Goal: Task Accomplishment & Management: Manage account settings

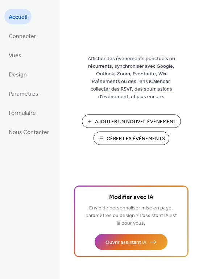
click at [119, 139] on span "Gérer les Événements" at bounding box center [135, 139] width 58 height 8
click at [126, 138] on span "Gérer les Événements" at bounding box center [135, 139] width 58 height 8
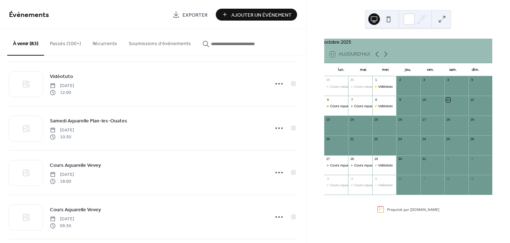
scroll to position [718, 0]
click at [387, 58] on icon at bounding box center [386, 54] width 9 height 9
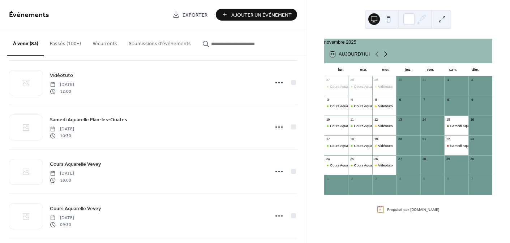
click at [387, 58] on icon at bounding box center [386, 54] width 9 height 9
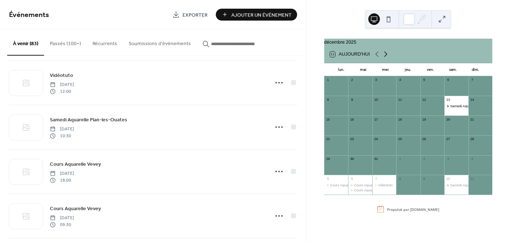
click at [387, 58] on icon at bounding box center [386, 54] width 9 height 9
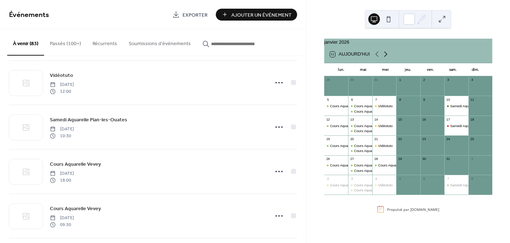
click at [386, 58] on icon at bounding box center [386, 54] width 9 height 9
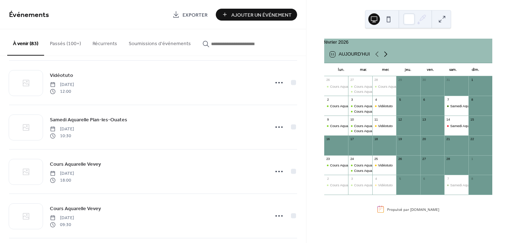
click at [386, 58] on icon at bounding box center [386, 54] width 9 height 9
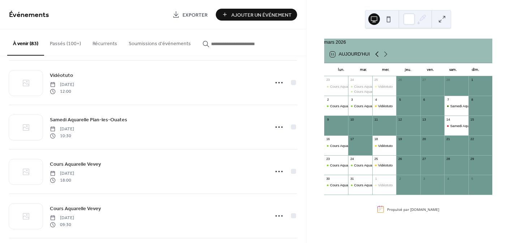
click at [375, 57] on icon at bounding box center [377, 54] width 9 height 9
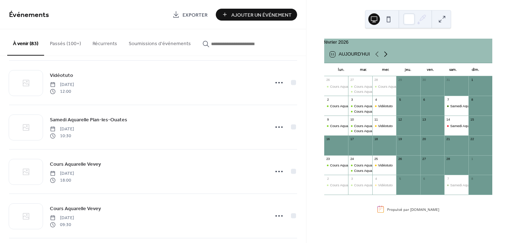
click at [386, 58] on icon at bounding box center [386, 54] width 9 height 9
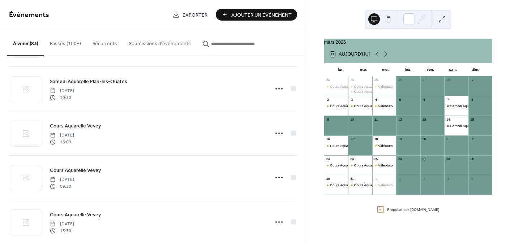
scroll to position [1559, 0]
click at [376, 58] on icon at bounding box center [377, 54] width 9 height 9
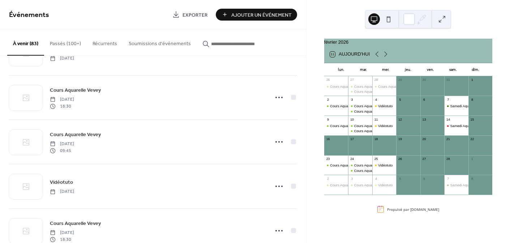
scroll to position [1777, 0]
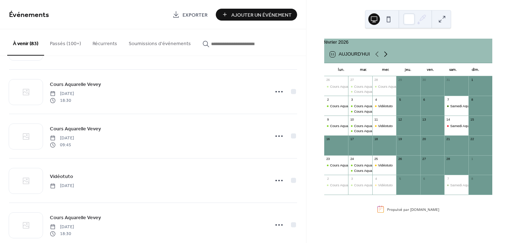
click at [384, 59] on icon at bounding box center [386, 54] width 9 height 9
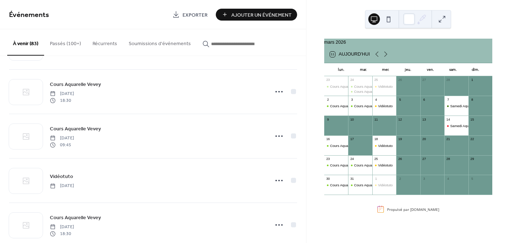
click at [231, 43] on input "button" at bounding box center [232, 44] width 43 height 8
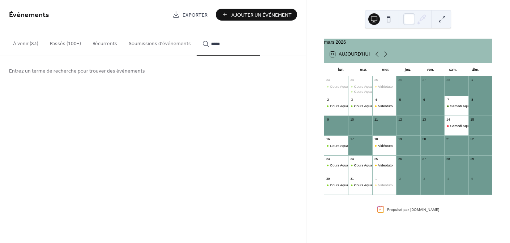
click at [197, 29] on button "*****" at bounding box center [229, 42] width 64 height 26
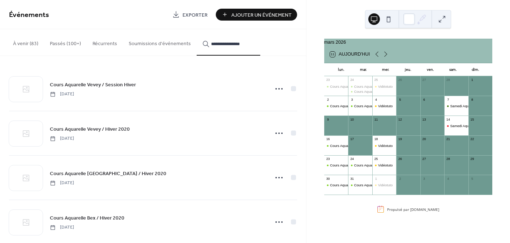
click at [197, 29] on button "**********" at bounding box center [229, 42] width 64 height 26
type input "**********"
click at [375, 56] on icon at bounding box center [377, 54] width 9 height 9
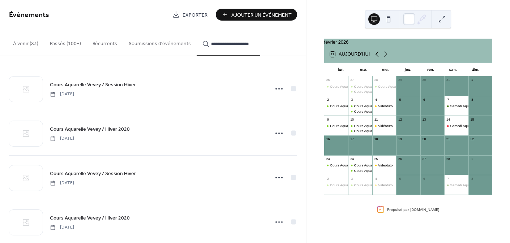
click at [375, 56] on icon at bounding box center [377, 54] width 9 height 9
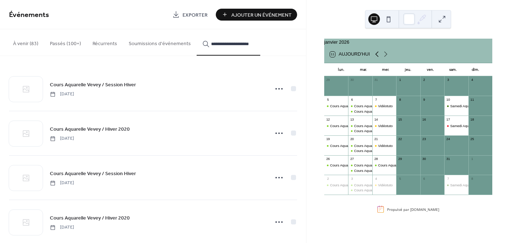
click at [375, 56] on icon at bounding box center [377, 54] width 9 height 9
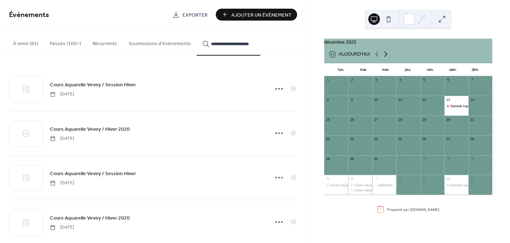
click at [387, 57] on icon at bounding box center [386, 54] width 9 height 9
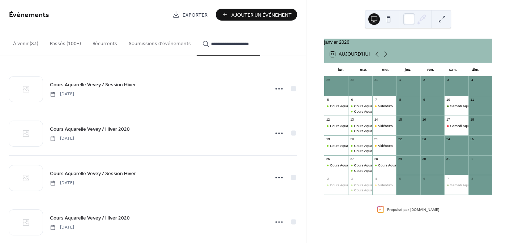
click at [273, 87] on icon at bounding box center [279, 89] width 12 height 12
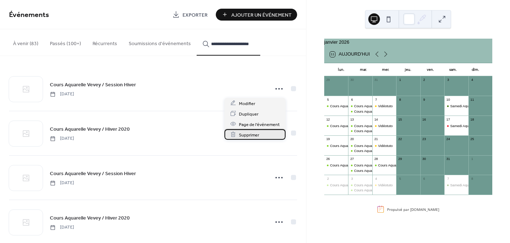
click at [265, 131] on div "Supprimer" at bounding box center [255, 134] width 61 height 10
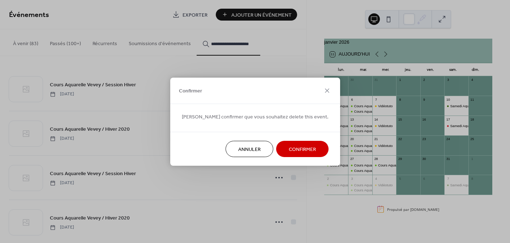
click at [291, 147] on span "Confirmer" at bounding box center [302, 150] width 27 height 8
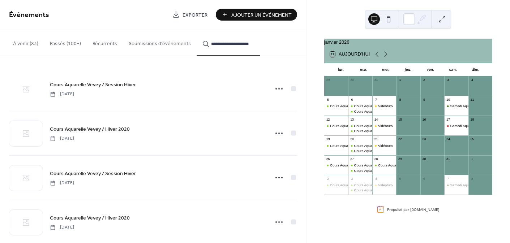
click at [21, 88] on div at bounding box center [26, 89] width 34 height 25
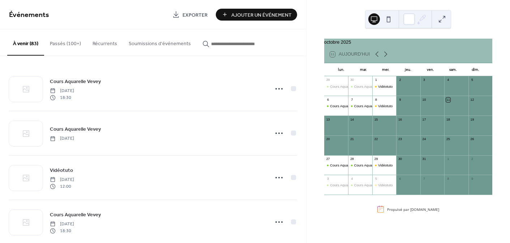
click at [239, 43] on input "button" at bounding box center [232, 44] width 43 height 8
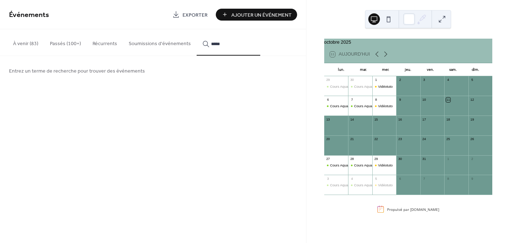
click at [197, 29] on button "*****" at bounding box center [229, 42] width 64 height 26
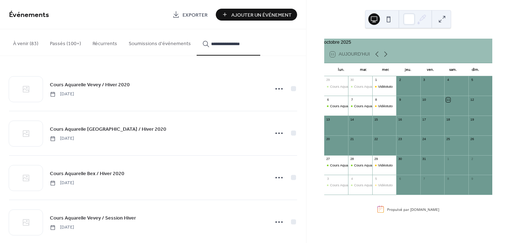
click at [197, 29] on button "**********" at bounding box center [229, 42] width 64 height 26
type input "**********"
click at [278, 88] on icon at bounding box center [279, 89] width 12 height 12
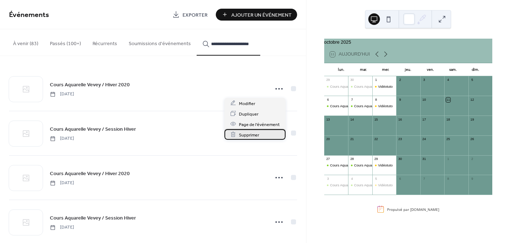
click at [257, 137] on span "Supprimer" at bounding box center [249, 135] width 20 height 8
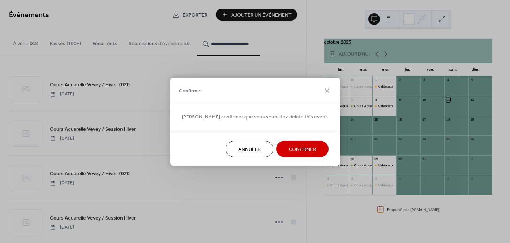
click at [291, 151] on span "Confirmer" at bounding box center [302, 150] width 27 height 8
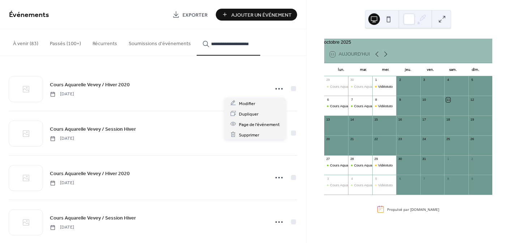
click at [279, 89] on circle at bounding box center [279, 88] width 1 height 1
click at [270, 137] on div "Supprimer" at bounding box center [255, 134] width 61 height 10
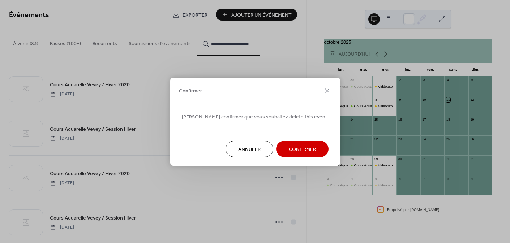
click at [289, 151] on span "Confirmer" at bounding box center [302, 150] width 27 height 8
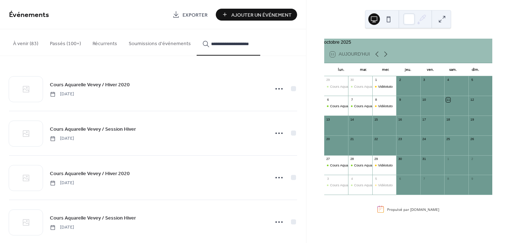
click at [273, 88] on icon at bounding box center [279, 89] width 12 height 12
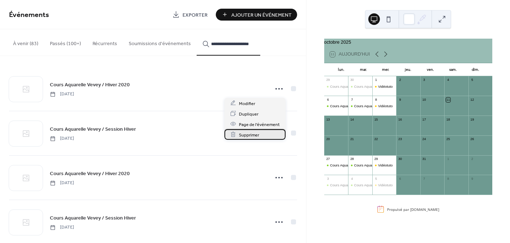
click at [274, 139] on div "Supprimer" at bounding box center [255, 134] width 61 height 10
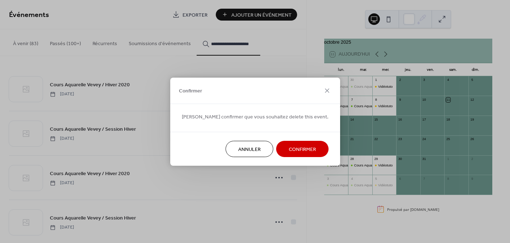
click at [289, 153] on span "Confirmer" at bounding box center [302, 150] width 27 height 8
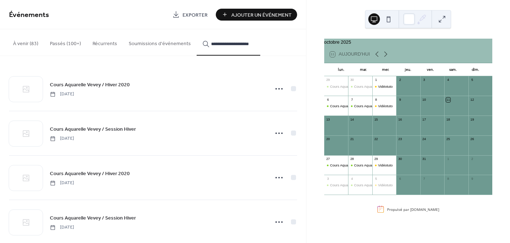
click at [279, 89] on icon at bounding box center [279, 89] width 12 height 12
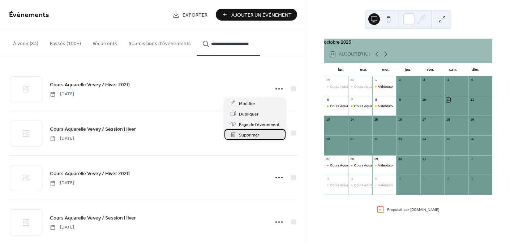
click at [269, 136] on div "Supprimer" at bounding box center [255, 134] width 61 height 10
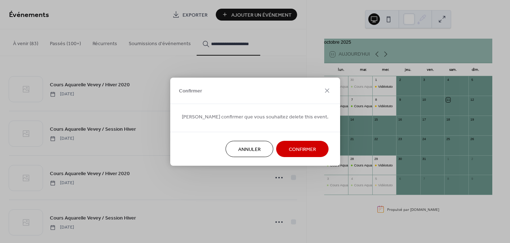
click at [289, 152] on span "Confirmer" at bounding box center [302, 150] width 27 height 8
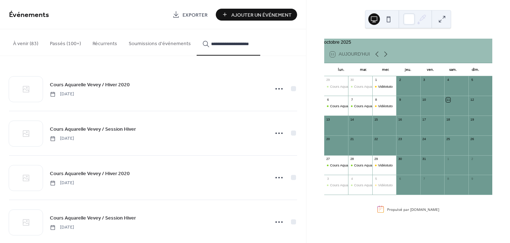
click at [276, 87] on icon at bounding box center [279, 89] width 12 height 12
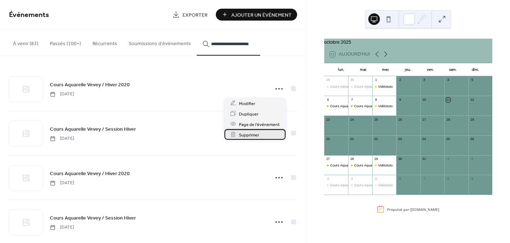
click at [274, 136] on div "Supprimer" at bounding box center [255, 134] width 61 height 10
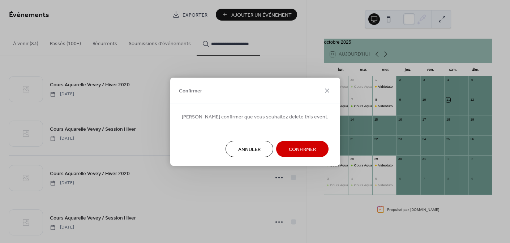
click at [289, 148] on span "Confirmer" at bounding box center [302, 150] width 27 height 8
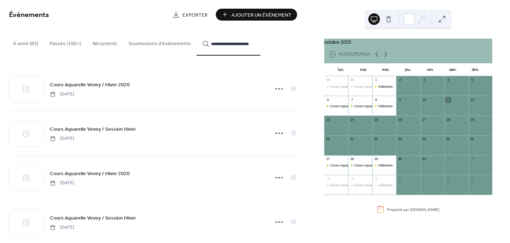
click at [276, 88] on icon at bounding box center [279, 89] width 12 height 12
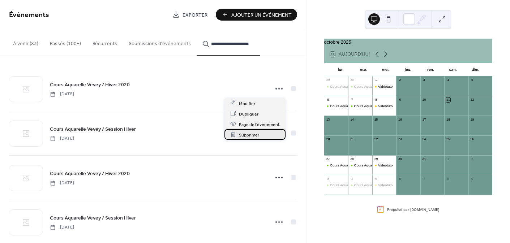
click at [260, 134] on div "Supprimer" at bounding box center [255, 134] width 61 height 10
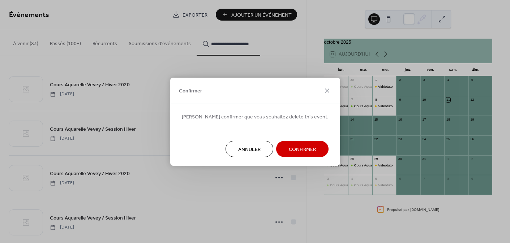
click at [289, 146] on span "Confirmer" at bounding box center [302, 150] width 27 height 8
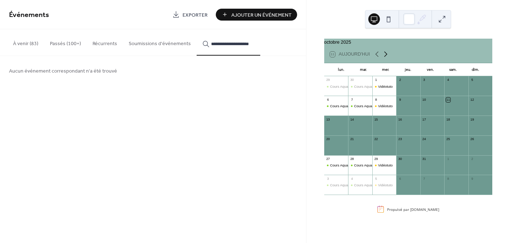
click at [386, 56] on icon at bounding box center [386, 54] width 9 height 9
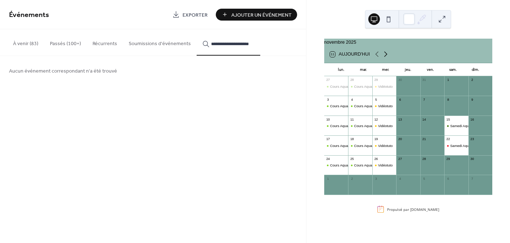
click at [386, 56] on icon at bounding box center [386, 54] width 9 height 9
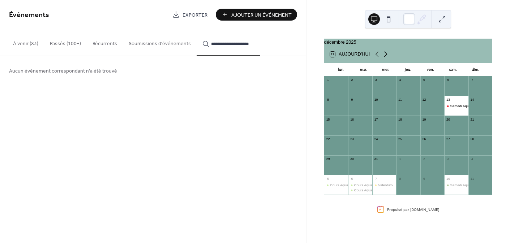
click at [386, 56] on icon at bounding box center [386, 54] width 9 height 9
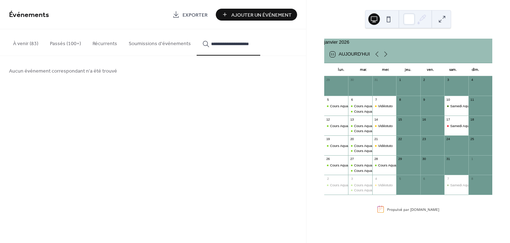
click at [244, 44] on input "**********" at bounding box center [232, 44] width 43 height 8
drag, startPoint x: 250, startPoint y: 43, endPoint x: 209, endPoint y: 43, distance: 41.6
click at [209, 43] on button "**********" at bounding box center [229, 42] width 64 height 26
click at [205, 43] on icon "button" at bounding box center [206, 44] width 7 height 7
click at [211, 43] on input "**********" at bounding box center [232, 44] width 43 height 8
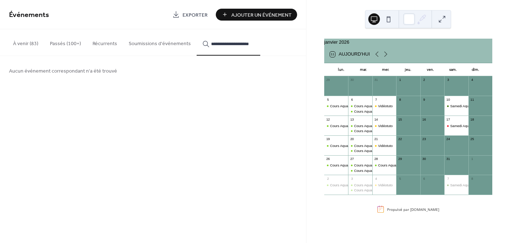
click at [211, 42] on input "**********" at bounding box center [232, 44] width 43 height 8
drag, startPoint x: 207, startPoint y: 42, endPoint x: 262, endPoint y: 48, distance: 55.4
click at [262, 48] on div "**********" at bounding box center [153, 42] width 306 height 27
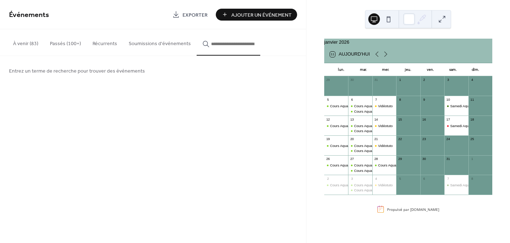
click at [29, 43] on button "À venir (83)" at bounding box center [25, 42] width 37 height 26
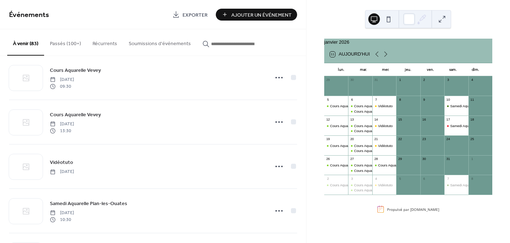
scroll to position [1441, 0]
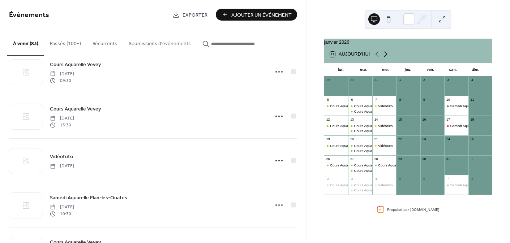
click at [385, 58] on icon at bounding box center [386, 54] width 9 height 9
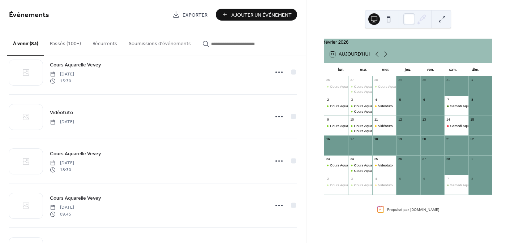
scroll to position [1708, 0]
click at [387, 57] on icon at bounding box center [386, 54] width 3 height 5
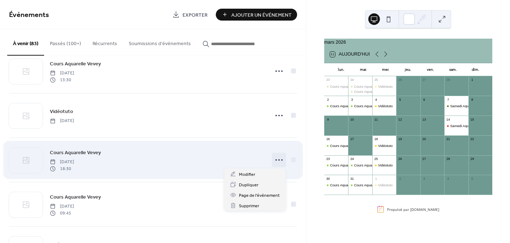
click at [276, 159] on icon at bounding box center [279, 160] width 12 height 12
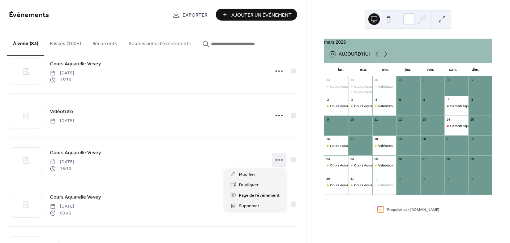
click at [337, 109] on div "Cours Aquarelle Vevey" at bounding box center [347, 106] width 35 height 5
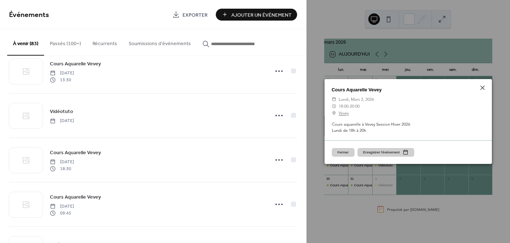
click at [341, 152] on button "Fermer" at bounding box center [343, 152] width 23 height 9
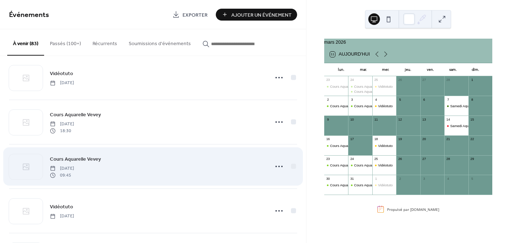
scroll to position [1748, 0]
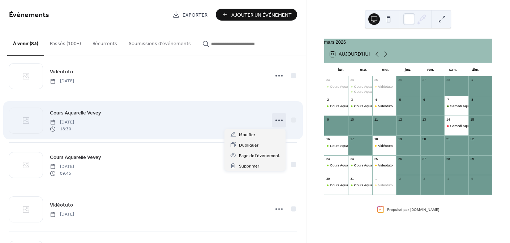
click at [279, 119] on icon at bounding box center [279, 121] width 12 height 12
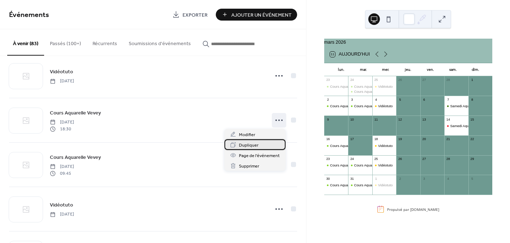
click at [266, 144] on div "Dupliquer" at bounding box center [255, 145] width 61 height 10
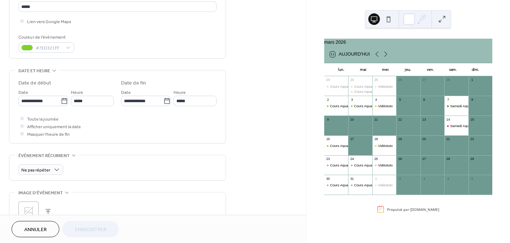
scroll to position [166, 0]
click at [52, 101] on input "**********" at bounding box center [39, 100] width 42 height 10
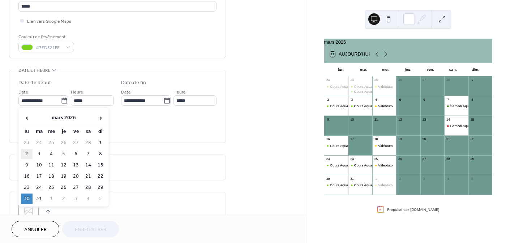
click at [28, 154] on td "2" at bounding box center [27, 154] width 12 height 10
type input "**********"
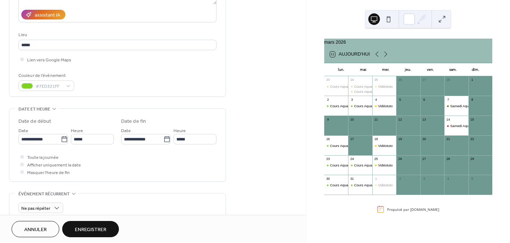
scroll to position [122, 0]
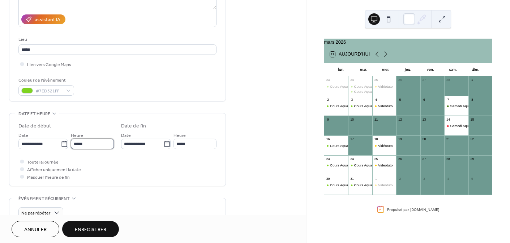
click at [101, 145] on input "*****" at bounding box center [92, 144] width 43 height 10
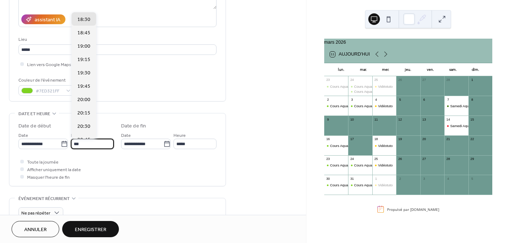
scroll to position [964, 0]
click at [97, 142] on input "***" at bounding box center [92, 144] width 43 height 10
click at [80, 21] on span "18:00" at bounding box center [83, 20] width 13 height 8
type input "*****"
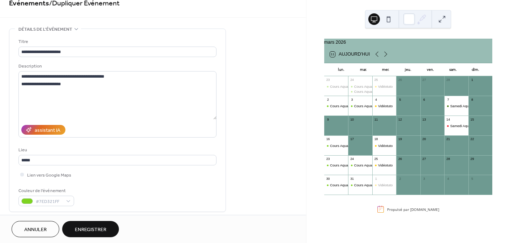
scroll to position [8, 0]
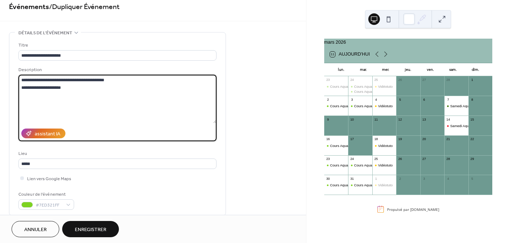
click at [51, 87] on textarea "**********" at bounding box center [117, 99] width 198 height 48
click at [51, 86] on textarea "**********" at bounding box center [117, 99] width 198 height 48
click at [62, 86] on textarea "**********" at bounding box center [117, 99] width 198 height 48
type textarea "**********"
click at [95, 226] on span "Enregistrer" at bounding box center [90, 230] width 31 height 8
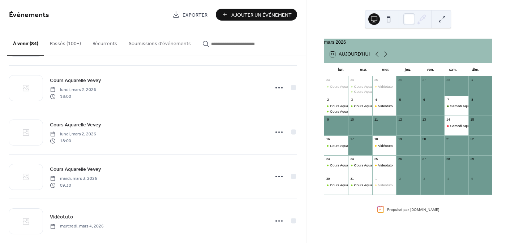
scroll to position [2226, 0]
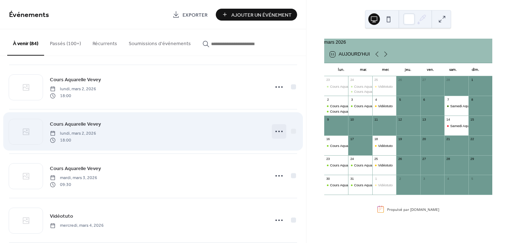
click at [279, 131] on circle at bounding box center [279, 131] width 1 height 1
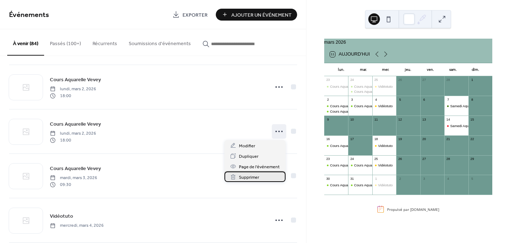
click at [264, 178] on div "Supprimer" at bounding box center [255, 177] width 61 height 10
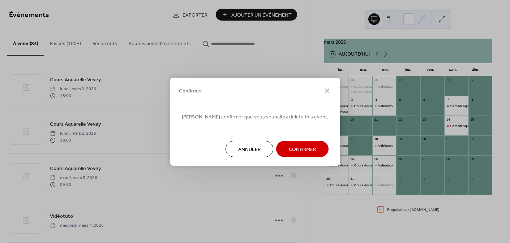
click at [286, 156] on button "Confirmer" at bounding box center [302, 149] width 52 height 16
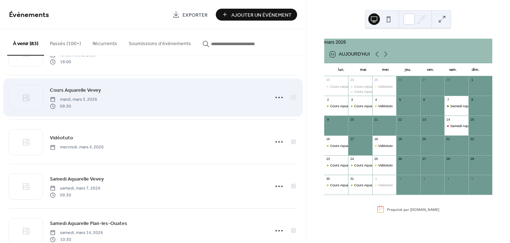
scroll to position [2256, 0]
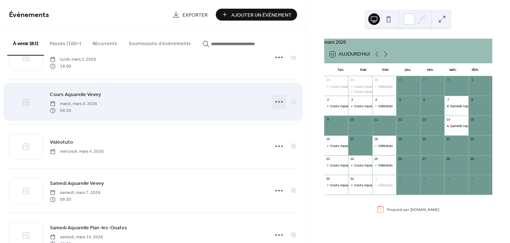
click at [276, 100] on icon at bounding box center [279, 102] width 12 height 12
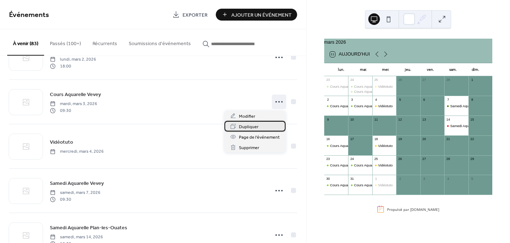
click at [266, 126] on div "Dupliquer" at bounding box center [255, 126] width 61 height 10
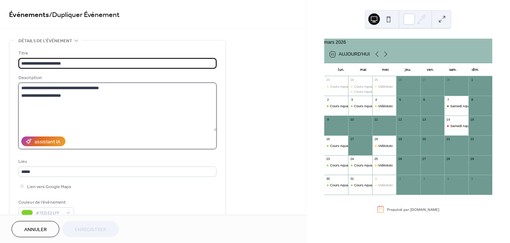
click at [50, 94] on textarea "**********" at bounding box center [117, 107] width 198 height 48
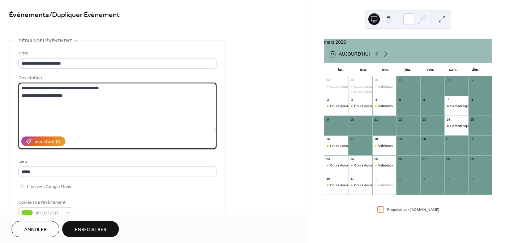
click at [67, 94] on textarea "**********" at bounding box center [117, 107] width 198 height 48
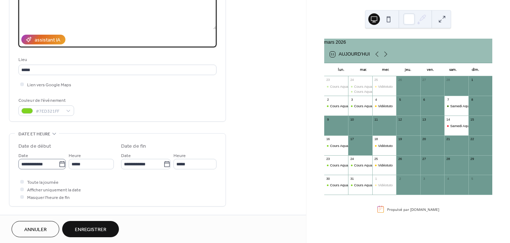
scroll to position [0, 0]
type textarea "**********"
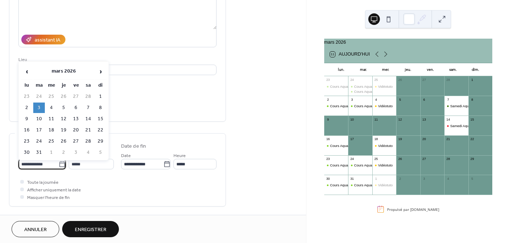
click at [56, 166] on input "**********" at bounding box center [38, 164] width 40 height 10
click at [38, 129] on td "17" at bounding box center [39, 130] width 12 height 10
type input "**********"
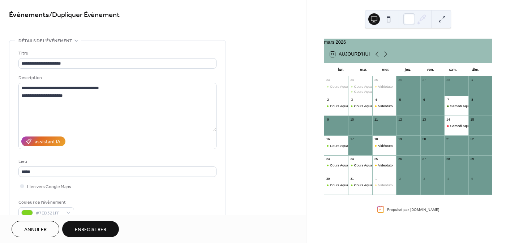
click at [93, 230] on span "Enregistrer" at bounding box center [90, 230] width 31 height 8
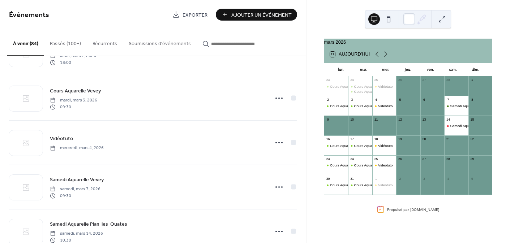
scroll to position [1816, 0]
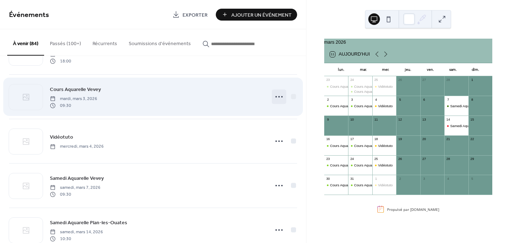
click at [275, 95] on icon at bounding box center [279, 97] width 12 height 12
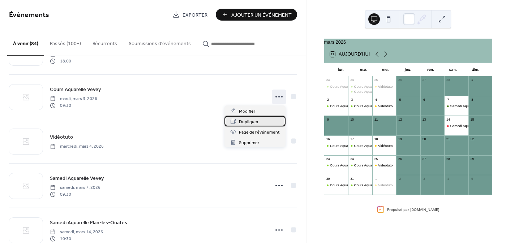
click at [262, 119] on div "Dupliquer" at bounding box center [255, 121] width 61 height 10
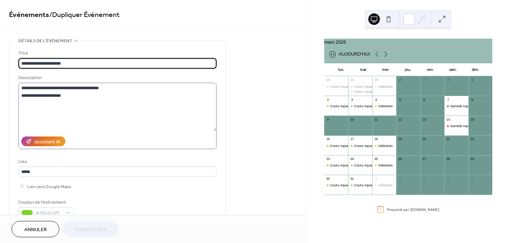
scroll to position [4, 0]
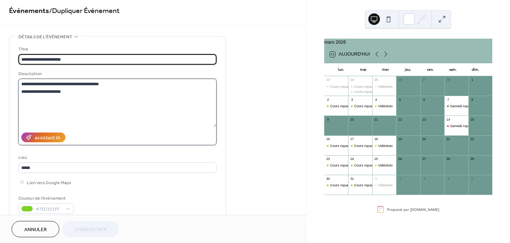
click at [43, 92] on textarea "**********" at bounding box center [117, 103] width 198 height 48
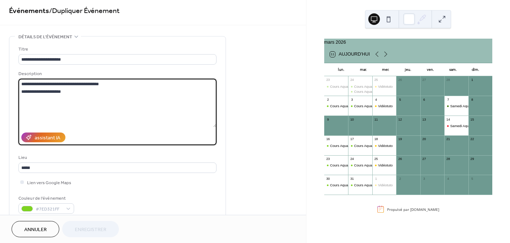
drag, startPoint x: 76, startPoint y: 92, endPoint x: 12, endPoint y: 91, distance: 63.3
click at [12, 91] on div "**********" at bounding box center [117, 128] width 216 height 183
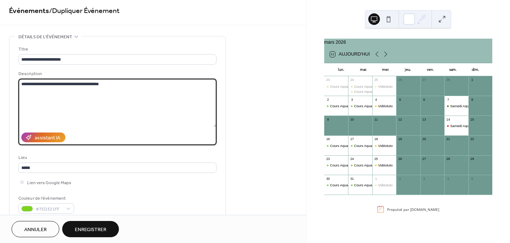
scroll to position [4, 0]
click at [28, 91] on textarea "**********" at bounding box center [117, 103] width 198 height 48
click at [40, 90] on textarea "**********" at bounding box center [117, 103] width 198 height 48
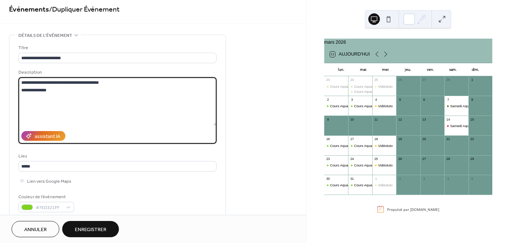
type textarea "**********"
click at [85, 229] on span "Enregistrer" at bounding box center [90, 230] width 31 height 8
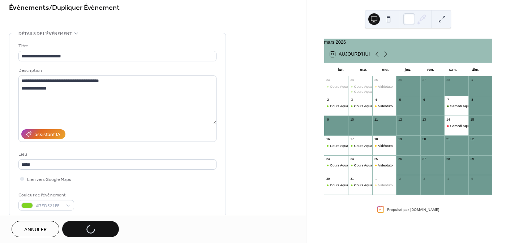
scroll to position [6, 0]
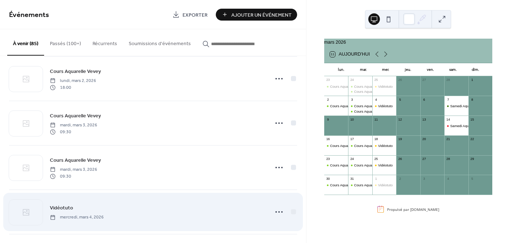
scroll to position [1789, 0]
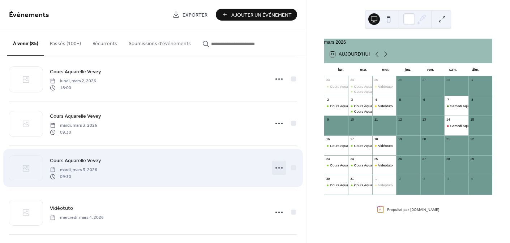
click at [274, 165] on icon at bounding box center [279, 168] width 12 height 12
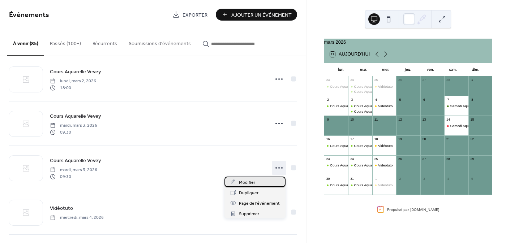
click at [254, 181] on span "Modifier" at bounding box center [247, 183] width 16 height 8
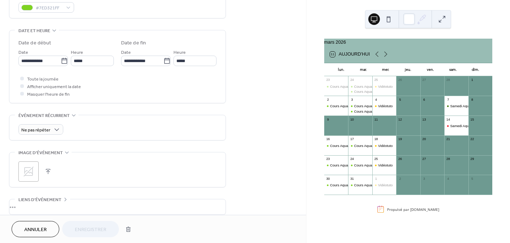
scroll to position [207, 0]
click at [83, 58] on input "*****" at bounding box center [92, 59] width 43 height 10
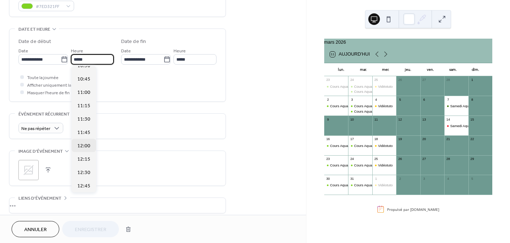
scroll to position [615, 0]
click at [89, 180] on span "13:30" at bounding box center [83, 182] width 13 height 8
type input "*****"
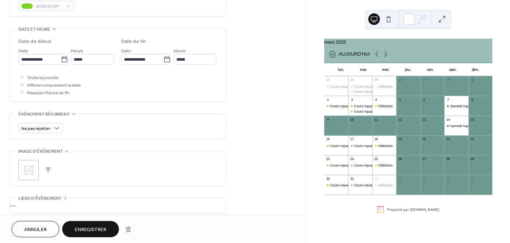
scroll to position [187, 0]
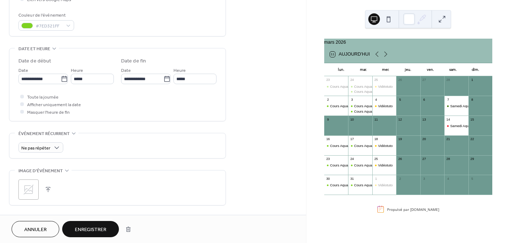
click at [92, 230] on span "Enregistrer" at bounding box center [90, 230] width 31 height 8
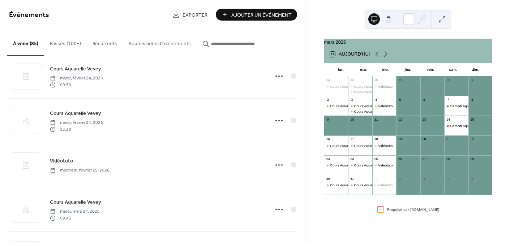
scroll to position [2102, 0]
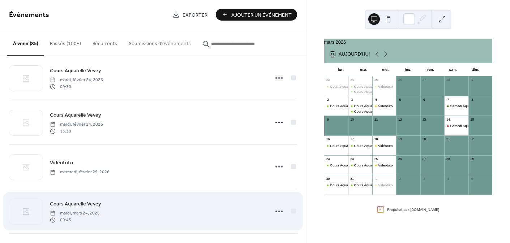
click at [157, 198] on div "Cours Aquarelle Vevey mardi, mars 24, 2026 09:45" at bounding box center [153, 212] width 288 height 44
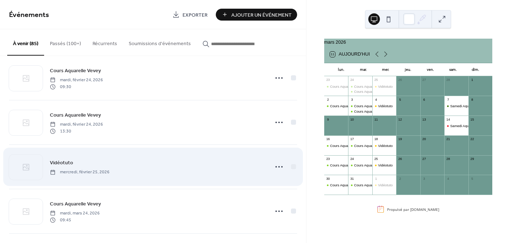
click at [158, 180] on div "Vidéotuto mercredi, février 25, 2026" at bounding box center [153, 167] width 288 height 44
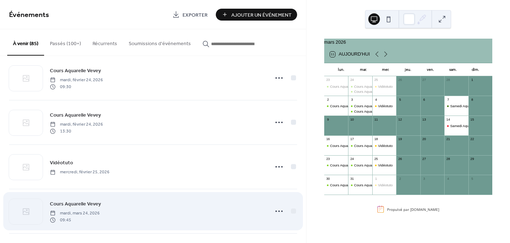
click at [158, 207] on div "Cours Aquarelle Vevey mardi, mars 24, 2026 09:45" at bounding box center [157, 211] width 215 height 23
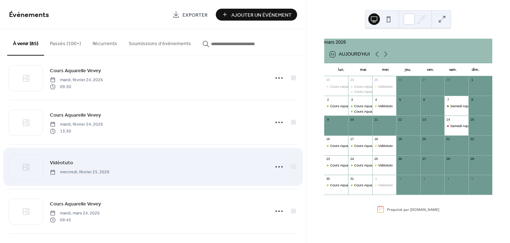
click at [154, 170] on div "Vidéotuto mercredi, février 25, 2026" at bounding box center [157, 167] width 215 height 16
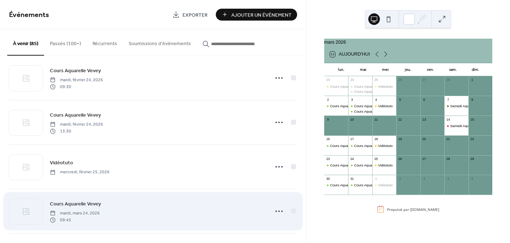
click at [161, 208] on div "Cours Aquarelle Vevey mardi, mars 24, 2026 09:45" at bounding box center [157, 211] width 215 height 23
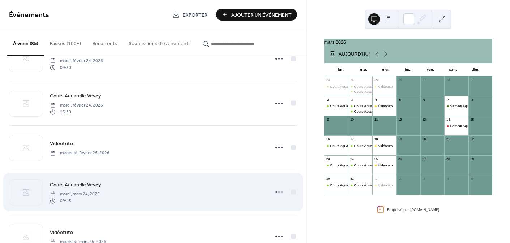
scroll to position [2110, 0]
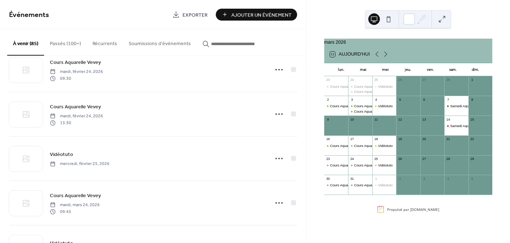
click at [341, 144] on div "16" at bounding box center [336, 140] width 24 height 8
click at [342, 148] on div "Cours Aquarelle Vevey" at bounding box center [347, 146] width 35 height 5
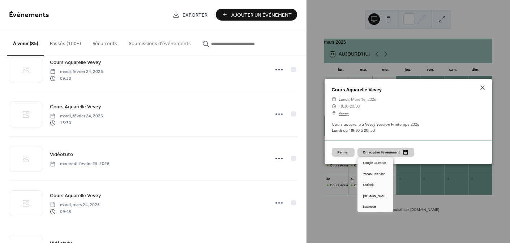
click at [378, 149] on button "Enregistrer l'événement" at bounding box center [386, 152] width 57 height 9
click at [383, 209] on link "iCalendar" at bounding box center [376, 207] width 36 height 11
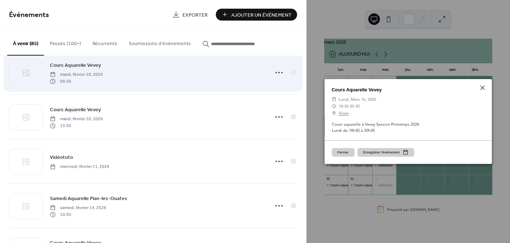
scroll to position [1876, 0]
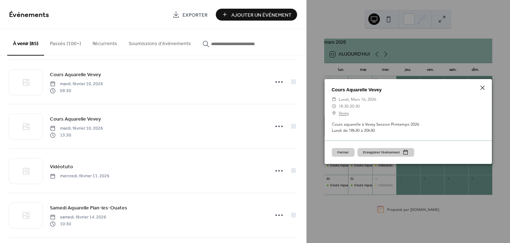
click at [103, 44] on button "Récurrents" at bounding box center [105, 42] width 36 height 26
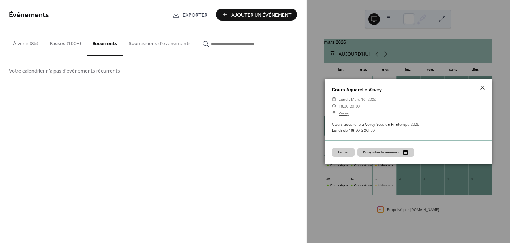
click at [145, 44] on button "Soumissions d'événements" at bounding box center [160, 42] width 74 height 26
click at [227, 46] on input "button" at bounding box center [232, 44] width 43 height 8
click at [160, 44] on button "Soumissions d'événements" at bounding box center [160, 42] width 74 height 26
click at [90, 39] on button "Récurrents" at bounding box center [105, 42] width 36 height 26
click at [65, 43] on button "Passés (100+)" at bounding box center [65, 42] width 43 height 26
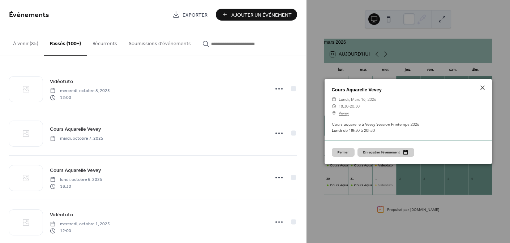
click at [15, 42] on button "À venir (85)" at bounding box center [25, 42] width 37 height 26
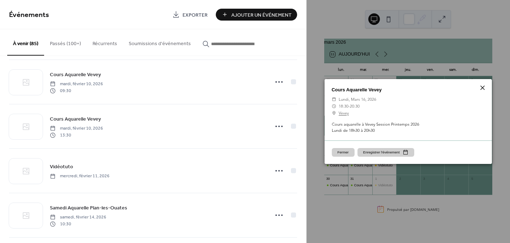
click at [481, 88] on icon at bounding box center [483, 88] width 9 height 9
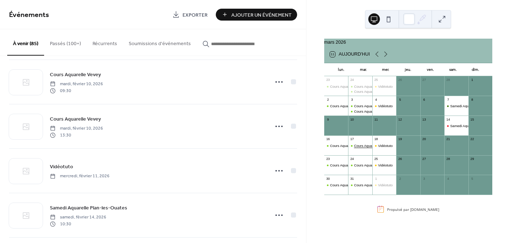
click at [360, 148] on div "Cours Aquarelle Vevey" at bounding box center [371, 146] width 35 height 5
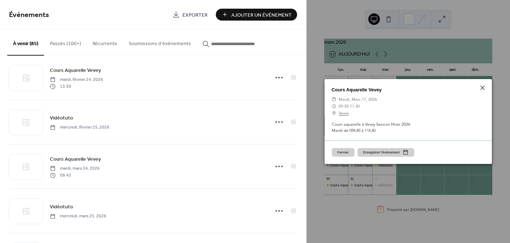
scroll to position [2146, 0]
click at [483, 85] on icon at bounding box center [483, 88] width 9 height 9
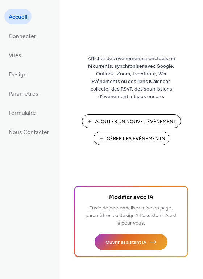
click at [107, 137] on span "Gérer les Événements" at bounding box center [135, 139] width 58 height 8
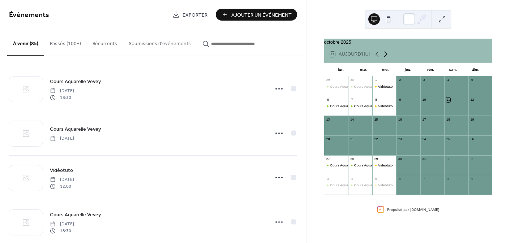
click at [386, 57] on icon at bounding box center [386, 54] width 3 height 5
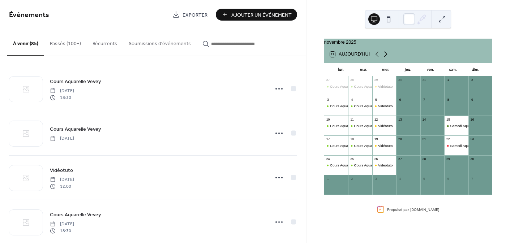
click at [386, 57] on icon at bounding box center [386, 54] width 3 height 5
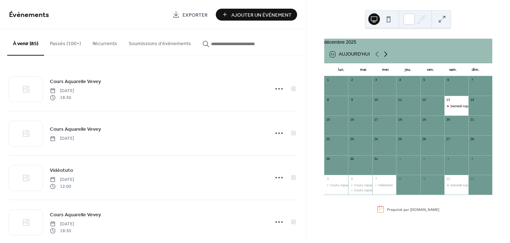
click at [386, 57] on icon at bounding box center [386, 54] width 3 height 5
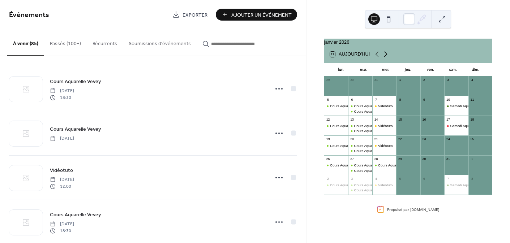
click at [386, 57] on icon at bounding box center [386, 54] width 3 height 5
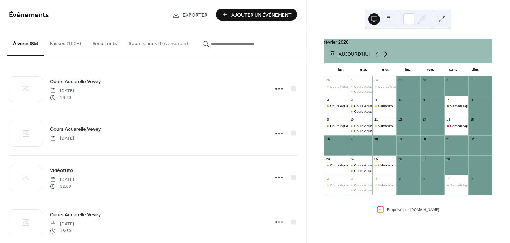
click at [386, 57] on icon at bounding box center [386, 54] width 3 height 5
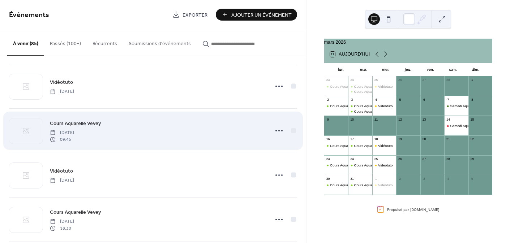
scroll to position [1734, 0]
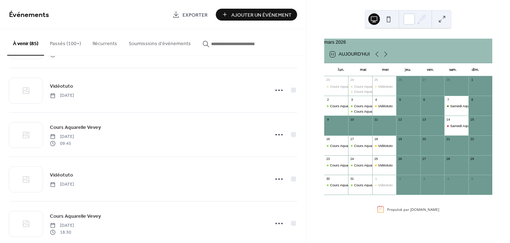
click at [387, 16] on button at bounding box center [389, 19] width 12 height 12
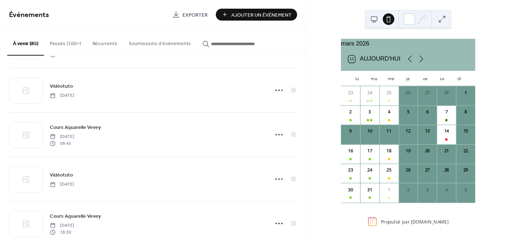
click at [370, 19] on button at bounding box center [375, 19] width 12 height 12
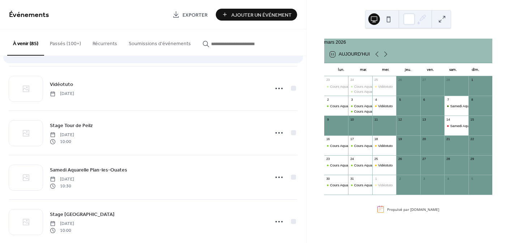
scroll to position [2281, 0]
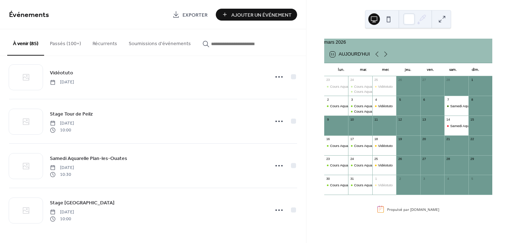
click at [388, 22] on button at bounding box center [389, 19] width 12 height 12
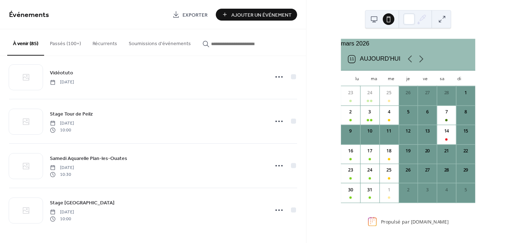
click at [372, 22] on button at bounding box center [375, 19] width 12 height 12
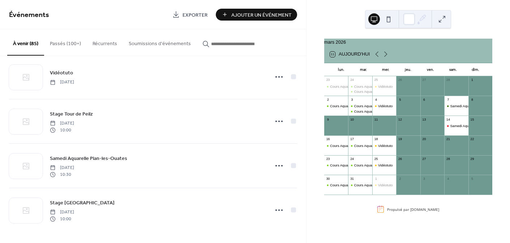
click at [99, 39] on button "Récurrents" at bounding box center [105, 42] width 36 height 26
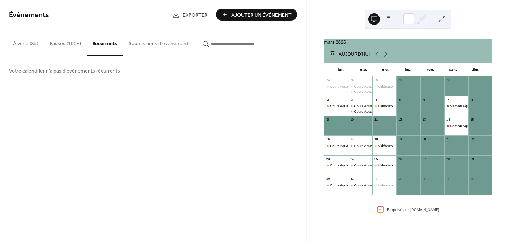
click at [171, 47] on button "Soumissions d'événements" at bounding box center [160, 42] width 74 height 26
click at [219, 50] on button "button" at bounding box center [229, 42] width 64 height 26
click at [38, 46] on button "À venir (85)" at bounding box center [25, 42] width 37 height 26
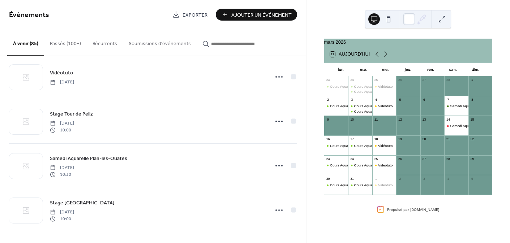
click at [220, 43] on input "button" at bounding box center [232, 44] width 43 height 8
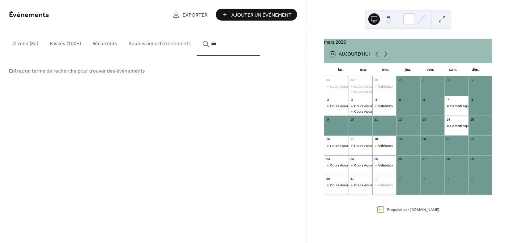
type input "****"
drag, startPoint x: 219, startPoint y: 43, endPoint x: 206, endPoint y: 45, distance: 13.5
click at [206, 45] on div "****" at bounding box center [229, 44] width 52 height 8
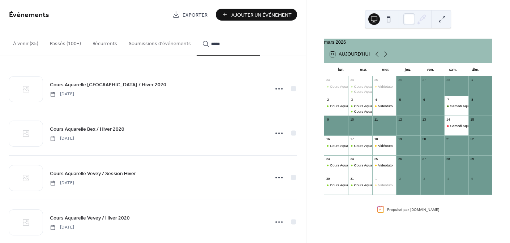
click at [197, 29] on button "*****" at bounding box center [229, 42] width 64 height 26
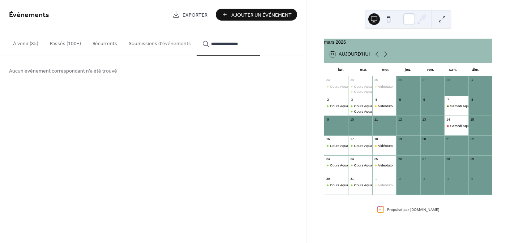
click at [244, 44] on input "**********" at bounding box center [232, 44] width 43 height 8
click at [216, 39] on button "**********" at bounding box center [229, 42] width 64 height 26
click at [246, 40] on div "**********" at bounding box center [229, 44] width 52 height 8
click at [233, 45] on input "**********" at bounding box center [232, 44] width 43 height 8
click at [245, 43] on input "**********" at bounding box center [232, 44] width 43 height 8
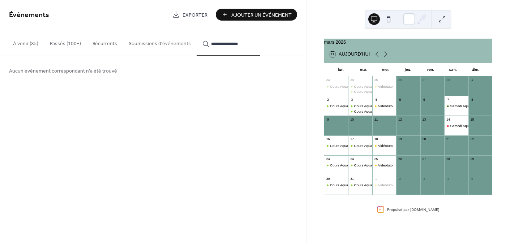
click at [197, 29] on button "**********" at bounding box center [229, 42] width 64 height 26
click at [211, 42] on input "**********" at bounding box center [232, 44] width 43 height 8
click at [229, 50] on button "**********" at bounding box center [229, 42] width 64 height 26
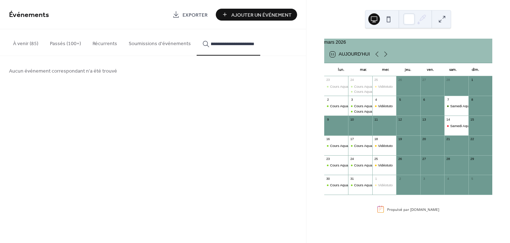
scroll to position [0, 0]
click at [242, 50] on button "**********" at bounding box center [229, 42] width 64 height 26
click at [235, 43] on input "**********" at bounding box center [232, 44] width 43 height 8
click at [180, 67] on div "Aucun événement correspondant n'a été trouvé" at bounding box center [153, 70] width 306 height 29
drag, startPoint x: 260, startPoint y: 35, endPoint x: 245, endPoint y: 40, distance: 15.9
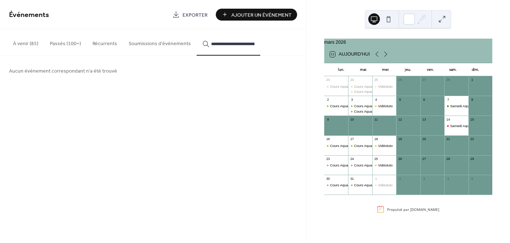
click at [259, 35] on div "**********" at bounding box center [153, 42] width 306 height 27
click at [245, 40] on button "**********" at bounding box center [229, 42] width 64 height 26
click at [247, 42] on input "**********" at bounding box center [232, 44] width 43 height 8
drag, startPoint x: 249, startPoint y: 43, endPoint x: 261, endPoint y: 42, distance: 12.3
click at [261, 42] on div "**********" at bounding box center [153, 42] width 306 height 27
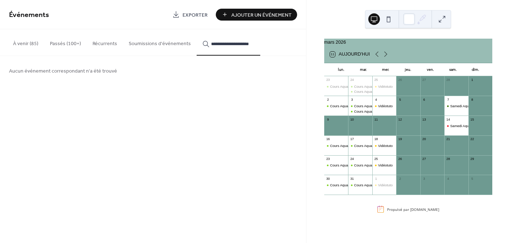
click at [229, 68] on div "Aucun événement correspondant n'a été trouvé" at bounding box center [153, 70] width 306 height 29
click at [226, 47] on input "**********" at bounding box center [232, 44] width 43 height 8
click at [254, 41] on button "**********" at bounding box center [229, 42] width 64 height 26
click at [246, 44] on input "**********" at bounding box center [232, 44] width 43 height 8
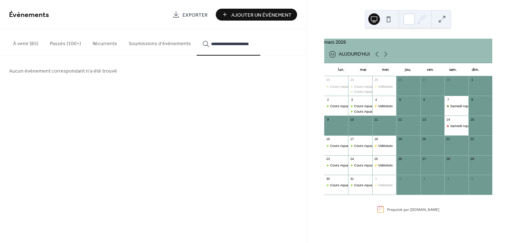
drag, startPoint x: 249, startPoint y: 43, endPoint x: 236, endPoint y: 44, distance: 12.7
click at [236, 44] on input "**********" at bounding box center [232, 44] width 43 height 8
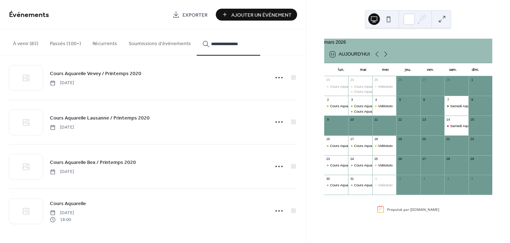
scroll to position [0, 0]
click at [382, 213] on rect at bounding box center [380, 209] width 7 height 7
click at [402, 212] on div "Propulsé par EventsCalendar.co" at bounding box center [413, 209] width 52 height 5
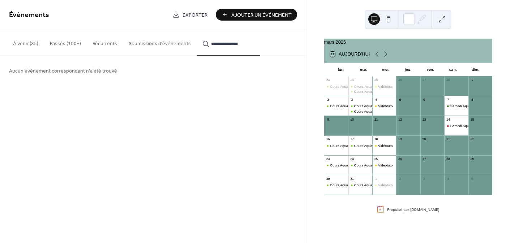
click at [241, 44] on input "**********" at bounding box center [232, 44] width 43 height 8
click at [197, 29] on button "**********" at bounding box center [229, 42] width 64 height 26
type input "**********"
click at [197, 22] on div "Événements Exporter Ajouter Un Événement" at bounding box center [153, 14] width 306 height 29
click at [28, 39] on button "À venir (85)" at bounding box center [25, 42] width 37 height 26
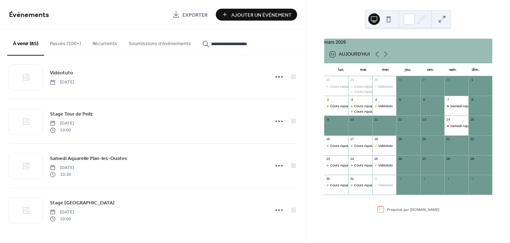
click at [53, 39] on button "Passés (100+)" at bounding box center [65, 42] width 43 height 26
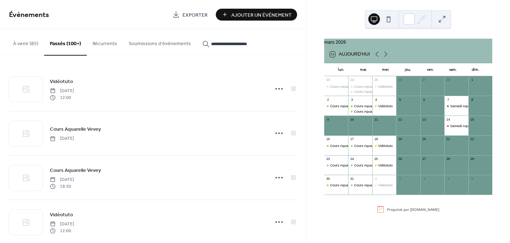
click at [101, 47] on button "Récurrents" at bounding box center [105, 42] width 36 height 26
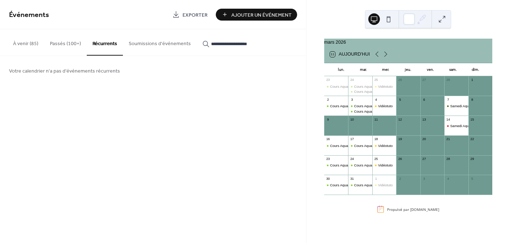
click at [142, 47] on button "Soumissions d'événements" at bounding box center [160, 42] width 74 height 26
click at [87, 45] on button "Récurrents" at bounding box center [105, 42] width 36 height 26
click at [69, 45] on button "Passés (100+)" at bounding box center [65, 42] width 43 height 26
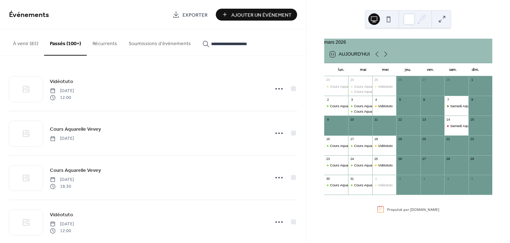
click at [31, 43] on button "À venir (85)" at bounding box center [25, 42] width 37 height 26
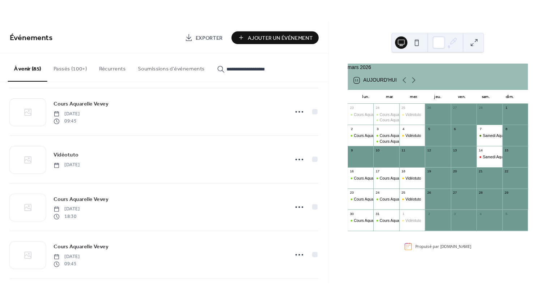
scroll to position [1784, 0]
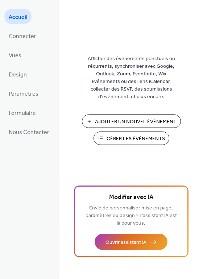
click at [131, 137] on span "Gérer les Événements" at bounding box center [135, 139] width 58 height 8
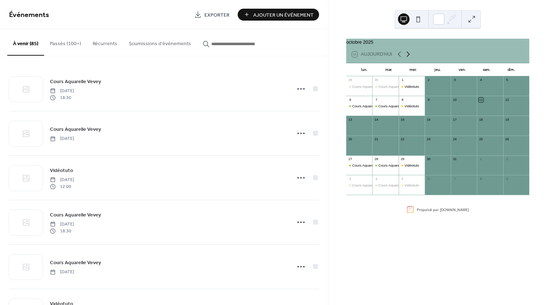
click at [406, 57] on icon at bounding box center [408, 54] width 9 height 9
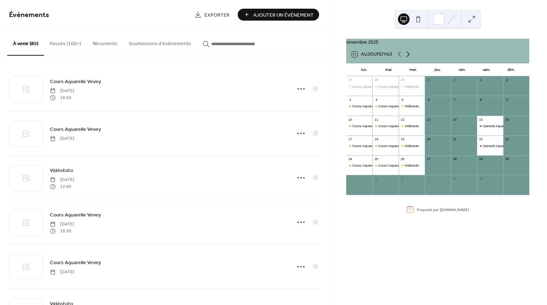
click at [406, 57] on icon at bounding box center [408, 54] width 9 height 9
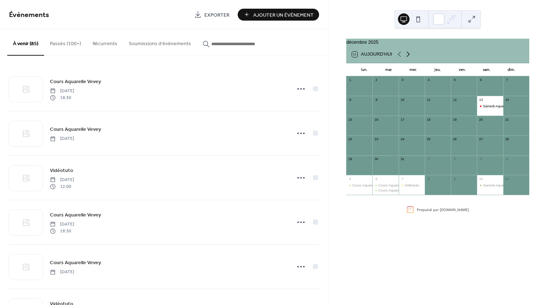
click at [406, 57] on icon at bounding box center [408, 54] width 9 height 9
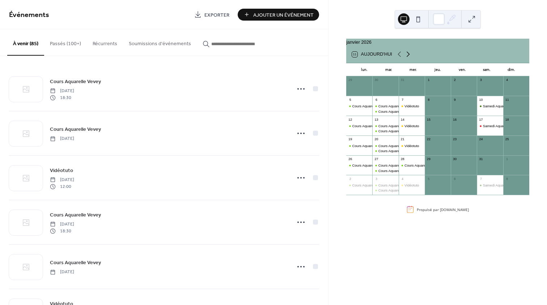
click at [405, 57] on icon at bounding box center [408, 54] width 9 height 9
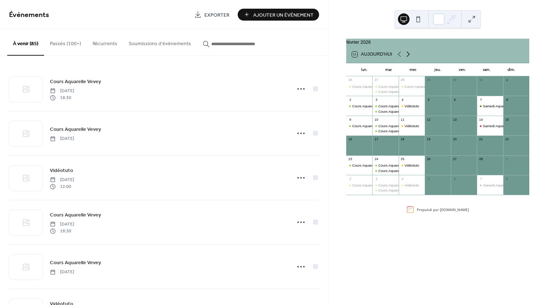
click at [405, 57] on icon at bounding box center [408, 54] width 9 height 9
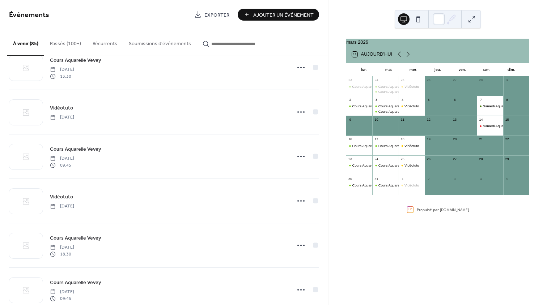
scroll to position [2160, 0]
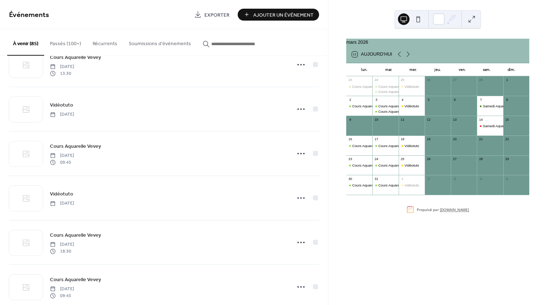
click at [453, 212] on link "[DOMAIN_NAME]" at bounding box center [454, 209] width 29 height 5
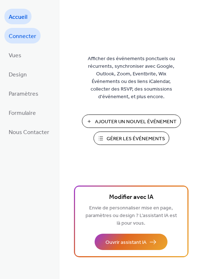
click at [26, 35] on span "Connecter" at bounding box center [22, 36] width 27 height 11
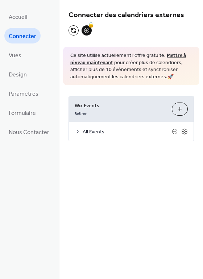
click at [179, 107] on button "Personnaliser" at bounding box center [179, 108] width 16 height 13
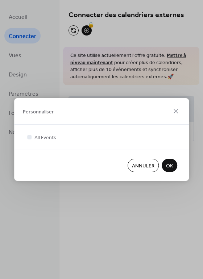
click at [146, 135] on div "All Events" at bounding box center [101, 137] width 151 height 8
click at [171, 165] on span "OK" at bounding box center [169, 166] width 7 height 8
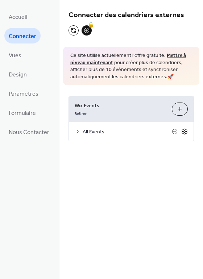
click at [181, 131] on icon at bounding box center [184, 131] width 7 height 7
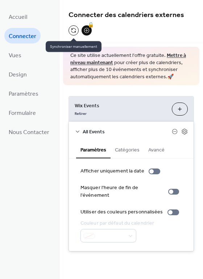
click at [73, 29] on button at bounding box center [73, 30] width 10 height 10
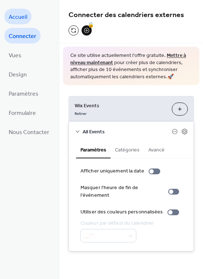
click at [21, 21] on span "Accueil" at bounding box center [18, 17] width 18 height 11
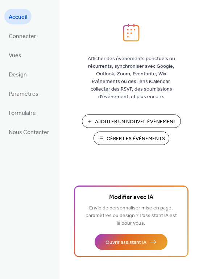
click at [128, 143] on span "Gérer les Événements" at bounding box center [135, 139] width 58 height 8
drag, startPoint x: 38, startPoint y: 70, endPoint x: 0, endPoint y: 59, distance: 38.9
click at [3, 59] on div "Accueil Connecter Vues Design Paramètres Formulaire Nous Contacter" at bounding box center [29, 139] width 59 height 279
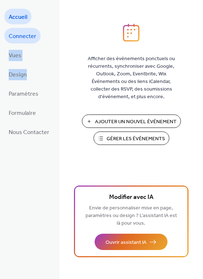
click at [26, 31] on span "Connecter" at bounding box center [22, 36] width 27 height 11
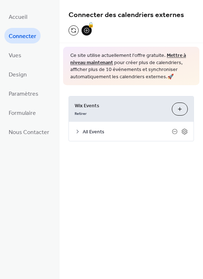
click at [103, 130] on span "All Events" at bounding box center [126, 132] width 89 height 8
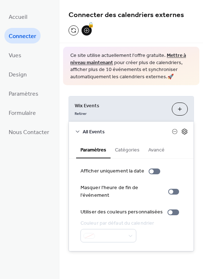
click at [185, 129] on icon at bounding box center [183, 131] width 5 height 6
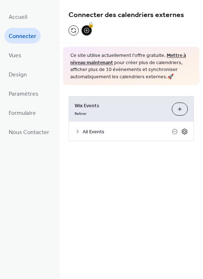
click at [185, 129] on icon at bounding box center [183, 131] width 5 height 6
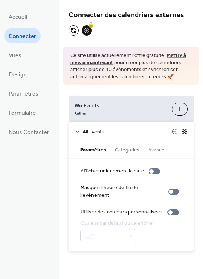
click at [185, 129] on icon at bounding box center [183, 131] width 5 height 6
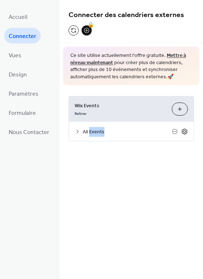
click at [185, 129] on icon at bounding box center [183, 131] width 5 height 6
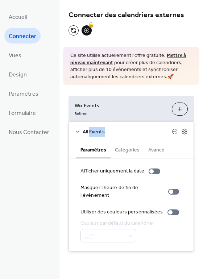
click at [126, 147] on button "Catégories" at bounding box center [126, 149] width 33 height 17
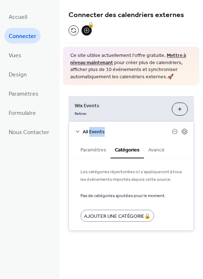
click at [157, 150] on button "Avancé" at bounding box center [156, 149] width 25 height 17
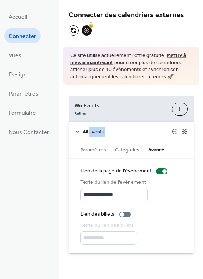
click at [130, 149] on button "Catégories" at bounding box center [126, 149] width 33 height 17
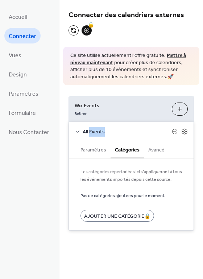
click at [98, 150] on button "Paramètres" at bounding box center [93, 149] width 34 height 17
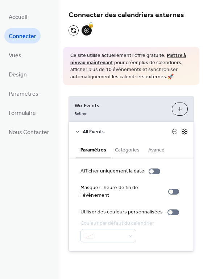
click at [184, 130] on icon at bounding box center [184, 131] width 3 height 3
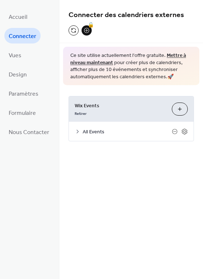
click at [179, 55] on link "Mettre à niveau maintenant" at bounding box center [127, 59] width 115 height 17
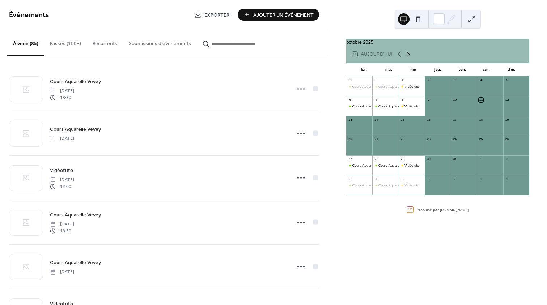
click at [407, 57] on icon at bounding box center [408, 54] width 9 height 9
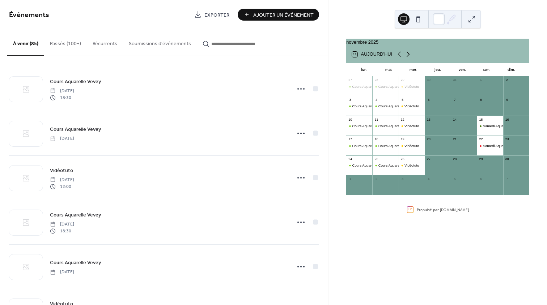
click at [407, 57] on icon at bounding box center [408, 54] width 9 height 9
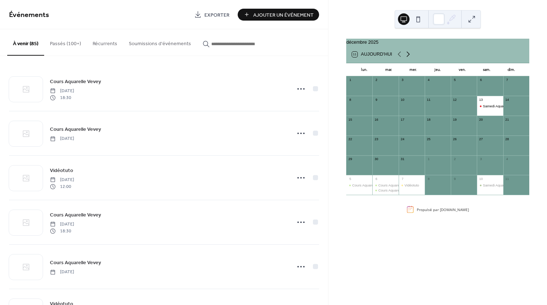
click at [407, 57] on icon at bounding box center [408, 54] width 9 height 9
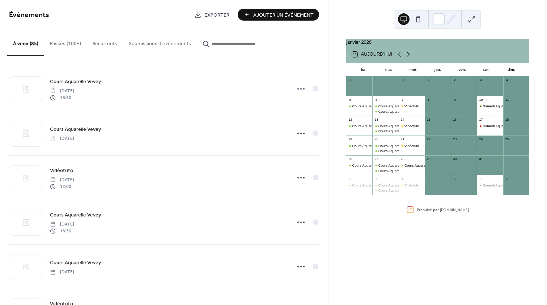
click at [407, 57] on icon at bounding box center [408, 54] width 9 height 9
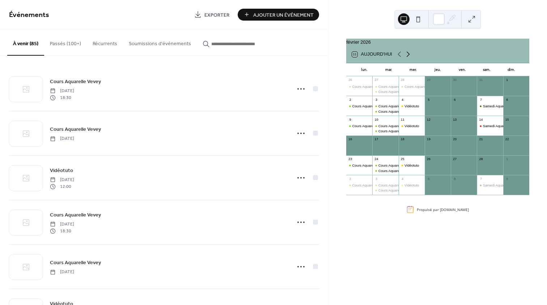
click at [407, 57] on icon at bounding box center [408, 54] width 9 height 9
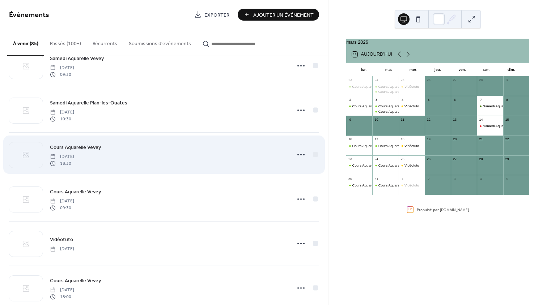
scroll to position [1983, 0]
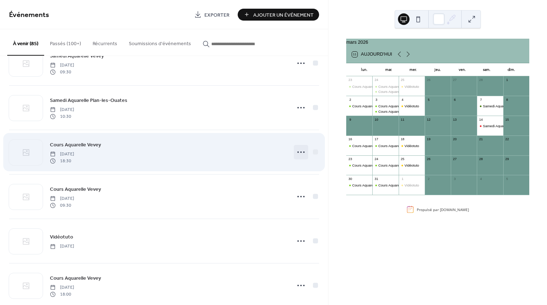
click at [299, 150] on icon at bounding box center [301, 152] width 12 height 12
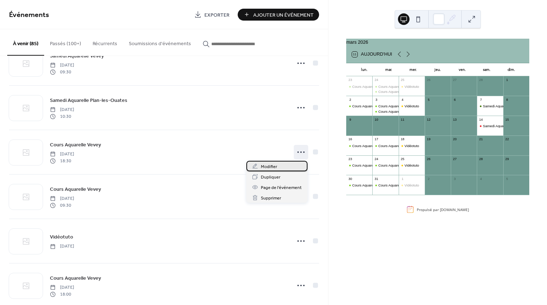
click at [284, 163] on div "Modifier" at bounding box center [276, 166] width 61 height 10
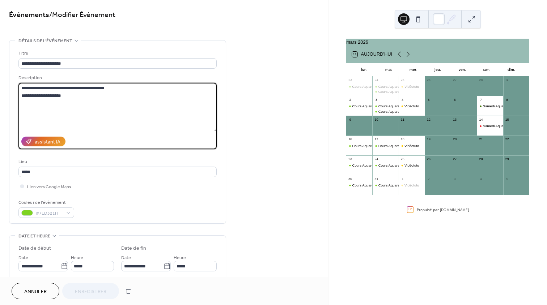
click at [51, 95] on textarea "**********" at bounding box center [117, 107] width 198 height 48
click at [63, 95] on textarea "**********" at bounding box center [117, 107] width 198 height 48
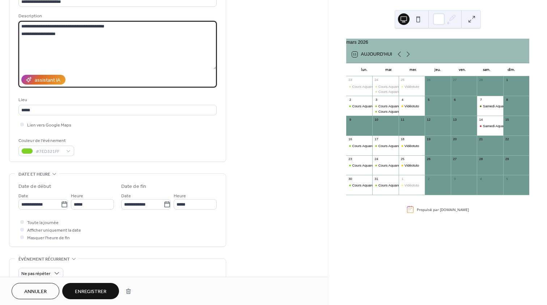
scroll to position [81, 0]
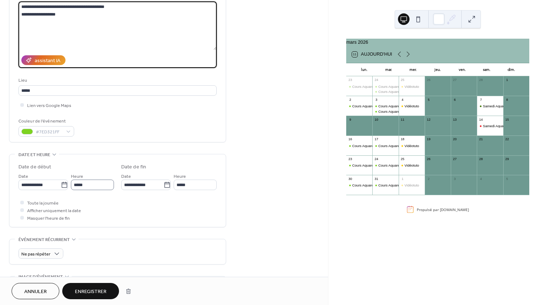
type textarea "**********"
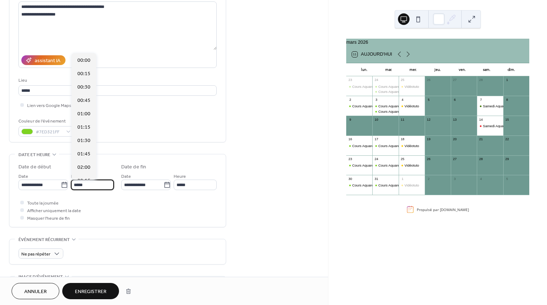
click at [83, 184] on input "*****" at bounding box center [92, 185] width 43 height 10
click at [82, 61] on span "18:00" at bounding box center [83, 62] width 13 height 8
type input "*****"
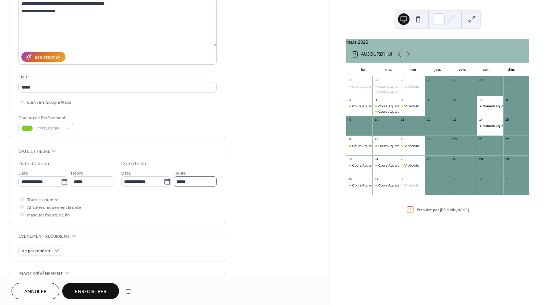
scroll to position [84, 0]
click at [44, 182] on input "**********" at bounding box center [39, 182] width 42 height 10
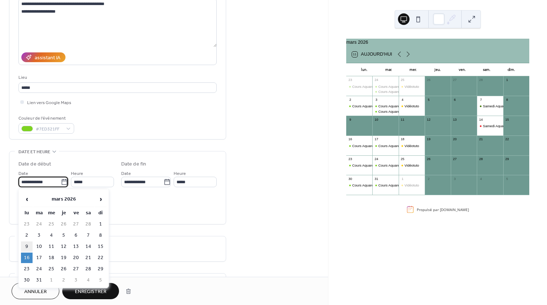
click at [27, 246] on td "9" at bounding box center [27, 247] width 12 height 10
type input "**********"
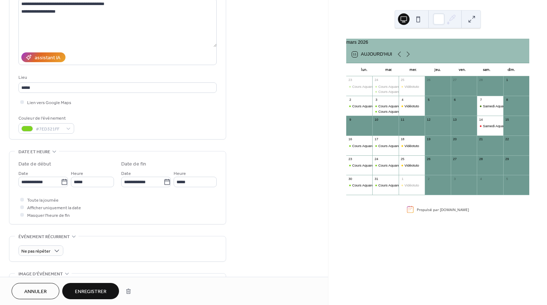
click at [100, 290] on span "Enregistrer" at bounding box center [90, 292] width 31 height 8
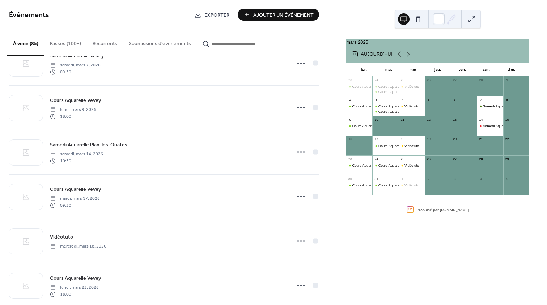
scroll to position [1984, 0]
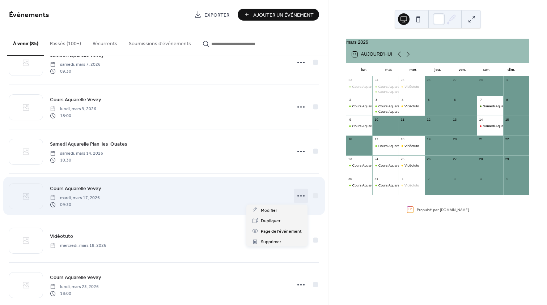
click at [298, 195] on icon at bounding box center [301, 196] width 12 height 12
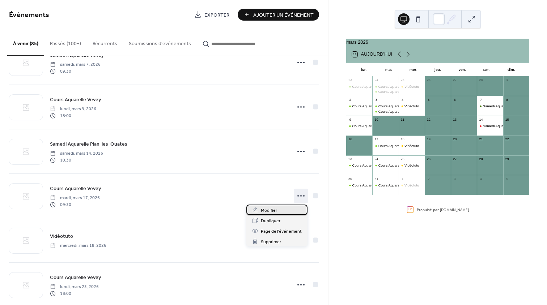
click at [280, 210] on div "Modifier" at bounding box center [276, 210] width 61 height 10
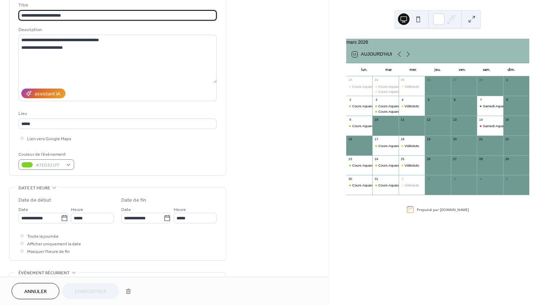
scroll to position [50, 0]
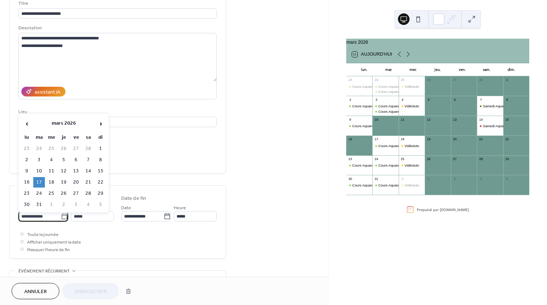
click at [44, 218] on input "**********" at bounding box center [39, 216] width 42 height 10
click at [40, 169] on td "10" at bounding box center [39, 171] width 12 height 10
type input "**********"
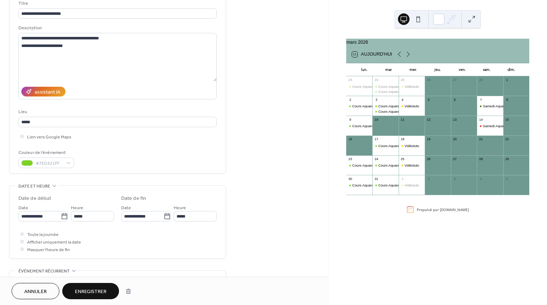
scroll to position [113, 0]
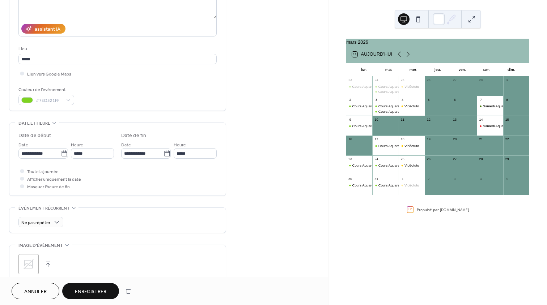
click at [94, 290] on span "Enregistrer" at bounding box center [90, 292] width 31 height 8
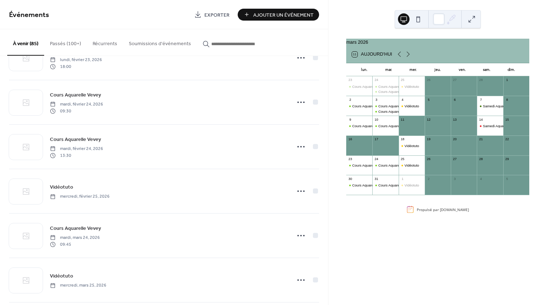
scroll to position [1632, 0]
click at [440, 212] on link "EventsCalendar.co" at bounding box center [454, 209] width 29 height 5
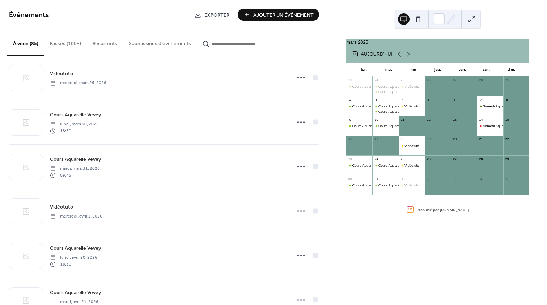
scroll to position [1840, 0]
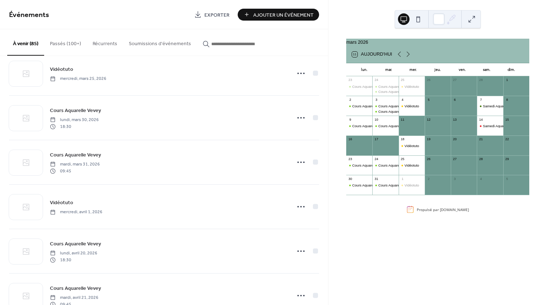
click at [421, 21] on button at bounding box center [418, 19] width 12 height 12
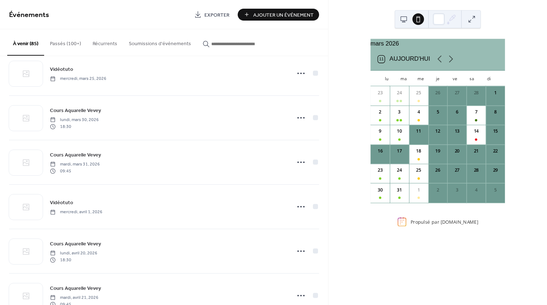
click at [404, 20] on button at bounding box center [404, 19] width 12 height 12
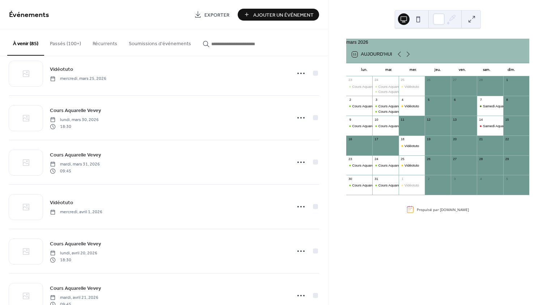
click at [167, 44] on button "Soumissions d'événements" at bounding box center [160, 42] width 74 height 26
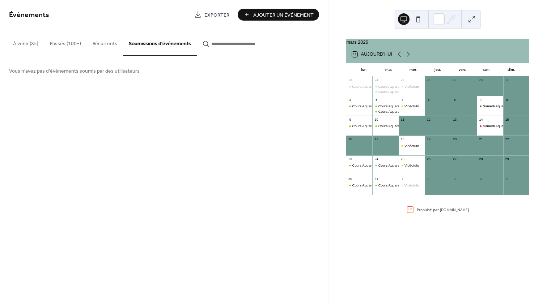
click at [110, 41] on button "Récurrents" at bounding box center [105, 42] width 36 height 26
click at [71, 41] on button "Passés (100+)" at bounding box center [65, 42] width 43 height 26
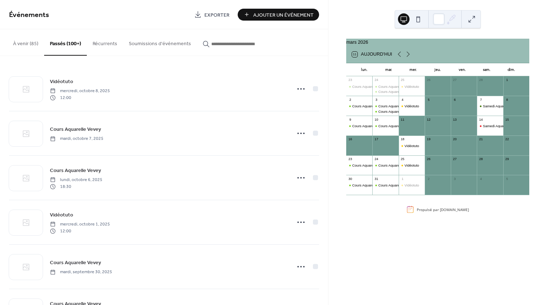
click at [27, 42] on button "À venir (85)" at bounding box center [25, 42] width 37 height 26
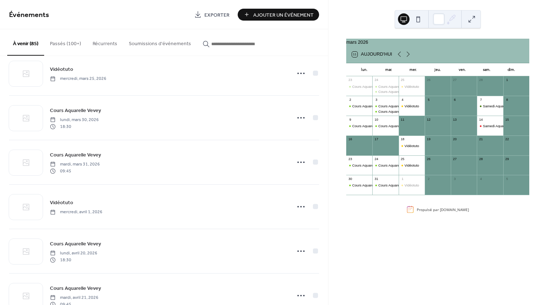
click at [59, 41] on button "Passés (100+)" at bounding box center [65, 42] width 43 height 26
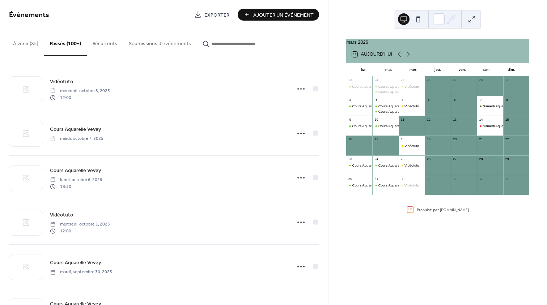
click at [23, 41] on button "À venir (85)" at bounding box center [25, 42] width 37 height 26
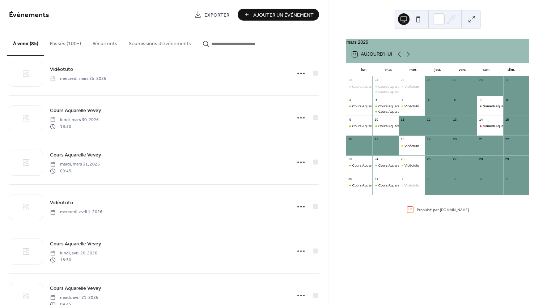
click at [221, 42] on input "button" at bounding box center [232, 44] width 43 height 8
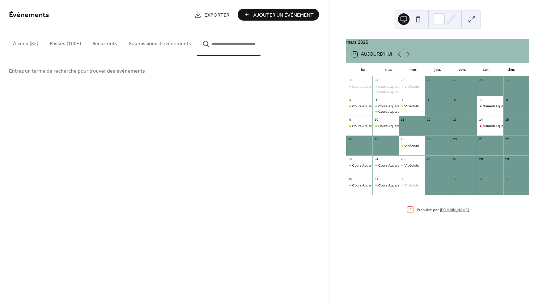
click at [451, 212] on link "EventsCalendar.co" at bounding box center [454, 209] width 29 height 5
click at [271, 12] on span "Ajouter Un Événement" at bounding box center [283, 15] width 60 height 8
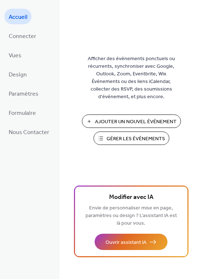
click at [135, 140] on span "Gérer les Événements" at bounding box center [135, 139] width 58 height 8
click at [27, 33] on span "Connecter" at bounding box center [22, 36] width 27 height 11
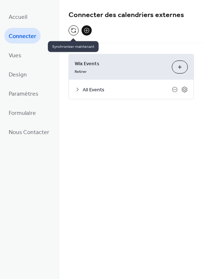
click at [72, 29] on button at bounding box center [73, 30] width 10 height 10
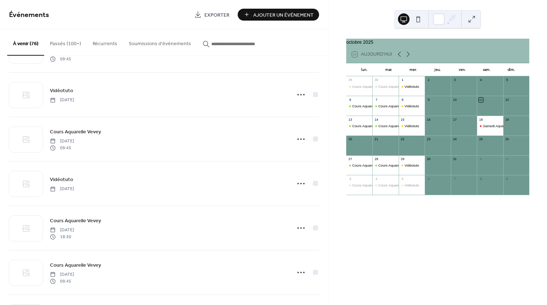
scroll to position [1284, 0]
click at [406, 59] on icon at bounding box center [408, 54] width 9 height 9
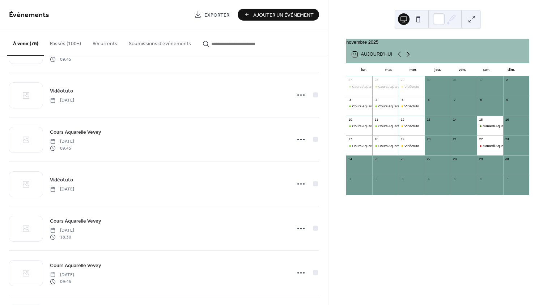
click at [406, 59] on icon at bounding box center [408, 54] width 9 height 9
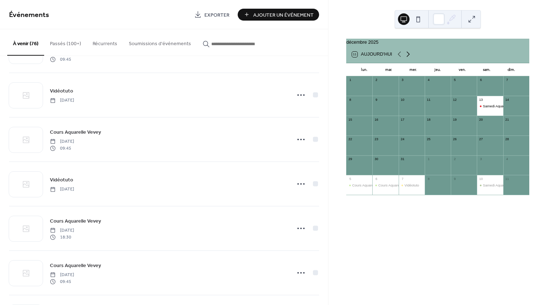
click at [406, 59] on icon at bounding box center [408, 54] width 9 height 9
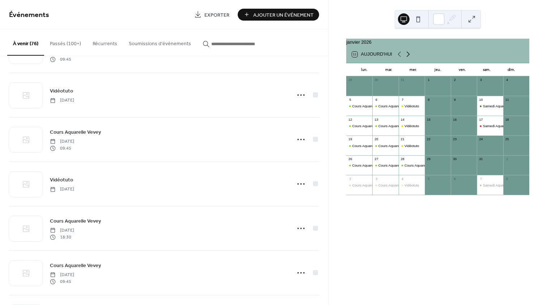
click at [406, 59] on icon at bounding box center [408, 54] width 9 height 9
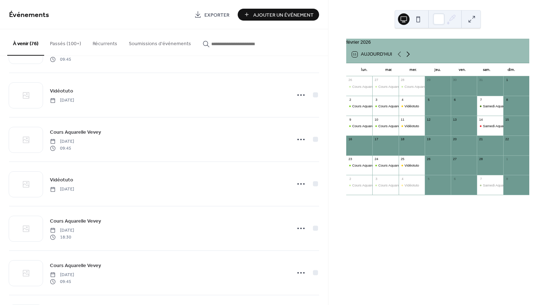
click at [406, 59] on icon at bounding box center [408, 54] width 9 height 9
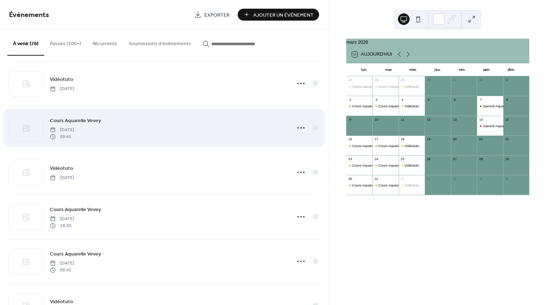
scroll to position [1296, 0]
click at [298, 124] on icon at bounding box center [301, 128] width 12 height 12
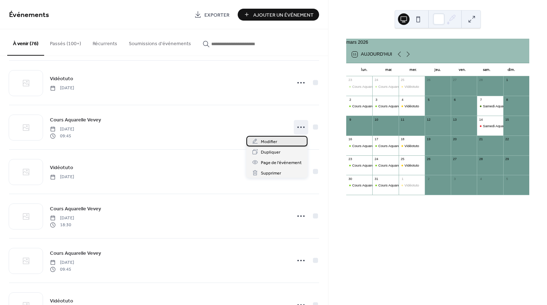
click at [284, 141] on div "Modifier" at bounding box center [276, 141] width 61 height 10
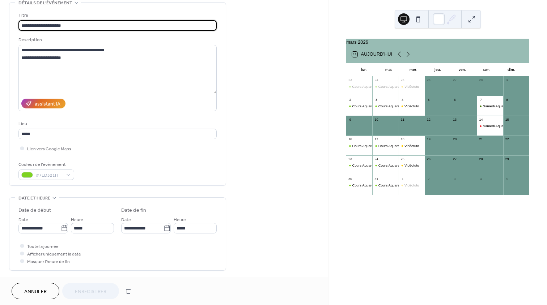
scroll to position [38, 0]
click at [47, 229] on input "**********" at bounding box center [39, 228] width 42 height 10
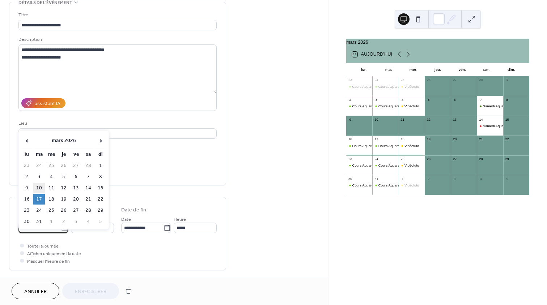
click at [38, 187] on td "10" at bounding box center [39, 188] width 12 height 10
type input "**********"
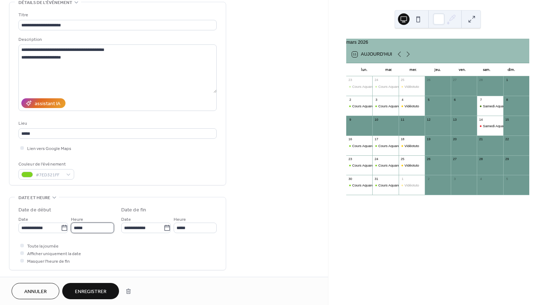
click at [99, 226] on input "*****" at bounding box center [92, 228] width 43 height 10
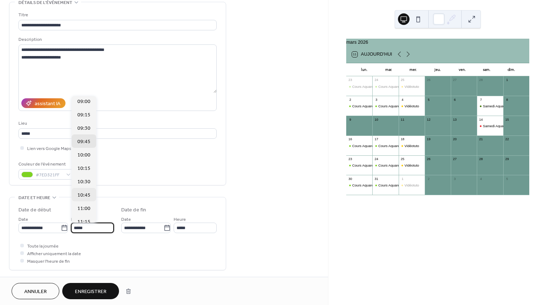
scroll to position [478, 0]
click at [86, 133] on span "09:30" at bounding box center [83, 134] width 13 height 8
type input "*****"
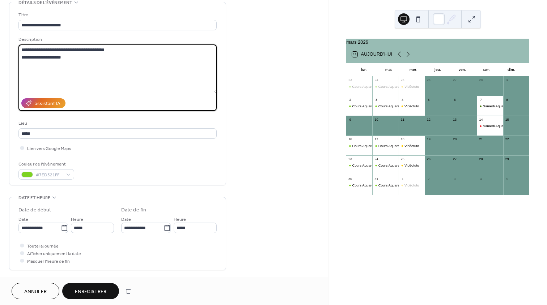
click at [50, 56] on textarea "**********" at bounding box center [117, 68] width 198 height 48
click at [67, 58] on textarea "**********" at bounding box center [117, 68] width 198 height 48
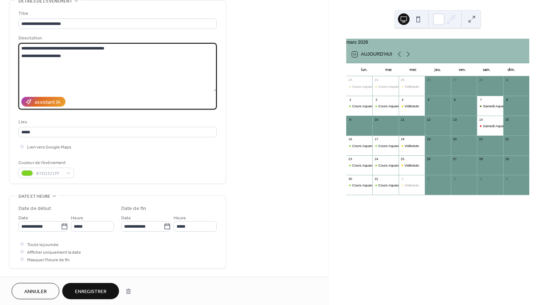
type textarea "**********"
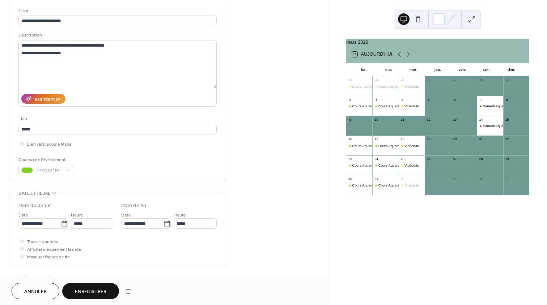
click at [90, 289] on span "Enregistrer" at bounding box center [90, 292] width 31 height 8
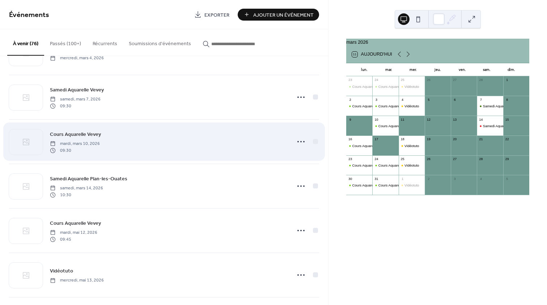
scroll to position [2083, 0]
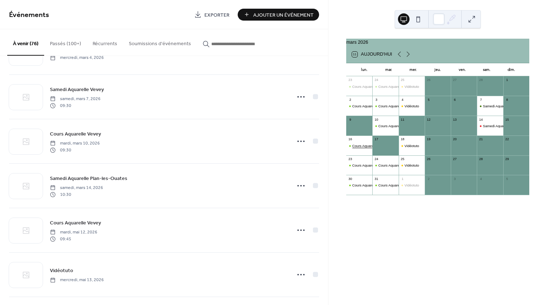
click at [361, 148] on div "Cours Aquarelle Vevey" at bounding box center [369, 146] width 35 height 5
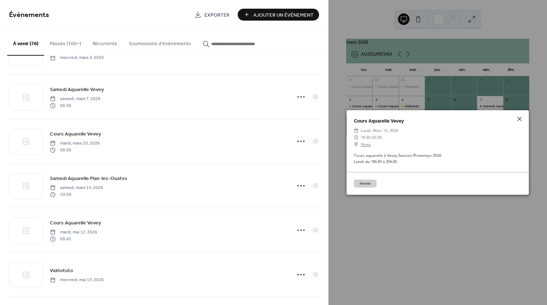
click at [367, 181] on button "Fermer" at bounding box center [365, 184] width 23 height 8
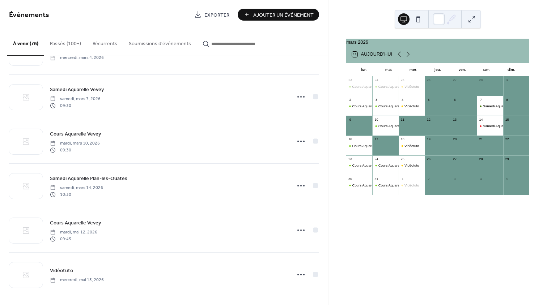
click at [416, 144] on div "18" at bounding box center [412, 140] width 26 height 8
click at [413, 148] on div "Vidéotuto" at bounding box center [411, 146] width 14 height 5
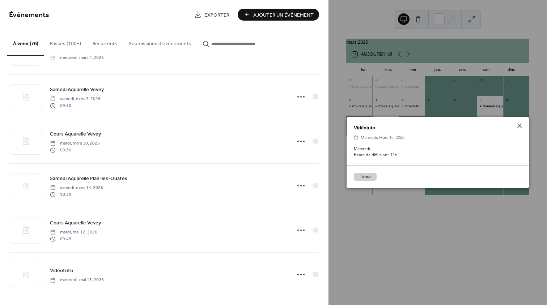
click at [358, 177] on button "Fermer" at bounding box center [365, 177] width 23 height 8
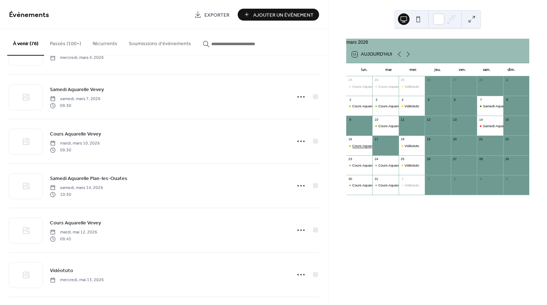
click at [365, 148] on div "Cours Aquarelle Vevey" at bounding box center [369, 146] width 35 height 5
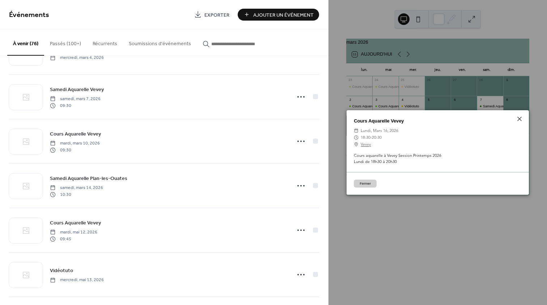
click at [363, 184] on button "Fermer" at bounding box center [365, 184] width 23 height 8
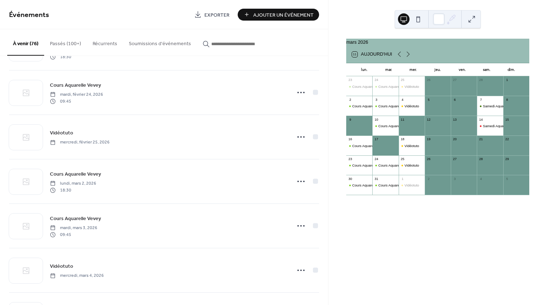
scroll to position [1864, 0]
click at [217, 15] on span "Exporter" at bounding box center [216, 15] width 25 height 8
click at [367, 148] on div "Cours Aquarelle Vevey" at bounding box center [369, 146] width 35 height 5
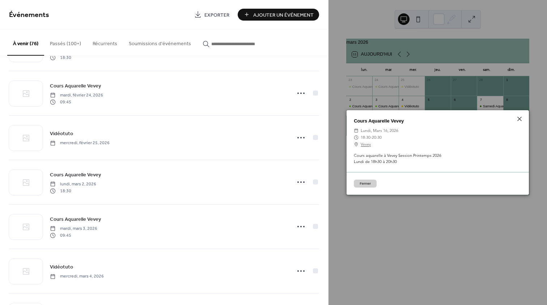
click at [371, 181] on button "Fermer" at bounding box center [365, 184] width 23 height 8
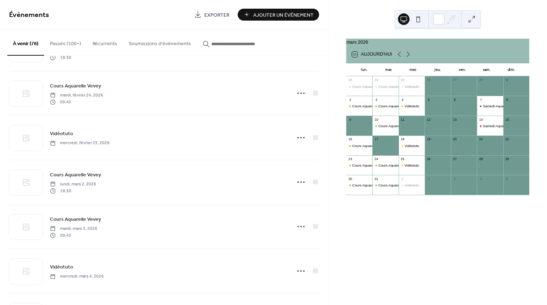
click at [69, 43] on button "Passés (100+)" at bounding box center [65, 42] width 43 height 26
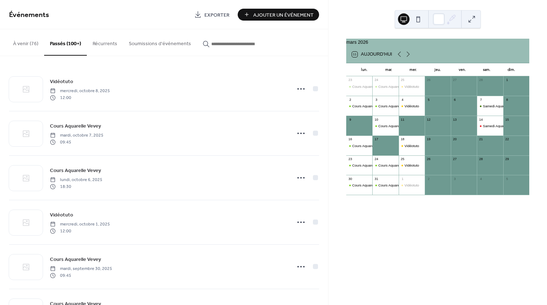
click at [90, 43] on button "Récurrents" at bounding box center [105, 42] width 36 height 26
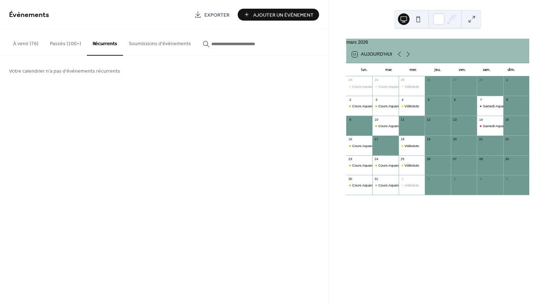
click at [143, 46] on button "Soumissions d'événements" at bounding box center [160, 42] width 74 height 26
click at [222, 46] on input "button" at bounding box center [232, 44] width 43 height 8
click at [19, 43] on button "À venir (76)" at bounding box center [25, 42] width 37 height 26
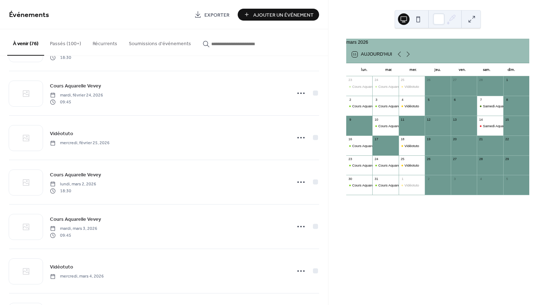
click at [295, 12] on span "Ajouter Un Événement" at bounding box center [283, 15] width 60 height 8
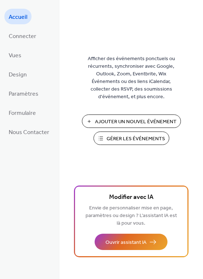
click at [116, 142] on span "Gérer les Événements" at bounding box center [135, 139] width 58 height 8
click at [20, 39] on span "Connecter" at bounding box center [22, 36] width 27 height 11
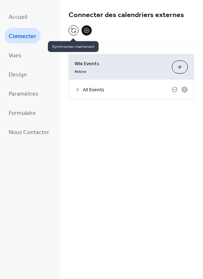
click at [71, 30] on button at bounding box center [73, 30] width 10 height 10
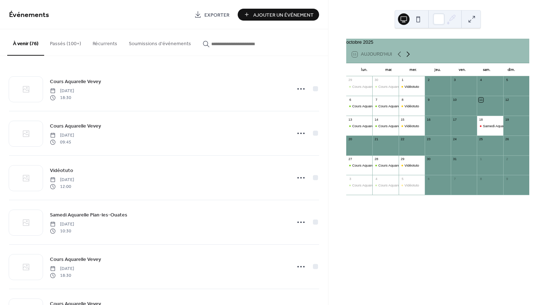
click at [408, 59] on icon at bounding box center [408, 54] width 9 height 9
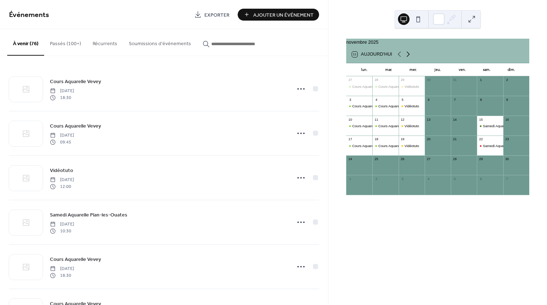
click at [408, 59] on icon at bounding box center [408, 54] width 9 height 9
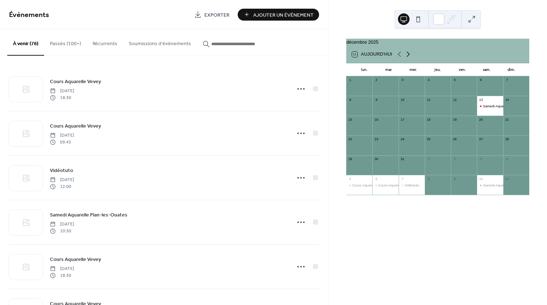
click at [408, 59] on icon at bounding box center [408, 54] width 9 height 9
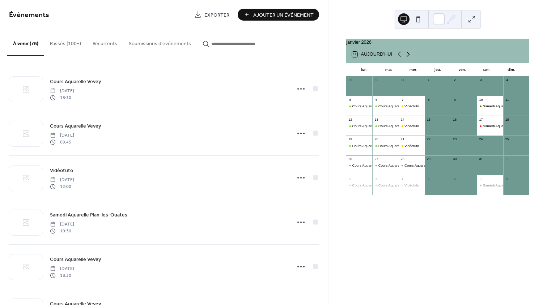
click at [408, 59] on icon at bounding box center [408, 54] width 9 height 9
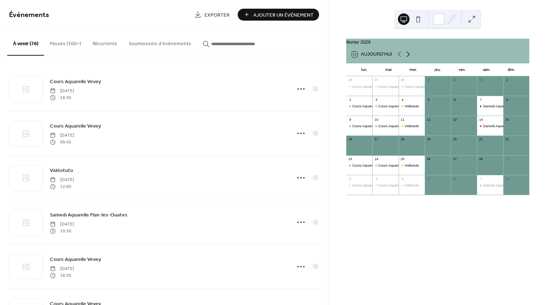
click at [408, 59] on icon at bounding box center [408, 54] width 9 height 9
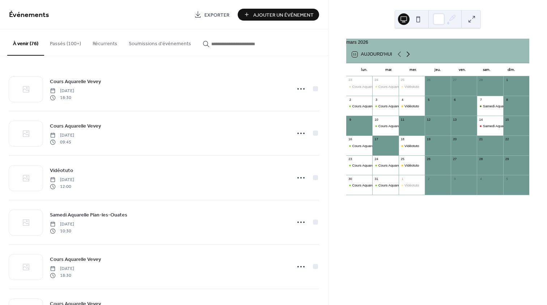
click at [408, 59] on icon at bounding box center [408, 54] width 9 height 9
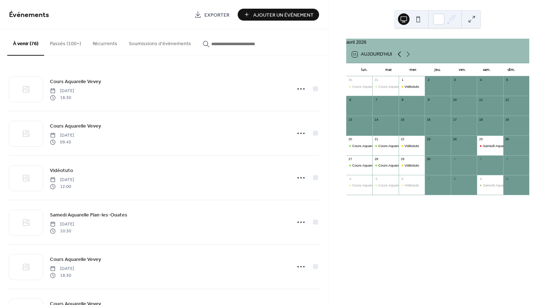
click at [397, 58] on icon at bounding box center [399, 54] width 9 height 9
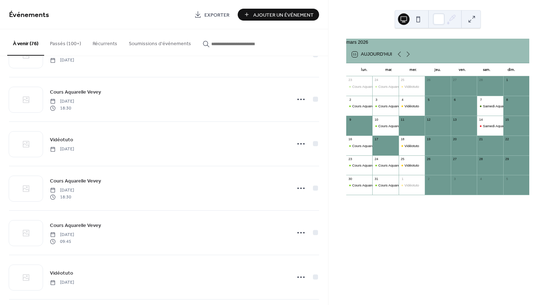
scroll to position [1763, 0]
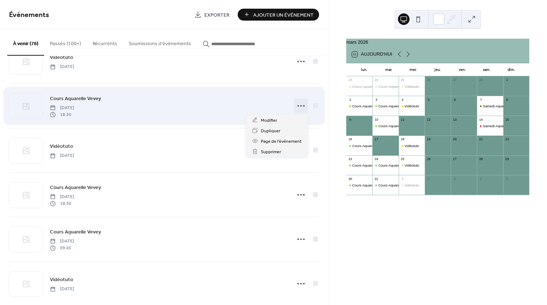
click at [299, 105] on icon at bounding box center [301, 106] width 12 height 12
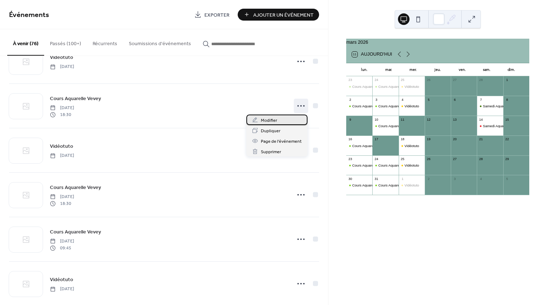
click at [282, 118] on div "Modifier" at bounding box center [276, 120] width 61 height 10
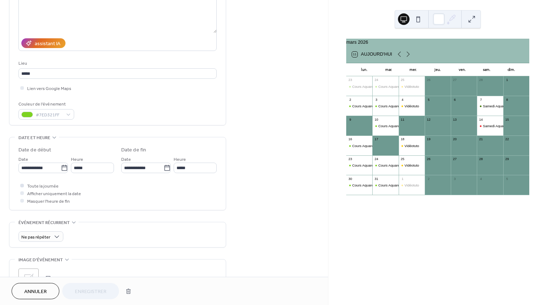
scroll to position [100, 0]
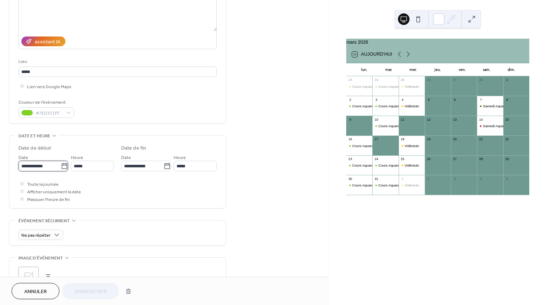
click at [56, 165] on input "**********" at bounding box center [39, 166] width 42 height 10
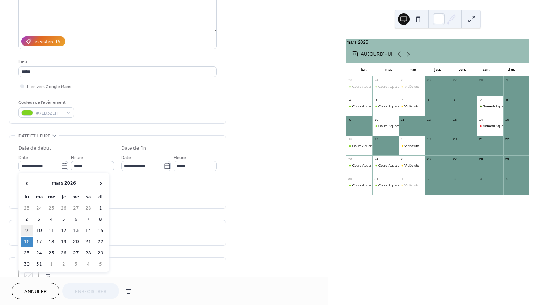
click at [27, 231] on td "9" at bounding box center [27, 231] width 12 height 10
type input "**********"
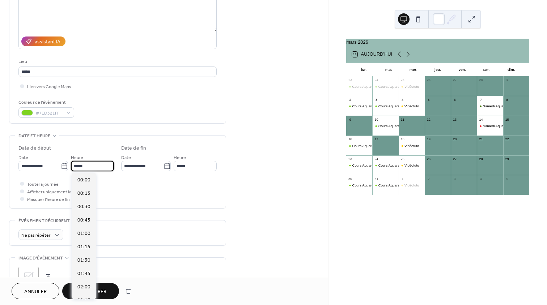
scroll to position [990, 0]
click at [98, 165] on input "*****" at bounding box center [92, 166] width 43 height 10
click at [86, 183] on span "18:00" at bounding box center [83, 182] width 13 height 8
type input "*****"
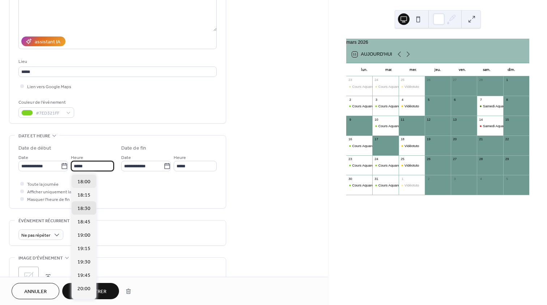
type input "*****"
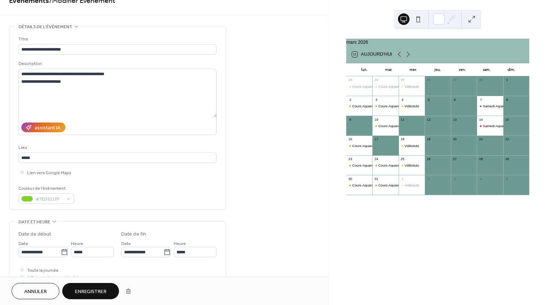
scroll to position [0, 0]
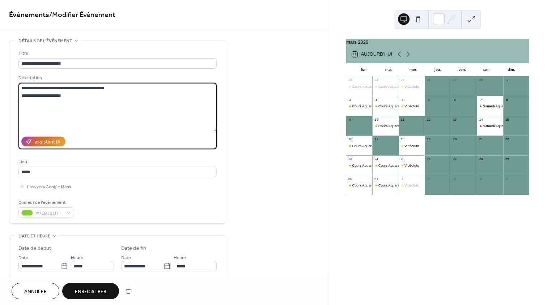
click at [51, 95] on textarea "**********" at bounding box center [117, 107] width 198 height 48
click at [63, 94] on textarea "**********" at bounding box center [117, 107] width 198 height 48
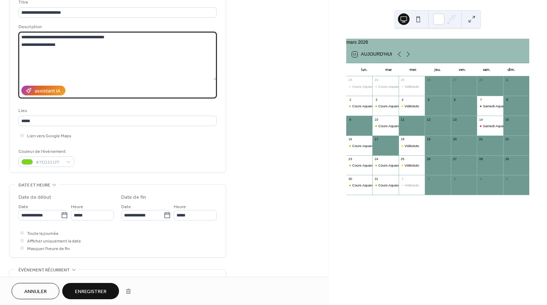
scroll to position [98, 0]
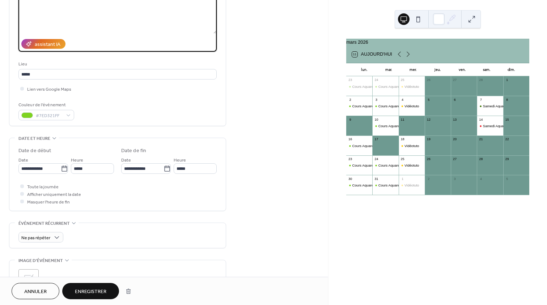
type textarea "**********"
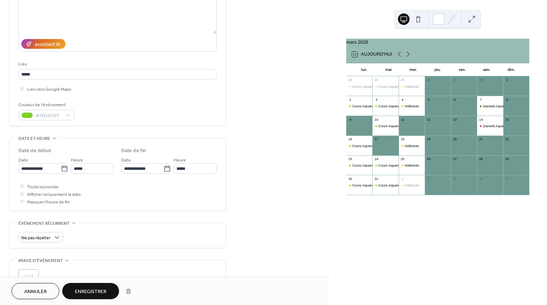
click at [90, 289] on span "Enregistrer" at bounding box center [90, 292] width 31 height 8
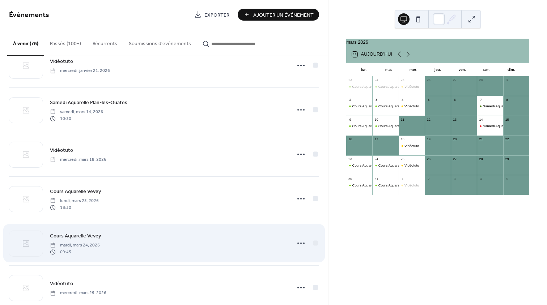
scroll to position [1316, 0]
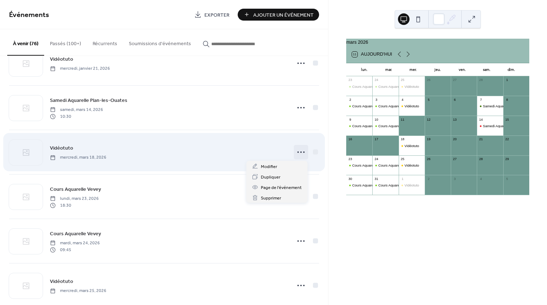
click at [300, 152] on circle at bounding box center [300, 152] width 1 height 1
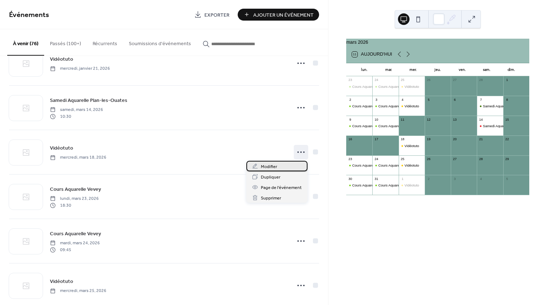
click at [284, 169] on div "Modifier" at bounding box center [276, 166] width 61 height 10
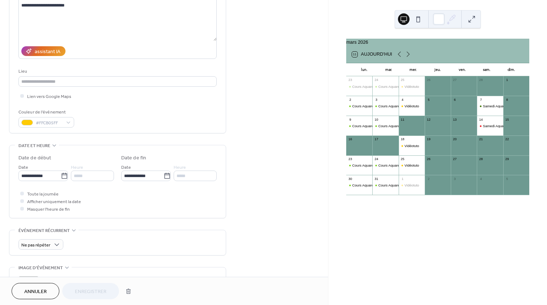
scroll to position [61, 0]
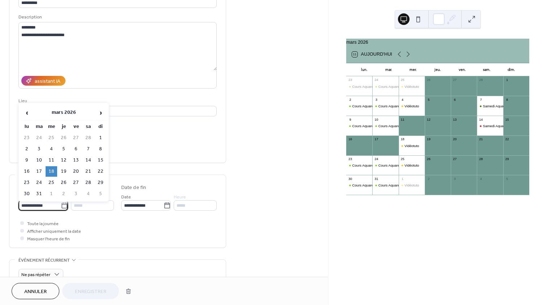
click at [44, 203] on input "**********" at bounding box center [39, 205] width 42 height 10
click at [48, 158] on td "11" at bounding box center [52, 160] width 12 height 10
type input "**********"
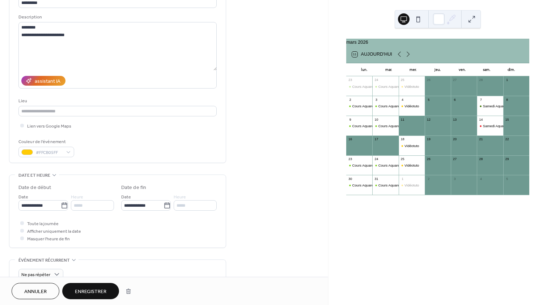
click at [97, 293] on span "Enregistrer" at bounding box center [90, 292] width 31 height 8
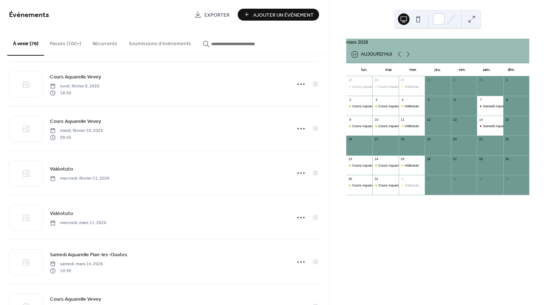
scroll to position [1650, 0]
click at [17, 40] on button "À venir (76)" at bounding box center [25, 42] width 37 height 26
click at [17, 42] on button "À venir (76)" at bounding box center [25, 42] width 37 height 26
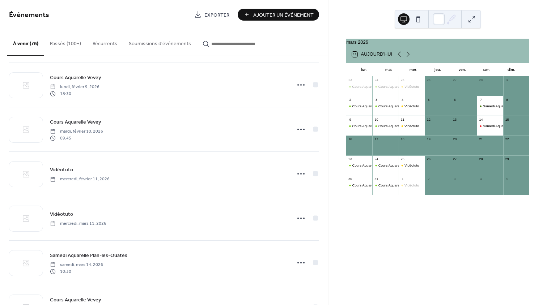
click at [17, 42] on button "À venir (76)" at bounding box center [25, 42] width 37 height 26
click at [472, 18] on button at bounding box center [472, 19] width 12 height 12
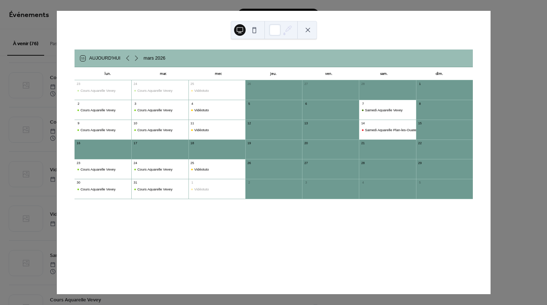
click at [240, 31] on button at bounding box center [240, 30] width 12 height 12
click at [309, 30] on button at bounding box center [308, 30] width 12 height 12
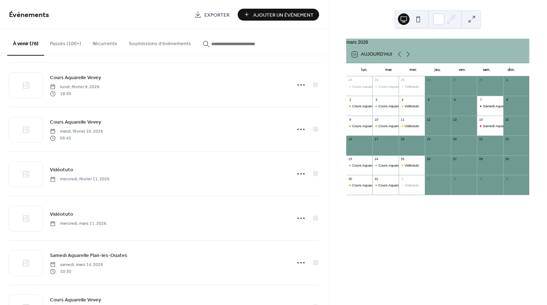
click at [428, 59] on div "11 Aujourd'hui" at bounding box center [437, 54] width 183 height 17
click at [386, 109] on div "Cours Aquarelle Vevey" at bounding box center [395, 106] width 35 height 5
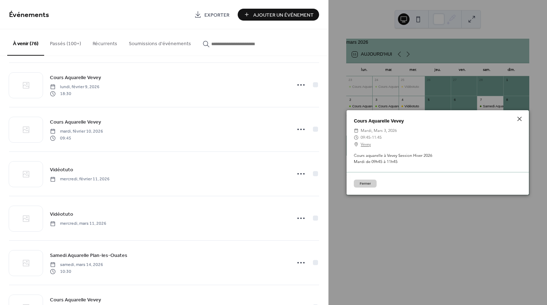
click at [363, 184] on button "Fermer" at bounding box center [365, 184] width 23 height 8
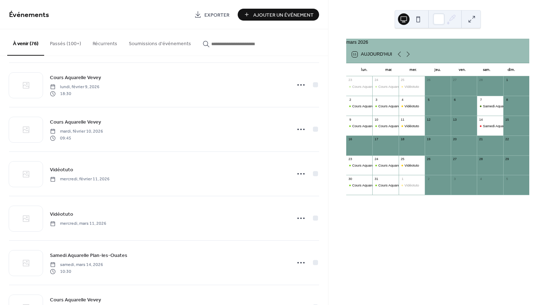
click at [449, 247] on div "mars 2026 11 Aujourd'hui lun. mar. mer. jeu. ven. sam. dim. 23 Cours Aquarelle …" at bounding box center [437, 152] width 218 height 305
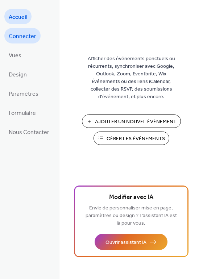
click at [26, 35] on span "Connecter" at bounding box center [22, 36] width 27 height 11
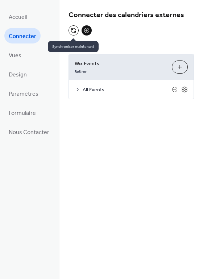
click at [71, 28] on button at bounding box center [73, 30] width 10 height 10
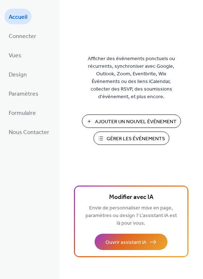
click at [119, 140] on span "Gérer les Événements" at bounding box center [135, 139] width 58 height 8
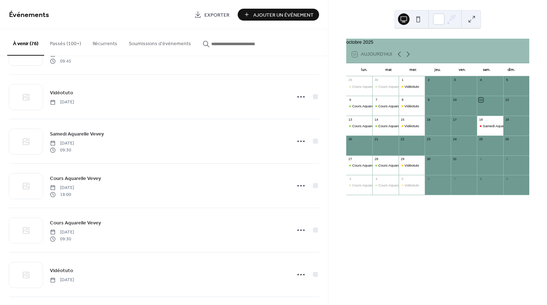
scroll to position [1593, 0]
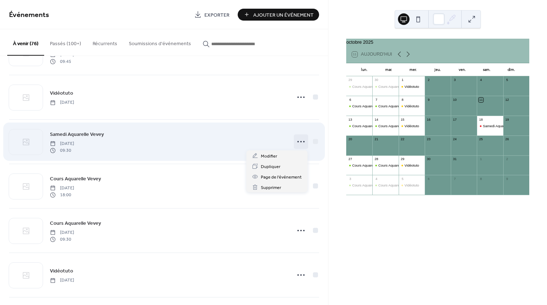
click at [300, 140] on icon at bounding box center [301, 142] width 12 height 12
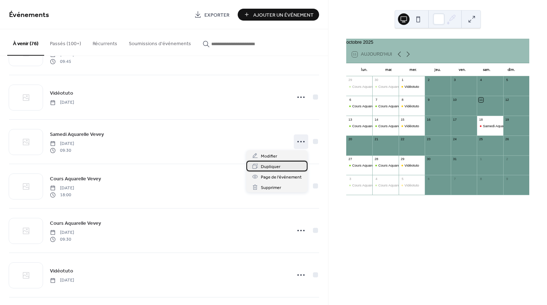
click at [285, 163] on div "Dupliquer" at bounding box center [276, 166] width 61 height 10
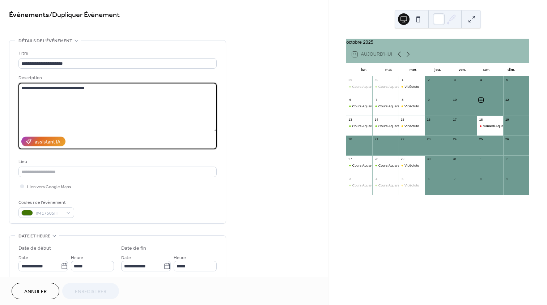
click at [71, 87] on textarea "**********" at bounding box center [117, 107] width 198 height 48
click at [70, 86] on textarea "**********" at bounding box center [117, 107] width 198 height 48
click at [89, 87] on textarea "**********" at bounding box center [117, 107] width 198 height 48
drag, startPoint x: 100, startPoint y: 87, endPoint x: 18, endPoint y: 86, distance: 81.8
click at [18, 86] on textarea "**********" at bounding box center [117, 107] width 198 height 48
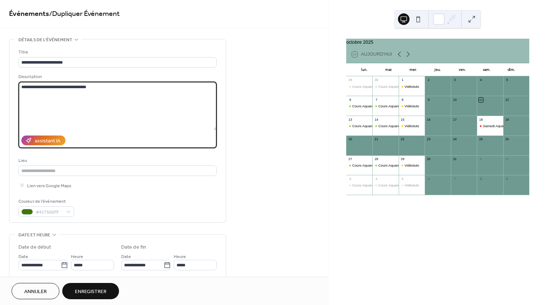
scroll to position [2, 0]
type textarea "**********"
click at [24, 292] on span "Annuler" at bounding box center [35, 292] width 22 height 8
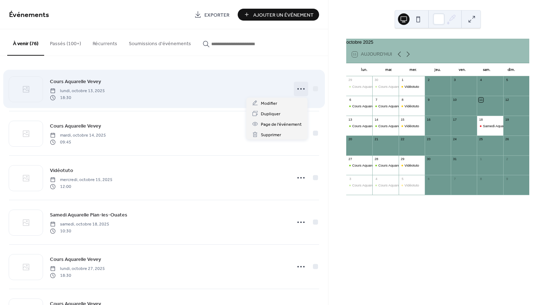
click at [297, 87] on icon at bounding box center [301, 89] width 12 height 12
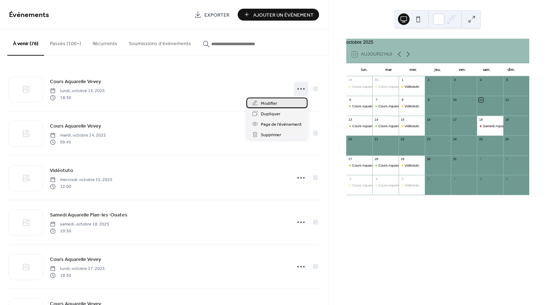
click at [273, 102] on span "Modifier" at bounding box center [269, 104] width 16 height 8
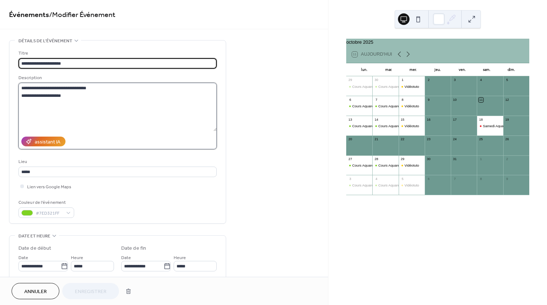
drag, startPoint x: 51, startPoint y: 94, endPoint x: 56, endPoint y: 105, distance: 11.8
click at [51, 94] on textarea "**********" at bounding box center [117, 107] width 198 height 48
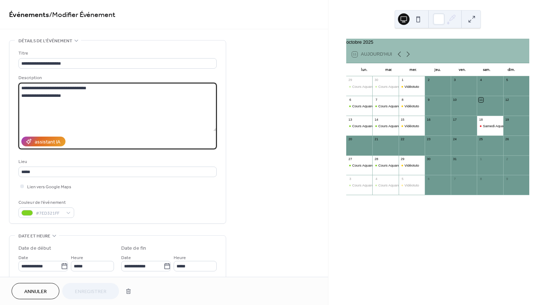
click at [31, 293] on span "Annuler" at bounding box center [35, 292] width 22 height 8
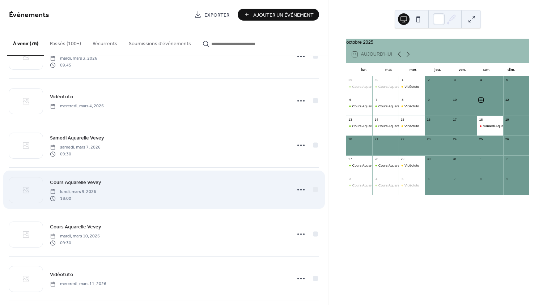
scroll to position [2038, 0]
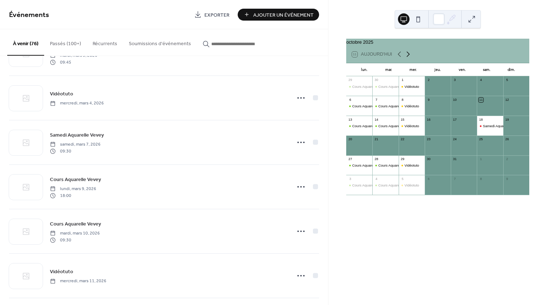
click at [406, 57] on icon at bounding box center [408, 54] width 9 height 9
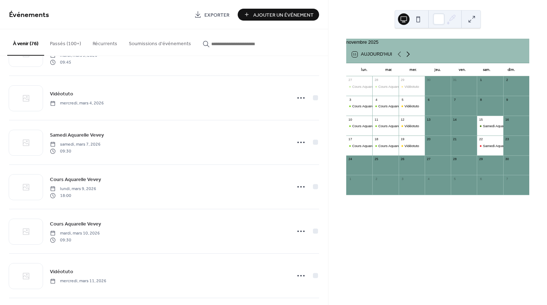
click at [406, 57] on icon at bounding box center [408, 54] width 9 height 9
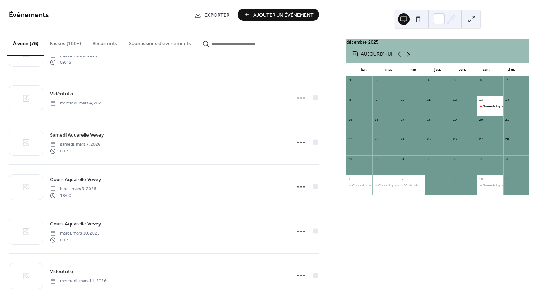
click at [406, 57] on icon at bounding box center [408, 54] width 9 height 9
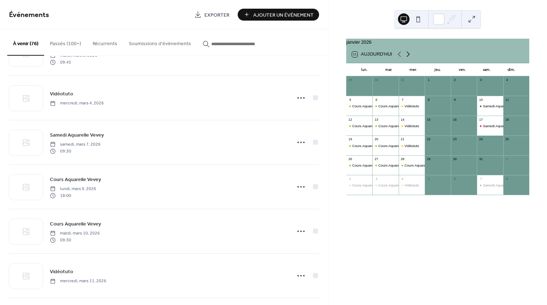
click at [406, 57] on icon at bounding box center [408, 54] width 9 height 9
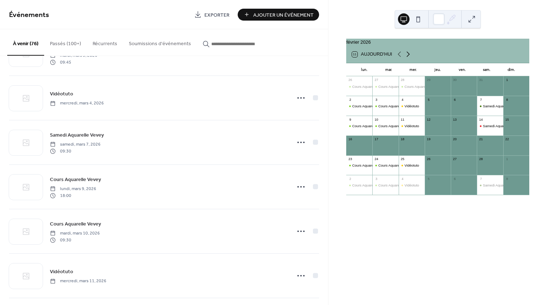
click at [406, 57] on icon at bounding box center [408, 54] width 9 height 9
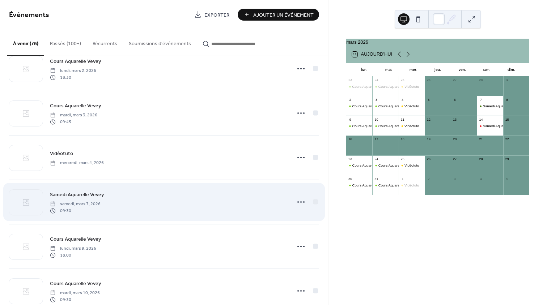
scroll to position [1977, 0]
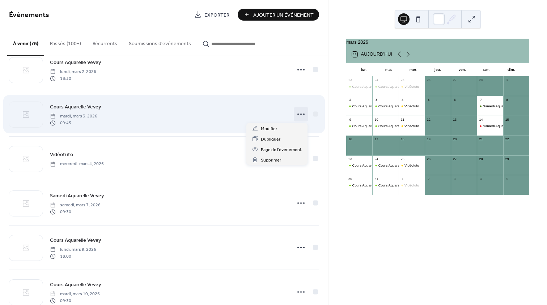
click at [298, 112] on icon at bounding box center [301, 115] width 12 height 12
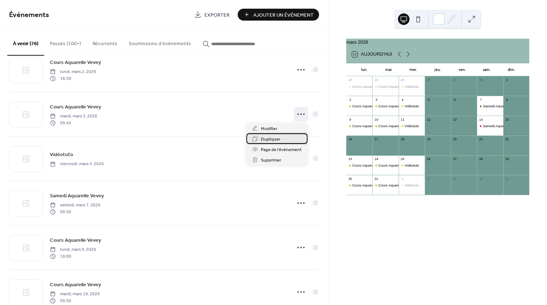
click at [286, 137] on div "Dupliquer" at bounding box center [276, 138] width 61 height 10
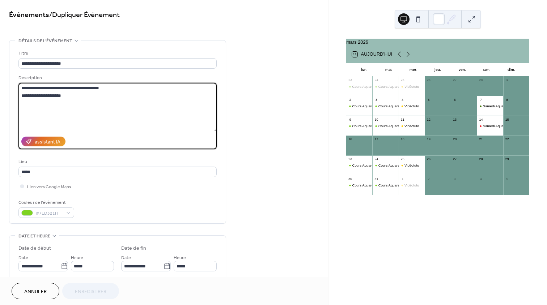
click at [43, 96] on textarea "**********" at bounding box center [117, 107] width 198 height 48
click at [50, 93] on textarea "**********" at bounding box center [117, 107] width 198 height 48
click at [59, 94] on textarea "**********" at bounding box center [117, 107] width 198 height 48
click at [77, 95] on textarea "**********" at bounding box center [117, 107] width 198 height 48
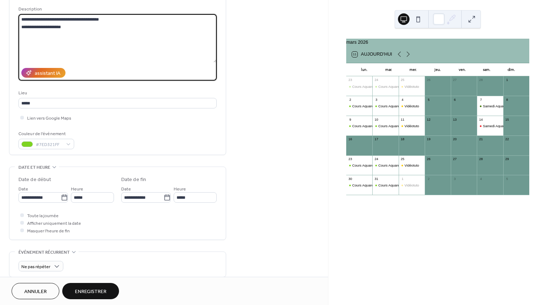
scroll to position [72, 0]
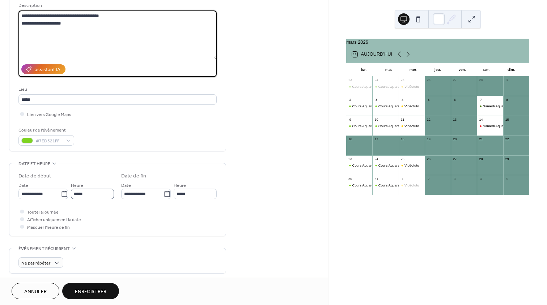
type textarea "**********"
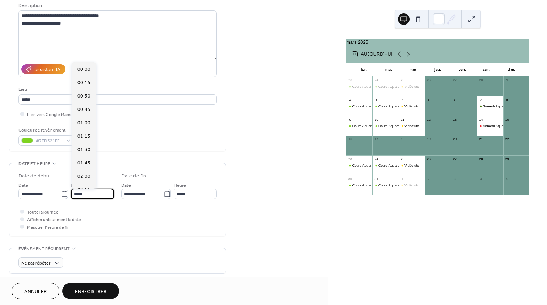
click at [85, 195] on input "*****" at bounding box center [92, 194] width 43 height 10
click at [87, 157] on span "13:30" at bounding box center [83, 161] width 13 height 8
type input "*****"
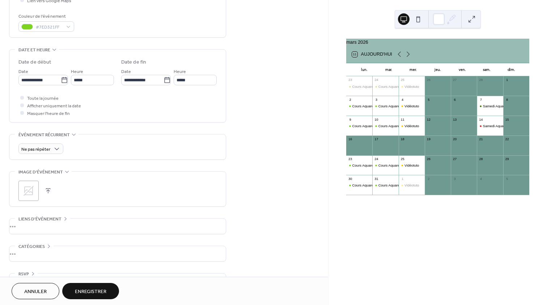
scroll to position [206, 0]
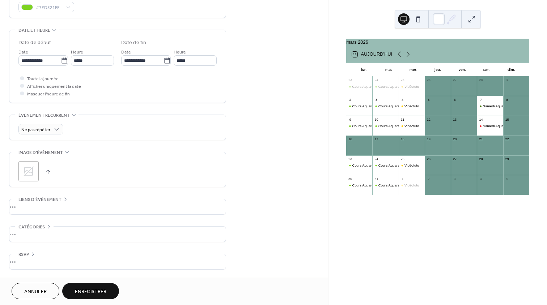
click at [93, 288] on span "Enregistrer" at bounding box center [90, 292] width 31 height 8
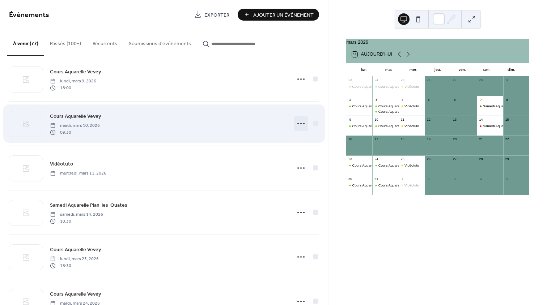
scroll to position [1744, 0]
click at [296, 122] on icon at bounding box center [301, 125] width 12 height 12
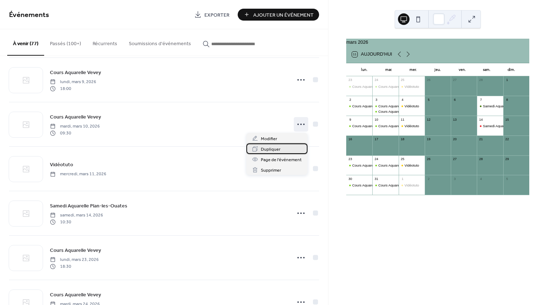
click at [282, 146] on div "Dupliquer" at bounding box center [276, 149] width 61 height 10
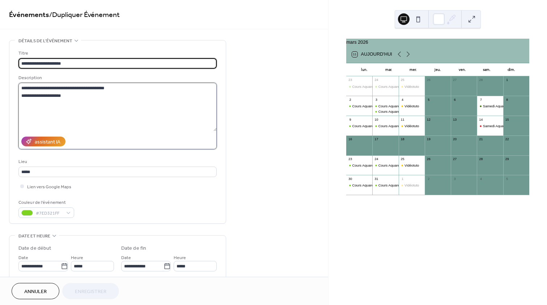
click at [43, 95] on textarea "**********" at bounding box center [117, 107] width 198 height 48
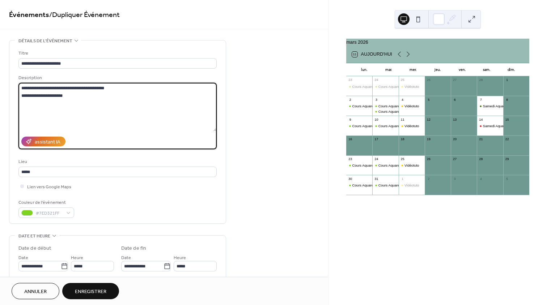
click at [61, 94] on textarea "**********" at bounding box center [117, 107] width 198 height 48
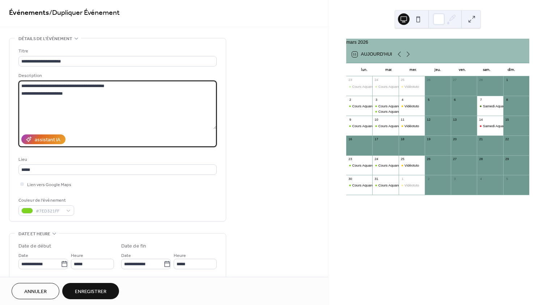
click at [43, 93] on textarea "**********" at bounding box center [117, 105] width 198 height 48
click at [41, 93] on textarea "**********" at bounding box center [117, 105] width 198 height 48
drag, startPoint x: 41, startPoint y: 94, endPoint x: 42, endPoint y: 107, distance: 13.8
click at [41, 94] on textarea "**********" at bounding box center [117, 105] width 198 height 48
click at [40, 92] on textarea "**********" at bounding box center [117, 105] width 198 height 48
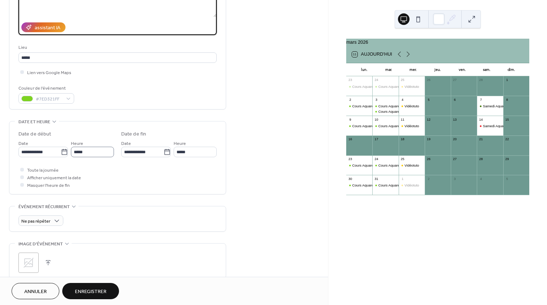
scroll to position [118, 0]
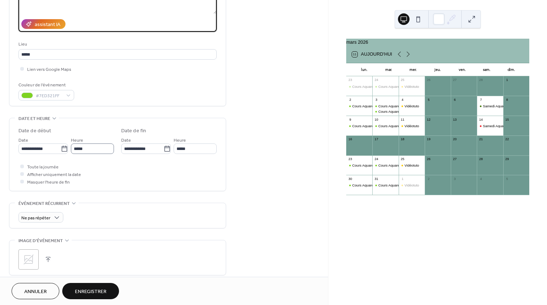
type textarea "**********"
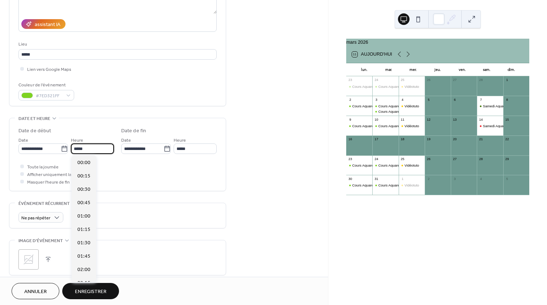
click at [81, 149] on input "*****" at bounding box center [92, 149] width 43 height 10
click at [88, 237] on span "13:30" at bounding box center [83, 239] width 13 height 8
type input "*****"
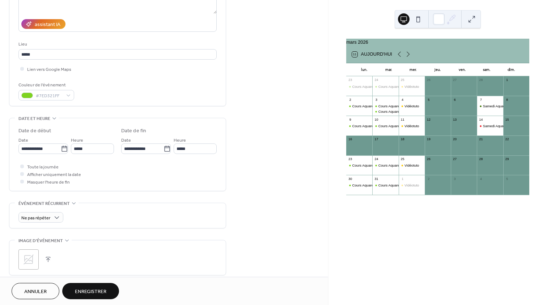
click at [93, 290] on span "Enregistrer" at bounding box center [90, 292] width 31 height 8
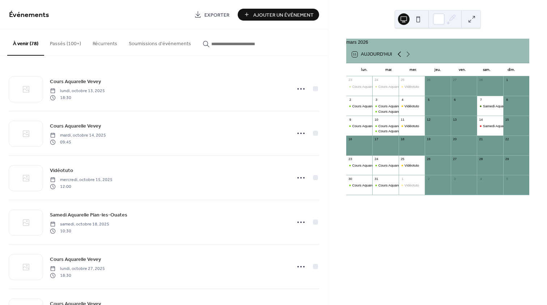
click at [400, 59] on icon at bounding box center [399, 54] width 9 height 9
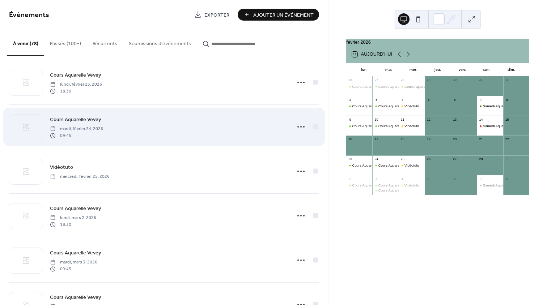
scroll to position [1831, 0]
click at [297, 123] on icon at bounding box center [301, 127] width 12 height 12
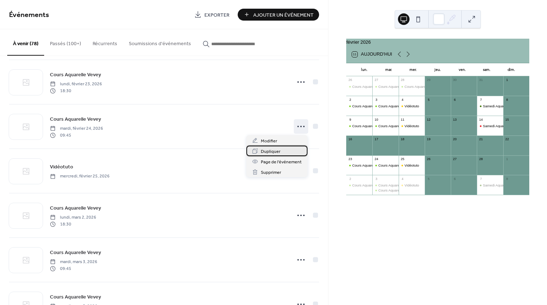
click at [281, 151] on div "Dupliquer" at bounding box center [276, 151] width 61 height 10
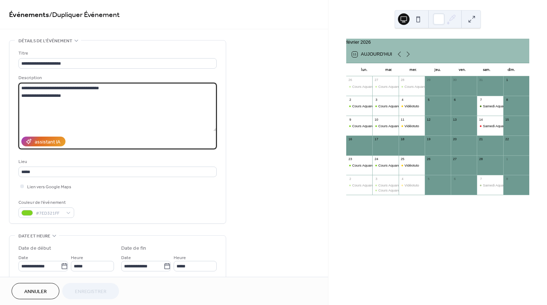
click at [43, 96] on textarea "**********" at bounding box center [117, 107] width 198 height 48
click at [50, 95] on textarea "**********" at bounding box center [117, 107] width 198 height 48
click at [59, 93] on textarea "**********" at bounding box center [117, 107] width 198 height 48
click at [43, 95] on textarea "**********" at bounding box center [117, 107] width 198 height 48
click at [56, 94] on textarea "**********" at bounding box center [117, 107] width 198 height 48
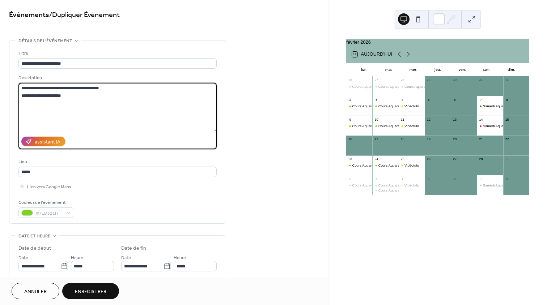
click at [68, 94] on textarea "**********" at bounding box center [117, 107] width 198 height 48
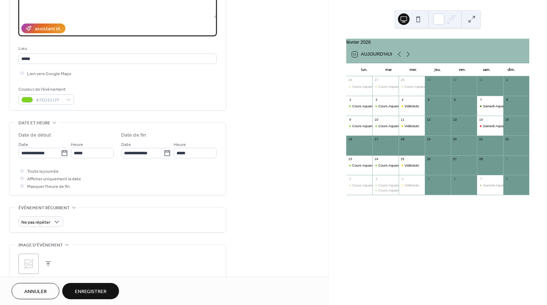
scroll to position [138, 0]
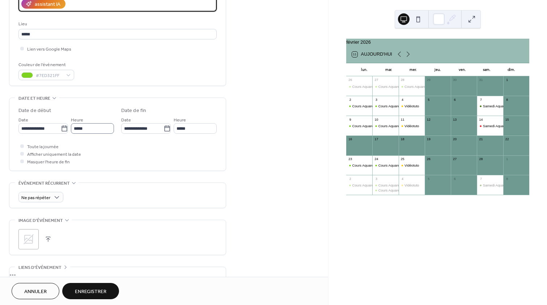
type textarea "**********"
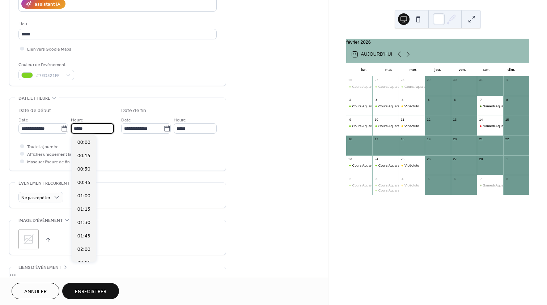
click at [88, 130] on input "*****" at bounding box center [92, 128] width 43 height 10
click at [88, 207] on span "13:30" at bounding box center [83, 206] width 13 height 8
type input "*****"
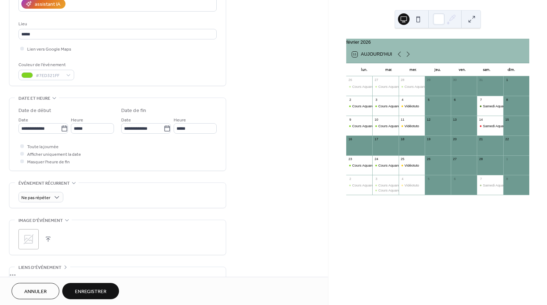
scroll to position [0, 0]
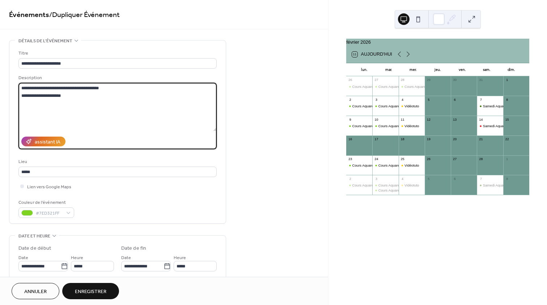
drag, startPoint x: 73, startPoint y: 94, endPoint x: 19, endPoint y: 94, distance: 53.5
click at [19, 94] on textarea "**********" at bounding box center [117, 107] width 198 height 48
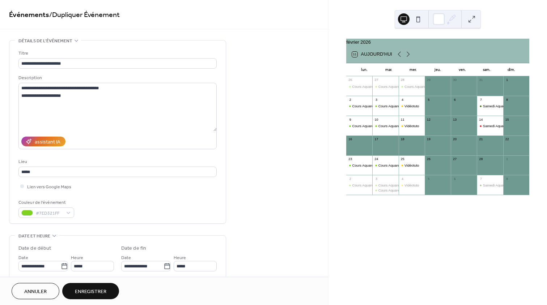
click at [93, 292] on span "Enregistrer" at bounding box center [90, 292] width 31 height 8
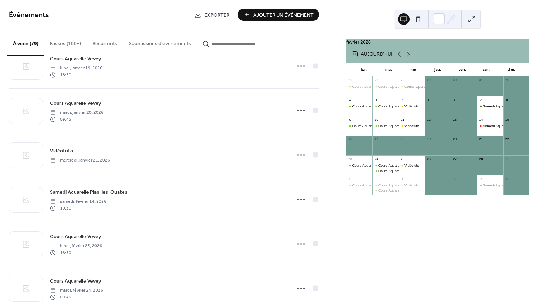
scroll to position [1222, 0]
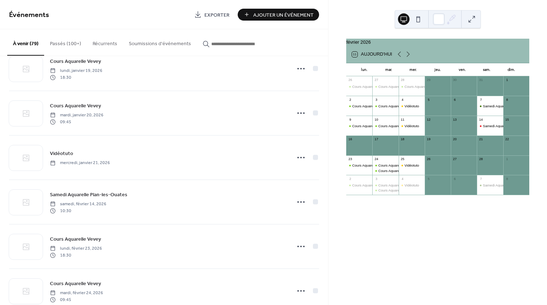
click at [497, 28] on div "février 2026 11 Aujourd'hui lun. mar. mer. jeu. ven. sam. dim. 26 Cours Aquarel…" at bounding box center [437, 152] width 218 height 305
click at [452, 55] on div "11 Aujourd'hui" at bounding box center [437, 54] width 183 height 17
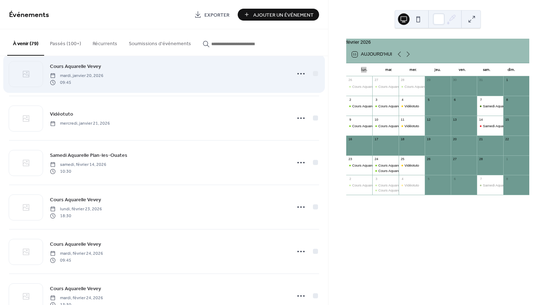
scroll to position [1261, 0]
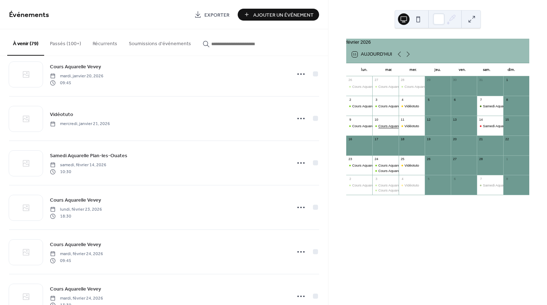
click at [383, 128] on div "Cours Aquarelle Vevey" at bounding box center [395, 126] width 35 height 5
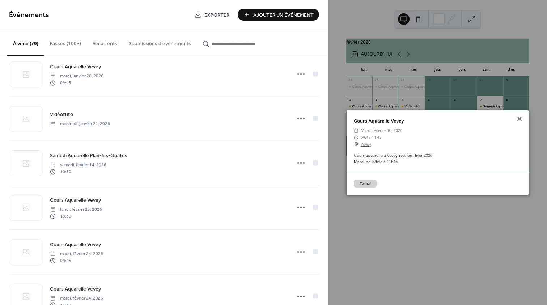
click at [360, 182] on button "Fermer" at bounding box center [365, 184] width 23 height 8
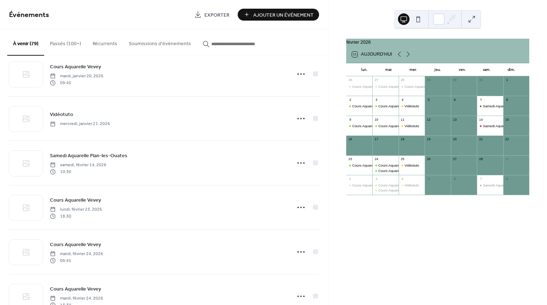
click at [473, 45] on div "février 2026" at bounding box center [437, 42] width 183 height 7
click at [421, 21] on button at bounding box center [418, 19] width 12 height 12
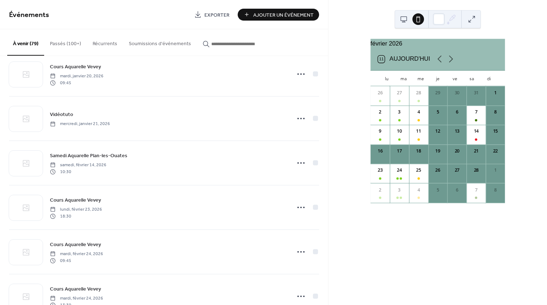
click at [404, 18] on button at bounding box center [404, 19] width 12 height 12
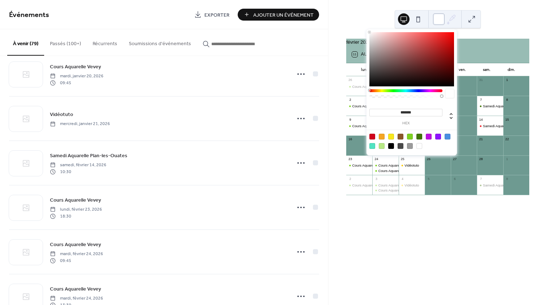
click at [437, 18] on div at bounding box center [439, 19] width 12 height 12
click at [449, 18] on icon at bounding box center [451, 19] width 11 height 11
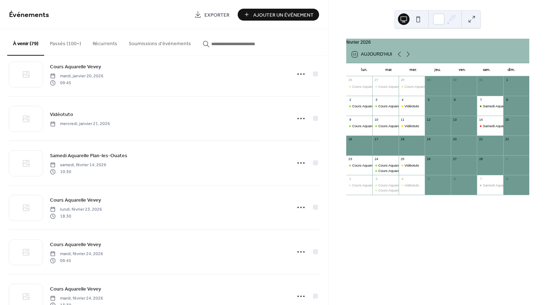
click at [476, 20] on button at bounding box center [472, 19] width 12 height 12
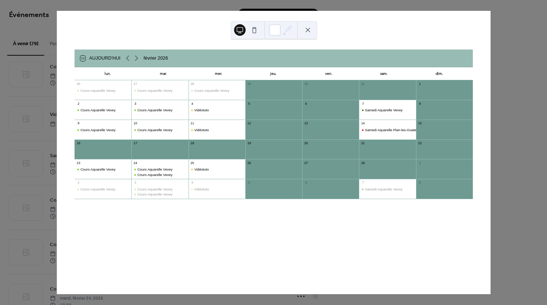
click at [474, 20] on div "11 Aujourd'hui février 2026 lun. mar. mer. jeu. ven. sam. dim. 26 Cours Aquarel…" at bounding box center [274, 153] width 434 height 284
click at [309, 30] on button at bounding box center [308, 30] width 12 height 12
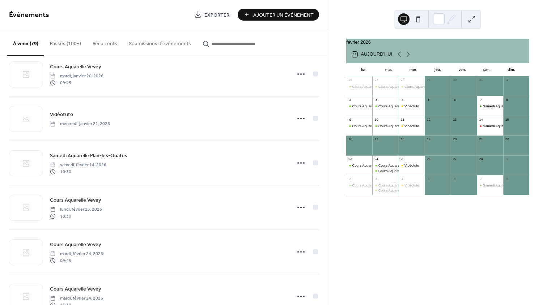
click at [218, 13] on span "Exporter" at bounding box center [216, 15] width 25 height 8
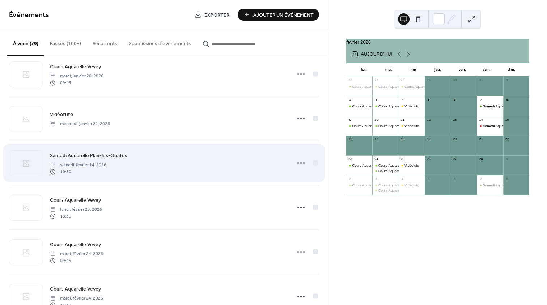
click at [285, 159] on div "Samedi Aquarelle Plan-les-Ouates samedi, février 14, 2026 10:30" at bounding box center [164, 163] width 310 height 44
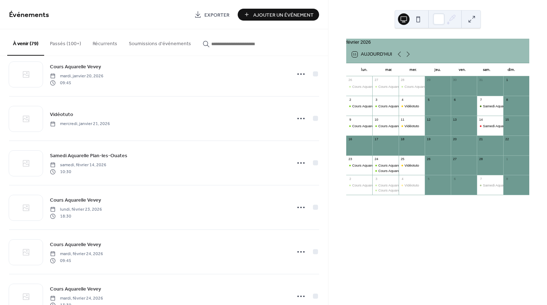
click at [356, 188] on div "Cours Aquarelle Vevey" at bounding box center [359, 185] width 26 height 5
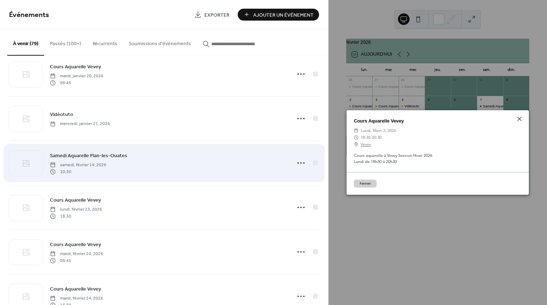
click at [296, 154] on div "Samedi Aquarelle Plan-les-Ouates samedi, février 14, 2026 10:30" at bounding box center [164, 163] width 310 height 44
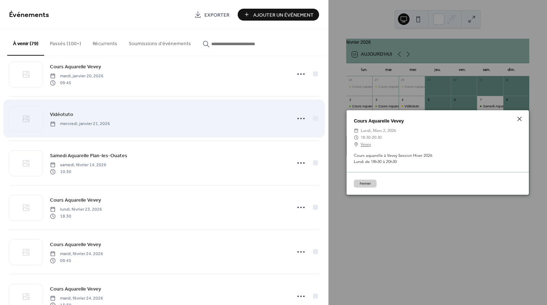
click at [313, 113] on div at bounding box center [306, 118] width 25 height 14
click at [313, 118] on div at bounding box center [315, 118] width 5 height 5
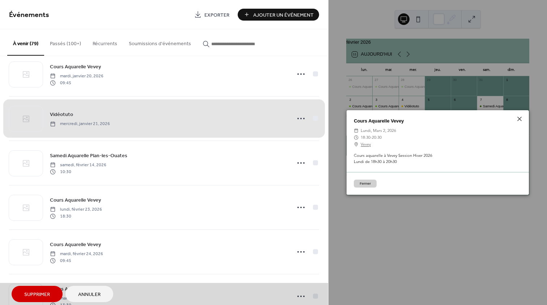
click at [314, 118] on div "Vidéotuto mercredi, janvier 21, 2026" at bounding box center [164, 118] width 310 height 44
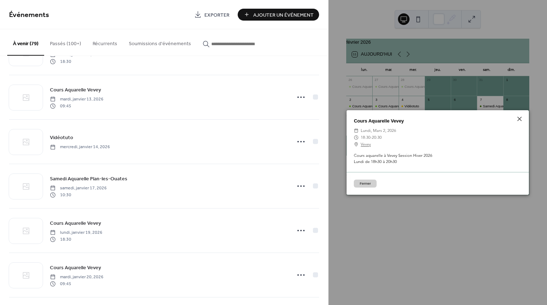
scroll to position [1057, 0]
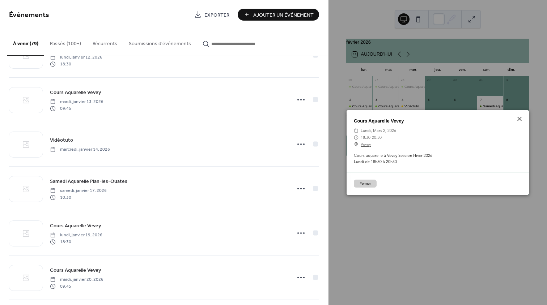
click at [364, 181] on button "Fermer" at bounding box center [365, 184] width 23 height 8
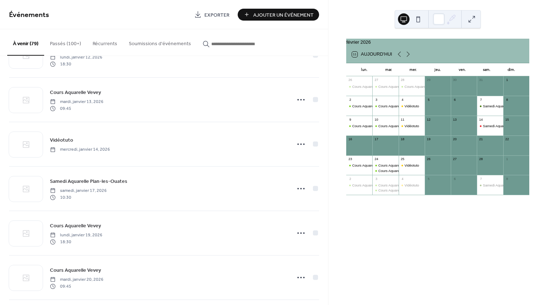
click at [365, 219] on div "février 2026 11 Aujourd'hui lun. mar. mer. jeu. ven. sam. dim. 26 Cours Aquarel…" at bounding box center [437, 152] width 218 height 305
click at [364, 224] on div "février 2026 11 Aujourd'hui lun. mar. mer. jeu. ven. sam. dim. 26 Cours Aquarel…" at bounding box center [437, 152] width 218 height 305
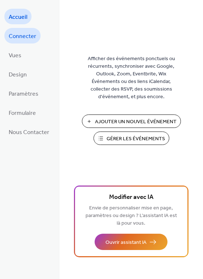
click at [23, 34] on span "Connecter" at bounding box center [22, 36] width 27 height 11
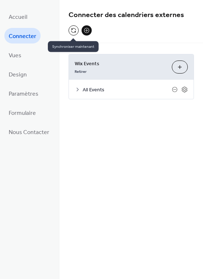
click at [73, 28] on button at bounding box center [73, 30] width 10 height 10
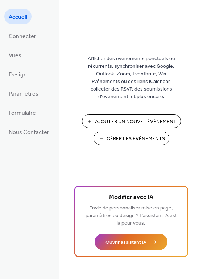
click at [153, 136] on span "Gérer les Événements" at bounding box center [135, 139] width 58 height 8
drag, startPoint x: 20, startPoint y: 33, endPoint x: 42, endPoint y: 45, distance: 25.3
click at [20, 33] on span "Connecter" at bounding box center [22, 36] width 27 height 11
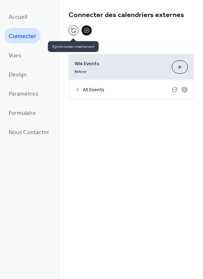
click at [73, 32] on button at bounding box center [73, 30] width 10 height 10
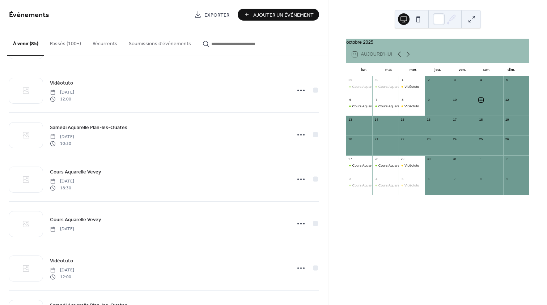
scroll to position [534, 0]
click at [409, 58] on icon at bounding box center [408, 54] width 9 height 9
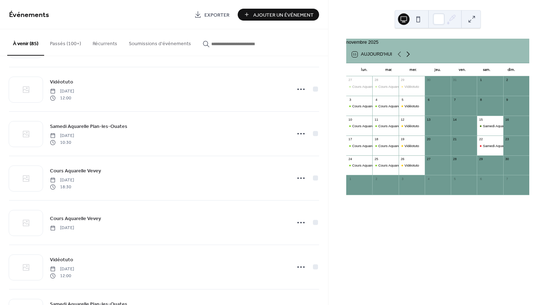
click at [409, 58] on icon at bounding box center [408, 54] width 9 height 9
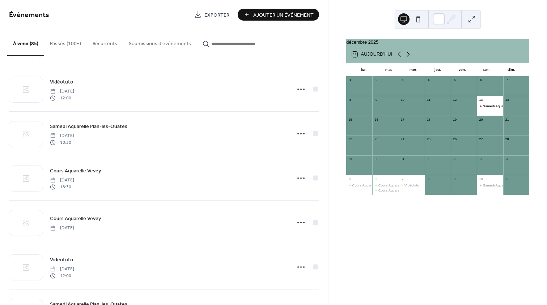
click at [409, 58] on icon at bounding box center [408, 54] width 9 height 9
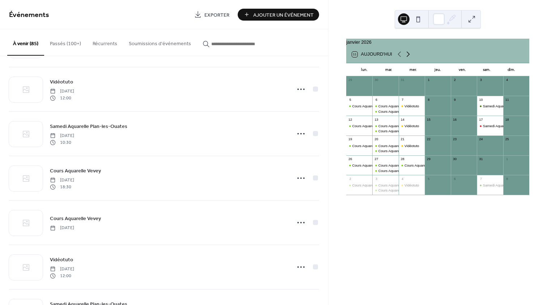
click at [409, 58] on icon at bounding box center [408, 54] width 9 height 9
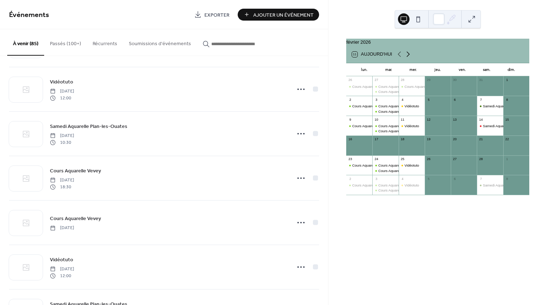
click at [405, 56] on icon at bounding box center [408, 54] width 9 height 9
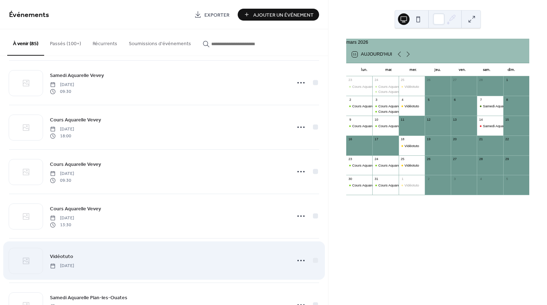
scroll to position [1334, 0]
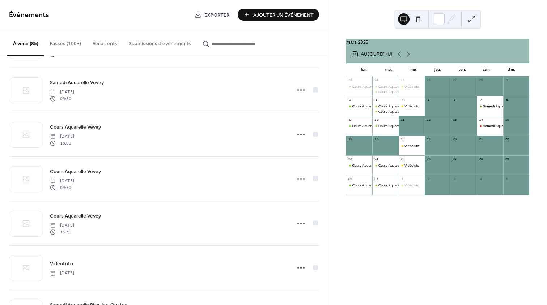
click at [406, 144] on div "18" at bounding box center [412, 140] width 26 height 8
click at [407, 148] on div "Vidéotuto" at bounding box center [411, 146] width 14 height 5
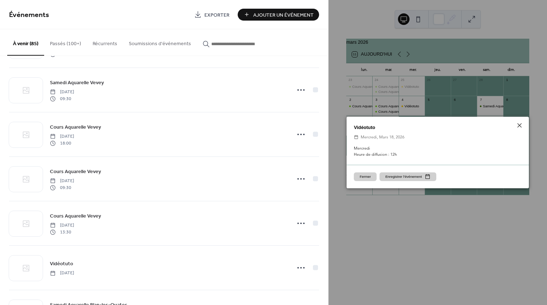
click at [364, 176] on button "Fermer" at bounding box center [365, 177] width 23 height 9
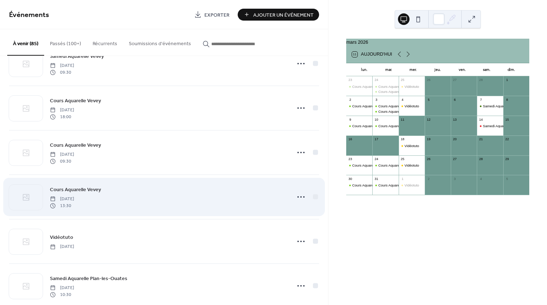
scroll to position [1363, 0]
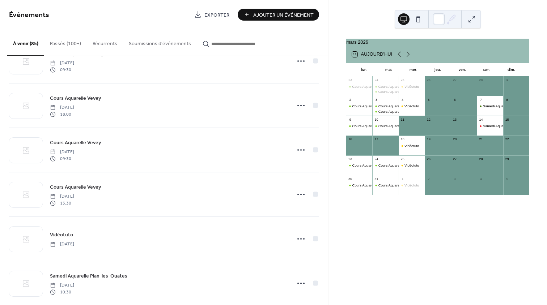
click at [1, 128] on div "Cours Aquarelle Vevey Monday, October 27, 2025 18:30 Cours Aquarelle Vevey Tues…" at bounding box center [164, 180] width 328 height 249
click at [93, 1] on div "Événements Exporter Ajouter Un Événement" at bounding box center [164, 14] width 328 height 29
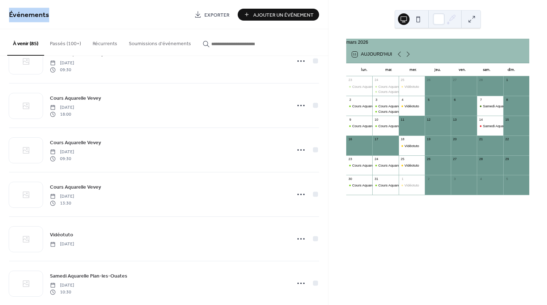
click at [93, 1] on div "Événements Exporter Ajouter Un Événement" at bounding box center [164, 14] width 328 height 29
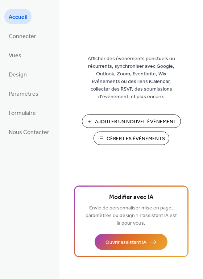
click at [19, 16] on span "Accueil" at bounding box center [18, 17] width 18 height 11
click at [132, 137] on span "Gérer les Événements" at bounding box center [135, 139] width 58 height 8
click at [28, 37] on span "Connecter" at bounding box center [22, 36] width 27 height 11
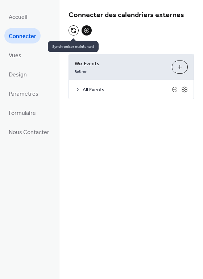
click at [74, 30] on button at bounding box center [73, 30] width 10 height 10
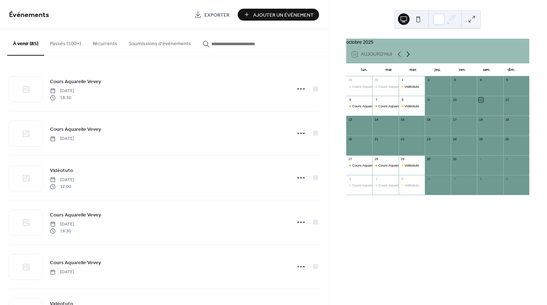
click at [407, 58] on icon at bounding box center [408, 54] width 9 height 9
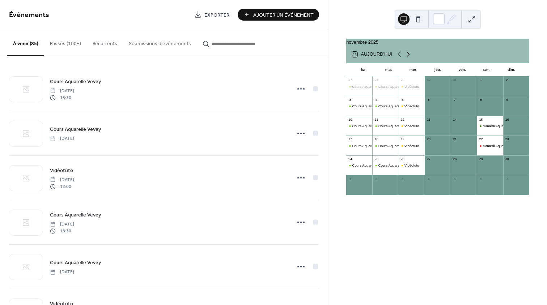
click at [407, 58] on icon at bounding box center [408, 54] width 9 height 9
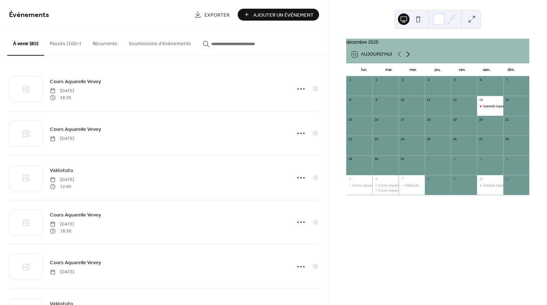
click at [407, 58] on icon at bounding box center [408, 54] width 9 height 9
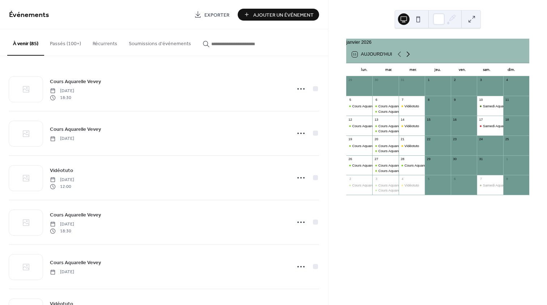
click at [407, 58] on icon at bounding box center [408, 54] width 9 height 9
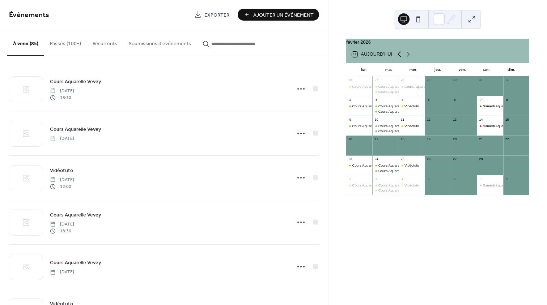
click at [398, 56] on icon at bounding box center [399, 54] width 9 height 9
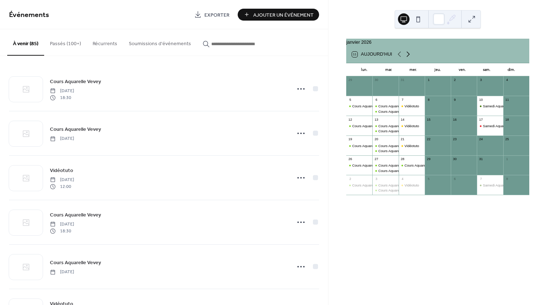
click at [408, 56] on icon at bounding box center [408, 54] width 9 height 9
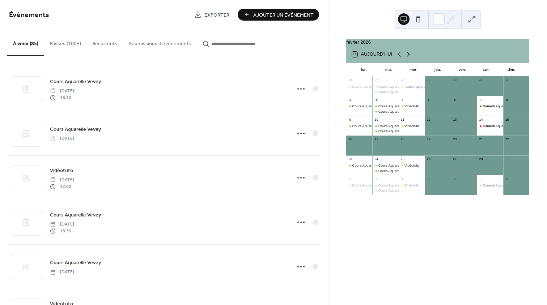
click at [408, 56] on icon at bounding box center [408, 54] width 9 height 9
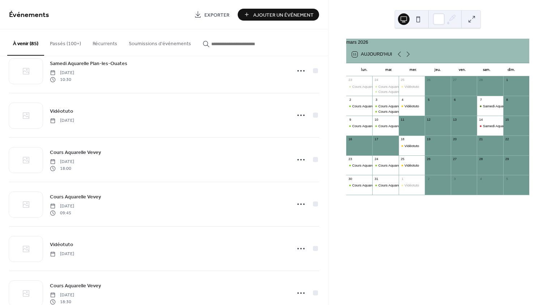
scroll to position [2110, 0]
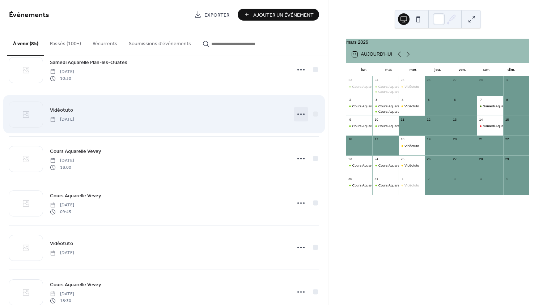
click at [298, 113] on icon at bounding box center [301, 115] width 12 height 12
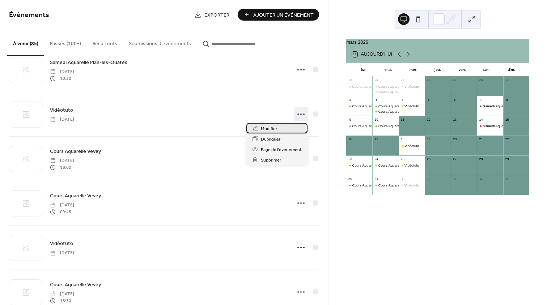
click at [276, 128] on span "Modifier" at bounding box center [269, 129] width 16 height 8
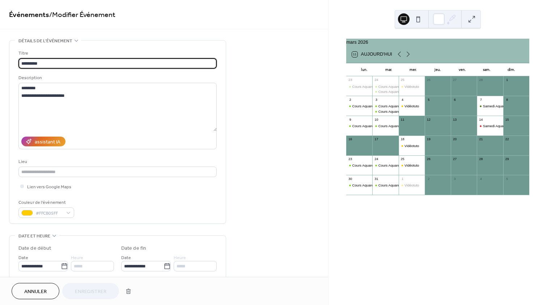
scroll to position [45, 0]
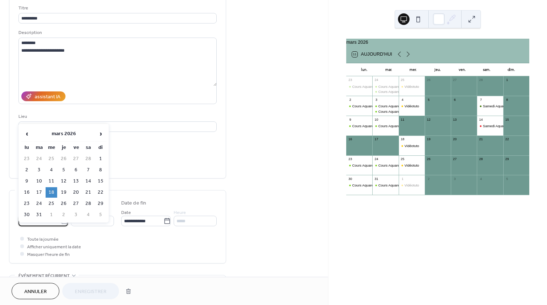
click at [40, 218] on body "**********" at bounding box center [273, 152] width 547 height 305
click at [52, 181] on td "11" at bounding box center [52, 181] width 12 height 10
type input "**********"
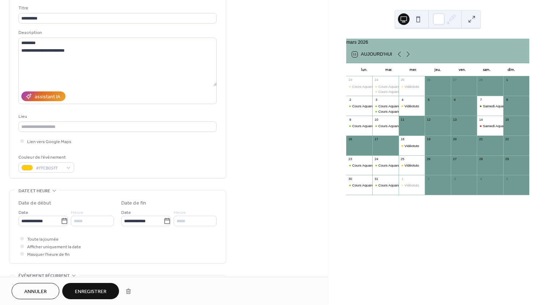
click at [97, 290] on span "Enregistrer" at bounding box center [90, 292] width 31 height 8
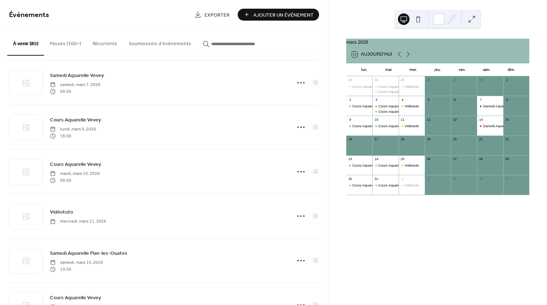
scroll to position [1964, 0]
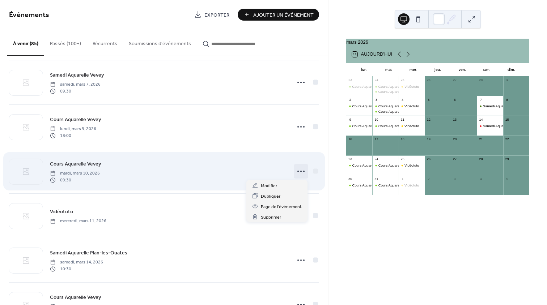
click at [299, 170] on icon at bounding box center [301, 172] width 12 height 12
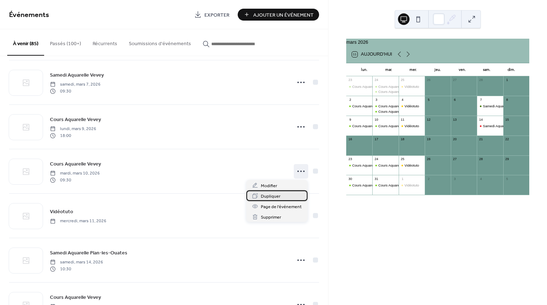
click at [276, 195] on span "Dupliquer" at bounding box center [271, 197] width 20 height 8
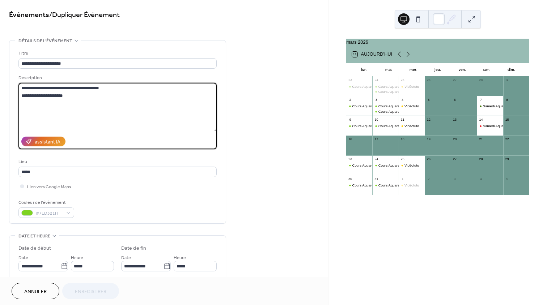
drag, startPoint x: 75, startPoint y: 95, endPoint x: 17, endPoint y: 95, distance: 57.9
click at [17, 95] on div "**********" at bounding box center [117, 132] width 216 height 183
paste textarea "**********"
type textarea "**********"
click at [88, 266] on input "*****" at bounding box center [92, 266] width 43 height 10
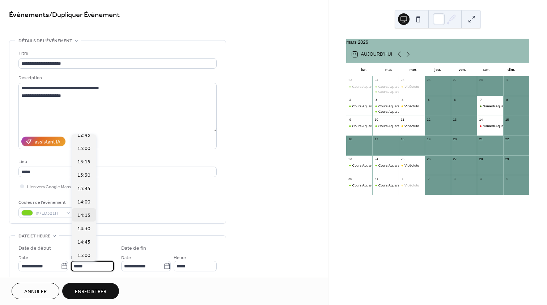
scroll to position [689, 0]
click at [89, 177] on span "13:30" at bounding box center [83, 175] width 13 height 8
type input "*****"
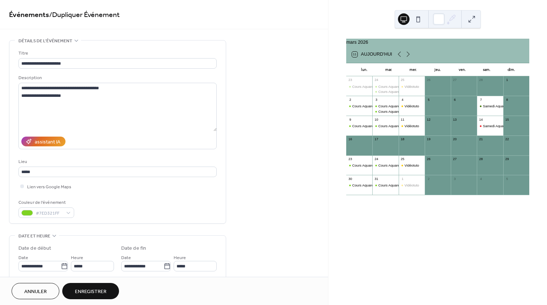
click at [94, 289] on span "Enregistrer" at bounding box center [90, 292] width 31 height 8
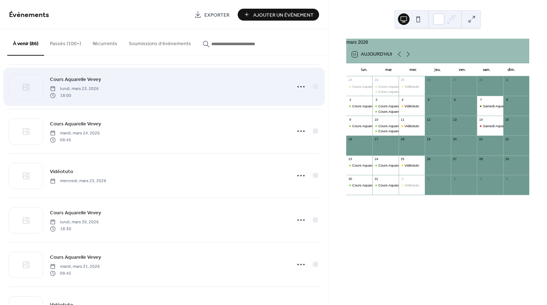
scroll to position [1766, 0]
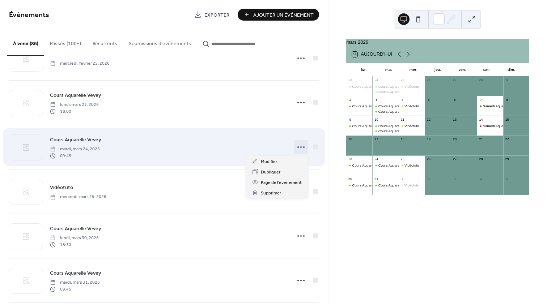
click at [300, 147] on circle at bounding box center [300, 146] width 1 height 1
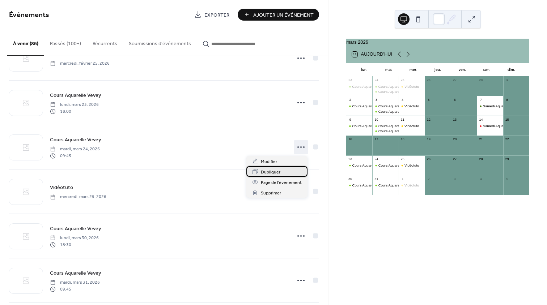
click at [279, 172] on span "Dupliquer" at bounding box center [271, 173] width 20 height 8
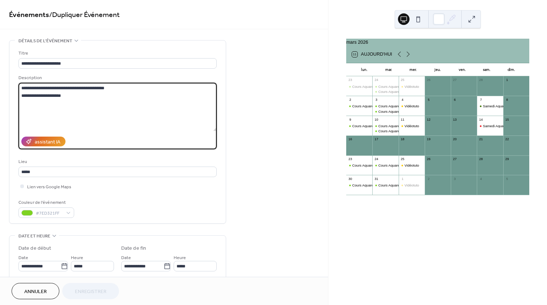
drag, startPoint x: 74, startPoint y: 99, endPoint x: 17, endPoint y: 97, distance: 56.8
click at [17, 97] on div "**********" at bounding box center [117, 132] width 216 height 183
paste textarea "**********"
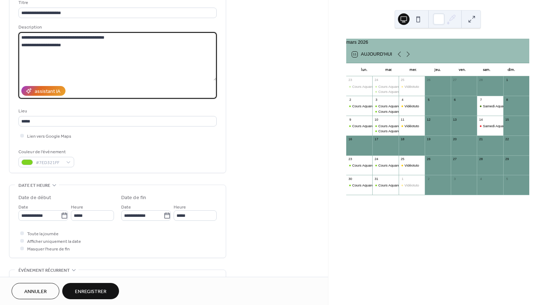
scroll to position [55, 0]
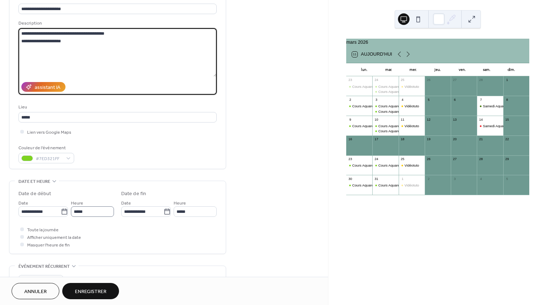
type textarea "**********"
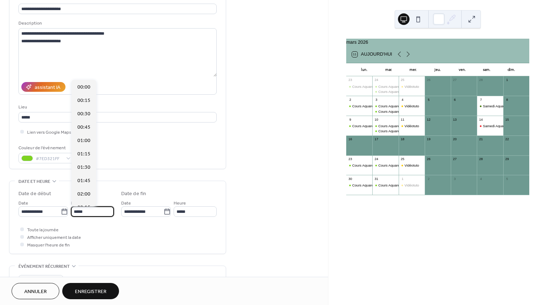
click at [85, 213] on input "*****" at bounding box center [92, 212] width 43 height 10
click at [89, 155] on span "13:30" at bounding box center [83, 159] width 13 height 8
type input "*****"
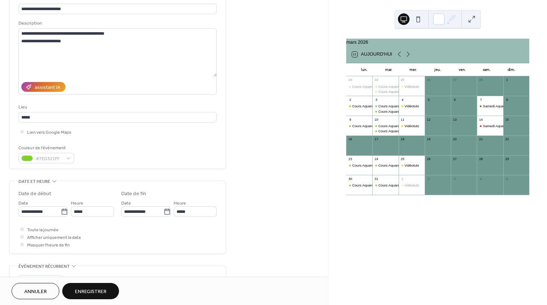
click at [99, 290] on span "Enregistrer" at bounding box center [90, 292] width 31 height 8
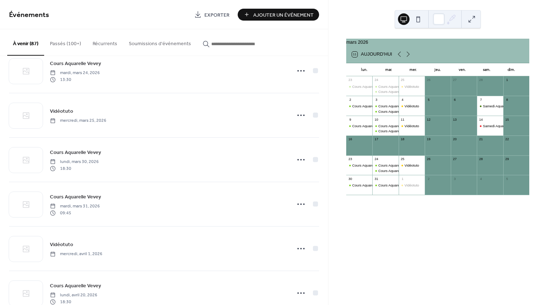
scroll to position [2337, 0]
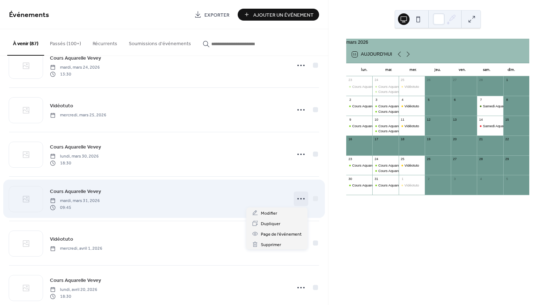
click at [297, 199] on circle at bounding box center [297, 198] width 1 height 1
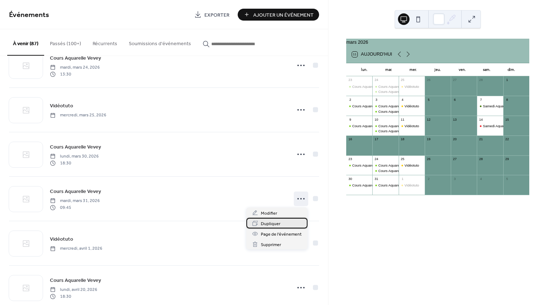
click at [282, 223] on div "Dupliquer" at bounding box center [276, 223] width 61 height 10
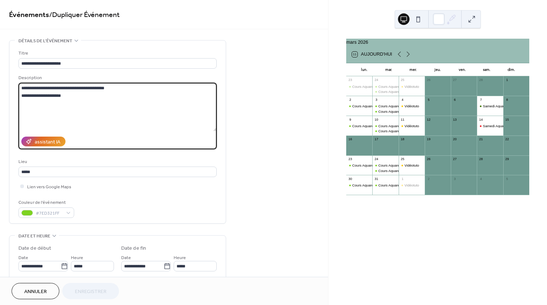
drag, startPoint x: 72, startPoint y: 93, endPoint x: 22, endPoint y: 97, distance: 49.7
click at [23, 97] on textarea "**********" at bounding box center [117, 107] width 198 height 48
click at [85, 97] on textarea "**********" at bounding box center [117, 107] width 198 height 48
drag, startPoint x: 85, startPoint y: 95, endPoint x: 19, endPoint y: 94, distance: 66.6
click at [19, 94] on textarea "**********" at bounding box center [117, 107] width 198 height 48
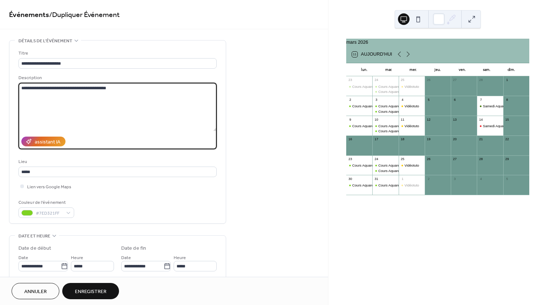
paste textarea "**********"
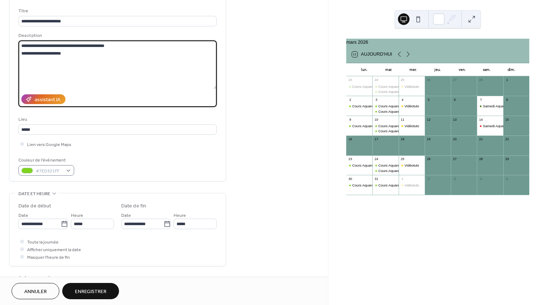
scroll to position [87, 0]
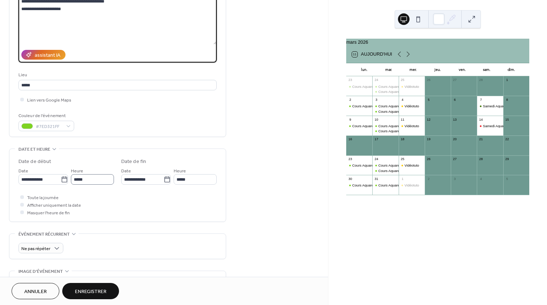
type textarea "**********"
click at [80, 179] on input "*****" at bounding box center [92, 179] width 43 height 10
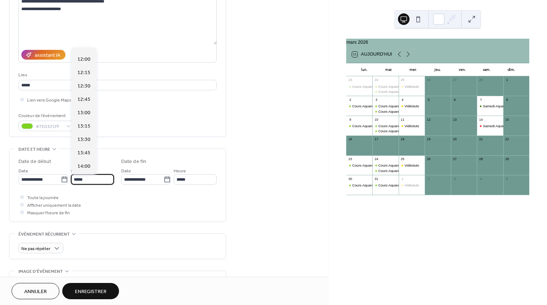
scroll to position [639, 0]
click at [83, 139] on span "13:30" at bounding box center [83, 139] width 13 height 8
type input "*****"
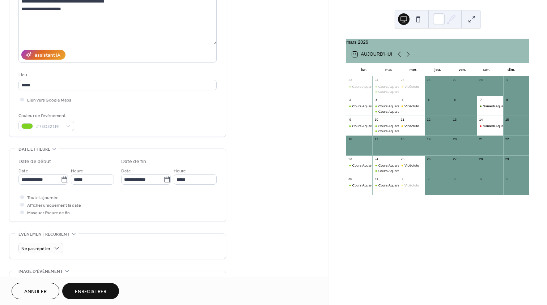
click at [84, 290] on span "Enregistrer" at bounding box center [90, 292] width 31 height 8
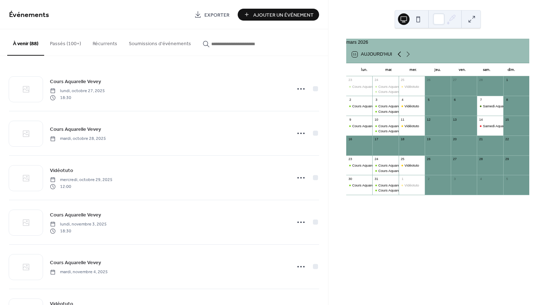
click at [398, 58] on icon at bounding box center [399, 54] width 9 height 9
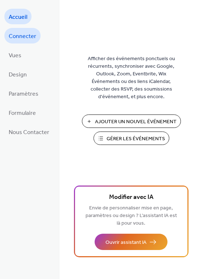
click at [21, 36] on span "Connecter" at bounding box center [22, 36] width 27 height 11
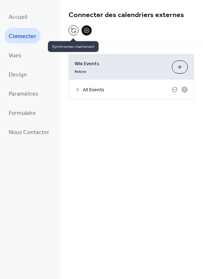
click at [73, 31] on button at bounding box center [73, 30] width 10 height 10
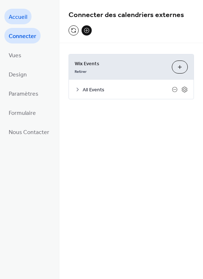
click at [9, 16] on span "Accueil" at bounding box center [18, 17] width 18 height 11
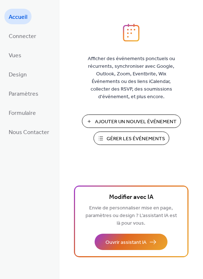
click at [141, 140] on span "Gérer les Événements" at bounding box center [135, 139] width 58 height 8
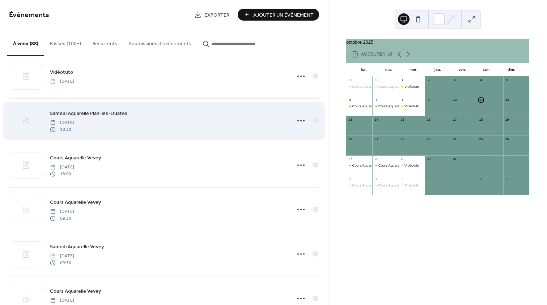
scroll to position [1167, 0]
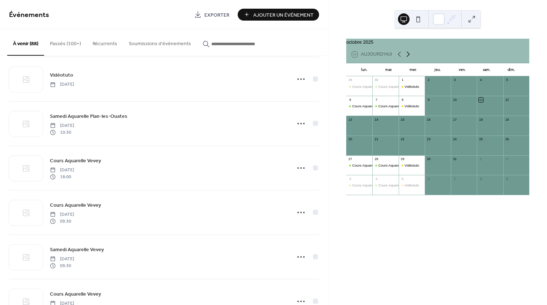
click at [407, 57] on icon at bounding box center [408, 54] width 9 height 9
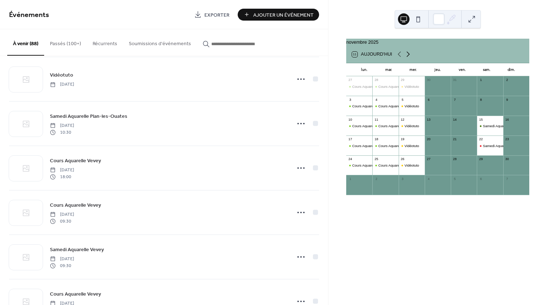
click at [407, 57] on icon at bounding box center [408, 54] width 9 height 9
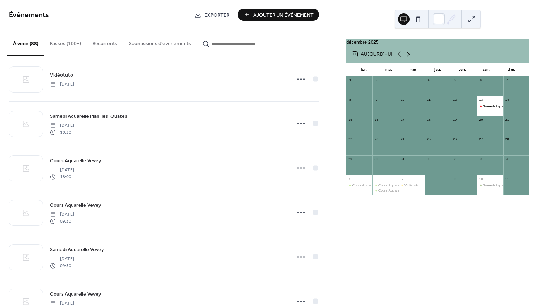
click at [407, 57] on icon at bounding box center [408, 54] width 9 height 9
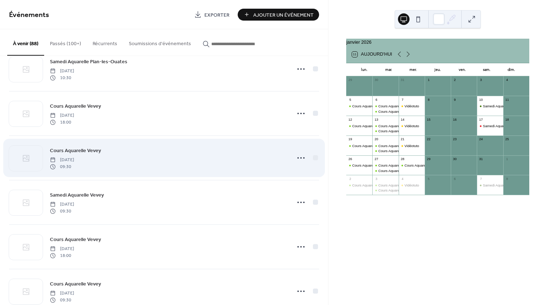
scroll to position [1217, 0]
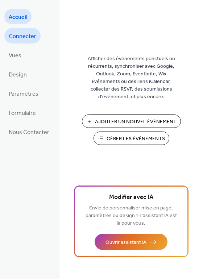
click at [21, 34] on span "Connecter" at bounding box center [22, 36] width 27 height 11
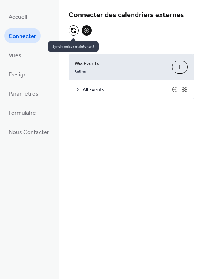
click at [72, 31] on button at bounding box center [73, 30] width 10 height 10
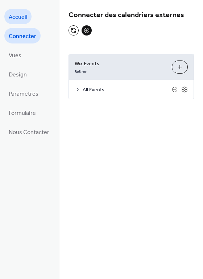
click at [20, 15] on span "Accueil" at bounding box center [18, 17] width 18 height 11
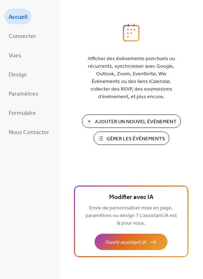
click at [132, 140] on span "Gérer les Événements" at bounding box center [135, 139] width 58 height 8
click at [27, 37] on span "Connecter" at bounding box center [22, 36] width 27 height 11
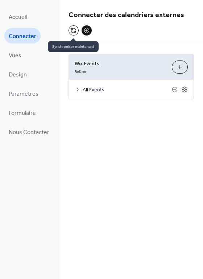
click at [72, 29] on button at bounding box center [73, 30] width 10 height 10
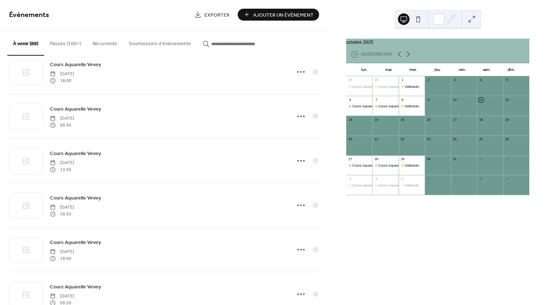
scroll to position [1441, 0]
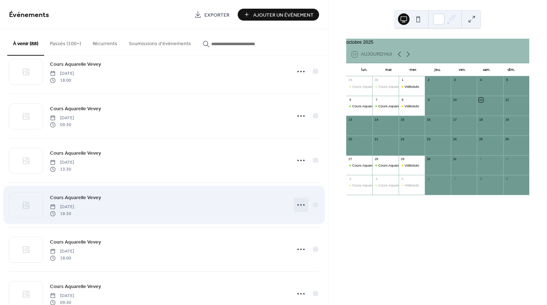
click at [298, 204] on icon at bounding box center [301, 205] width 12 height 12
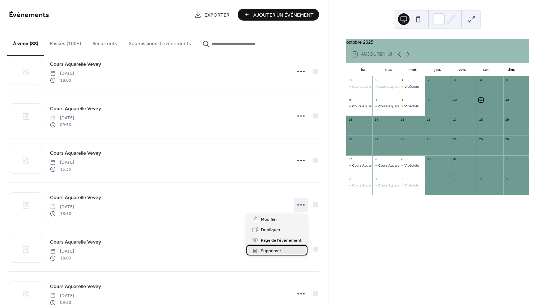
click at [281, 250] on div "Supprimer" at bounding box center [276, 250] width 61 height 10
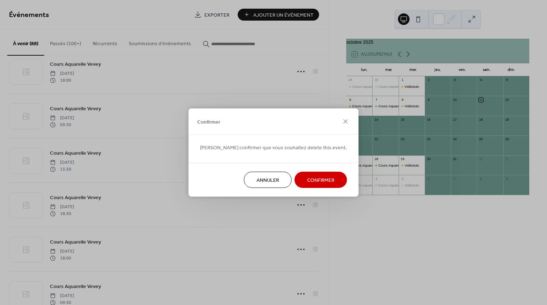
click at [307, 179] on span "Confirmer" at bounding box center [320, 181] width 27 height 8
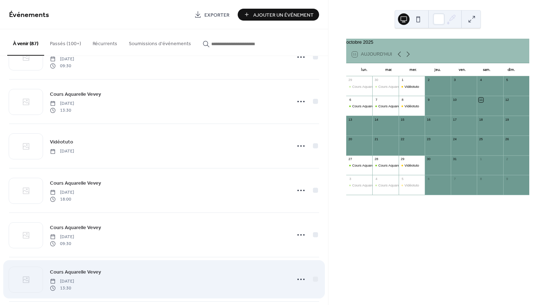
scroll to position [1318, 0]
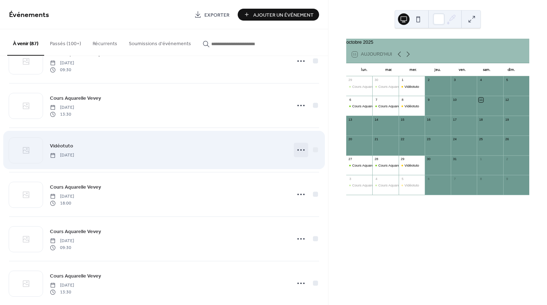
click at [298, 150] on icon at bounding box center [301, 150] width 12 height 12
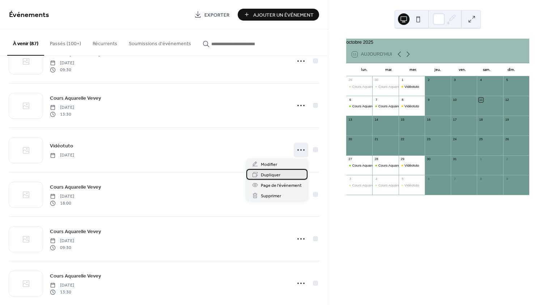
click at [284, 173] on div "Dupliquer" at bounding box center [276, 174] width 61 height 10
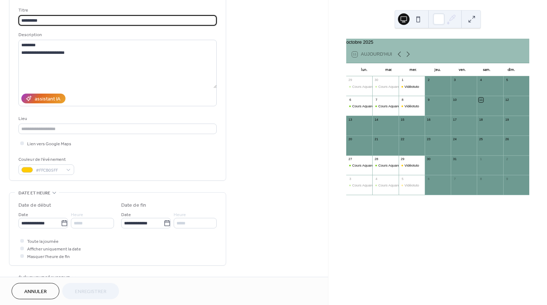
scroll to position [49, 0]
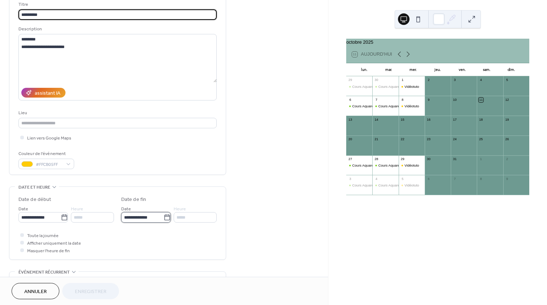
click at [148, 220] on input "**********" at bounding box center [142, 217] width 42 height 10
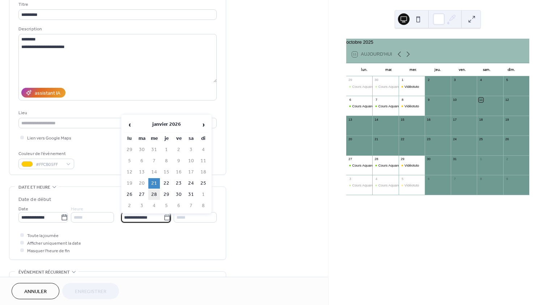
click at [153, 191] on td "28" at bounding box center [154, 195] width 12 height 10
type input "**********"
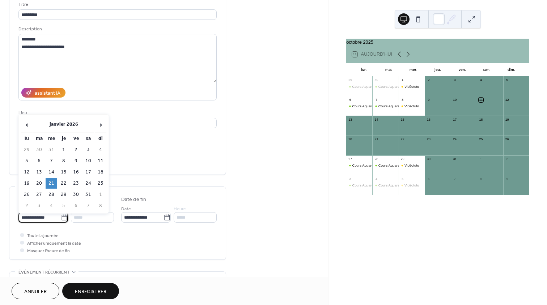
click at [49, 216] on input "**********" at bounding box center [39, 217] width 42 height 10
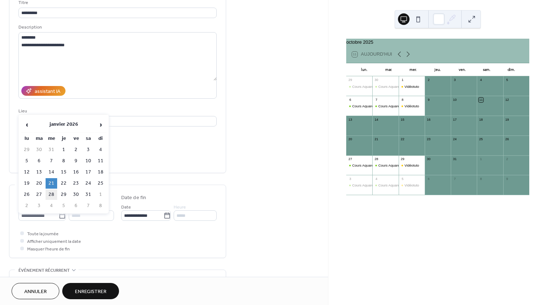
scroll to position [0, 0]
click at [51, 192] on td "28" at bounding box center [52, 195] width 12 height 10
type input "**********"
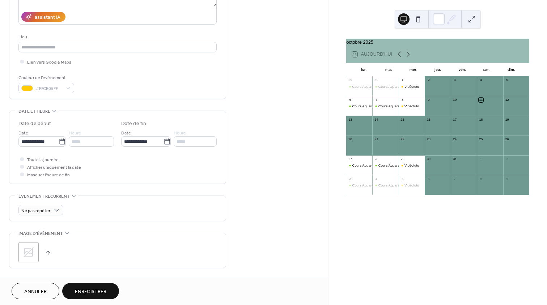
scroll to position [206, 0]
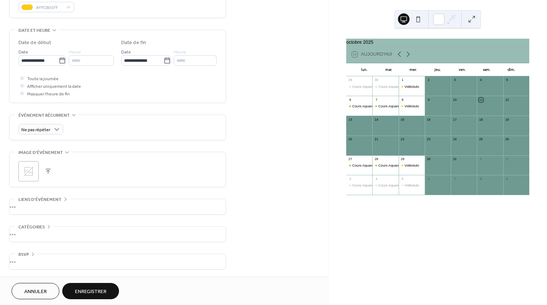
click at [95, 294] on span "Enregistrer" at bounding box center [90, 292] width 31 height 8
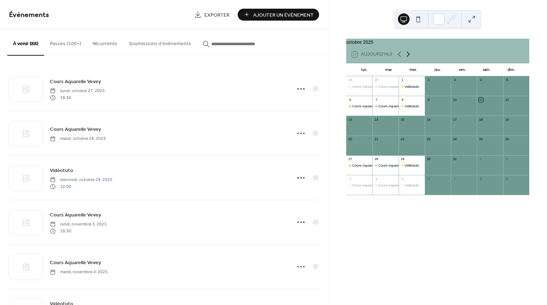
click at [408, 57] on icon at bounding box center [408, 54] width 3 height 5
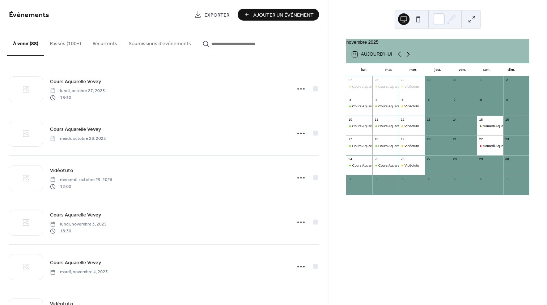
click at [408, 57] on icon at bounding box center [408, 54] width 3 height 5
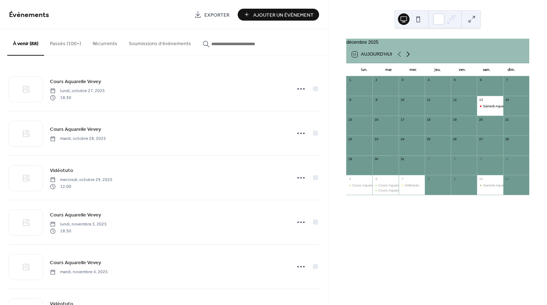
click at [408, 57] on icon at bounding box center [408, 54] width 3 height 5
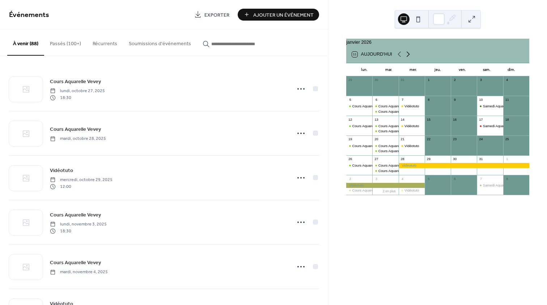
click at [408, 57] on icon at bounding box center [408, 54] width 3 height 5
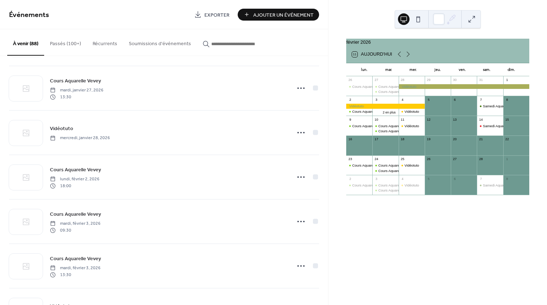
scroll to position [1514, 0]
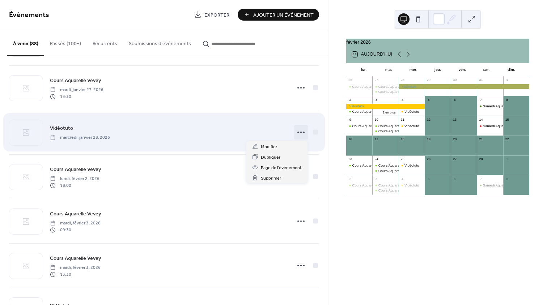
click at [297, 132] on icon at bounding box center [301, 133] width 12 height 12
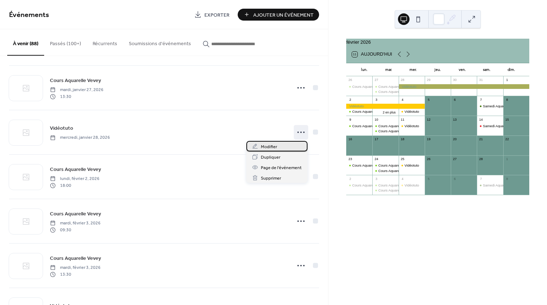
click at [277, 146] on div "Modifier" at bounding box center [276, 146] width 61 height 10
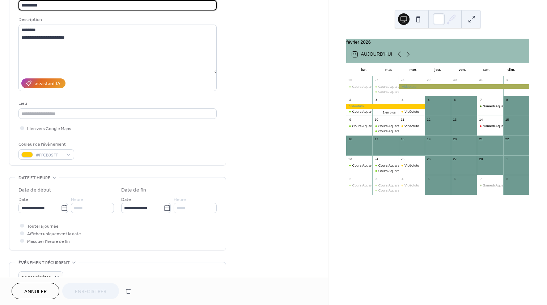
scroll to position [62, 0]
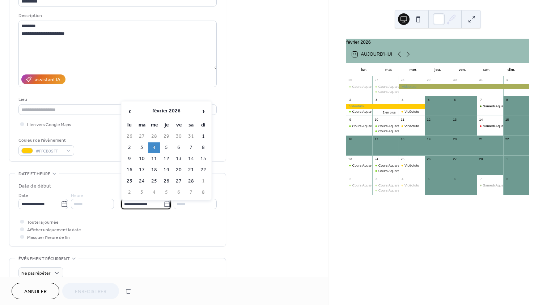
click at [134, 204] on input "**********" at bounding box center [142, 204] width 42 height 10
click at [130, 111] on span "‹" at bounding box center [129, 111] width 11 height 14
click at [153, 178] on td "28" at bounding box center [154, 181] width 12 height 10
type input "**********"
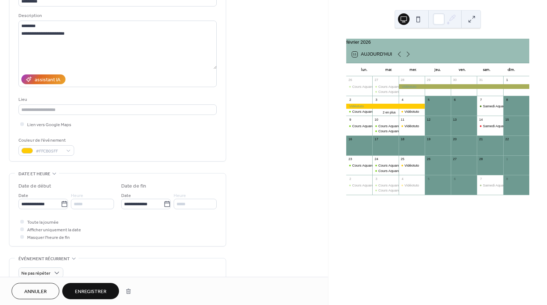
click at [85, 291] on span "Enregistrer" at bounding box center [90, 292] width 31 height 8
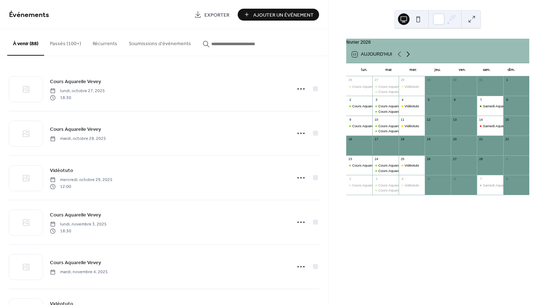
click at [406, 58] on icon at bounding box center [408, 54] width 9 height 9
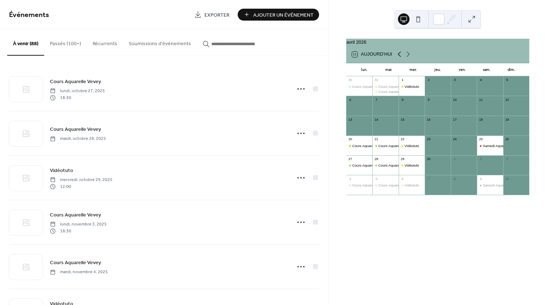
click at [399, 57] on icon at bounding box center [399, 54] width 3 height 5
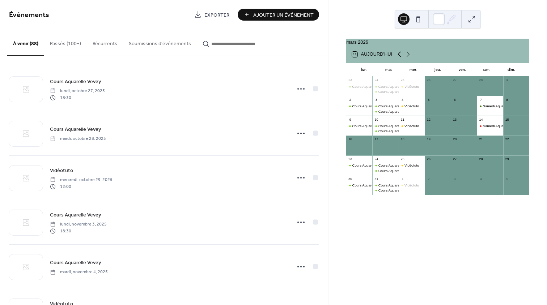
click at [399, 57] on icon at bounding box center [399, 54] width 3 height 5
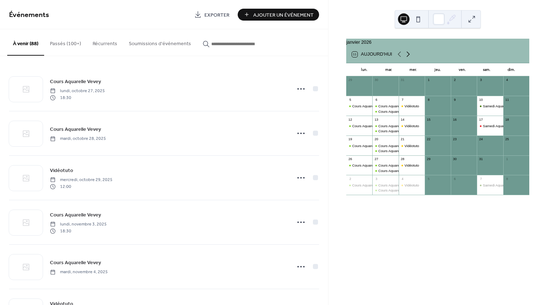
click at [407, 58] on icon at bounding box center [408, 54] width 9 height 9
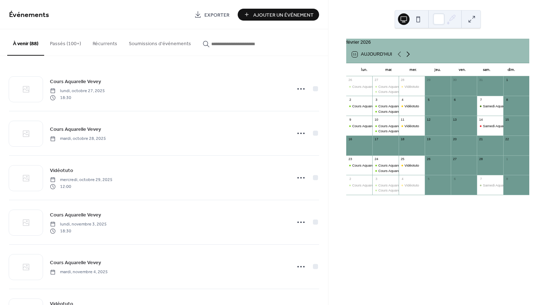
click at [407, 56] on icon at bounding box center [408, 54] width 3 height 5
click at [398, 58] on icon at bounding box center [399, 54] width 9 height 9
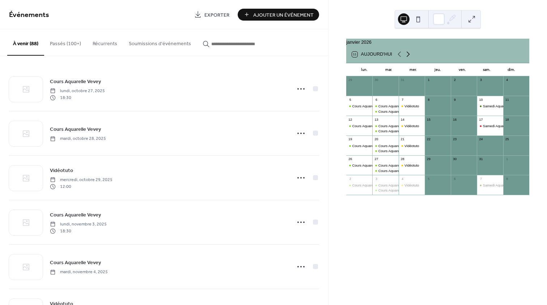
click at [407, 57] on icon at bounding box center [408, 54] width 3 height 5
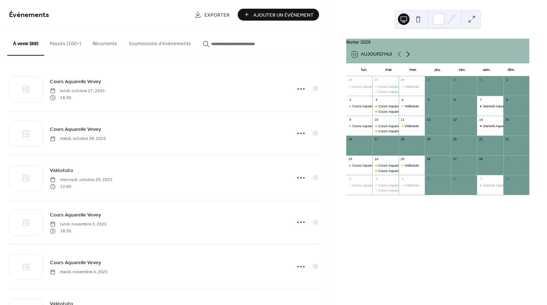
click at [407, 58] on icon at bounding box center [408, 54] width 9 height 9
click at [398, 59] on icon at bounding box center [399, 54] width 9 height 9
click at [400, 57] on icon at bounding box center [399, 54] width 9 height 9
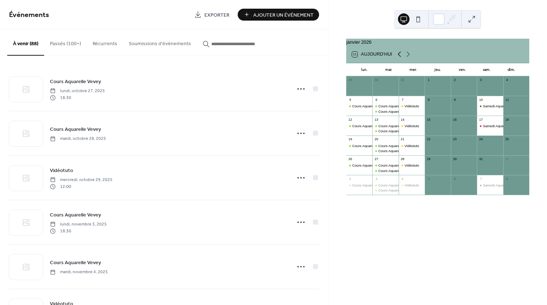
click at [400, 57] on icon at bounding box center [399, 54] width 9 height 9
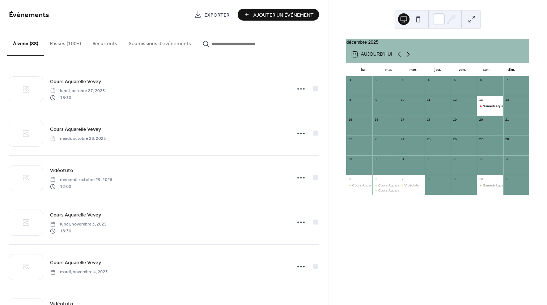
click at [405, 57] on icon at bounding box center [408, 54] width 9 height 9
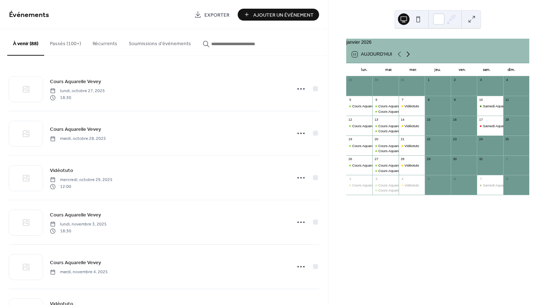
click at [405, 57] on icon at bounding box center [408, 54] width 9 height 9
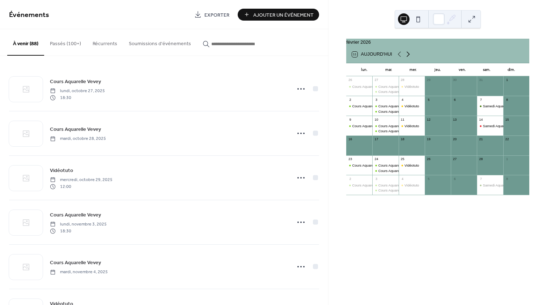
click at [407, 58] on icon at bounding box center [408, 54] width 9 height 9
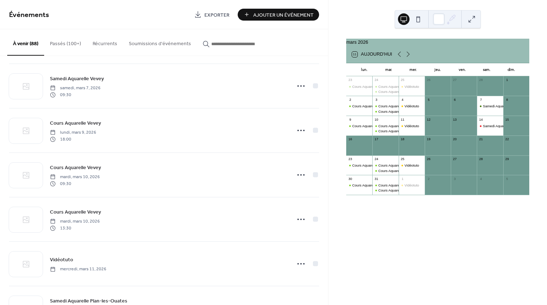
scroll to position [1962, 0]
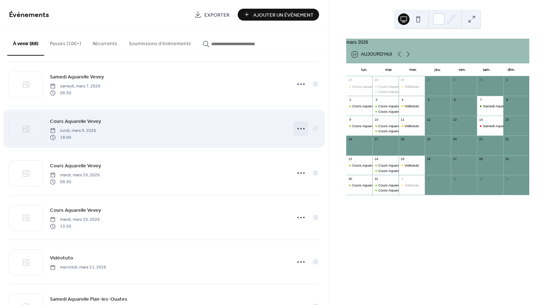
click at [298, 126] on icon at bounding box center [301, 129] width 12 height 12
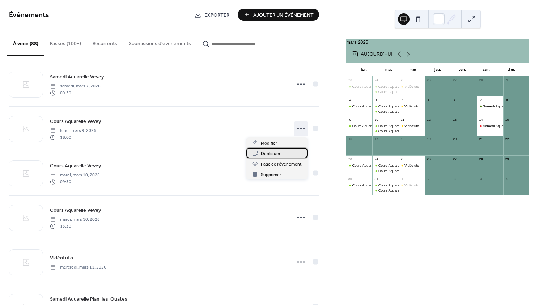
click at [279, 154] on span "Dupliquer" at bounding box center [271, 154] width 20 height 8
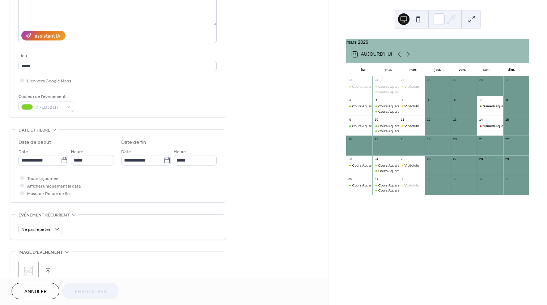
scroll to position [106, 0]
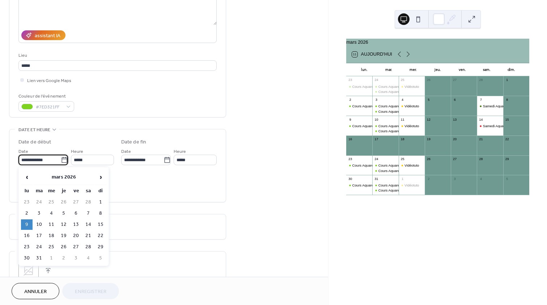
click at [46, 160] on input "**********" at bounding box center [39, 160] width 42 height 10
click at [27, 235] on td "16" at bounding box center [27, 236] width 12 height 10
type input "**********"
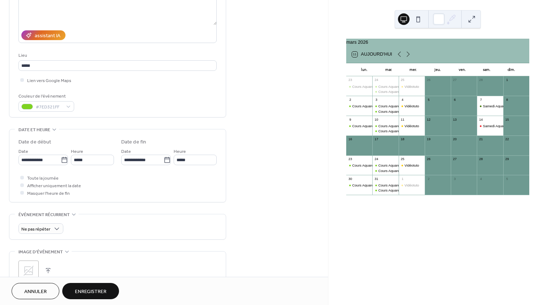
click at [91, 292] on span "Enregistrer" at bounding box center [90, 292] width 31 height 8
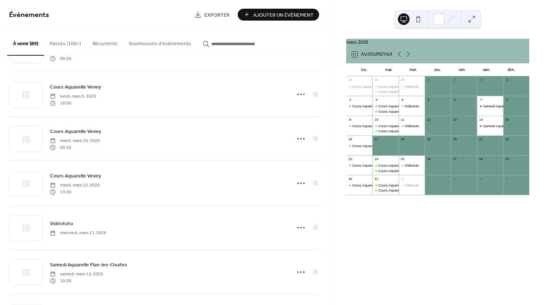
scroll to position [1997, 0]
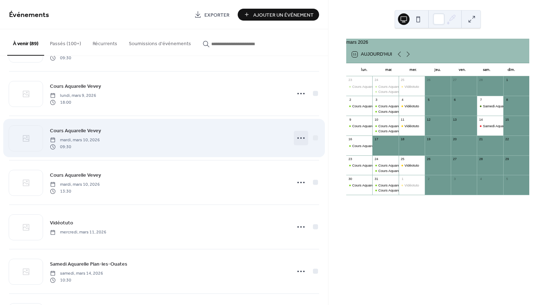
click at [296, 137] on icon at bounding box center [301, 138] width 12 height 12
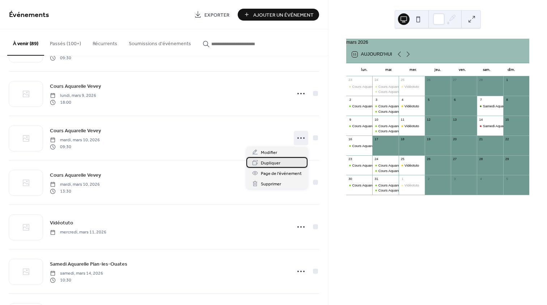
click at [275, 161] on span "Dupliquer" at bounding box center [271, 164] width 20 height 8
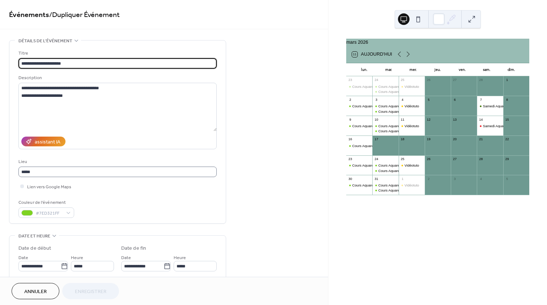
scroll to position [0, 0]
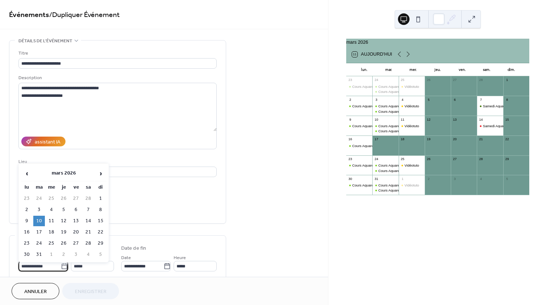
click at [51, 268] on input "**********" at bounding box center [39, 266] width 42 height 10
click at [40, 231] on td "17" at bounding box center [39, 232] width 12 height 10
type input "**********"
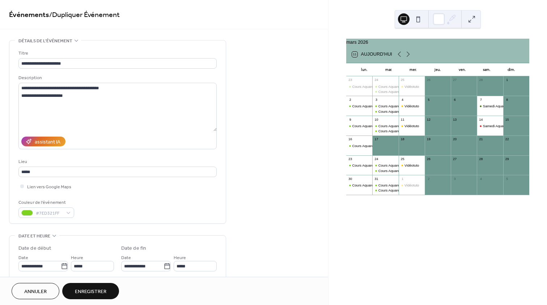
click at [99, 290] on span "Enregistrer" at bounding box center [90, 292] width 31 height 8
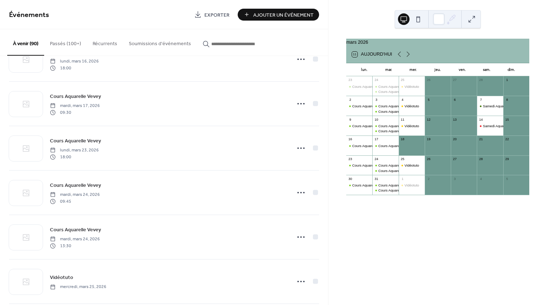
scroll to position [2256, 0]
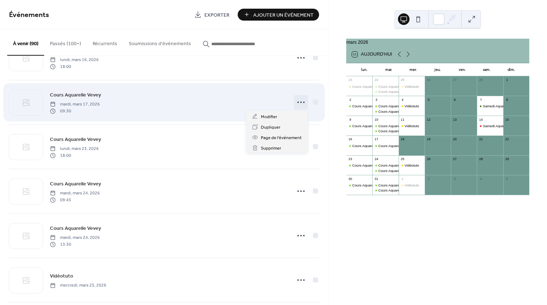
click at [297, 102] on circle at bounding box center [297, 102] width 1 height 1
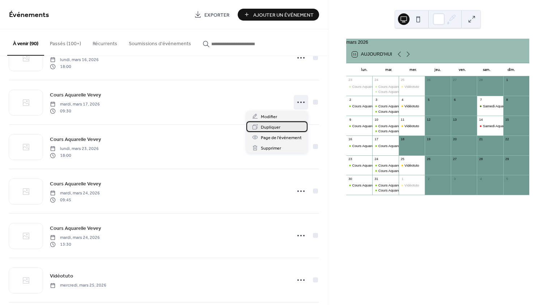
click at [272, 126] on span "Dupliquer" at bounding box center [271, 128] width 20 height 8
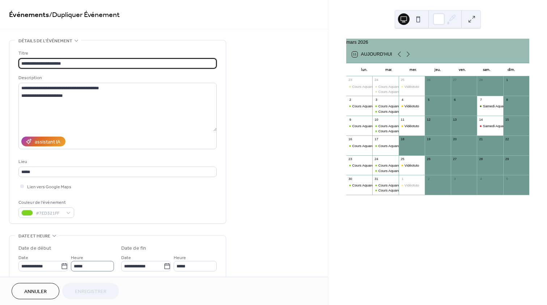
scroll to position [0, 0]
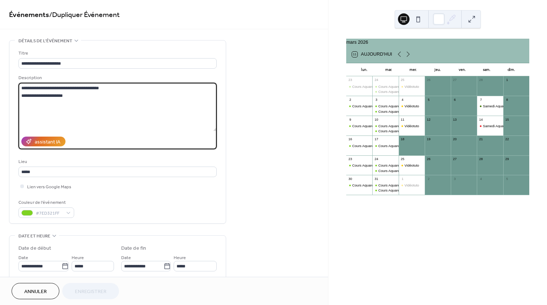
click at [50, 94] on textarea "**********" at bounding box center [117, 107] width 198 height 48
drag, startPoint x: 58, startPoint y: 95, endPoint x: 13, endPoint y: 96, distance: 45.2
click at [13, 96] on div "**********" at bounding box center [117, 132] width 216 height 183
paste textarea "**********"
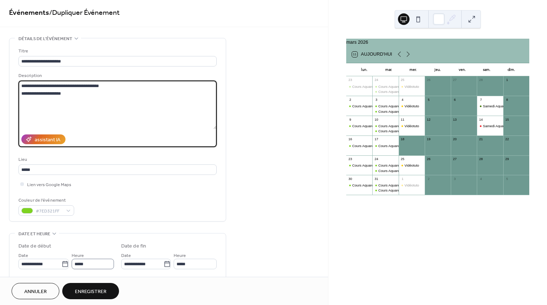
type textarea "**********"
click at [104, 263] on input "*****" at bounding box center [93, 264] width 42 height 10
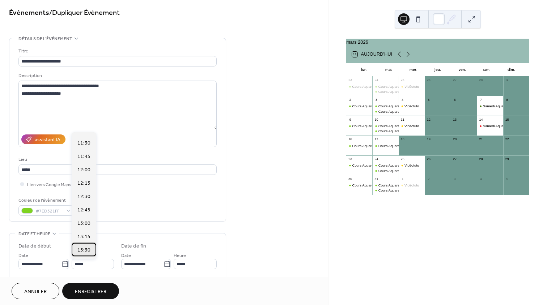
scroll to position [0, 0]
click at [88, 250] on span "13:30" at bounding box center [83, 251] width 13 height 8
type input "*****"
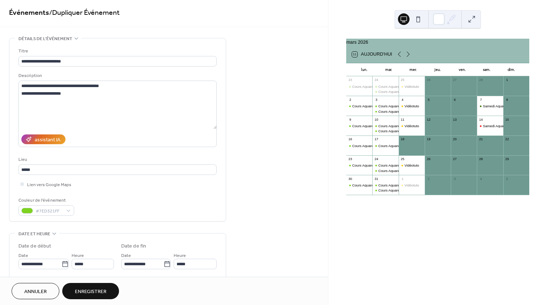
click at [90, 293] on span "Enregistrer" at bounding box center [90, 292] width 31 height 8
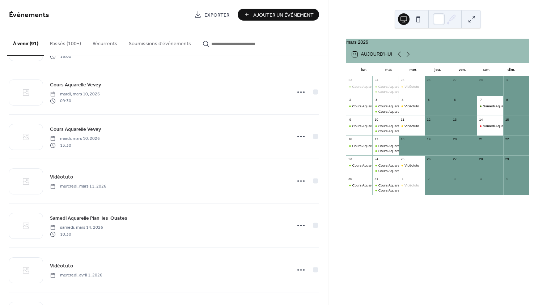
scroll to position [2492, 0]
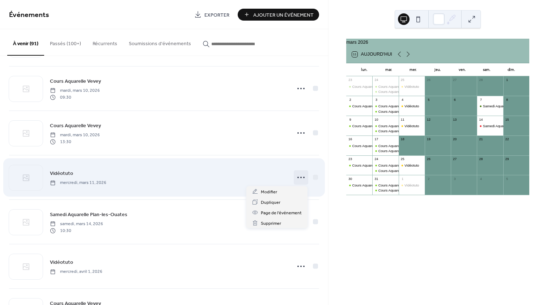
click at [298, 176] on icon at bounding box center [301, 178] width 12 height 12
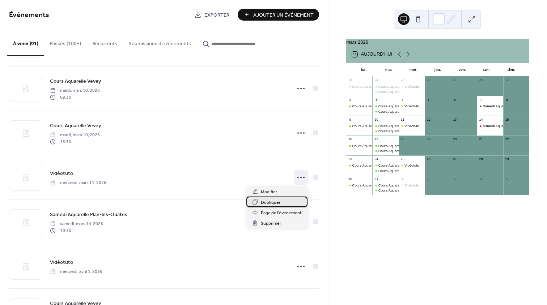
click at [282, 203] on div "Dupliquer" at bounding box center [276, 202] width 61 height 10
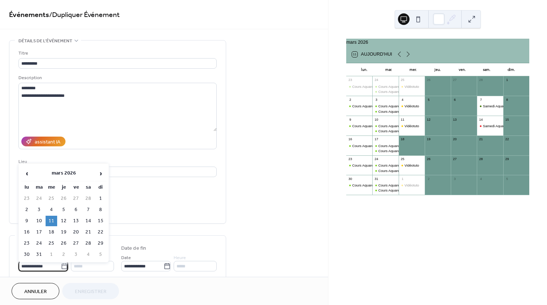
click at [43, 266] on input "**********" at bounding box center [39, 266] width 42 height 10
click at [54, 232] on td "18" at bounding box center [52, 232] width 12 height 10
type input "**********"
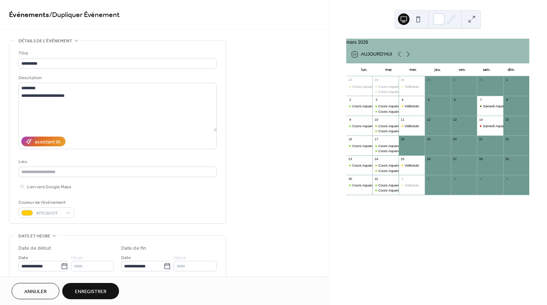
click at [102, 291] on span "Enregistrer" at bounding box center [90, 292] width 31 height 8
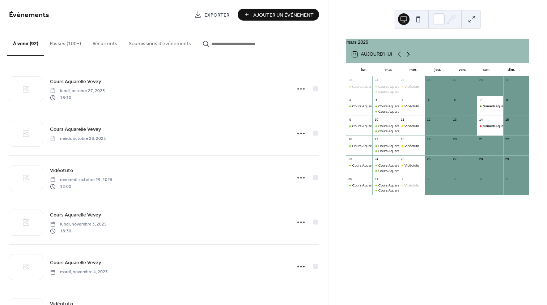
click at [406, 58] on icon at bounding box center [408, 54] width 9 height 9
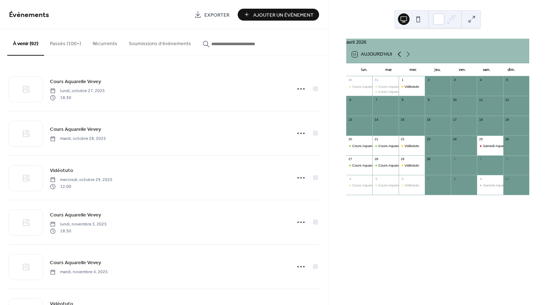
click at [396, 57] on icon at bounding box center [399, 54] width 9 height 9
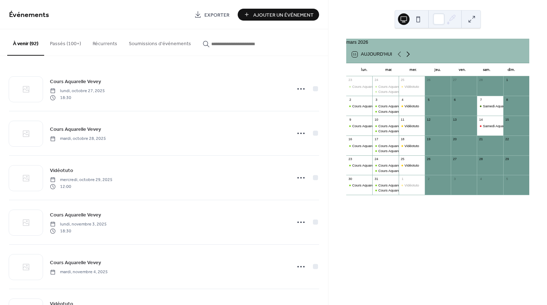
click at [407, 58] on icon at bounding box center [408, 54] width 9 height 9
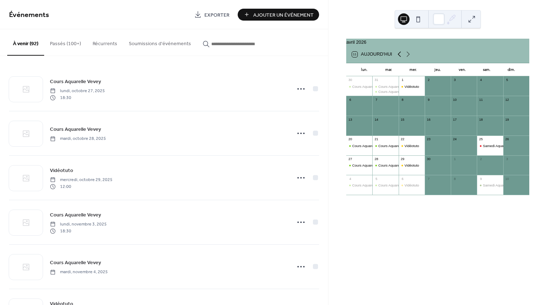
click at [399, 58] on icon at bounding box center [399, 54] width 9 height 9
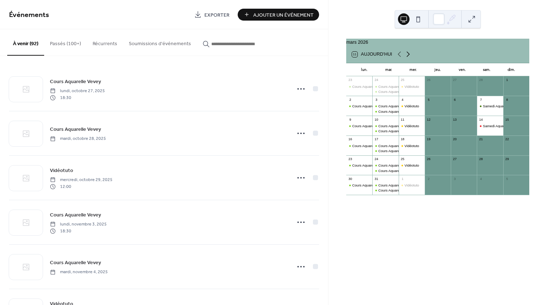
click at [407, 57] on icon at bounding box center [408, 54] width 9 height 9
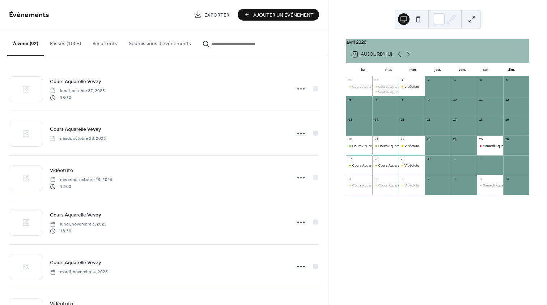
click at [369, 148] on div "Cours Aquarelle Vevey" at bounding box center [369, 146] width 35 height 5
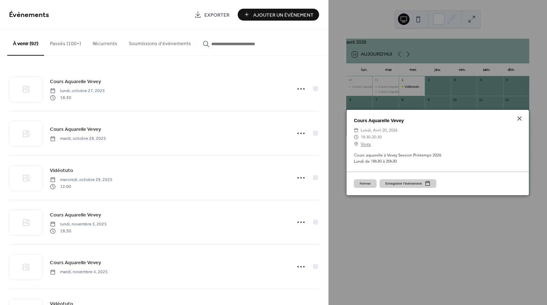
click at [365, 183] on button "Fermer" at bounding box center [365, 183] width 23 height 9
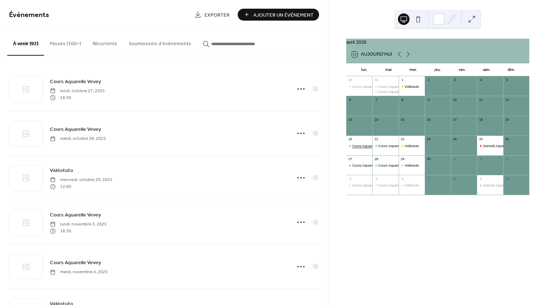
click at [367, 148] on div "Cours Aquarelle Vevey" at bounding box center [369, 146] width 35 height 5
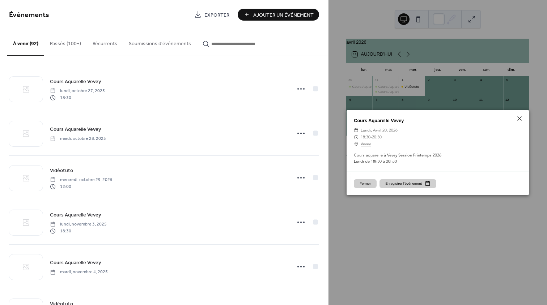
click at [363, 183] on button "Fermer" at bounding box center [365, 183] width 23 height 9
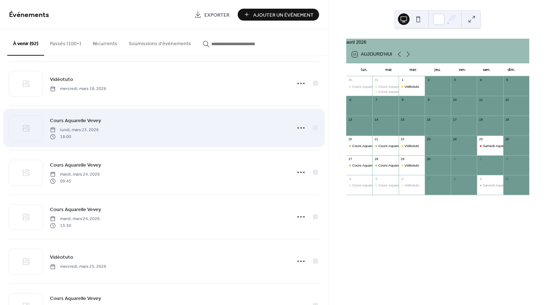
scroll to position [1919, 0]
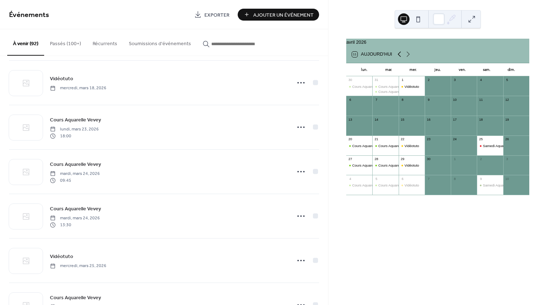
click at [399, 57] on icon at bounding box center [399, 54] width 3 height 5
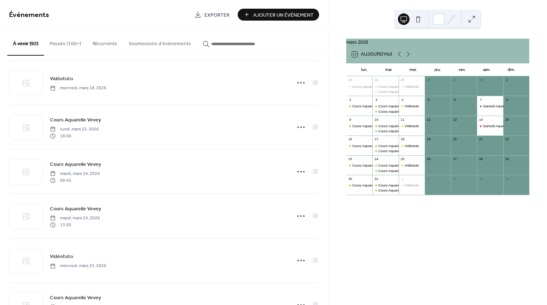
drag, startPoint x: 408, startPoint y: 58, endPoint x: 395, endPoint y: 66, distance: 15.1
click at [408, 58] on icon at bounding box center [408, 54] width 9 height 9
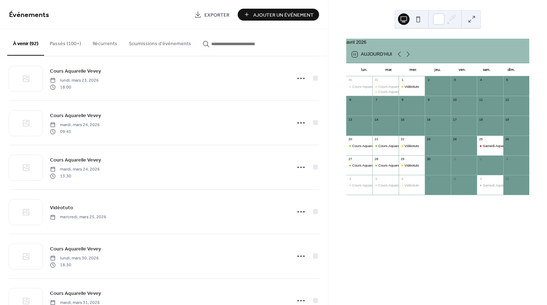
scroll to position [2086, 0]
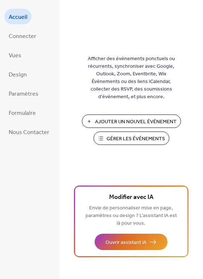
click at [130, 139] on span "Gérer les Événements" at bounding box center [135, 139] width 58 height 8
click at [33, 37] on span "Connecter" at bounding box center [22, 36] width 27 height 11
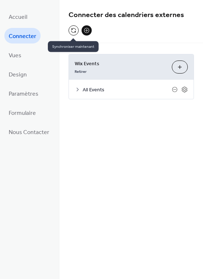
click at [70, 29] on button at bounding box center [73, 30] width 10 height 10
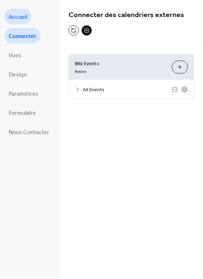
click at [20, 18] on span "Accueil" at bounding box center [18, 17] width 18 height 11
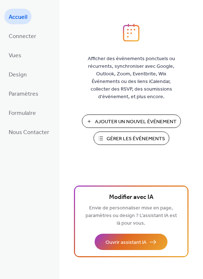
click at [127, 140] on span "Gérer les Événements" at bounding box center [135, 139] width 58 height 8
click at [21, 30] on link "Connecter" at bounding box center [22, 36] width 36 height 16
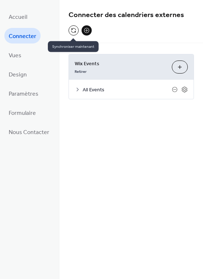
click at [74, 29] on button at bounding box center [73, 30] width 10 height 10
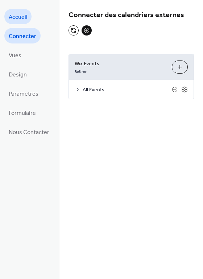
click at [27, 18] on link "Accueil" at bounding box center [17, 17] width 27 height 16
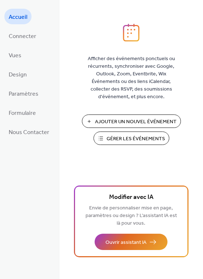
click at [126, 137] on span "Gérer les Événements" at bounding box center [135, 139] width 58 height 8
click at [24, 37] on span "Connecter" at bounding box center [22, 36] width 27 height 11
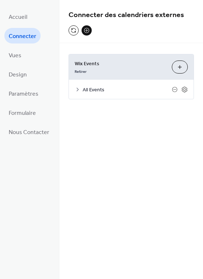
click at [95, 92] on span "All Events" at bounding box center [126, 90] width 89 height 8
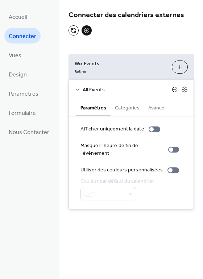
click at [175, 88] on icon at bounding box center [174, 89] width 6 height 6
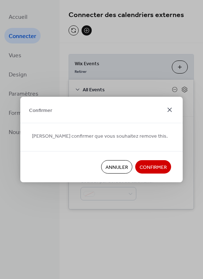
click at [170, 107] on icon at bounding box center [169, 109] width 9 height 9
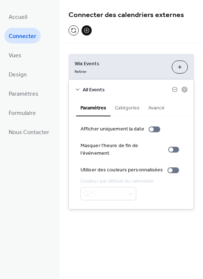
click at [128, 107] on button "Catégories" at bounding box center [126, 107] width 33 height 17
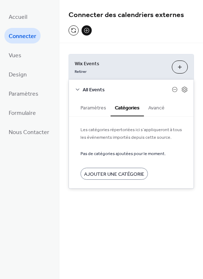
click at [100, 88] on span "All Events" at bounding box center [126, 90] width 89 height 8
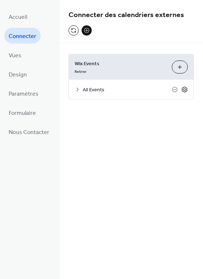
click at [185, 88] on icon at bounding box center [184, 89] width 7 height 7
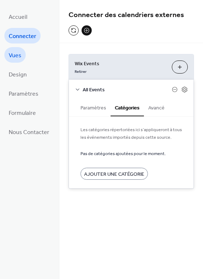
click at [24, 54] on link "Vues" at bounding box center [14, 55] width 21 height 16
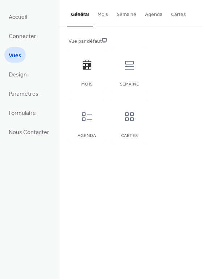
click at [31, 77] on ul "Accueil Connecter Vues Design Paramètres Formulaire Nous Contacter" at bounding box center [28, 74] width 49 height 131
click at [12, 71] on span "Design" at bounding box center [18, 74] width 18 height 11
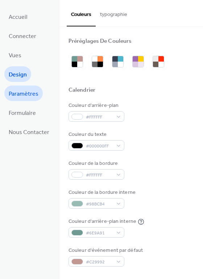
click at [24, 91] on span "Paramètres" at bounding box center [24, 93] width 30 height 11
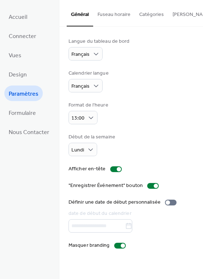
type input "**********"
click at [30, 108] on span "Formulaire" at bounding box center [22, 112] width 27 height 11
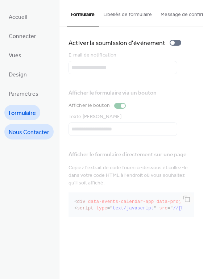
click at [34, 131] on span "Nous Contacter" at bounding box center [29, 132] width 41 height 11
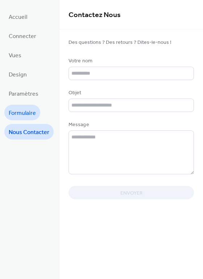
drag, startPoint x: 30, startPoint y: 116, endPoint x: 31, endPoint y: 109, distance: 8.1
click at [30, 116] on span "Formulaire" at bounding box center [22, 112] width 27 height 11
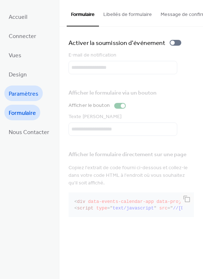
click at [30, 95] on span "Paramètres" at bounding box center [24, 93] width 30 height 11
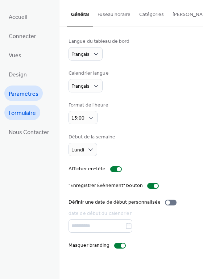
click at [30, 112] on span "Formulaire" at bounding box center [22, 112] width 27 height 11
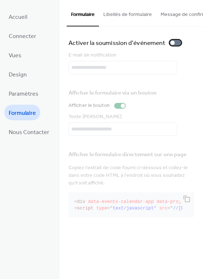
click at [175, 43] on div at bounding box center [175, 43] width 12 height 6
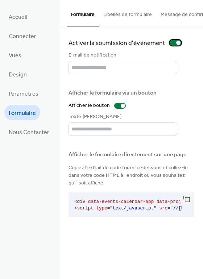
click at [170, 42] on div at bounding box center [175, 43] width 12 height 6
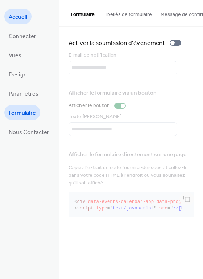
click at [28, 17] on link "Accueil" at bounding box center [17, 17] width 27 height 16
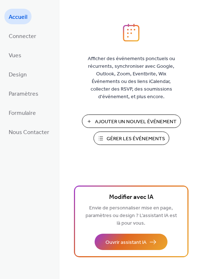
click at [151, 137] on span "Gérer les Événements" at bounding box center [135, 139] width 58 height 8
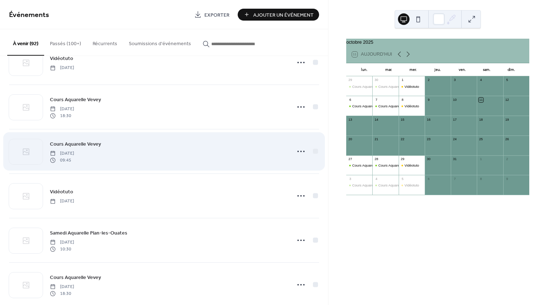
scroll to position [2282, 0]
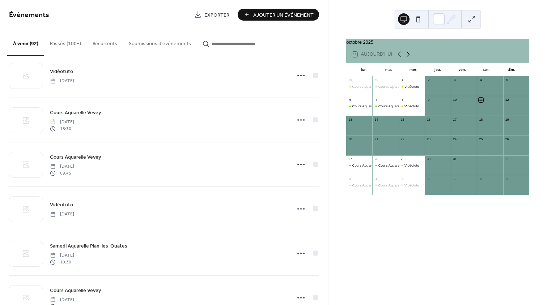
click at [406, 59] on icon at bounding box center [408, 54] width 9 height 9
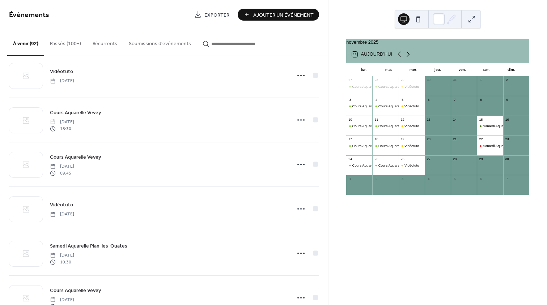
click at [406, 59] on icon at bounding box center [408, 54] width 9 height 9
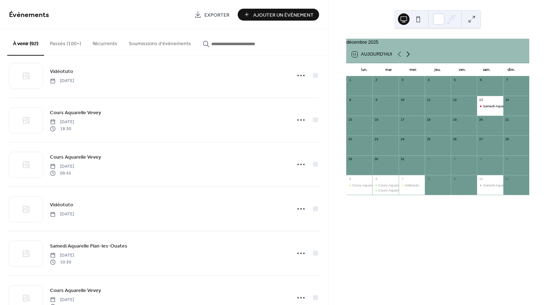
click at [406, 59] on icon at bounding box center [408, 54] width 9 height 9
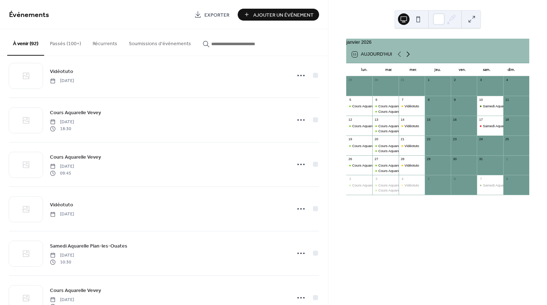
click at [406, 59] on icon at bounding box center [408, 54] width 9 height 9
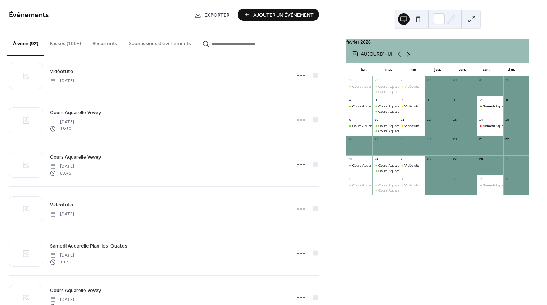
click at [406, 59] on icon at bounding box center [408, 54] width 9 height 9
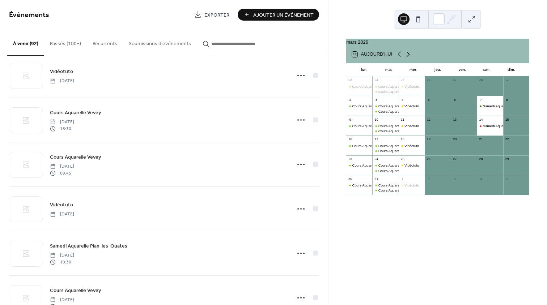
click at [406, 59] on icon at bounding box center [408, 54] width 9 height 9
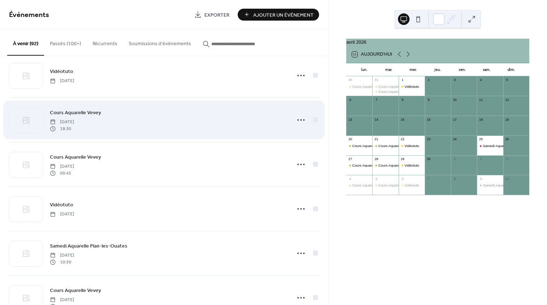
click at [131, 124] on div "Cours Aquarelle Vevey [DATE] 18:30" at bounding box center [168, 120] width 237 height 23
click at [300, 118] on icon at bounding box center [301, 120] width 12 height 12
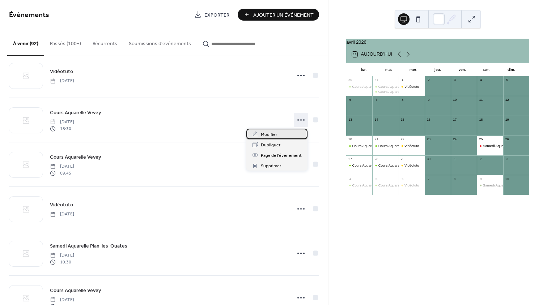
click at [276, 129] on div "Modifier" at bounding box center [276, 134] width 61 height 10
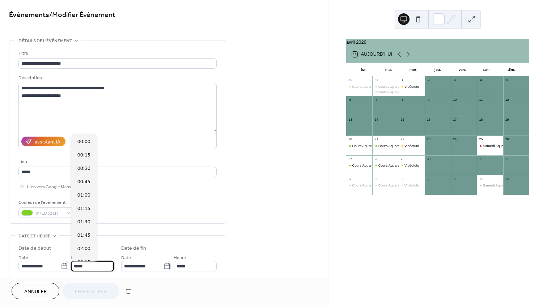
click at [92, 268] on input "*****" at bounding box center [92, 266] width 43 height 10
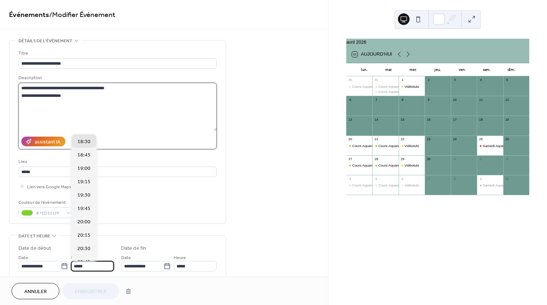
click at [51, 95] on textarea "**********" at bounding box center [117, 107] width 198 height 48
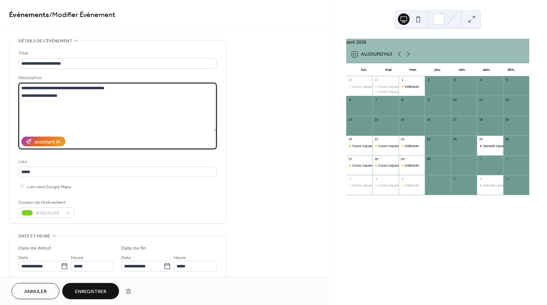
click at [63, 94] on textarea "**********" at bounding box center [117, 107] width 198 height 48
type textarea "**********"
click at [95, 266] on input "*****" at bounding box center [92, 266] width 43 height 10
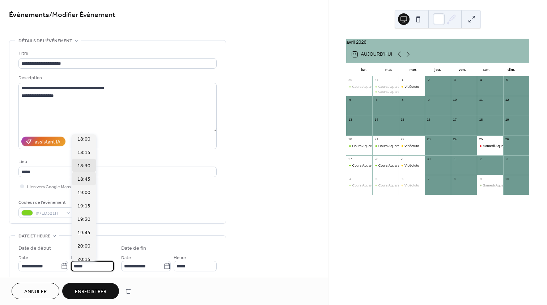
scroll to position [963, 0]
click at [88, 141] on span "18:00" at bounding box center [83, 143] width 13 height 8
type input "*****"
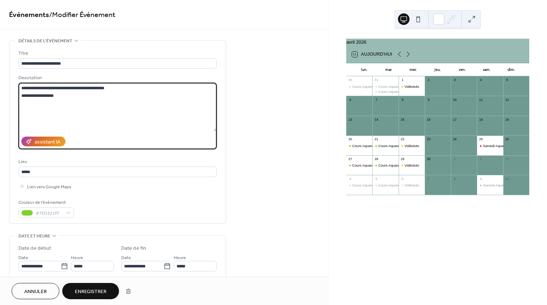
drag, startPoint x: 21, startPoint y: 93, endPoint x: 65, endPoint y: 98, distance: 45.1
click at [65, 98] on textarea "**********" at bounding box center [117, 107] width 198 height 48
click at [100, 290] on span "Enregistrer" at bounding box center [90, 292] width 31 height 8
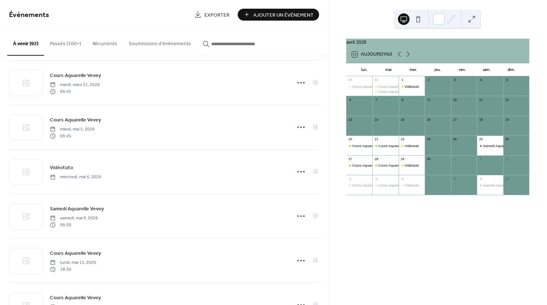
scroll to position [2613, 0]
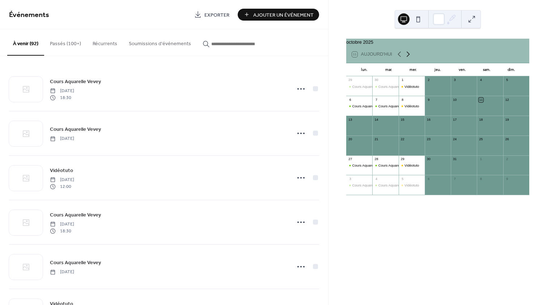
click at [407, 59] on icon at bounding box center [408, 54] width 9 height 9
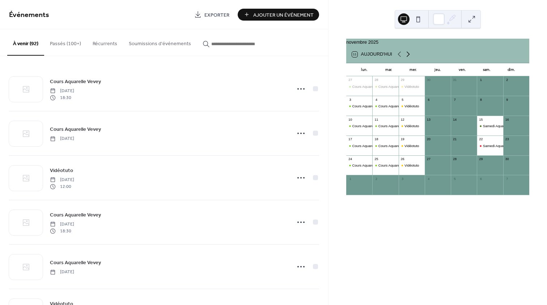
click at [407, 59] on icon at bounding box center [408, 54] width 9 height 9
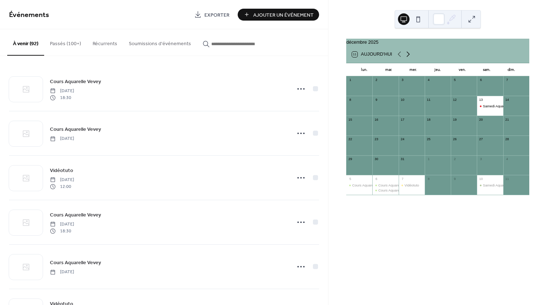
click at [407, 59] on icon at bounding box center [408, 54] width 9 height 9
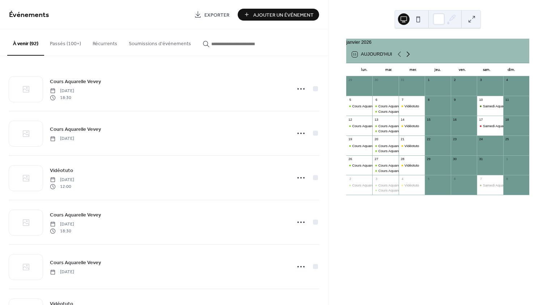
click at [407, 59] on icon at bounding box center [408, 54] width 9 height 9
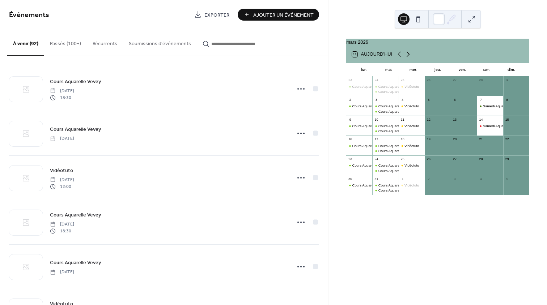
click at [407, 59] on icon at bounding box center [408, 54] width 9 height 9
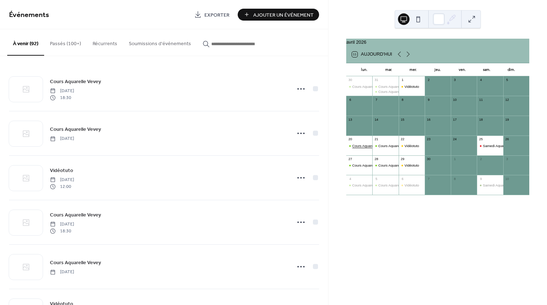
click at [363, 148] on div "Cours Aquarelle Vevey" at bounding box center [369, 146] width 35 height 5
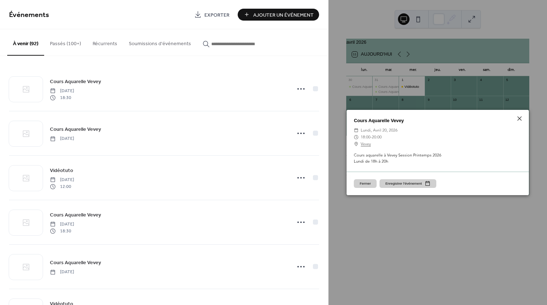
click at [358, 185] on button "Fermer" at bounding box center [365, 183] width 23 height 9
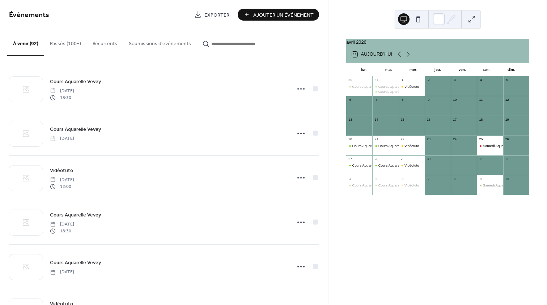
click at [360, 148] on div "Cours Aquarelle Vevey" at bounding box center [369, 146] width 35 height 5
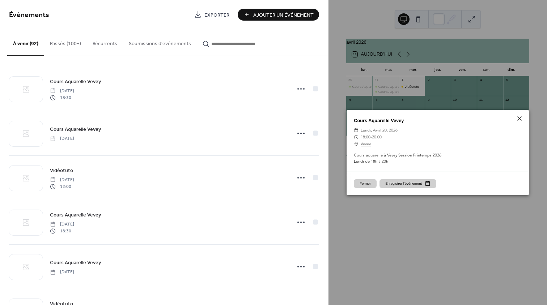
click at [369, 182] on button "Fermer" at bounding box center [365, 183] width 23 height 9
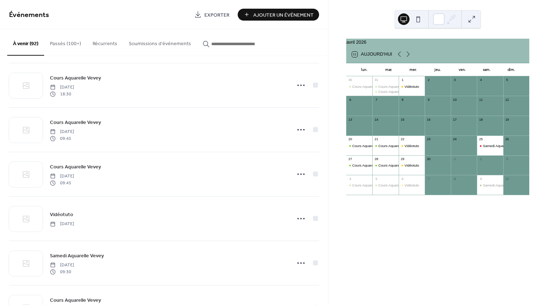
scroll to position [2145, 0]
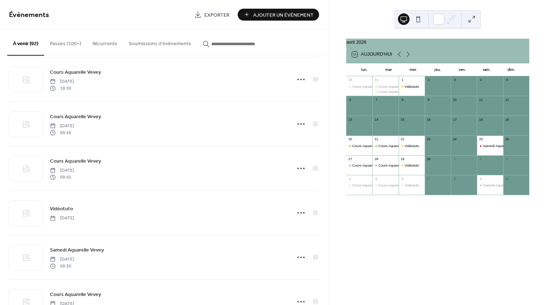
click at [355, 59] on button "11 Aujourd'hui" at bounding box center [371, 54] width 45 height 9
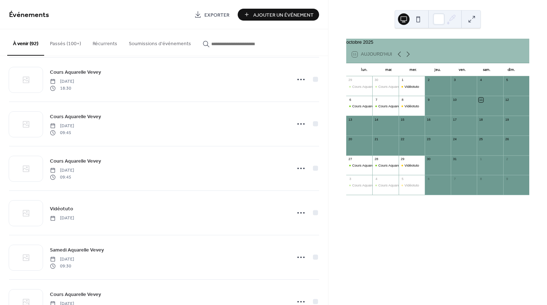
click at [355, 57] on div "11 Aujourd'hui" at bounding box center [372, 53] width 40 height 5
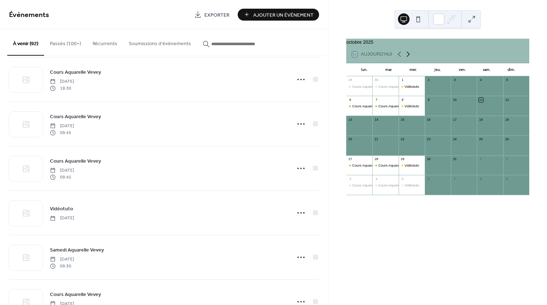
click at [407, 58] on icon at bounding box center [408, 54] width 9 height 9
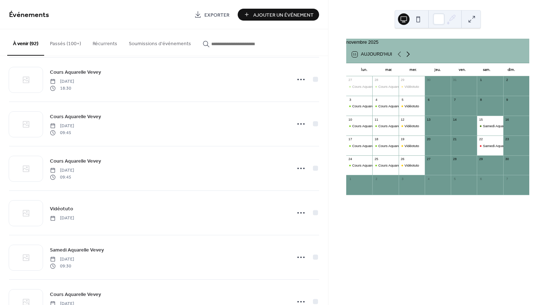
click at [407, 58] on icon at bounding box center [408, 54] width 9 height 9
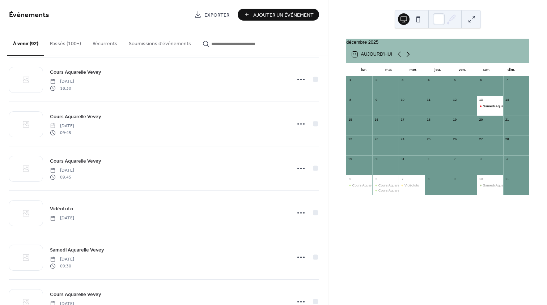
click at [407, 58] on icon at bounding box center [408, 54] width 9 height 9
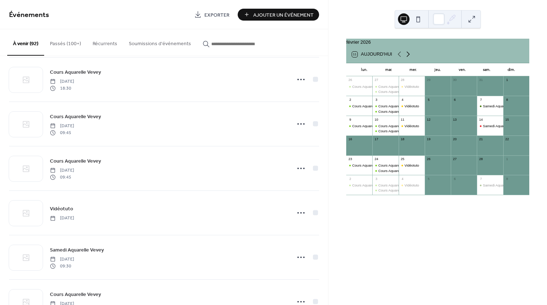
click at [407, 58] on icon at bounding box center [408, 54] width 9 height 9
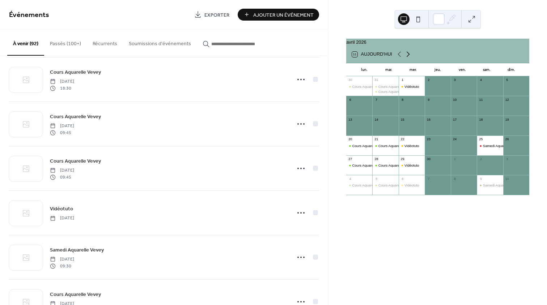
click at [407, 58] on icon at bounding box center [408, 54] width 9 height 9
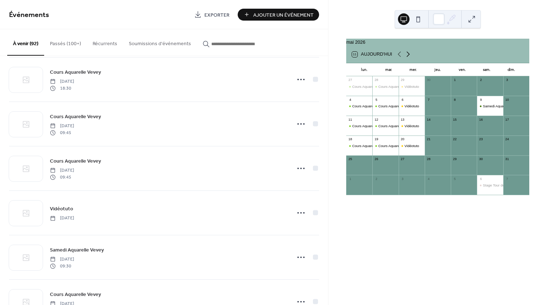
click at [407, 58] on icon at bounding box center [408, 54] width 9 height 9
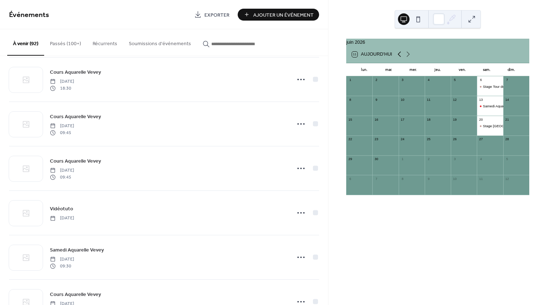
click at [396, 55] on icon at bounding box center [399, 54] width 9 height 9
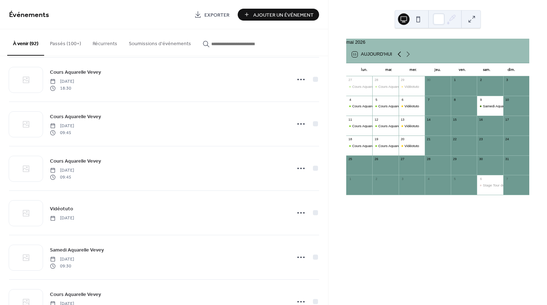
click at [396, 55] on icon at bounding box center [399, 54] width 9 height 9
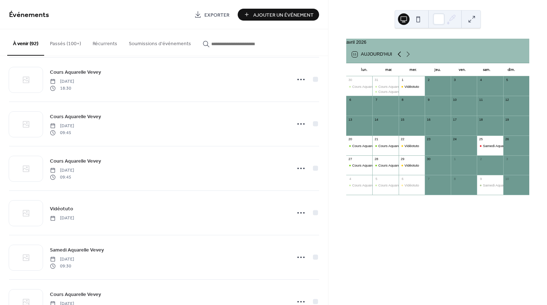
click at [396, 55] on icon at bounding box center [399, 54] width 9 height 9
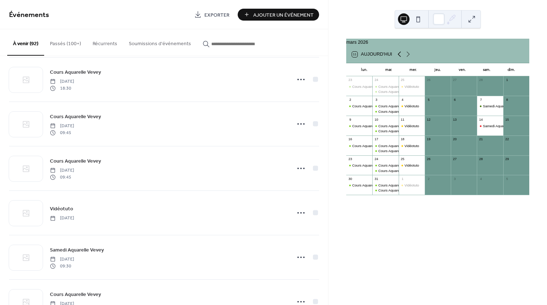
click at [402, 55] on icon at bounding box center [399, 54] width 9 height 9
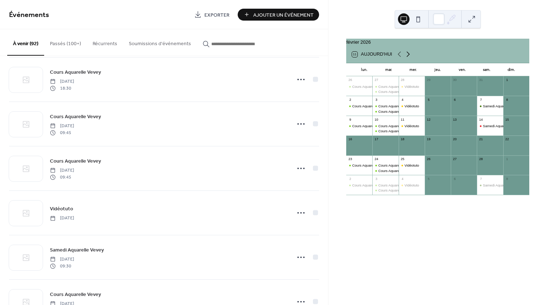
click at [404, 55] on icon at bounding box center [408, 54] width 9 height 9
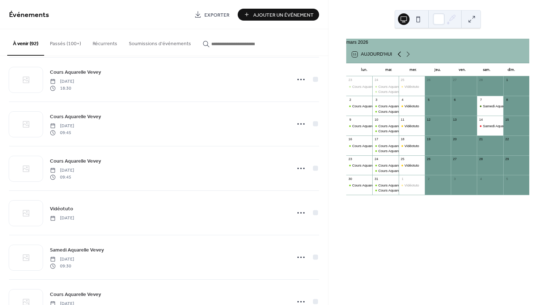
click at [396, 55] on icon at bounding box center [399, 54] width 9 height 9
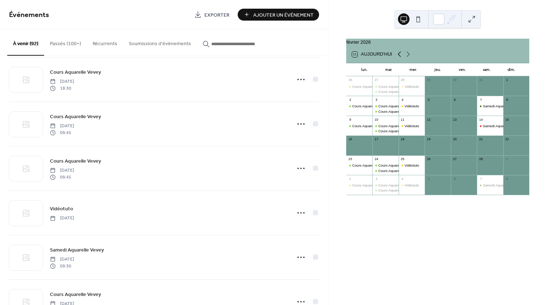
click at [397, 55] on icon at bounding box center [399, 54] width 9 height 9
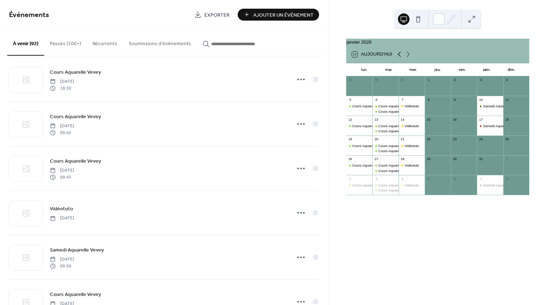
click at [397, 55] on icon at bounding box center [399, 54] width 9 height 9
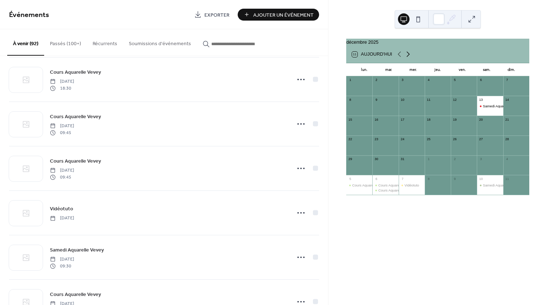
click at [408, 57] on icon at bounding box center [408, 54] width 3 height 5
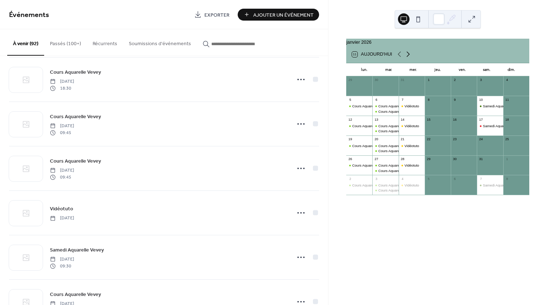
click at [408, 57] on icon at bounding box center [408, 54] width 3 height 5
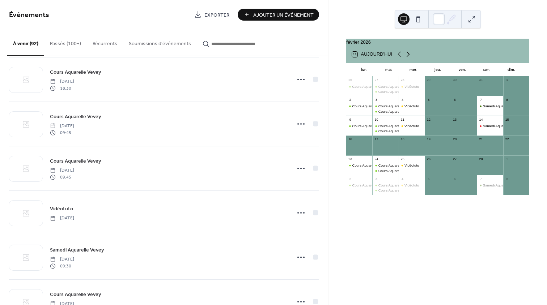
click at [408, 57] on icon at bounding box center [408, 54] width 3 height 5
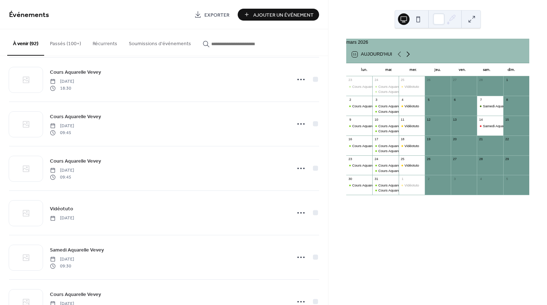
click at [408, 57] on icon at bounding box center [408, 54] width 3 height 5
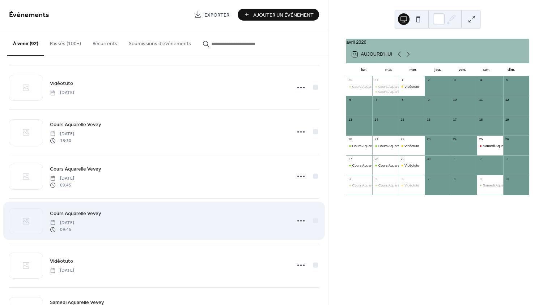
scroll to position [2092, 0]
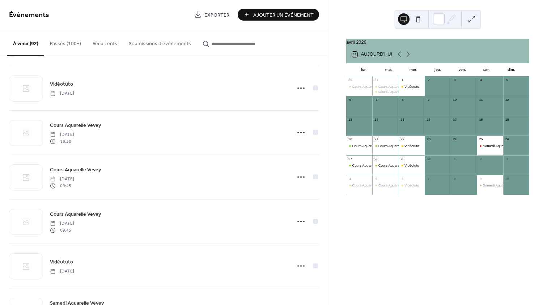
click at [365, 46] on div "avril 2026" at bounding box center [437, 42] width 183 height 7
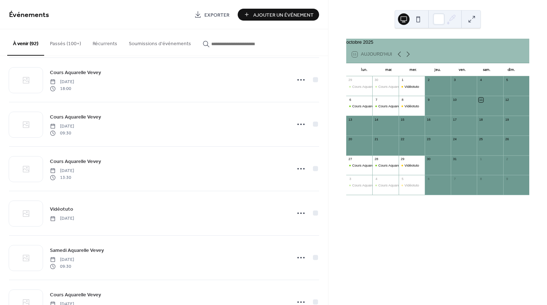
scroll to position [807, 0]
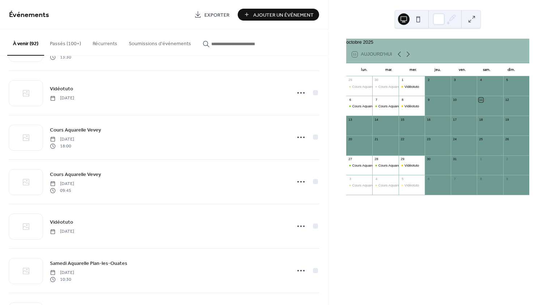
scroll to position [2711, 0]
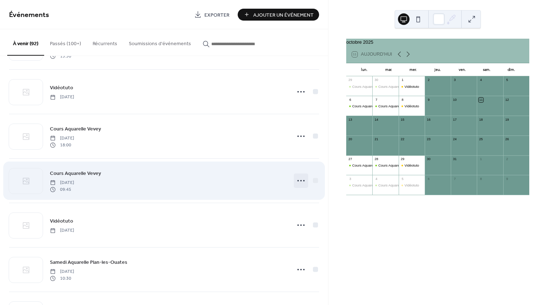
click at [297, 180] on icon at bounding box center [301, 181] width 12 height 12
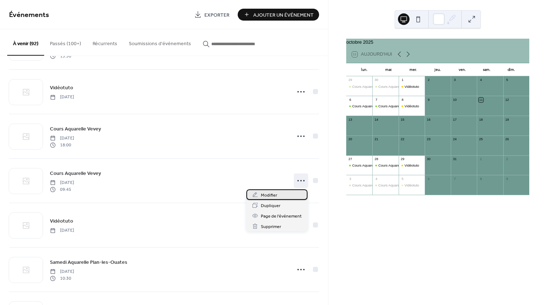
click at [285, 196] on div "Modifier" at bounding box center [276, 195] width 61 height 10
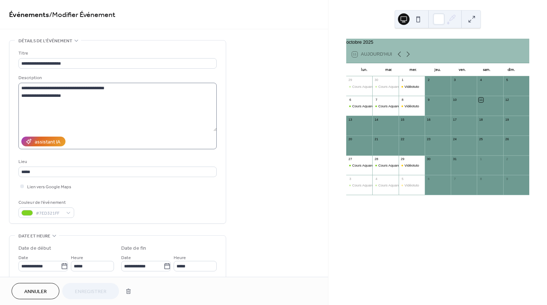
scroll to position [206, 0]
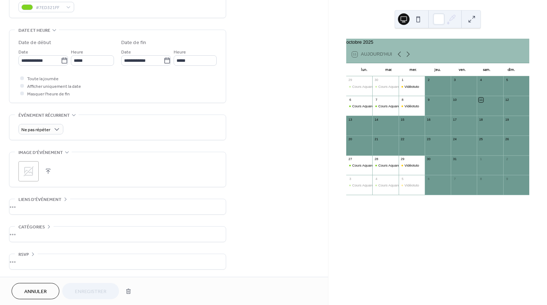
click at [269, 5] on div "**********" at bounding box center [164, 55] width 328 height 443
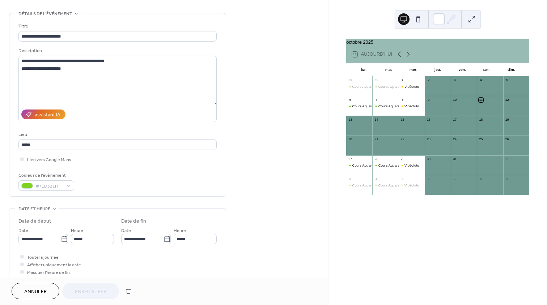
scroll to position [27, 0]
click at [409, 57] on icon at bounding box center [408, 54] width 9 height 9
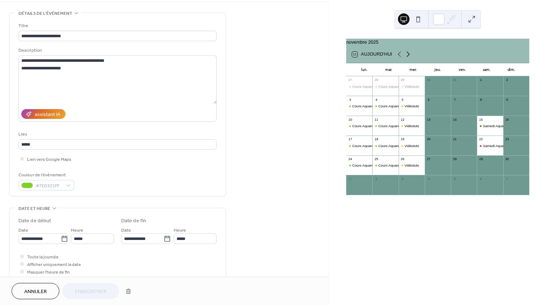
click at [409, 57] on icon at bounding box center [408, 54] width 9 height 9
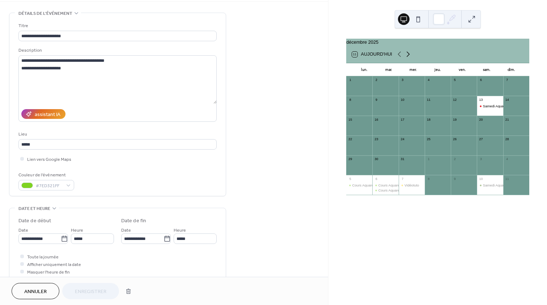
click at [409, 57] on icon at bounding box center [408, 54] width 9 height 9
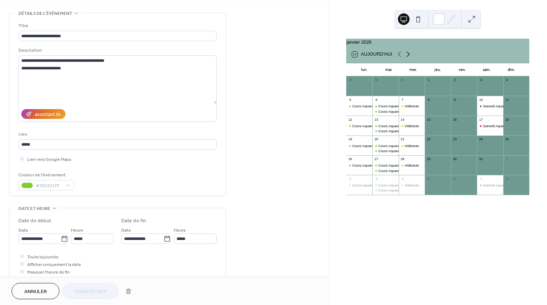
click at [409, 57] on icon at bounding box center [408, 54] width 9 height 9
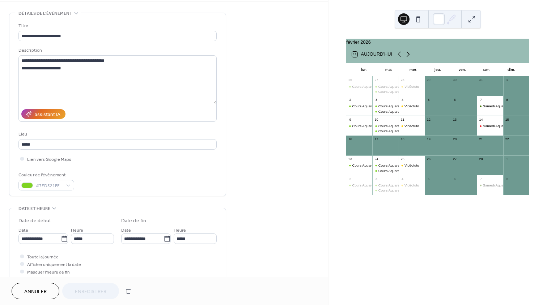
click at [409, 57] on icon at bounding box center [408, 54] width 9 height 9
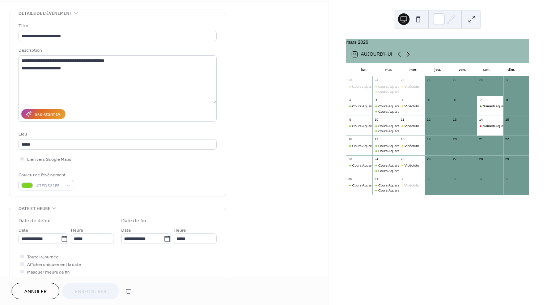
click at [409, 57] on icon at bounding box center [408, 54] width 9 height 9
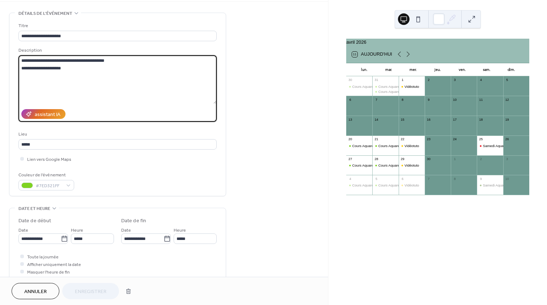
click at [43, 68] on textarea "**********" at bounding box center [117, 79] width 198 height 48
click at [48, 67] on textarea "**********" at bounding box center [117, 79] width 198 height 48
click at [50, 66] on textarea "**********" at bounding box center [117, 79] width 198 height 48
click at [65, 65] on textarea "**********" at bounding box center [117, 79] width 198 height 48
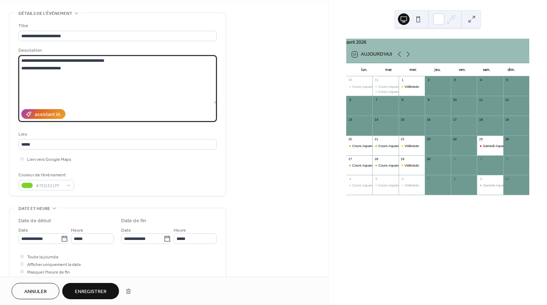
click at [65, 70] on textarea "**********" at bounding box center [117, 79] width 198 height 48
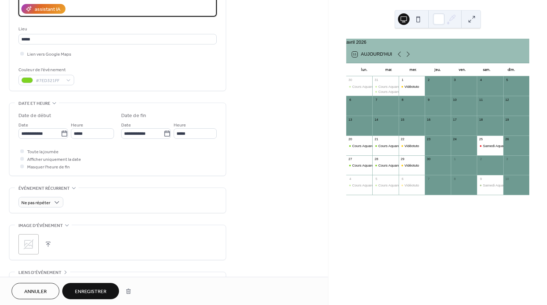
scroll to position [133, 0]
type textarea "**********"
click at [84, 134] on input "*****" at bounding box center [92, 133] width 43 height 10
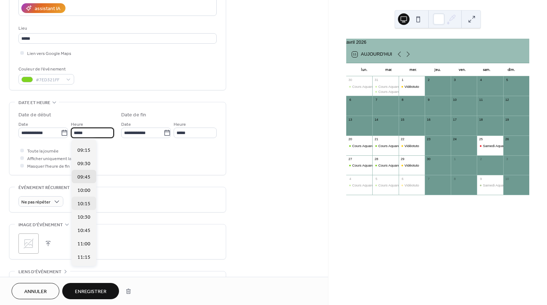
scroll to position [490, 0]
click at [85, 164] on span "09:30" at bounding box center [83, 165] width 13 height 8
type input "*****"
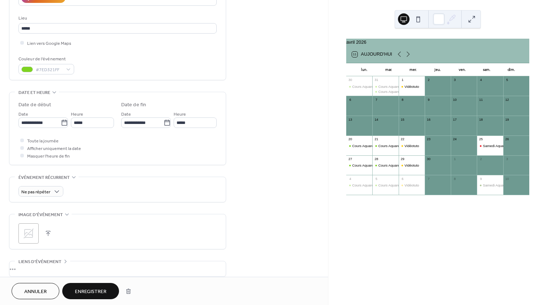
scroll to position [145, 0]
click at [103, 289] on span "Enregistrer" at bounding box center [90, 292] width 31 height 8
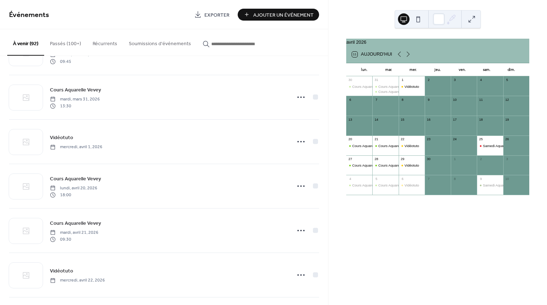
scroll to position [2220, 0]
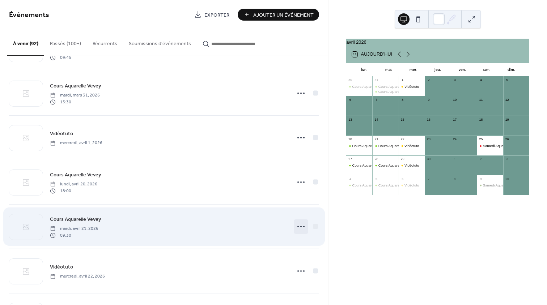
click at [303, 226] on circle at bounding box center [303, 226] width 1 height 1
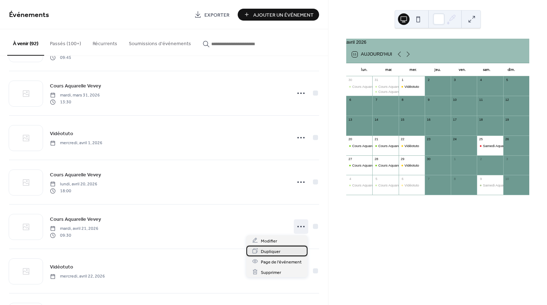
click at [277, 250] on span "Dupliquer" at bounding box center [271, 252] width 20 height 8
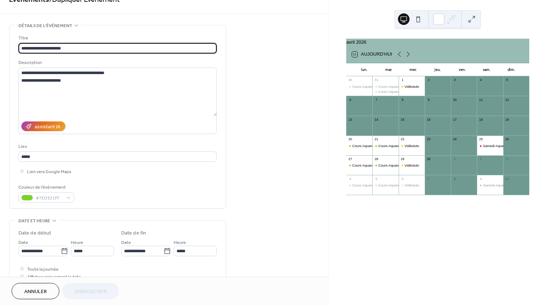
scroll to position [32, 0]
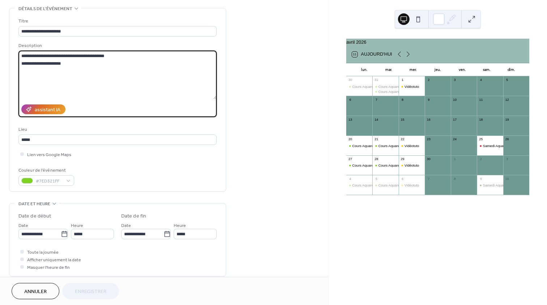
click at [71, 63] on textarea "**********" at bounding box center [117, 75] width 198 height 48
click at [360, 148] on div "Cours Aquarelle Vevey" at bounding box center [369, 146] width 35 height 5
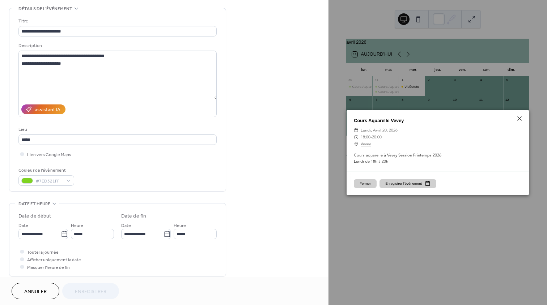
click at [365, 182] on button "Fermer" at bounding box center [365, 183] width 23 height 9
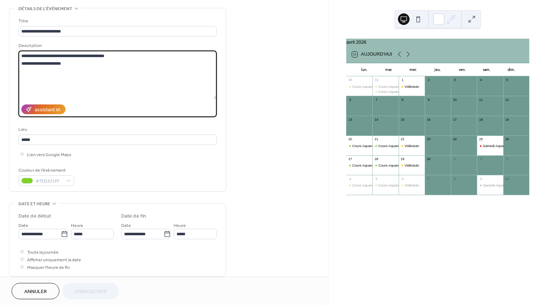
drag, startPoint x: 81, startPoint y: 65, endPoint x: 14, endPoint y: 61, distance: 67.4
click at [14, 61] on div "**********" at bounding box center [117, 99] width 216 height 183
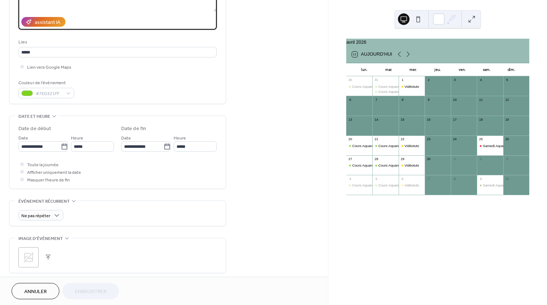
scroll to position [206, 0]
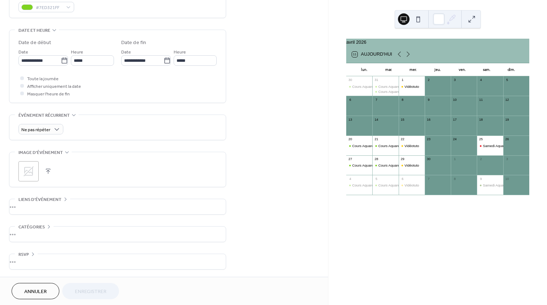
click at [48, 293] on button "Annuler" at bounding box center [36, 291] width 48 height 16
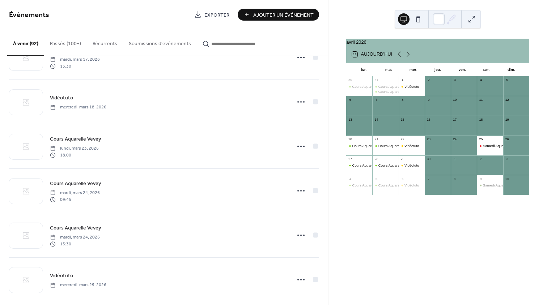
scroll to position [1899, 0]
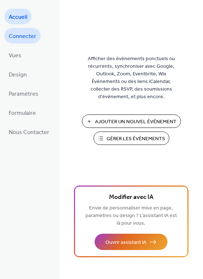
click at [25, 39] on span "Connecter" at bounding box center [22, 36] width 27 height 11
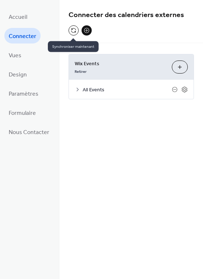
click at [72, 29] on button at bounding box center [73, 30] width 10 height 10
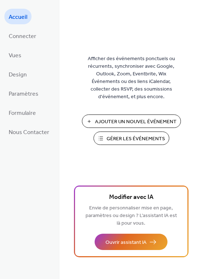
click at [115, 136] on span "Gérer les Événements" at bounding box center [135, 139] width 58 height 8
click at [22, 38] on span "Connecter" at bounding box center [22, 36] width 27 height 11
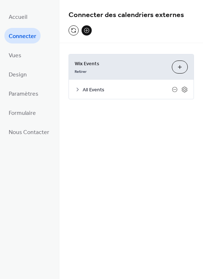
click at [90, 89] on span "All Events" at bounding box center [126, 90] width 89 height 8
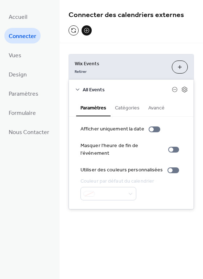
click at [116, 105] on button "Catégories" at bounding box center [126, 107] width 33 height 17
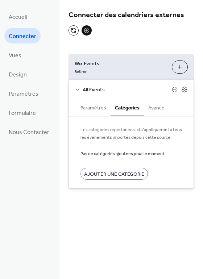
click at [157, 108] on button "Avancé" at bounding box center [156, 107] width 25 height 17
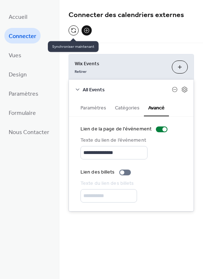
click at [72, 29] on button at bounding box center [73, 30] width 10 height 10
click at [76, 29] on button at bounding box center [73, 30] width 10 height 10
click at [75, 29] on button at bounding box center [73, 30] width 10 height 10
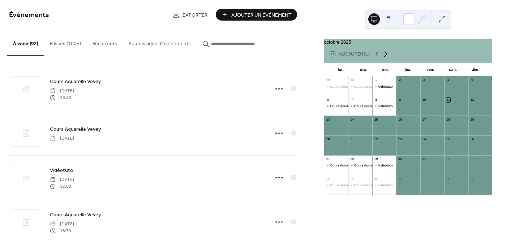
click at [385, 57] on icon at bounding box center [386, 54] width 9 height 9
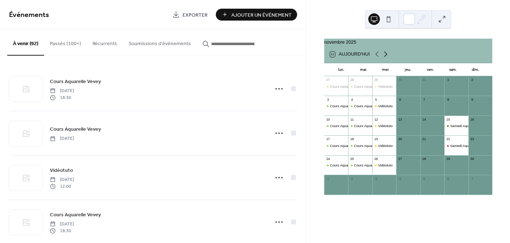
click at [385, 57] on icon at bounding box center [386, 54] width 9 height 9
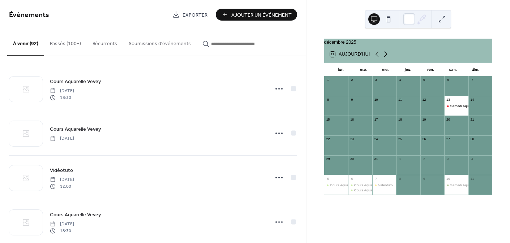
click at [385, 57] on icon at bounding box center [386, 54] width 9 height 9
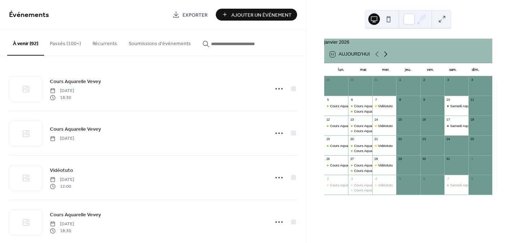
click at [385, 57] on icon at bounding box center [386, 54] width 9 height 9
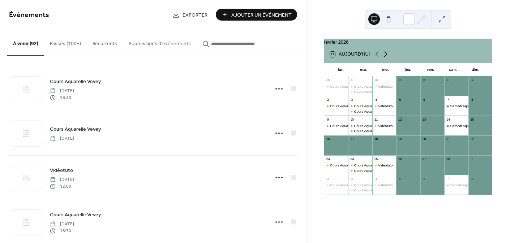
click at [385, 57] on icon at bounding box center [386, 54] width 9 height 9
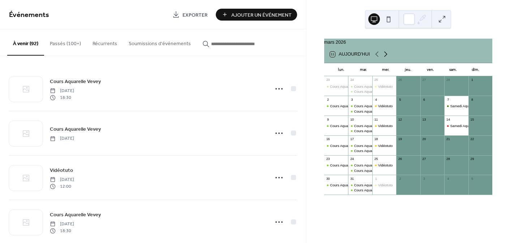
click at [385, 57] on icon at bounding box center [386, 54] width 9 height 9
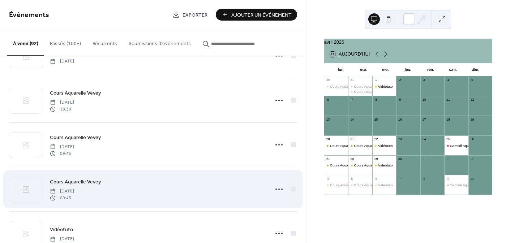
scroll to position [3015, 0]
click at [198, 142] on div "Cours Aquarelle Vevey Tuesday, March 31, 2026 09:45" at bounding box center [157, 144] width 215 height 23
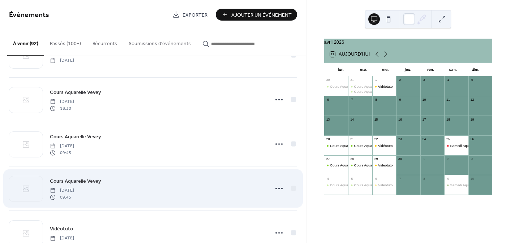
click at [198, 142] on div "Cours Aquarelle Vevey Tuesday, March 31, 2026 09:45" at bounding box center [157, 144] width 215 height 23
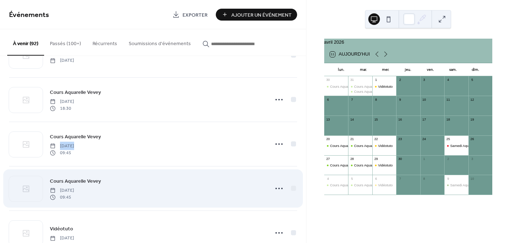
click at [198, 142] on div "Cours Aquarelle Vevey Tuesday, March 31, 2026 09:45" at bounding box center [157, 144] width 215 height 23
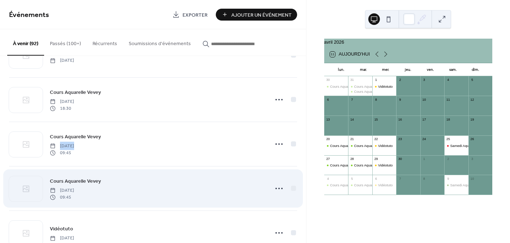
click at [198, 142] on div "Cours Aquarelle Vevey Tuesday, March 31, 2026 09:45" at bounding box center [157, 144] width 215 height 23
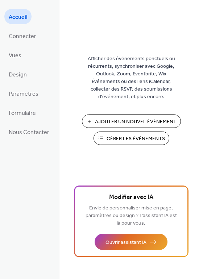
click at [132, 133] on button "Gérer les Événements" at bounding box center [131, 137] width 76 height 13
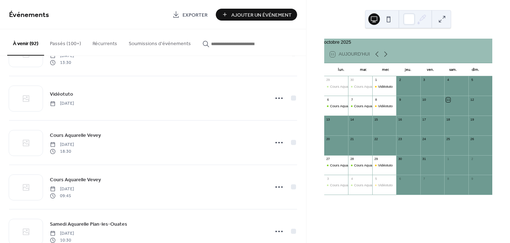
scroll to position [2148, 0]
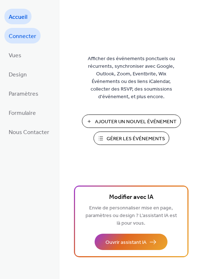
click at [23, 36] on span "Connecter" at bounding box center [22, 36] width 27 height 11
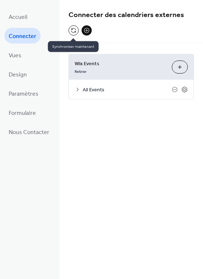
click at [72, 29] on button at bounding box center [73, 30] width 10 height 10
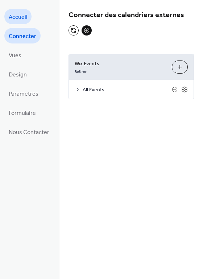
click at [16, 15] on span "Accueil" at bounding box center [18, 17] width 18 height 11
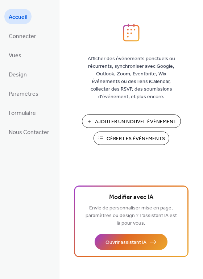
click at [131, 140] on span "Gérer les Événements" at bounding box center [135, 139] width 58 height 8
click at [21, 35] on span "Connecter" at bounding box center [22, 36] width 27 height 11
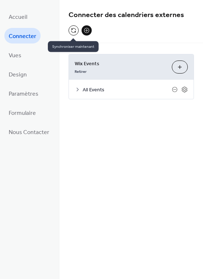
click at [72, 28] on button at bounding box center [73, 30] width 10 height 10
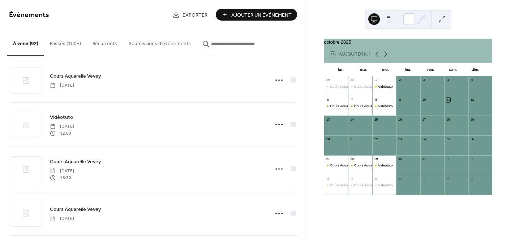
scroll to position [192, 0]
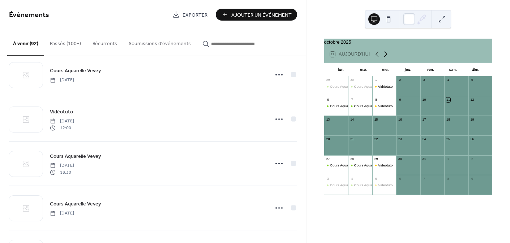
click at [387, 57] on icon at bounding box center [386, 54] width 9 height 9
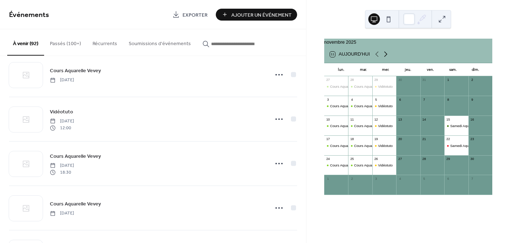
click at [387, 57] on icon at bounding box center [386, 54] width 9 height 9
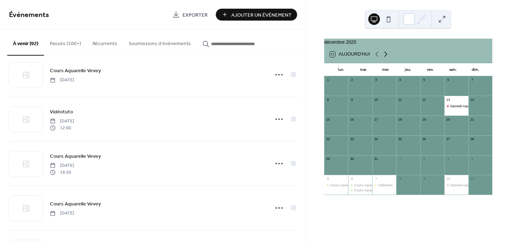
click at [387, 57] on icon at bounding box center [386, 54] width 9 height 9
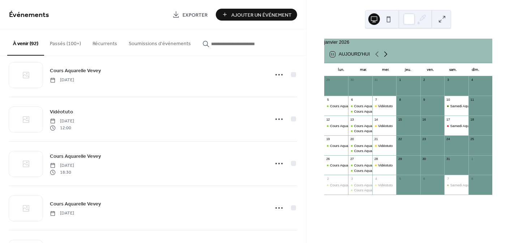
click at [387, 57] on icon at bounding box center [386, 54] width 9 height 9
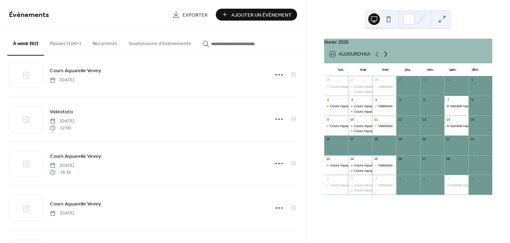
click at [387, 57] on icon at bounding box center [386, 54] width 9 height 9
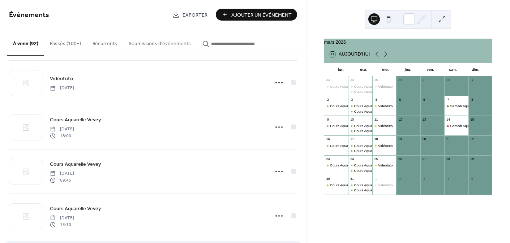
scroll to position [1902, 0]
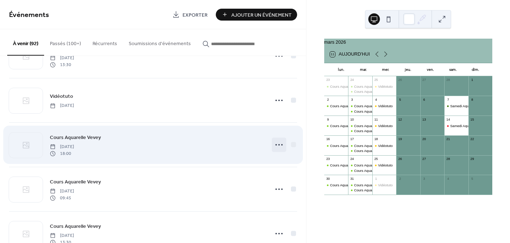
click at [276, 144] on icon at bounding box center [279, 145] width 12 height 12
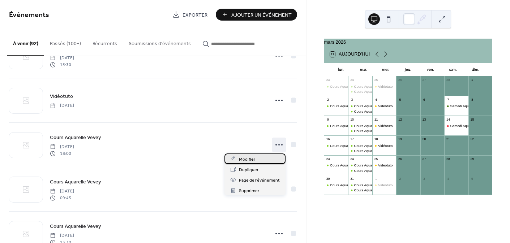
click at [250, 157] on span "Modifier" at bounding box center [247, 160] width 16 height 8
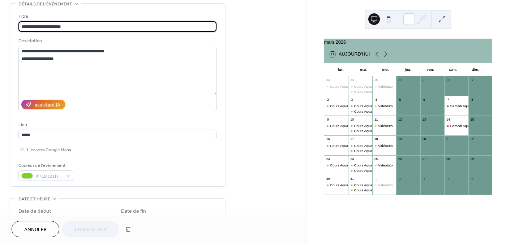
scroll to position [77, 0]
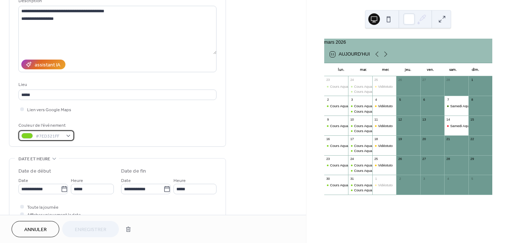
click at [68, 135] on div "#7ED321FF" at bounding box center [46, 136] width 56 height 10
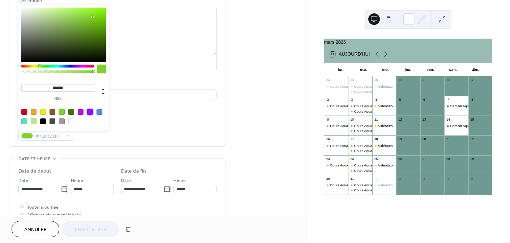
click at [91, 111] on div at bounding box center [90, 112] width 6 height 6
type input "*******"
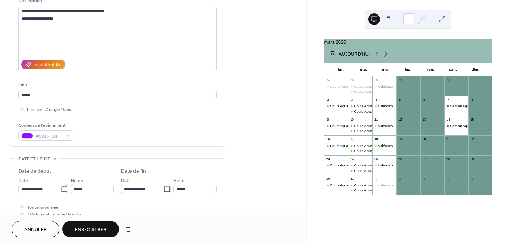
click at [95, 228] on span "Enregistrer" at bounding box center [90, 230] width 31 height 8
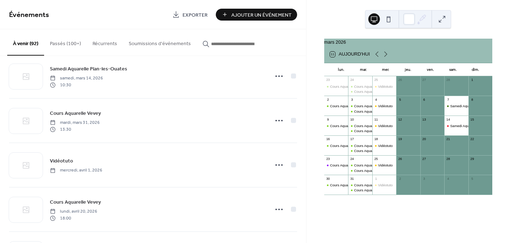
scroll to position [2196, 0]
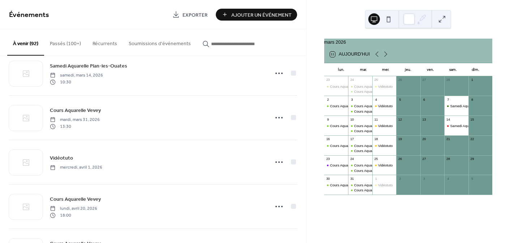
click at [33, 42] on button "À venir (92)" at bounding box center [25, 42] width 37 height 26
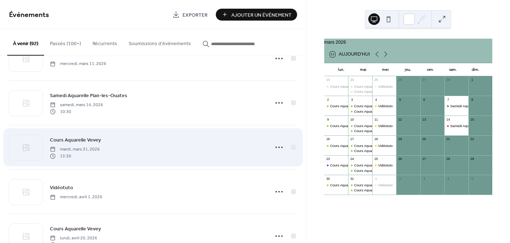
scroll to position [2165, 0]
click at [117, 148] on div "Cours Aquarelle Vevey mardi, mars 31, 2026 13:30" at bounding box center [157, 148] width 215 height 23
click at [78, 149] on span "mardi, mars 31, 2026" at bounding box center [75, 150] width 50 height 7
click at [273, 148] on icon at bounding box center [279, 149] width 12 height 12
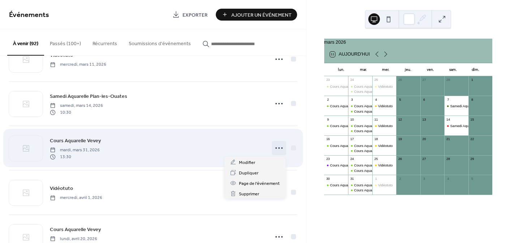
click at [163, 153] on div "Cours Aquarelle Vevey mardi, mars 31, 2026 13:30" at bounding box center [157, 148] width 215 height 23
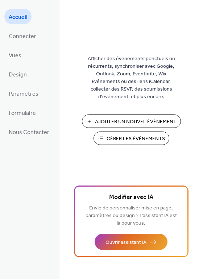
click at [144, 135] on span "Gérer les Événements" at bounding box center [135, 139] width 58 height 8
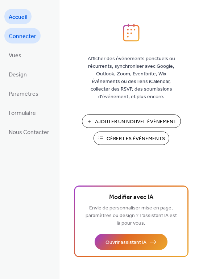
click at [17, 36] on span "Connecter" at bounding box center [22, 36] width 27 height 11
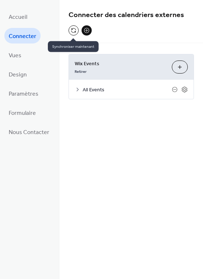
click at [73, 31] on button at bounding box center [73, 30] width 10 height 10
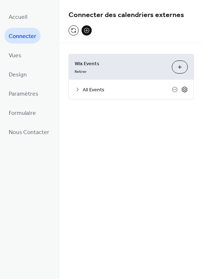
click at [185, 90] on icon at bounding box center [184, 89] width 7 height 7
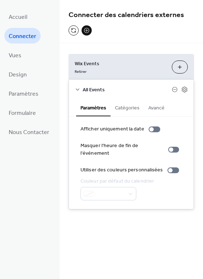
click at [157, 110] on button "Avancé" at bounding box center [156, 107] width 25 height 17
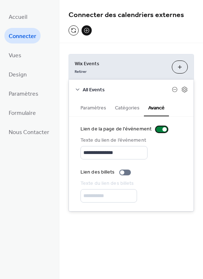
click at [156, 129] on div at bounding box center [162, 129] width 12 height 6
click at [158, 128] on div at bounding box center [162, 129] width 12 height 6
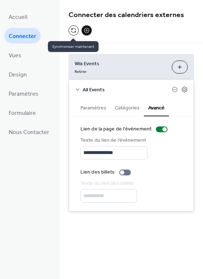
click at [73, 28] on button at bounding box center [73, 30] width 10 height 10
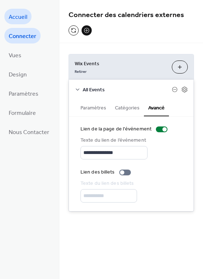
click at [22, 22] on span "Accueil" at bounding box center [18, 17] width 18 height 11
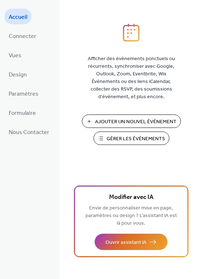
click at [142, 136] on span "Gérer les Événements" at bounding box center [135, 139] width 58 height 8
click at [30, 35] on span "Connecter" at bounding box center [22, 36] width 27 height 11
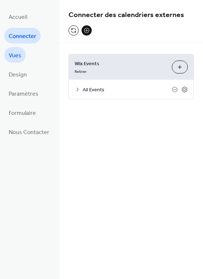
click at [25, 52] on link "Vues" at bounding box center [14, 55] width 21 height 16
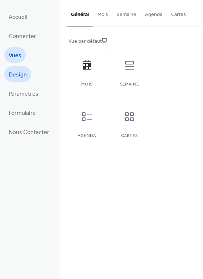
click at [28, 70] on link "Design" at bounding box center [17, 74] width 27 height 16
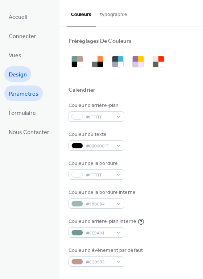
drag, startPoint x: 29, startPoint y: 86, endPoint x: 31, endPoint y: 96, distance: 10.0
click at [29, 86] on link "Paramètres" at bounding box center [23, 93] width 38 height 16
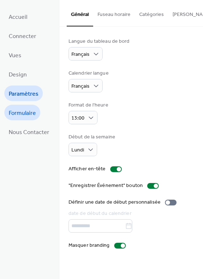
click at [30, 102] on ul "Accueil Connecter Vues Design Paramètres Formulaire Nous Contacter" at bounding box center [28, 74] width 49 height 131
click at [30, 110] on span "Formulaire" at bounding box center [22, 112] width 27 height 11
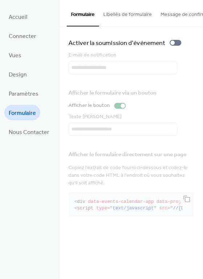
click at [133, 14] on button "Libellés de formulaire" at bounding box center [127, 13] width 57 height 26
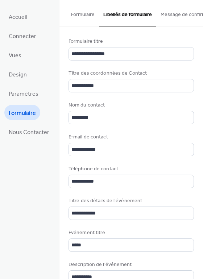
click at [176, 15] on button "Message de confirmation" at bounding box center [188, 13] width 65 height 26
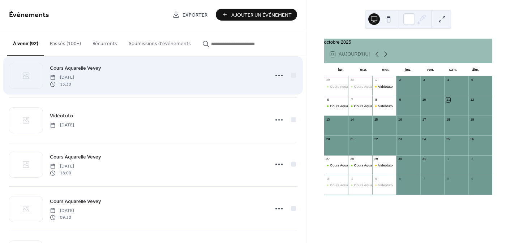
scroll to position [2239, 0]
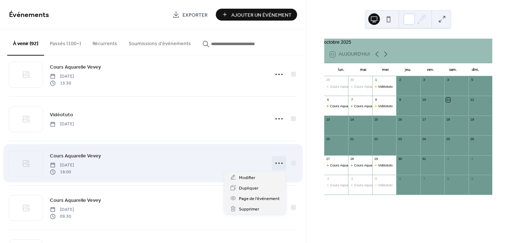
click at [279, 163] on circle at bounding box center [279, 163] width 1 height 1
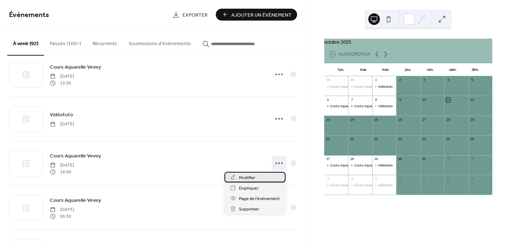
click at [250, 176] on span "Modifier" at bounding box center [247, 178] width 16 height 8
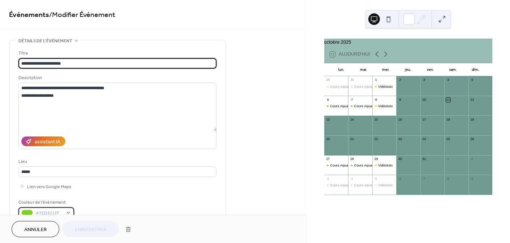
click at [58, 208] on div "#7ED321FF" at bounding box center [46, 213] width 56 height 10
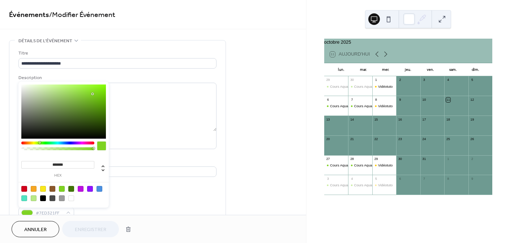
click at [89, 188] on div at bounding box center [90, 189] width 6 height 6
type input "*******"
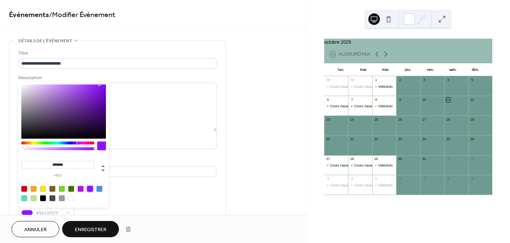
click at [95, 226] on span "Enregistrer" at bounding box center [90, 230] width 31 height 8
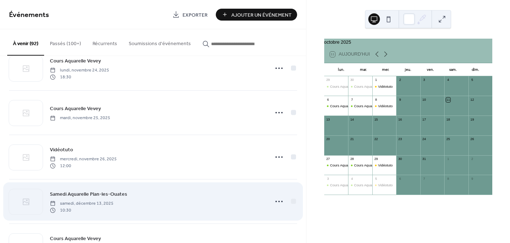
scroll to position [646, 0]
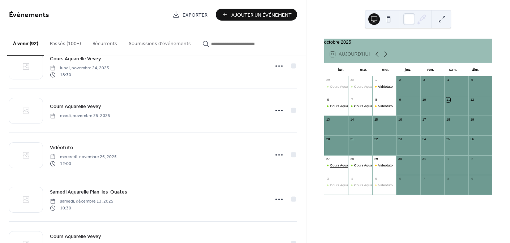
click at [339, 167] on div "Cours Aquarelle Vevey" at bounding box center [347, 165] width 35 height 5
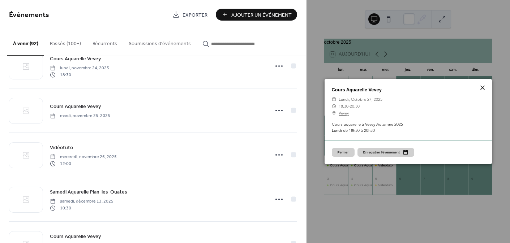
click at [485, 87] on icon at bounding box center [483, 88] width 9 height 9
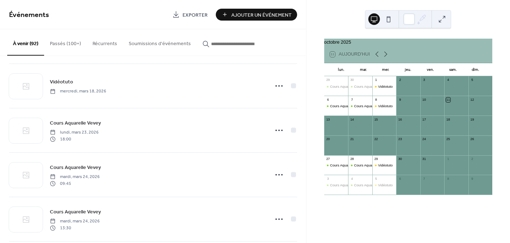
scroll to position [1916, 0]
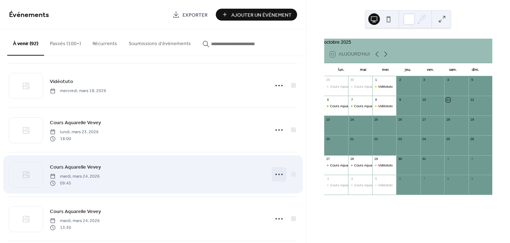
click at [276, 174] on icon at bounding box center [279, 175] width 12 height 12
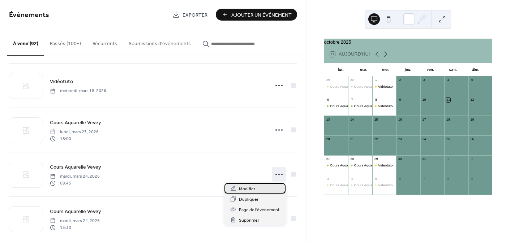
click at [265, 188] on div "Modifier" at bounding box center [255, 188] width 61 height 10
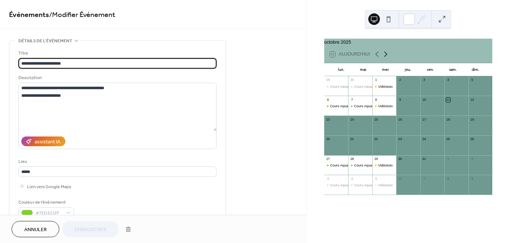
click at [385, 58] on icon at bounding box center [386, 54] width 9 height 9
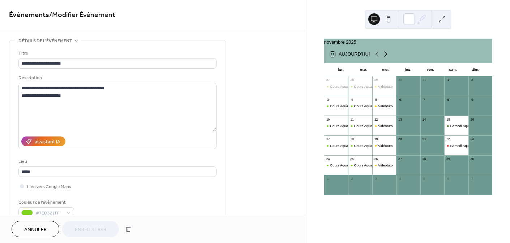
click at [385, 58] on icon at bounding box center [386, 54] width 9 height 9
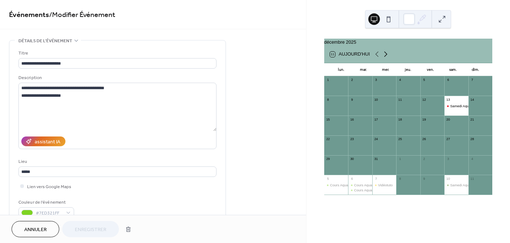
click at [385, 58] on icon at bounding box center [386, 54] width 9 height 9
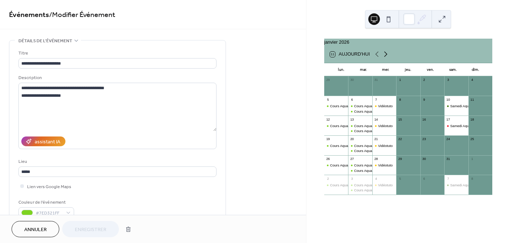
click at [385, 58] on icon at bounding box center [386, 54] width 9 height 9
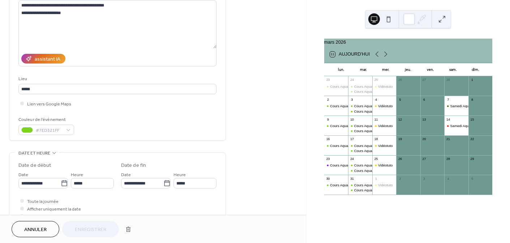
scroll to position [83, 0]
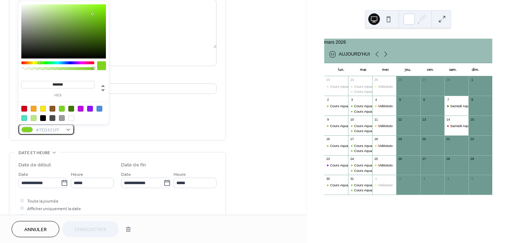
click at [69, 128] on div "#7ED321FF" at bounding box center [46, 129] width 56 height 10
click at [90, 108] on div at bounding box center [90, 109] width 6 height 6
type input "*******"
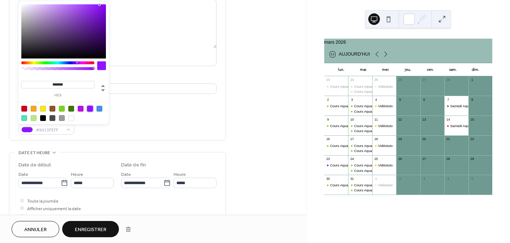
click at [94, 232] on span "Enregistrer" at bounding box center [90, 230] width 31 height 8
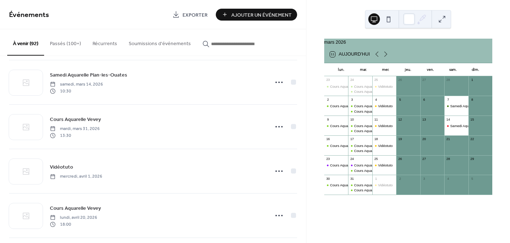
scroll to position [2189, 0]
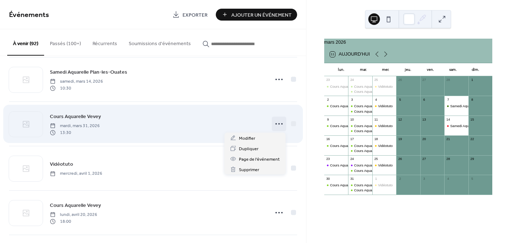
click at [279, 123] on circle at bounding box center [279, 123] width 1 height 1
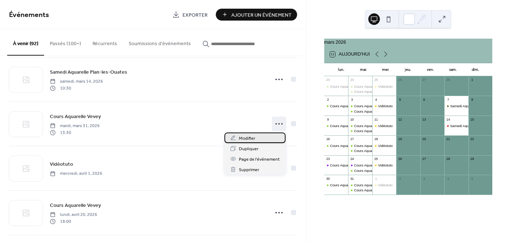
click at [251, 138] on span "Modifier" at bounding box center [247, 139] width 16 height 8
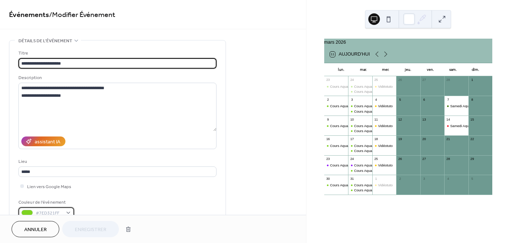
click at [50, 212] on span "#7ED321FF" at bounding box center [49, 214] width 27 height 8
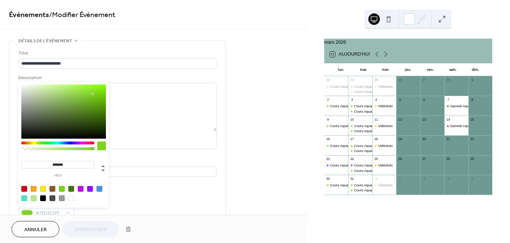
click at [88, 187] on div at bounding box center [90, 189] width 6 height 6
type input "*******"
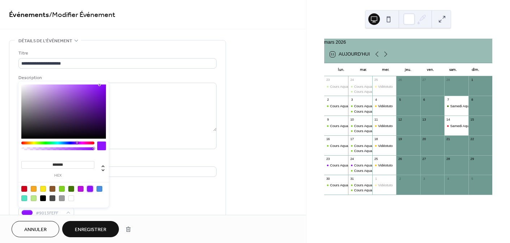
click at [104, 231] on span "Enregistrer" at bounding box center [90, 230] width 31 height 8
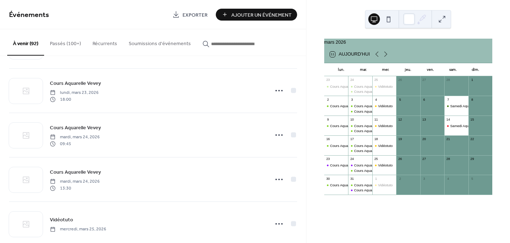
scroll to position [2401, 0]
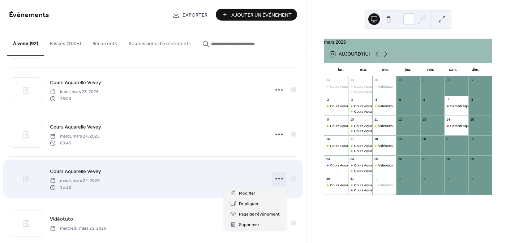
click at [276, 178] on icon at bounding box center [279, 179] width 12 height 12
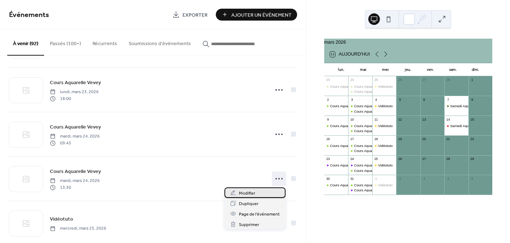
click at [252, 192] on span "Modifier" at bounding box center [247, 194] width 16 height 8
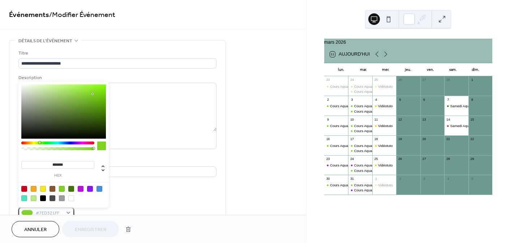
click at [65, 209] on div "#7ED321FF" at bounding box center [46, 213] width 56 height 10
click at [91, 188] on div at bounding box center [90, 189] width 6 height 6
type input "*******"
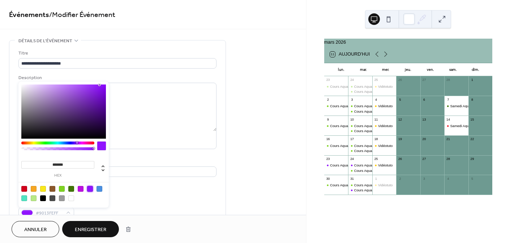
click at [100, 232] on span "Enregistrer" at bounding box center [90, 230] width 31 height 8
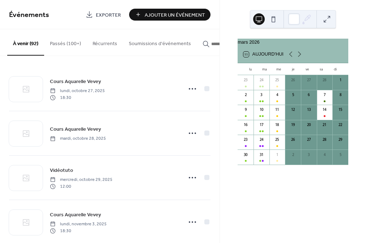
click at [93, 1] on div "Événements Exporter Ajouter Un Événement" at bounding box center [110, 14] width 220 height 29
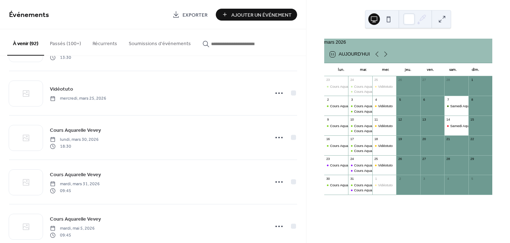
scroll to position [2533, 0]
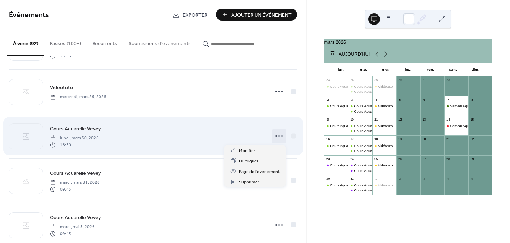
click at [277, 135] on icon at bounding box center [279, 137] width 12 height 12
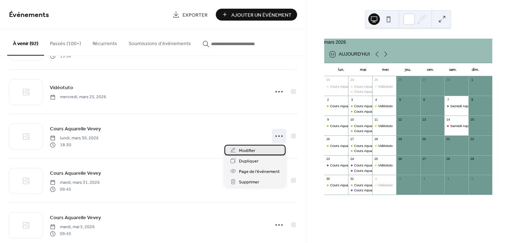
click at [256, 151] on div "Modifier" at bounding box center [255, 150] width 61 height 10
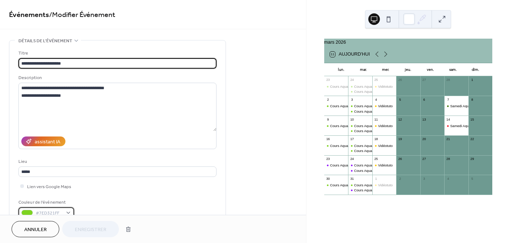
click at [54, 211] on span "#7ED321FF" at bounding box center [49, 214] width 27 height 8
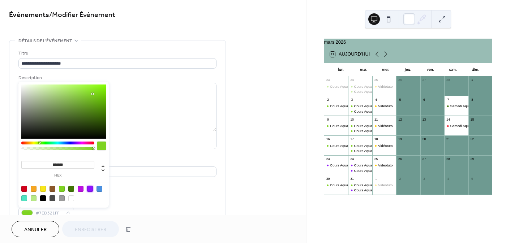
click at [89, 189] on div at bounding box center [90, 189] width 6 height 6
type input "*******"
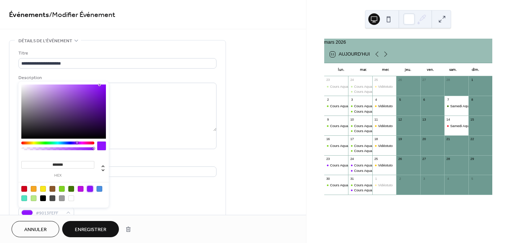
click at [92, 226] on span "Enregistrer" at bounding box center [90, 230] width 31 height 8
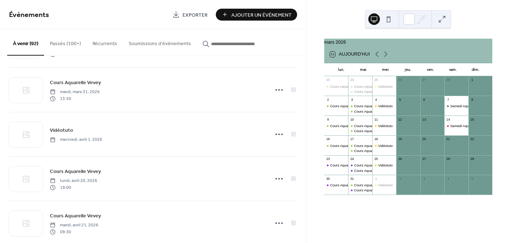
scroll to position [2670, 0]
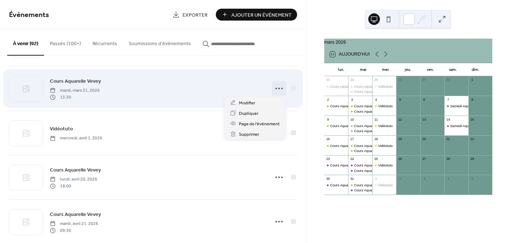
click at [279, 89] on circle at bounding box center [279, 88] width 1 height 1
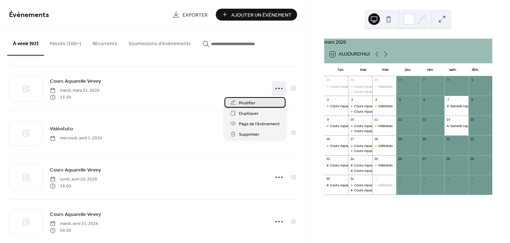
click at [262, 104] on div "Modifier" at bounding box center [255, 102] width 61 height 10
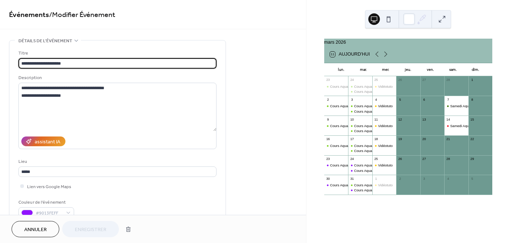
click at [29, 224] on button "Annuler" at bounding box center [36, 229] width 48 height 16
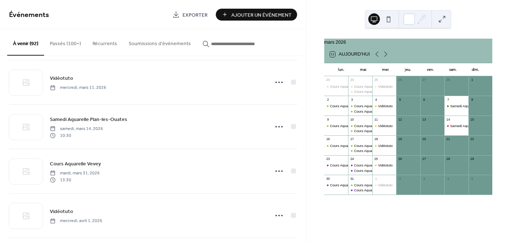
scroll to position [2136, 0]
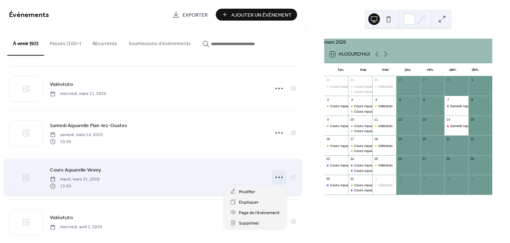
click at [275, 177] on icon at bounding box center [279, 178] width 12 height 12
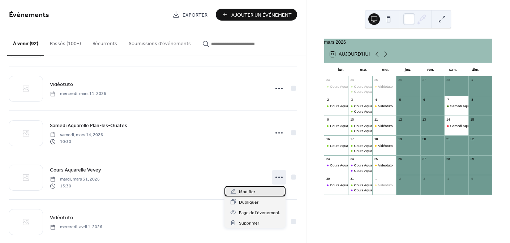
click at [258, 191] on div "Modifier" at bounding box center [255, 191] width 61 height 10
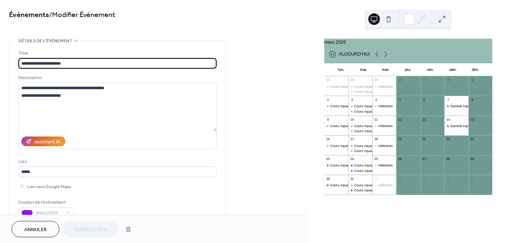
click at [46, 229] on span "Annuler" at bounding box center [35, 230] width 22 height 8
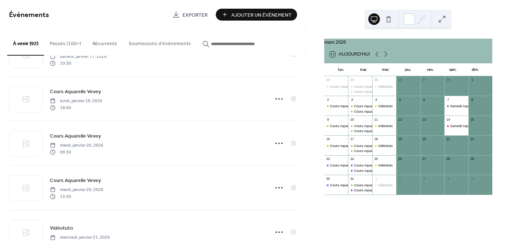
scroll to position [1237, 0]
click at [341, 183] on div "30" at bounding box center [336, 179] width 24 height 8
click at [343, 188] on div "Cours Aquarelle Vevey" at bounding box center [347, 185] width 35 height 5
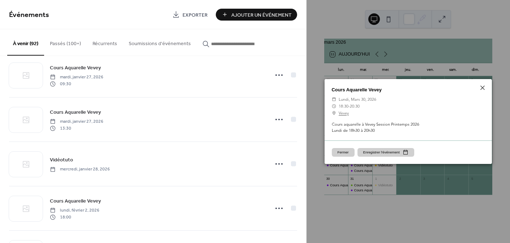
scroll to position [1503, 0]
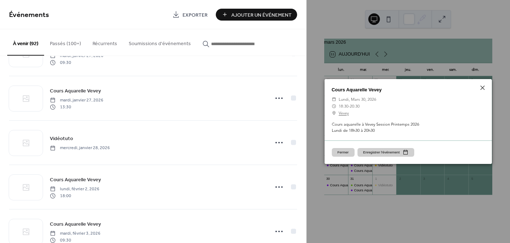
click at [483, 85] on icon at bounding box center [483, 88] width 9 height 9
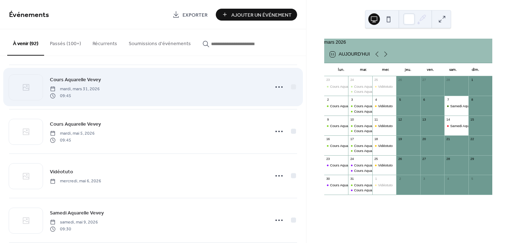
scroll to position [3072, 0]
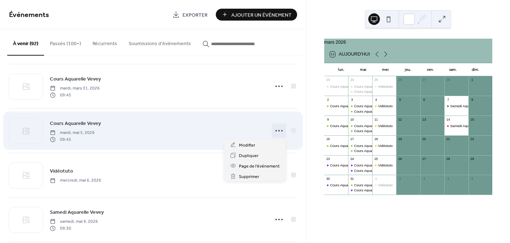
click at [276, 130] on icon at bounding box center [279, 131] width 12 height 12
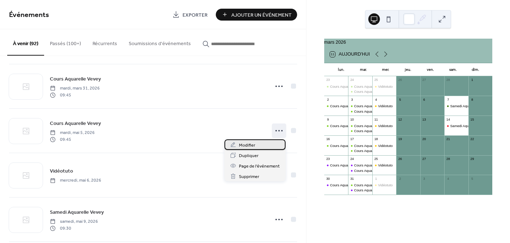
click at [261, 145] on div "Modifier" at bounding box center [255, 145] width 61 height 10
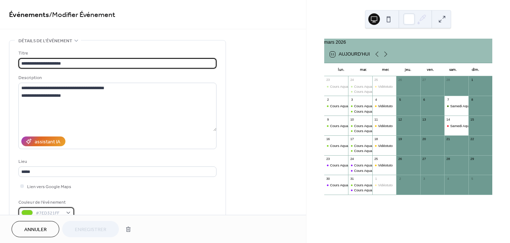
click at [57, 215] on span "#7ED321FF" at bounding box center [49, 214] width 27 height 8
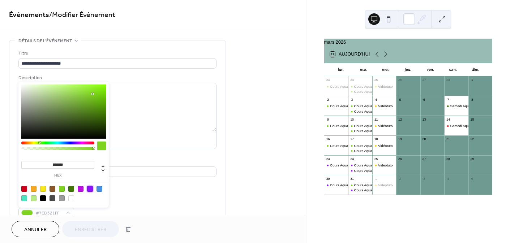
click at [90, 186] on div at bounding box center [90, 189] width 6 height 6
type input "*******"
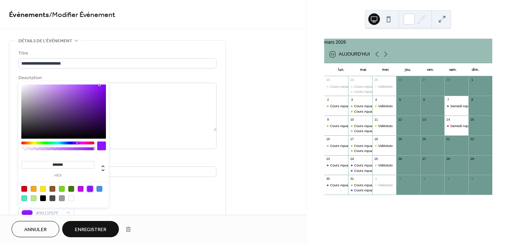
click at [91, 231] on span "Enregistrer" at bounding box center [90, 230] width 31 height 8
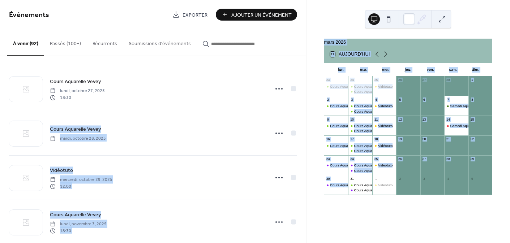
drag, startPoint x: 306, startPoint y: 73, endPoint x: 317, endPoint y: 235, distance: 162.4
click at [317, 235] on div "Événements Exporter Ajouter Un Événement À venir (92) Passés (100+) Récurrents …" at bounding box center [255, 121] width 510 height 243
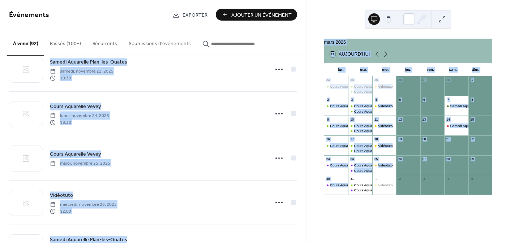
scroll to position [1169, 0]
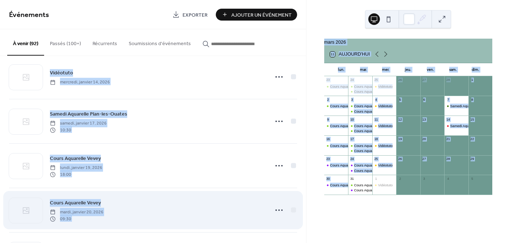
click at [157, 209] on div "Cours Aquarelle Vevey mardi, janvier 20, 2026 09:30" at bounding box center [157, 210] width 215 height 23
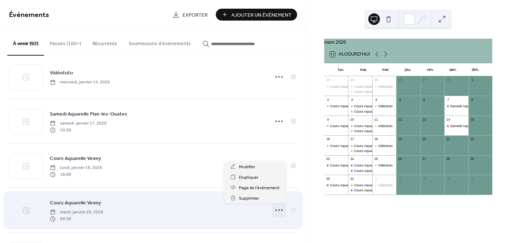
click at [277, 208] on icon at bounding box center [279, 211] width 12 height 12
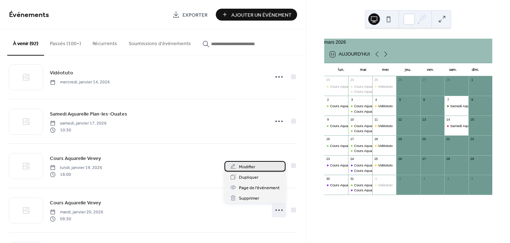
click at [252, 169] on span "Modifier" at bounding box center [247, 167] width 16 height 8
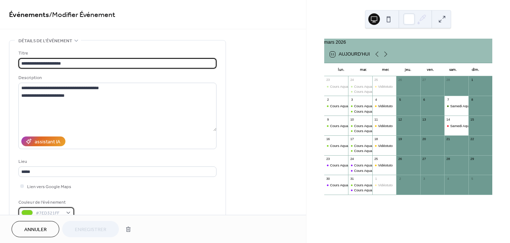
click at [56, 210] on span "#7ED321FF" at bounding box center [49, 214] width 27 height 8
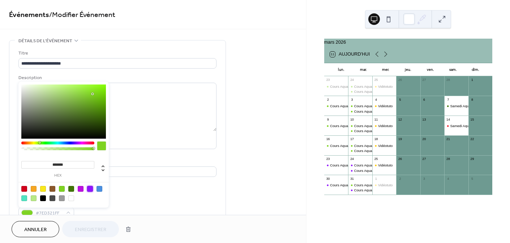
click at [88, 187] on div at bounding box center [90, 189] width 6 height 6
type input "*******"
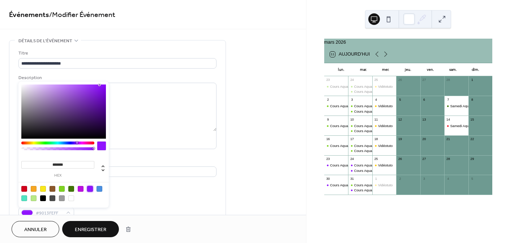
click at [87, 230] on span "Enregistrer" at bounding box center [90, 230] width 31 height 8
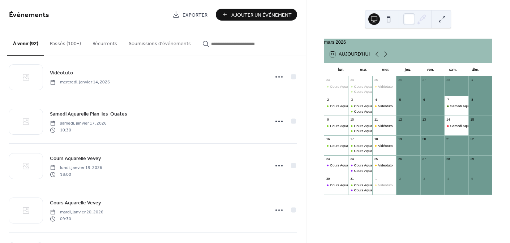
scroll to position [1420, 0]
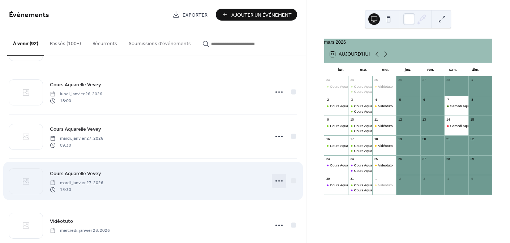
click at [277, 180] on icon at bounding box center [279, 181] width 12 height 12
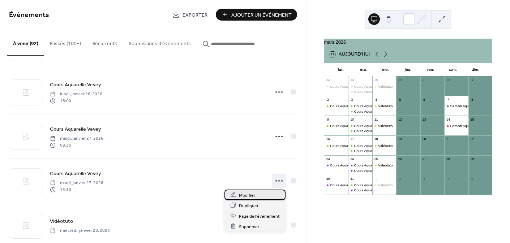
click at [266, 196] on div "Modifier" at bounding box center [255, 195] width 61 height 10
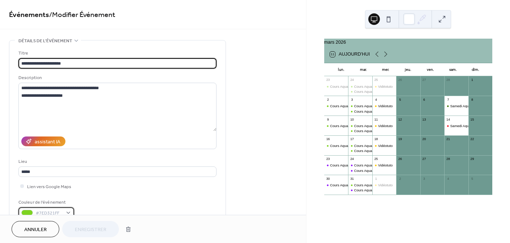
click at [51, 212] on span "#7ED321FF" at bounding box center [49, 214] width 27 height 8
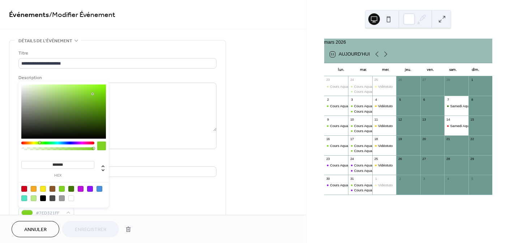
click at [90, 188] on div at bounding box center [90, 189] width 6 height 6
type input "*******"
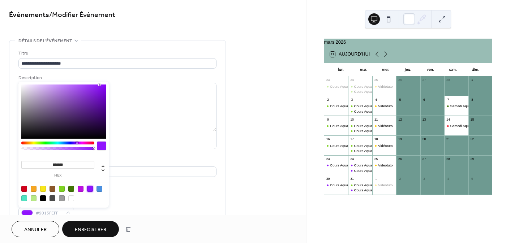
click at [93, 234] on span "Enregistrer" at bounding box center [90, 230] width 31 height 8
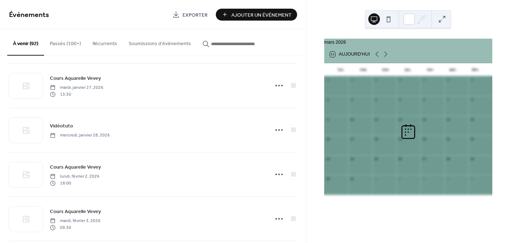
scroll to position [1513, 0]
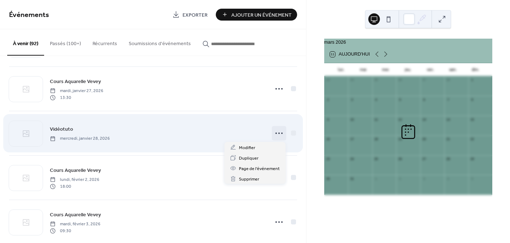
click at [281, 133] on circle at bounding box center [281, 133] width 1 height 1
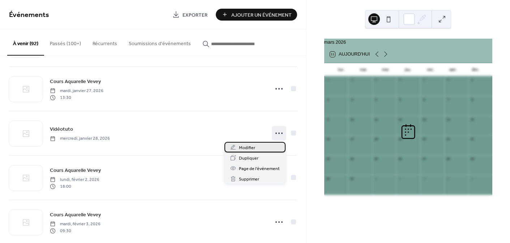
click at [266, 150] on div "Modifier" at bounding box center [255, 147] width 61 height 10
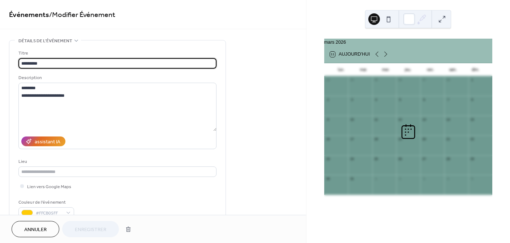
click at [38, 232] on span "Annuler" at bounding box center [35, 230] width 22 height 8
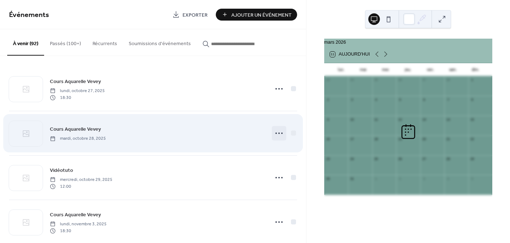
click at [273, 131] on icon at bounding box center [279, 134] width 12 height 12
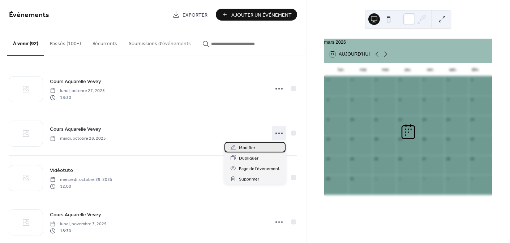
click at [260, 149] on div "Modifier" at bounding box center [255, 147] width 61 height 10
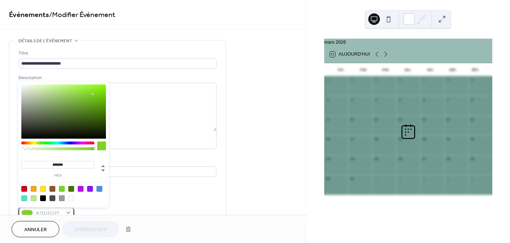
click at [55, 210] on span "#7ED321FF" at bounding box center [49, 214] width 27 height 8
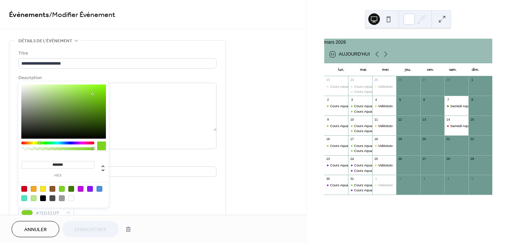
click at [87, 187] on div at bounding box center [64, 193] width 92 height 23
click at [90, 187] on div at bounding box center [90, 189] width 6 height 6
type input "*******"
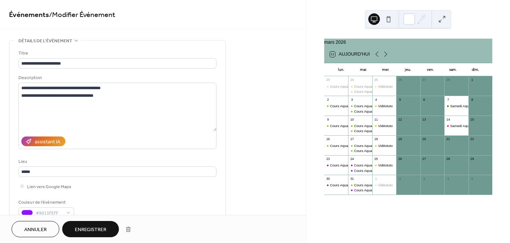
click at [77, 234] on span "Enregistrer" at bounding box center [90, 230] width 31 height 8
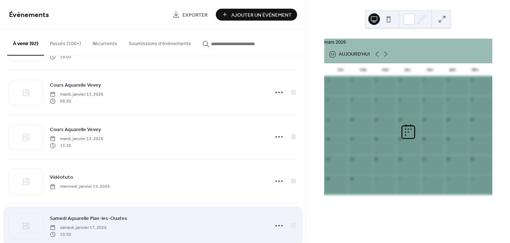
scroll to position [1059, 0]
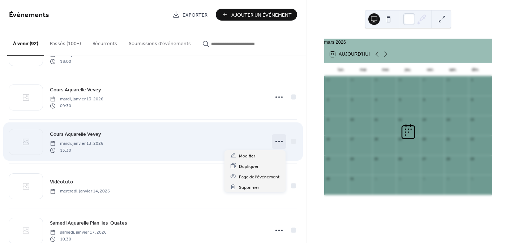
click at [281, 139] on icon at bounding box center [279, 142] width 12 height 12
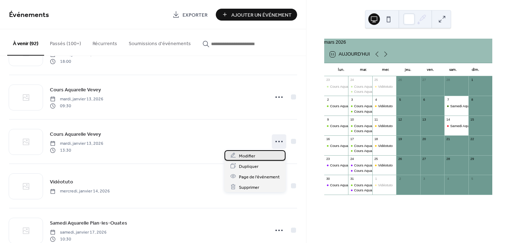
click at [264, 156] on div "Modifier" at bounding box center [255, 155] width 61 height 10
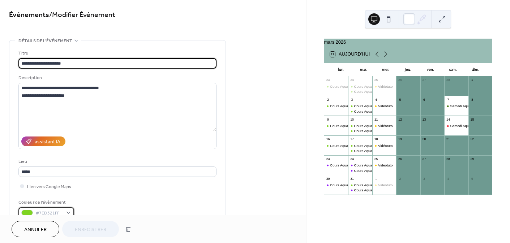
click at [60, 210] on span "#7ED321FF" at bounding box center [49, 214] width 27 height 8
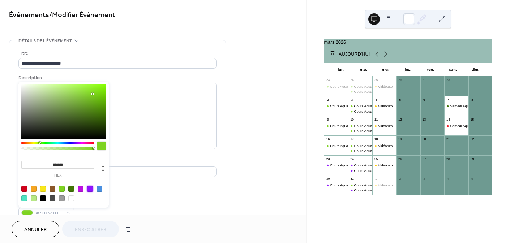
click at [90, 188] on div at bounding box center [90, 189] width 6 height 6
type input "*******"
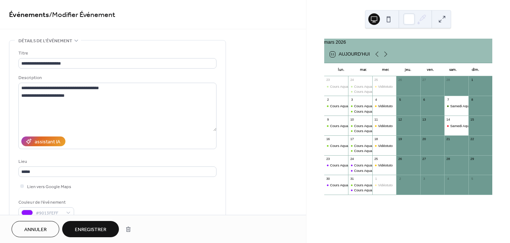
click at [95, 226] on span "Enregistrer" at bounding box center [90, 230] width 31 height 8
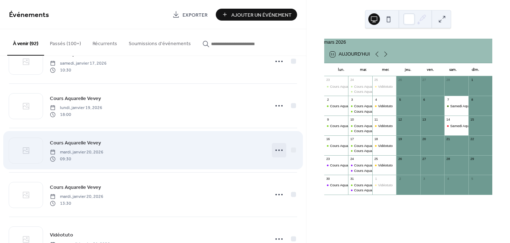
scroll to position [1228, 0]
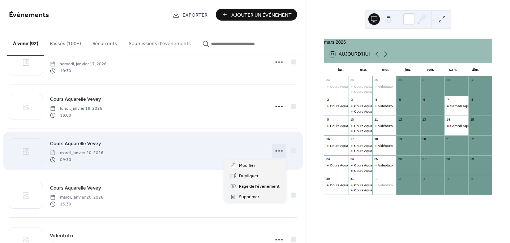
click at [281, 152] on icon at bounding box center [279, 151] width 12 height 12
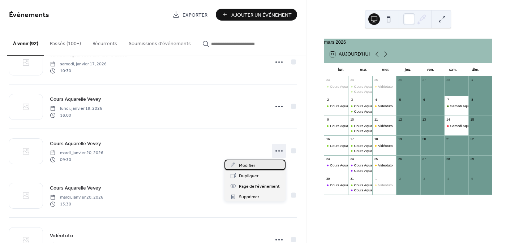
click at [256, 162] on div "Modifier" at bounding box center [255, 165] width 61 height 10
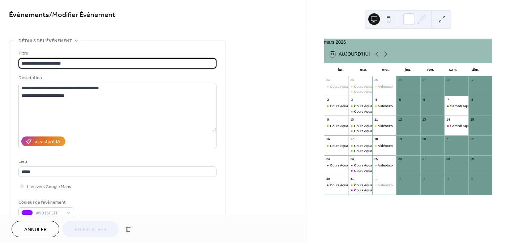
click at [37, 230] on span "Annuler" at bounding box center [35, 230] width 22 height 8
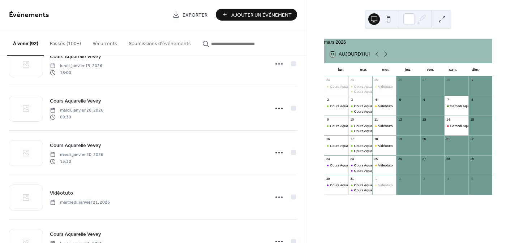
scroll to position [1263, 0]
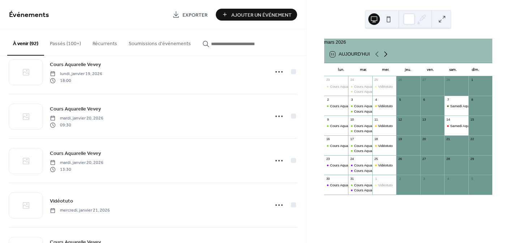
click at [387, 58] on icon at bounding box center [386, 54] width 9 height 9
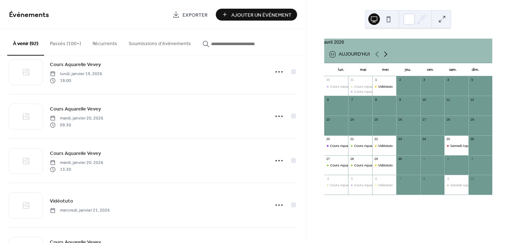
click at [387, 58] on icon at bounding box center [386, 54] width 9 height 9
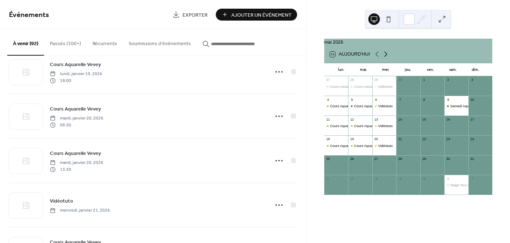
click at [387, 58] on icon at bounding box center [386, 54] width 9 height 9
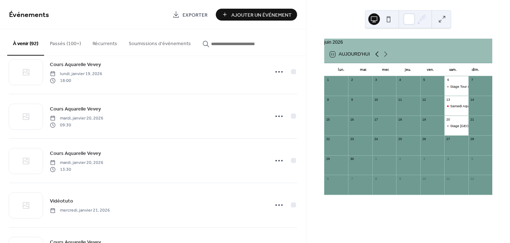
click at [375, 58] on icon at bounding box center [377, 54] width 9 height 9
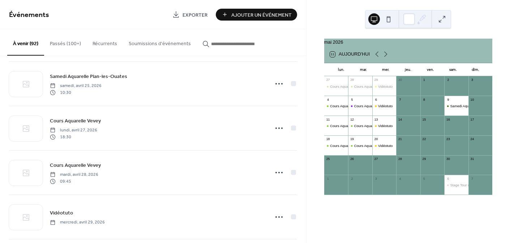
scroll to position [3339, 0]
click at [377, 57] on icon at bounding box center [377, 54] width 3 height 5
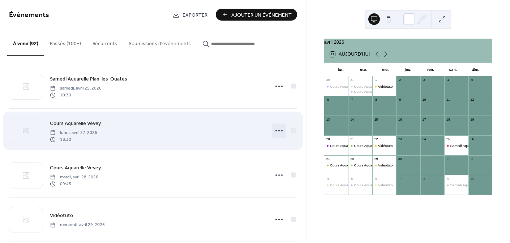
click at [278, 132] on icon at bounding box center [279, 131] width 12 height 12
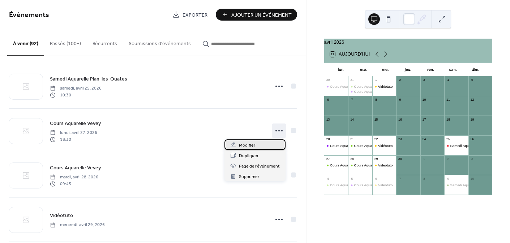
click at [263, 144] on div "Modifier" at bounding box center [255, 145] width 61 height 10
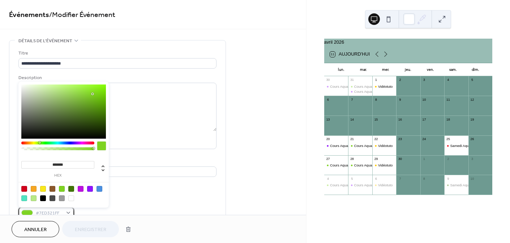
click at [50, 212] on span "#7ED321FF" at bounding box center [49, 214] width 27 height 8
click at [88, 185] on div at bounding box center [64, 193] width 92 height 23
click at [89, 189] on div at bounding box center [90, 189] width 6 height 6
type input "*******"
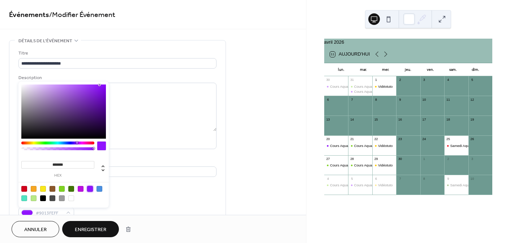
click at [93, 228] on span "Enregistrer" at bounding box center [90, 230] width 31 height 8
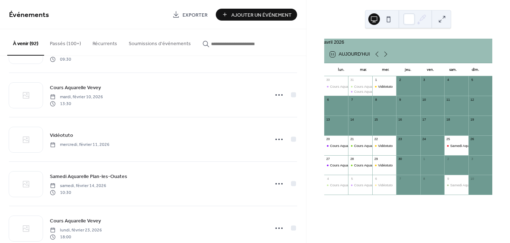
scroll to position [1908, 0]
click at [303, 219] on div "Cours Aquarelle Vevey lundi, octobre 27, 2025 18:30 Cours Aquarelle Vevey mardi…" at bounding box center [153, 149] width 306 height 187
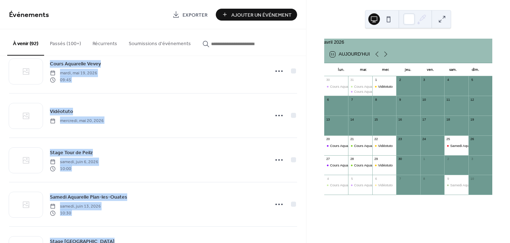
scroll to position [3927, 0]
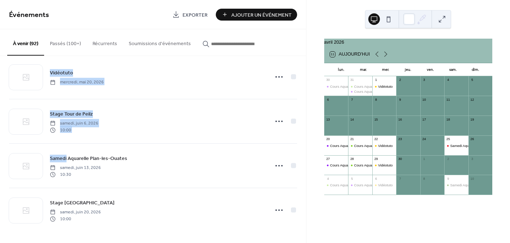
drag, startPoint x: 303, startPoint y: 220, endPoint x: 295, endPoint y: 141, distance: 79.7
click at [295, 141] on div "Cours Aquarelle Vevey lundi, octobre 27, 2025 18:30 Cours Aquarelle Vevey mardi…" at bounding box center [153, 149] width 306 height 187
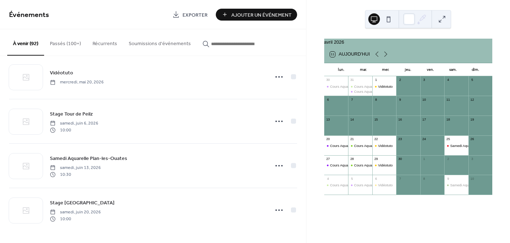
drag, startPoint x: 306, startPoint y: 237, endPoint x: 302, endPoint y: 203, distance: 34.9
click at [303, 190] on div "Événements Exporter Ajouter Un Événement À venir (92) Passés (100+) Récurrents …" at bounding box center [153, 121] width 306 height 243
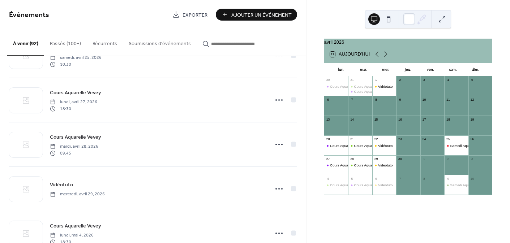
scroll to position [3373, 0]
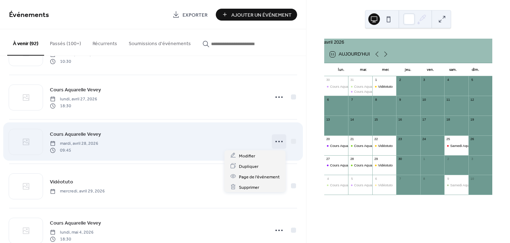
click at [278, 139] on icon at bounding box center [279, 142] width 12 height 12
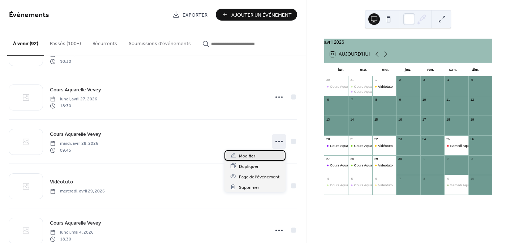
click at [255, 157] on div "Modifier" at bounding box center [255, 155] width 61 height 10
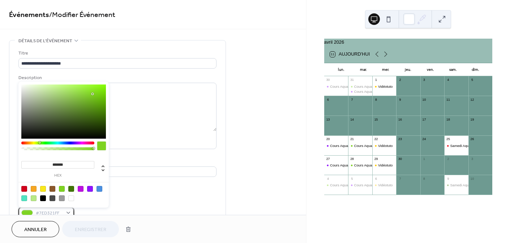
click at [58, 213] on span "#7ED321FF" at bounding box center [49, 214] width 27 height 8
click at [89, 188] on div at bounding box center [90, 189] width 6 height 6
type input "*******"
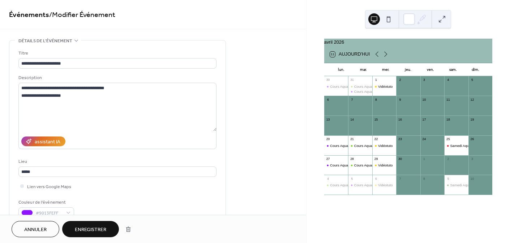
click at [102, 229] on span "Enregistrer" at bounding box center [90, 230] width 31 height 8
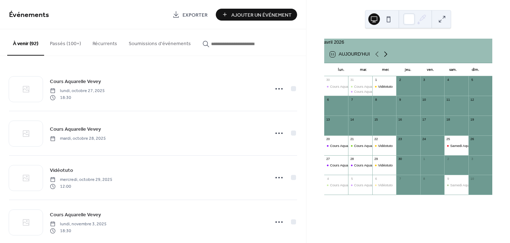
click at [385, 57] on icon at bounding box center [386, 54] width 9 height 9
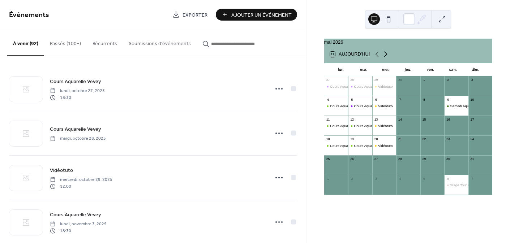
click at [385, 57] on icon at bounding box center [386, 54] width 9 height 9
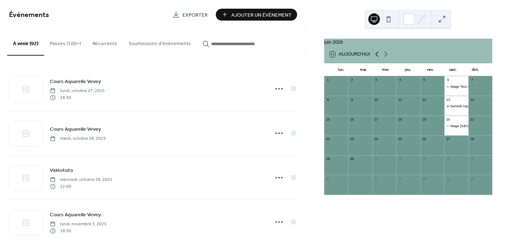
click at [377, 57] on icon at bounding box center [377, 54] width 3 height 5
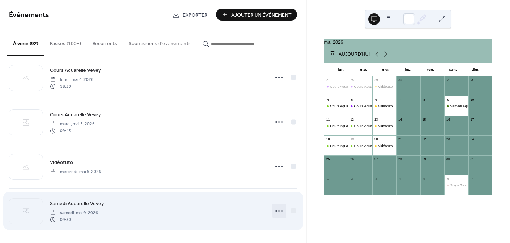
scroll to position [3524, 0]
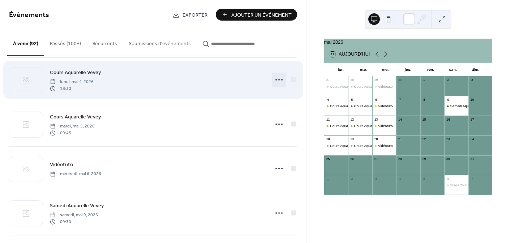
click at [276, 79] on icon at bounding box center [279, 80] width 12 height 12
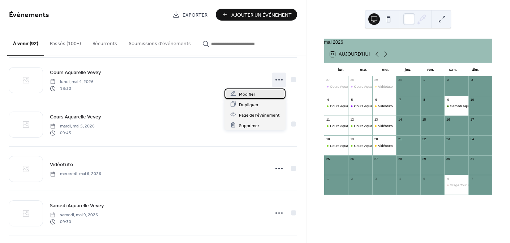
click at [268, 95] on div "Modifier" at bounding box center [255, 94] width 61 height 10
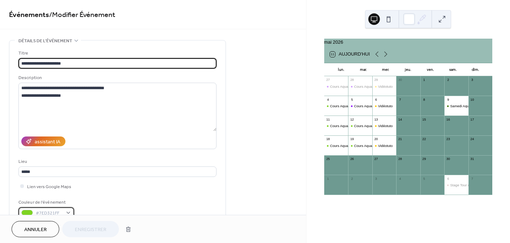
click at [59, 211] on span "#7ED321FF" at bounding box center [49, 214] width 27 height 8
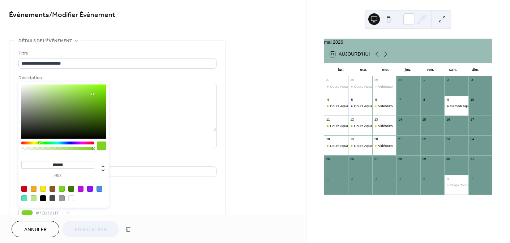
click at [89, 187] on div at bounding box center [90, 189] width 6 height 6
type input "*******"
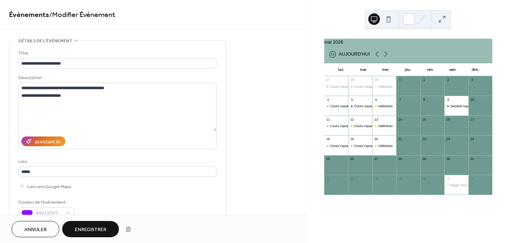
click at [103, 230] on span "Enregistrer" at bounding box center [90, 230] width 31 height 8
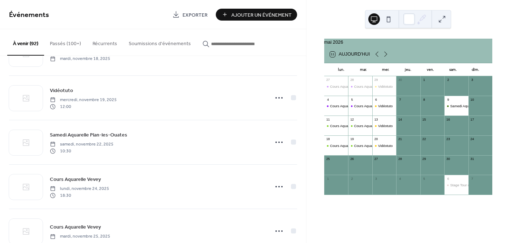
scroll to position [1169, 0]
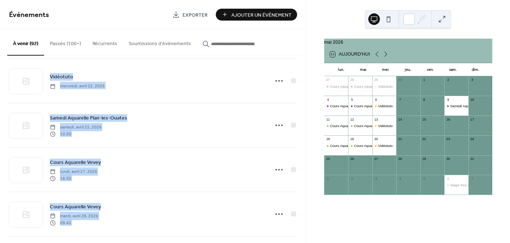
drag, startPoint x: 303, startPoint y: 188, endPoint x: 306, endPoint y: 264, distance: 76.7
click at [306, 243] on html "Événements Exporter Ajouter Un Événement À venir (92) Passés (100+) Récurrents …" at bounding box center [255, 121] width 510 height 243
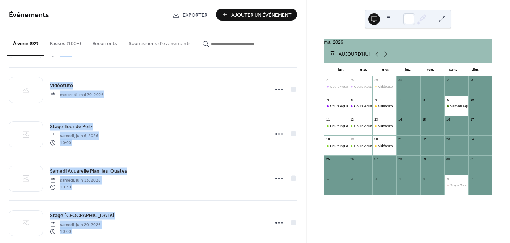
scroll to position [3927, 0]
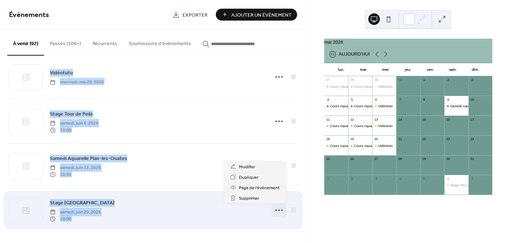
click at [276, 208] on icon at bounding box center [279, 211] width 12 height 12
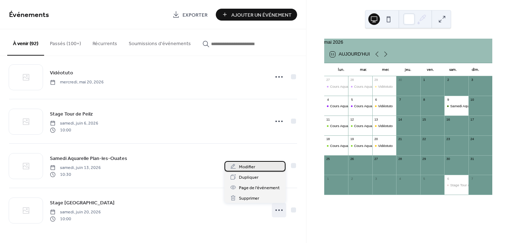
click at [257, 169] on div "Modifier" at bounding box center [255, 166] width 61 height 10
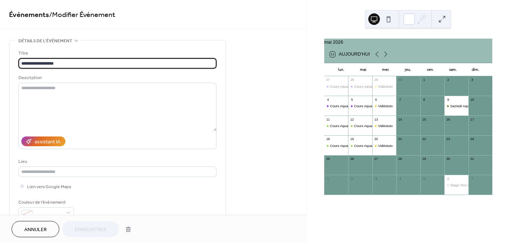
click at [46, 230] on span "Annuler" at bounding box center [35, 230] width 22 height 8
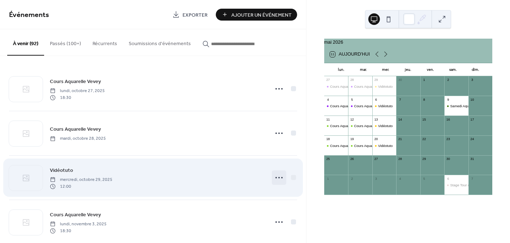
click at [276, 177] on icon at bounding box center [279, 178] width 12 height 12
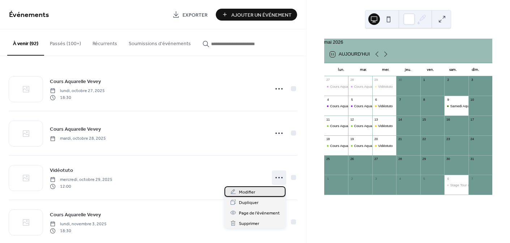
click at [258, 193] on div "Modifier" at bounding box center [255, 192] width 61 height 10
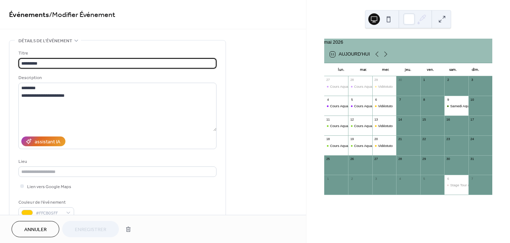
click at [41, 229] on span "Annuler" at bounding box center [35, 230] width 22 height 8
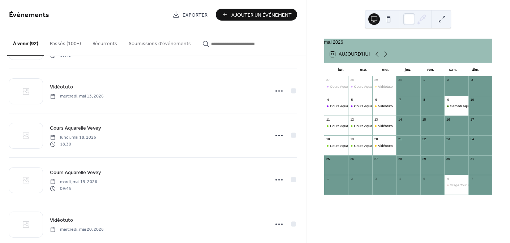
scroll to position [3776, 0]
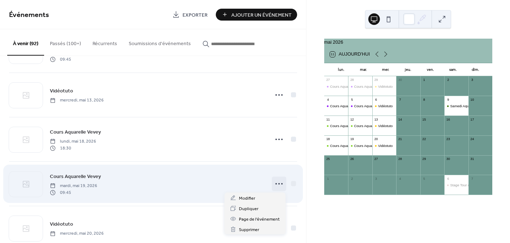
click at [275, 183] on icon at bounding box center [279, 184] width 12 height 12
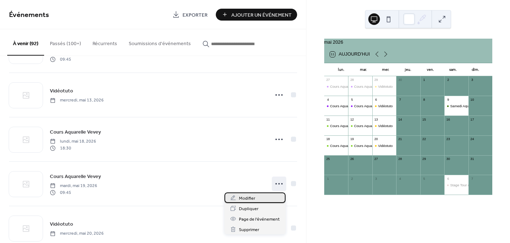
click at [256, 195] on div "Modifier" at bounding box center [255, 198] width 61 height 10
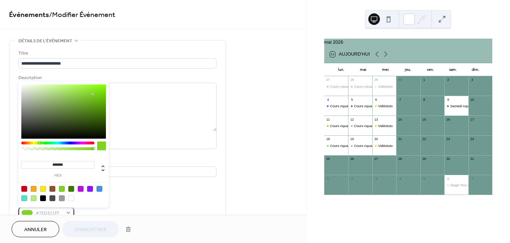
click at [53, 208] on div "#7ED321FF" at bounding box center [46, 213] width 56 height 10
click at [91, 187] on div at bounding box center [90, 189] width 6 height 6
type input "*******"
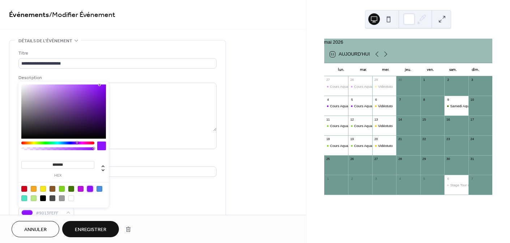
click at [99, 229] on span "Enregistrer" at bounding box center [90, 230] width 31 height 8
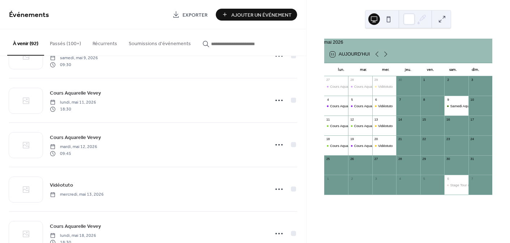
scroll to position [3684, 0]
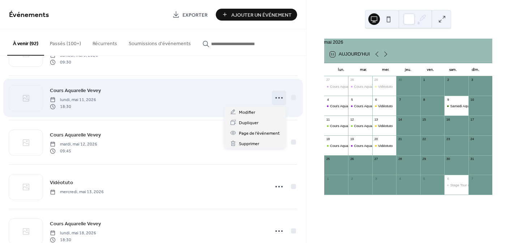
click at [274, 96] on icon at bounding box center [279, 98] width 12 height 12
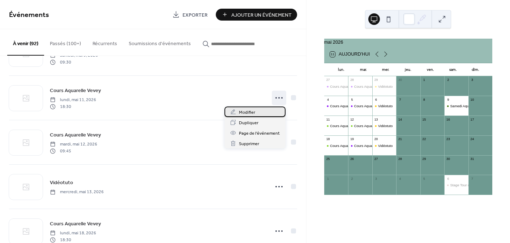
click at [260, 114] on div "Modifier" at bounding box center [255, 112] width 61 height 10
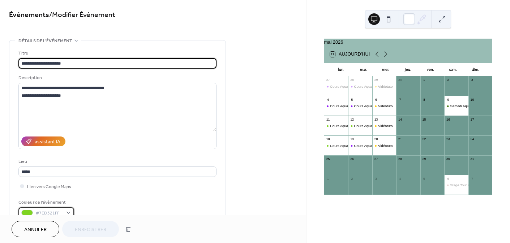
scroll to position [0, 0]
click at [70, 211] on div "#7ED321FF" at bounding box center [46, 212] width 56 height 10
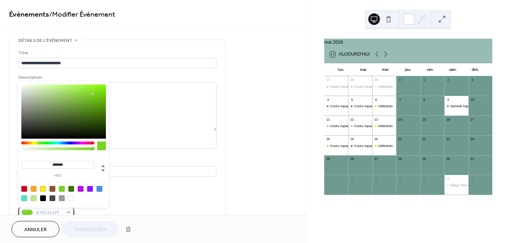
scroll to position [0, 0]
click at [88, 189] on div at bounding box center [90, 189] width 6 height 6
type input "*******"
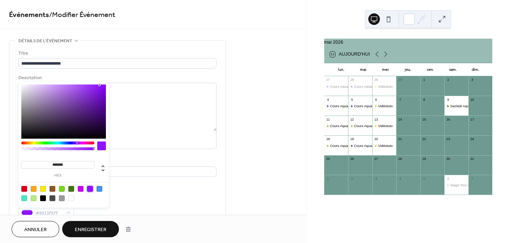
click at [88, 228] on span "Enregistrer" at bounding box center [90, 230] width 31 height 8
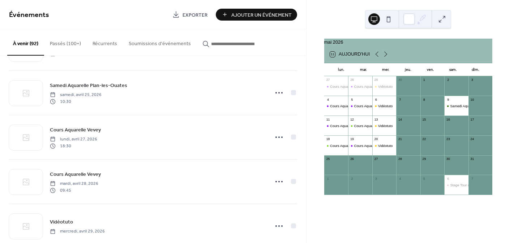
scroll to position [2882, 0]
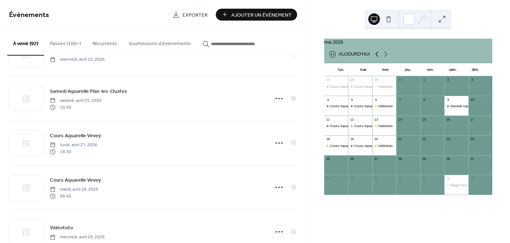
click at [374, 58] on icon at bounding box center [377, 54] width 9 height 9
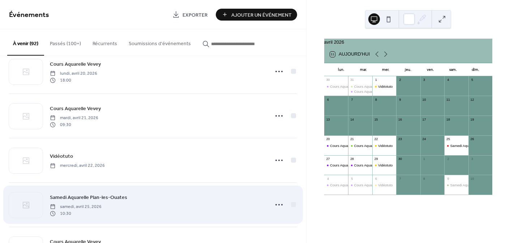
scroll to position [2775, 0]
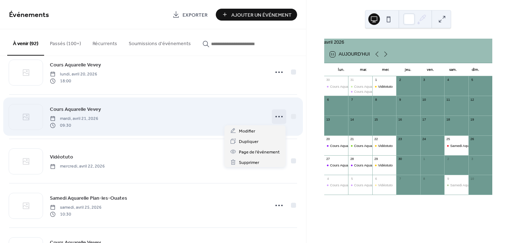
click at [277, 114] on icon at bounding box center [279, 117] width 12 height 12
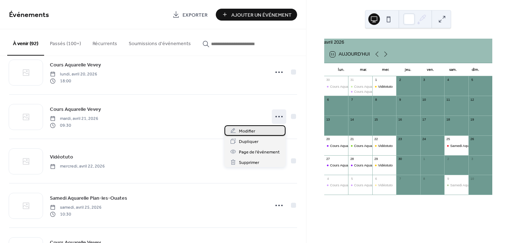
click at [260, 131] on div "Modifier" at bounding box center [255, 131] width 61 height 10
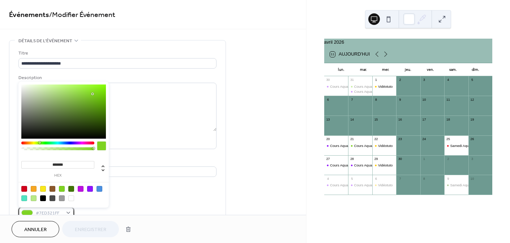
click at [60, 213] on span "#7ED321FF" at bounding box center [49, 214] width 27 height 8
click at [90, 189] on div at bounding box center [90, 189] width 6 height 6
type input "*******"
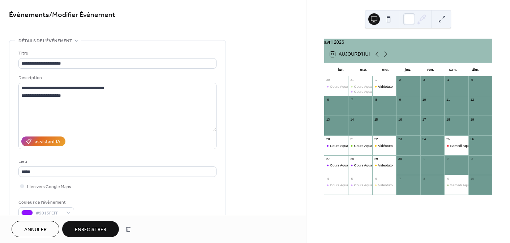
click at [101, 226] on span "Enregistrer" at bounding box center [90, 230] width 31 height 8
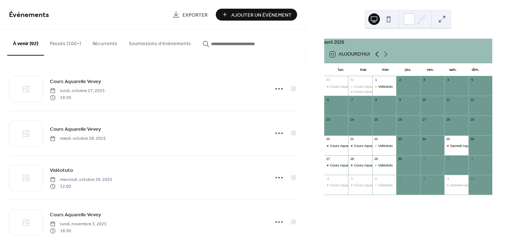
click at [379, 56] on icon at bounding box center [377, 54] width 9 height 9
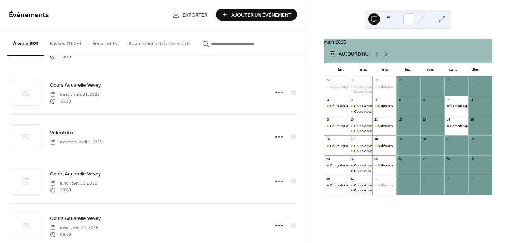
scroll to position [2646, 0]
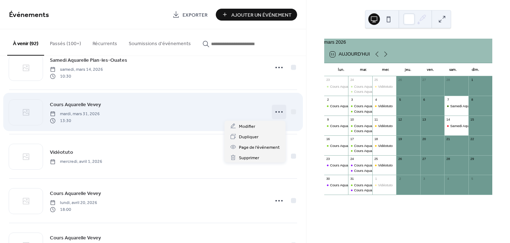
click at [273, 110] on icon at bounding box center [279, 112] width 12 height 12
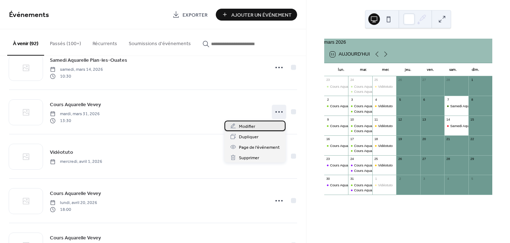
click at [255, 126] on div "Modifier" at bounding box center [255, 126] width 61 height 10
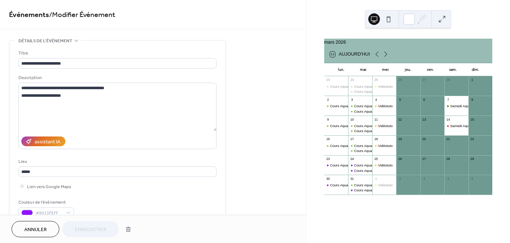
click at [50, 227] on button "Annuler" at bounding box center [36, 229] width 48 height 16
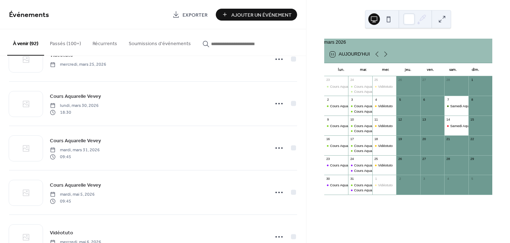
scroll to position [2591, 0]
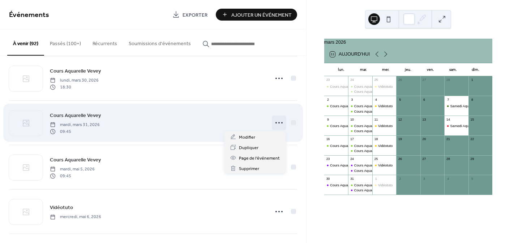
click at [276, 123] on icon at bounding box center [279, 123] width 12 height 12
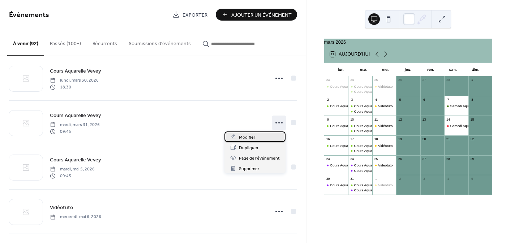
click at [259, 136] on div "Modifier" at bounding box center [255, 137] width 61 height 10
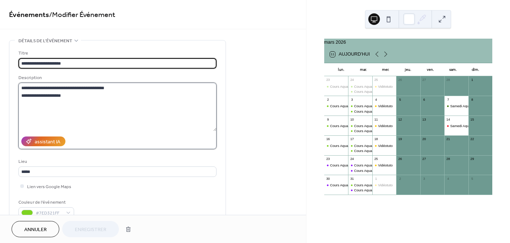
click at [50, 95] on textarea "**********" at bounding box center [117, 107] width 198 height 48
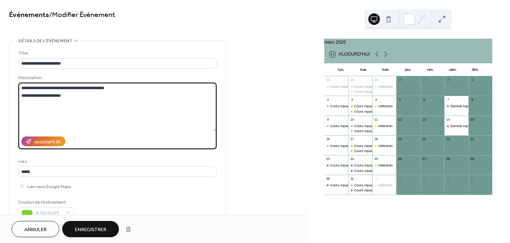
click at [67, 95] on textarea "**********" at bounding box center [117, 107] width 198 height 48
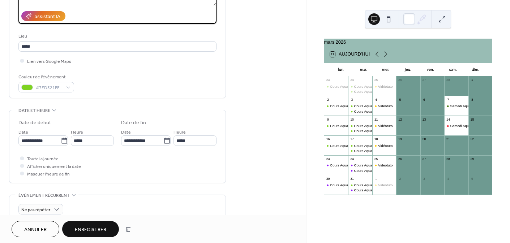
scroll to position [131, 0]
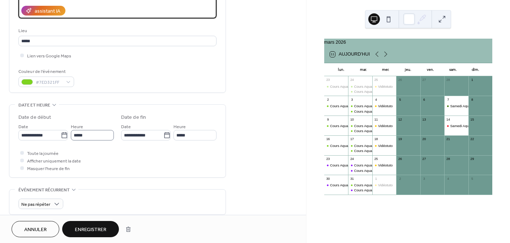
type textarea "**********"
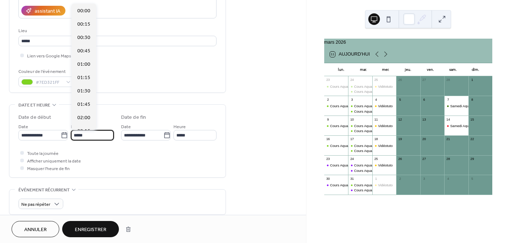
click at [89, 136] on input "*****" at bounding box center [92, 135] width 43 height 10
click at [93, 34] on div "09:30" at bounding box center [84, 32] width 25 height 13
type input "*****"
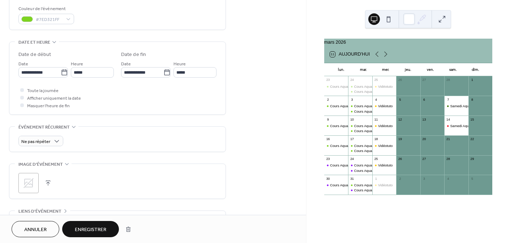
scroll to position [230, 0]
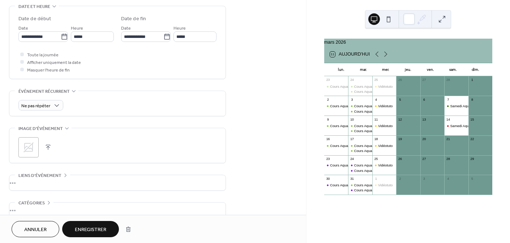
click at [88, 232] on span "Enregistrer" at bounding box center [90, 230] width 31 height 8
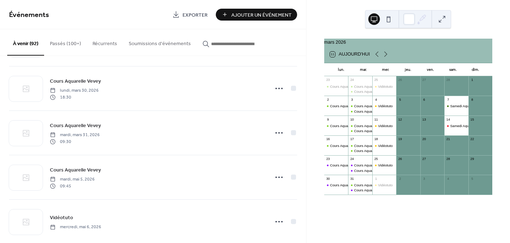
scroll to position [3035, 0]
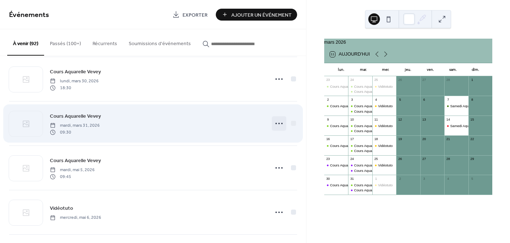
click at [276, 123] on icon at bounding box center [279, 124] width 12 height 12
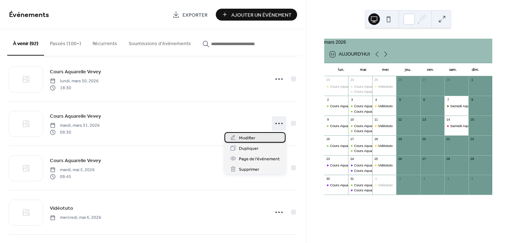
click at [254, 137] on span "Modifier" at bounding box center [247, 139] width 16 height 8
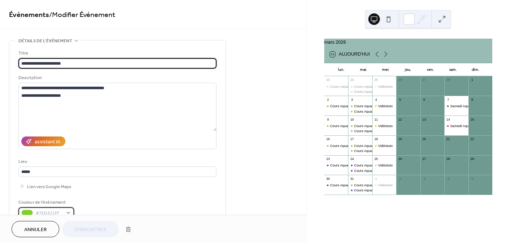
click at [43, 211] on span "#7ED321FF" at bounding box center [49, 214] width 27 height 8
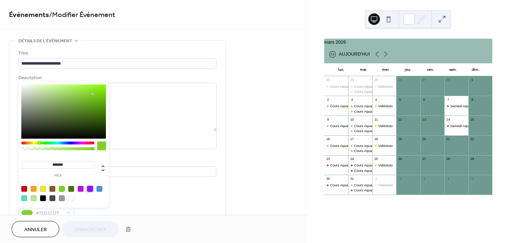
click at [89, 187] on div at bounding box center [90, 189] width 6 height 6
type input "*******"
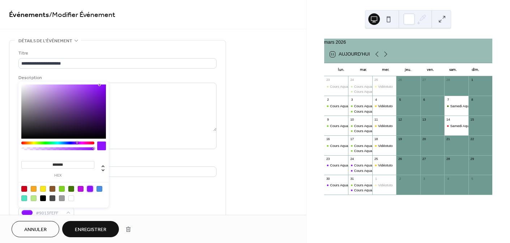
click at [92, 234] on span "Enregistrer" at bounding box center [90, 230] width 31 height 8
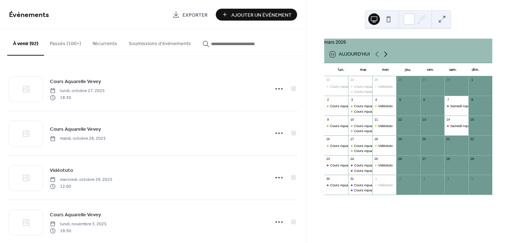
click at [385, 57] on icon at bounding box center [386, 54] width 9 height 9
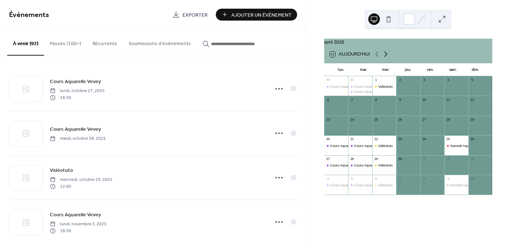
click at [385, 57] on icon at bounding box center [386, 54] width 9 height 9
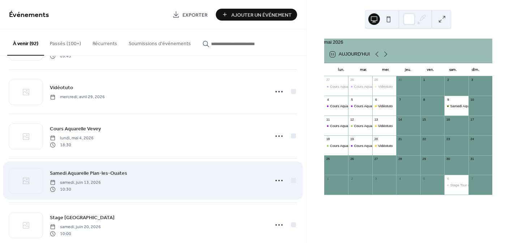
scroll to position [3469, 0]
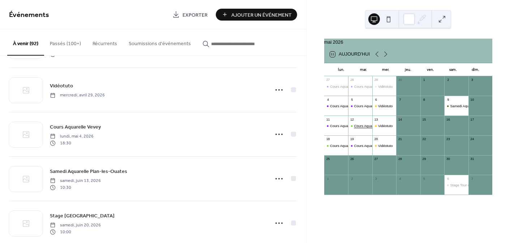
click at [359, 128] on div "Cours Aquarelle Vevey" at bounding box center [371, 126] width 35 height 5
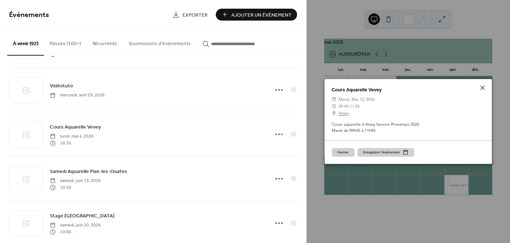
click at [347, 153] on button "Fermer" at bounding box center [343, 152] width 23 height 9
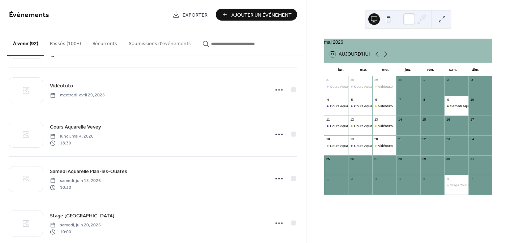
click at [361, 133] on div "Cours Aquarelle Vevey" at bounding box center [360, 129] width 24 height 10
click at [361, 128] on div "Cours Aquarelle Vevey" at bounding box center [371, 126] width 35 height 5
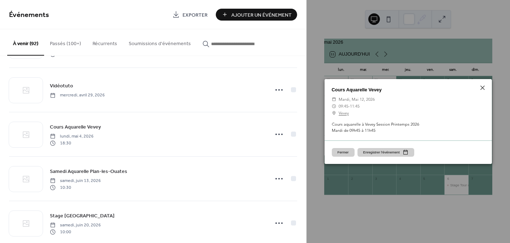
click at [346, 154] on button "Fermer" at bounding box center [343, 152] width 23 height 9
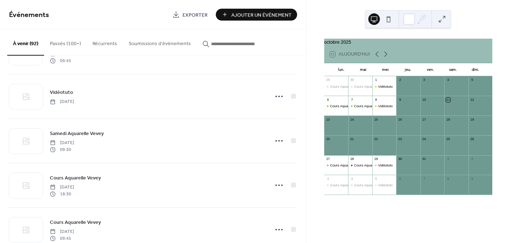
scroll to position [3160, 0]
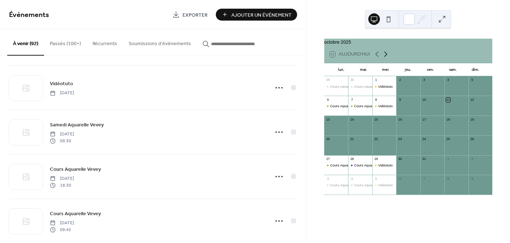
click at [386, 58] on icon at bounding box center [386, 54] width 9 height 9
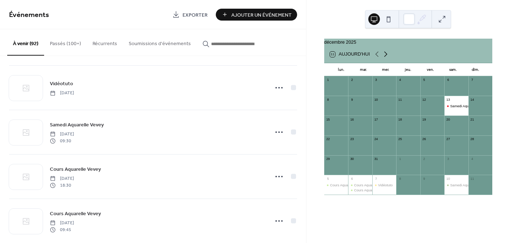
click at [386, 58] on icon at bounding box center [386, 54] width 9 height 9
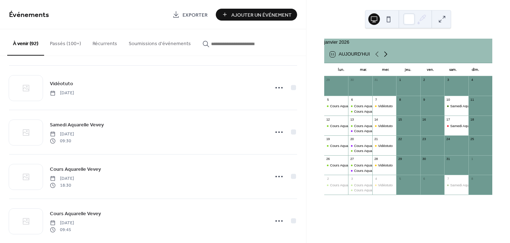
click at [386, 58] on icon at bounding box center [386, 54] width 9 height 9
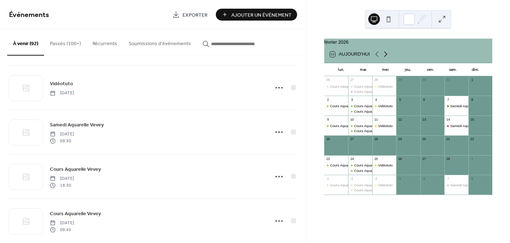
click at [386, 58] on icon at bounding box center [386, 54] width 9 height 9
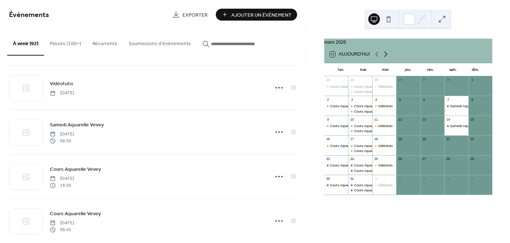
click at [386, 58] on icon at bounding box center [386, 54] width 9 height 9
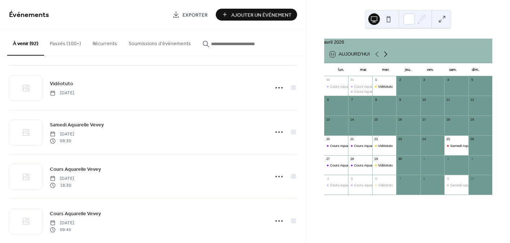
click at [386, 58] on icon at bounding box center [386, 54] width 9 height 9
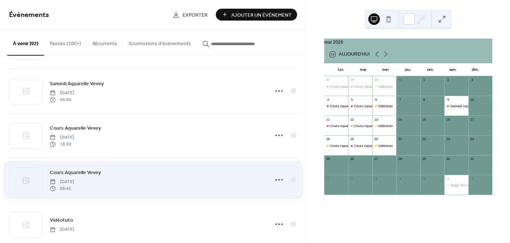
scroll to position [3202, 0]
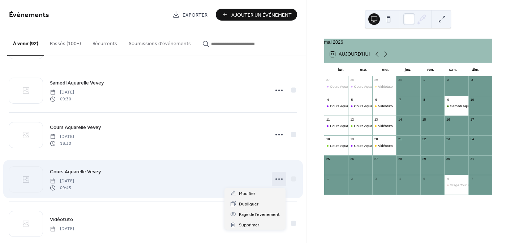
click at [275, 177] on icon at bounding box center [279, 180] width 12 height 12
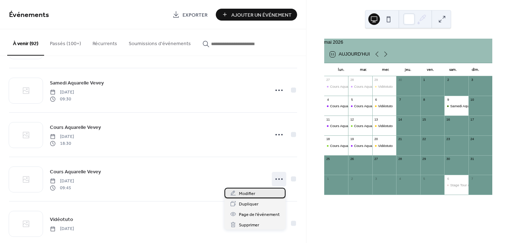
click at [262, 194] on div "Modifier" at bounding box center [255, 193] width 61 height 10
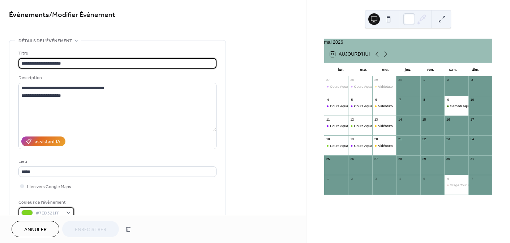
click at [61, 213] on span "#7ED321FF" at bounding box center [49, 214] width 27 height 8
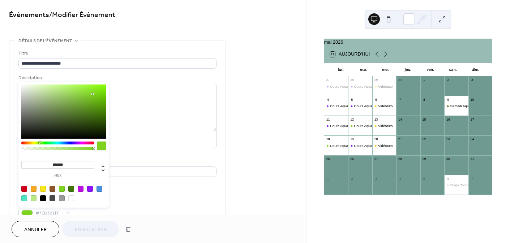
click at [88, 188] on div at bounding box center [90, 189] width 6 height 6
type input "*******"
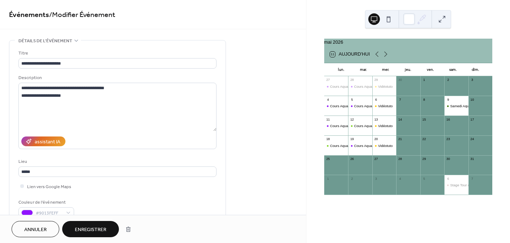
click at [95, 228] on span "Enregistrer" at bounding box center [90, 230] width 31 height 8
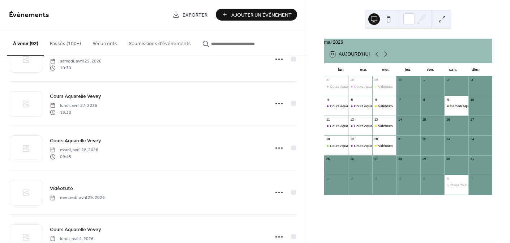
scroll to position [2923, 0]
click at [191, 11] on span "Exporter" at bounding box center [195, 15] width 25 height 8
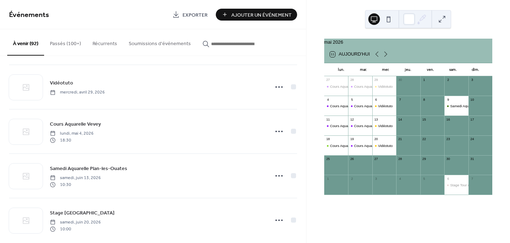
scroll to position [3037, 0]
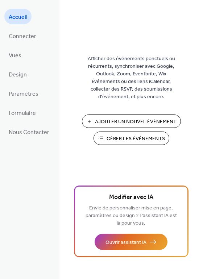
click at [155, 135] on span "Gérer les Événements" at bounding box center [135, 139] width 58 height 8
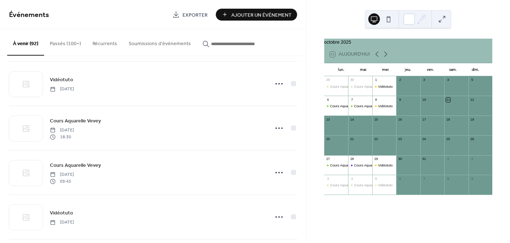
scroll to position [3354, 0]
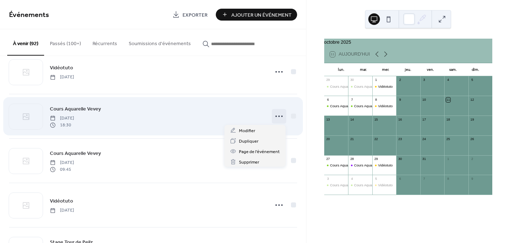
click at [273, 115] on icon at bounding box center [279, 117] width 12 height 12
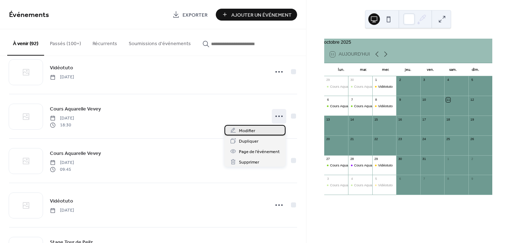
click at [262, 131] on div "Modifier" at bounding box center [255, 130] width 61 height 10
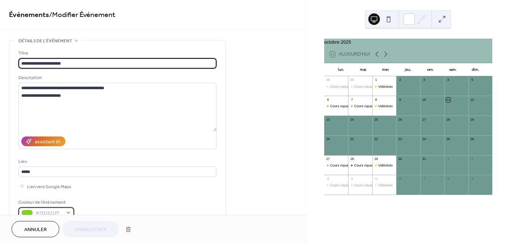
click at [62, 211] on div "#7ED321FF" at bounding box center [46, 213] width 56 height 10
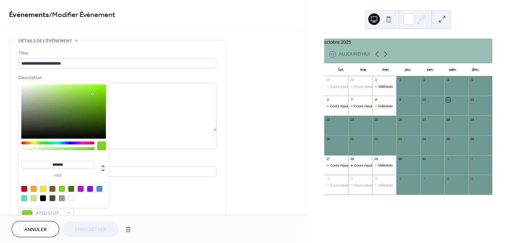
click at [89, 188] on div at bounding box center [90, 189] width 6 height 6
type input "*******"
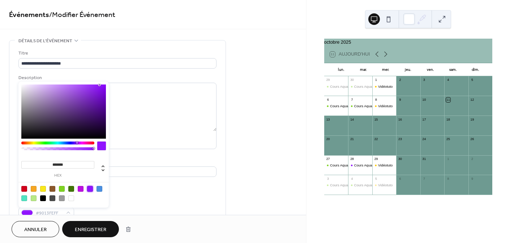
click at [100, 230] on span "Enregistrer" at bounding box center [90, 230] width 31 height 8
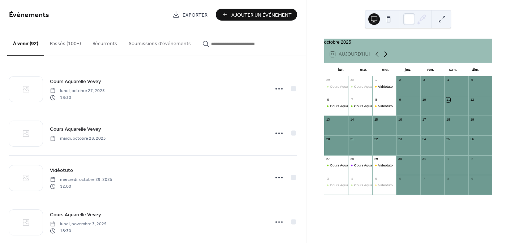
click at [387, 59] on icon at bounding box center [386, 54] width 9 height 9
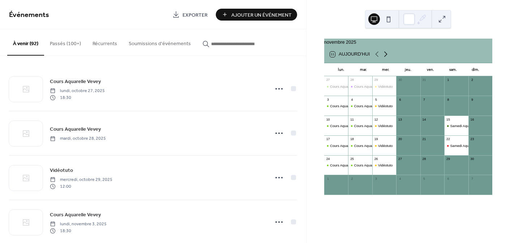
click at [386, 58] on icon at bounding box center [386, 54] width 9 height 9
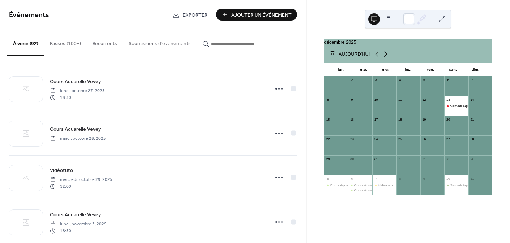
click at [386, 58] on icon at bounding box center [386, 54] width 9 height 9
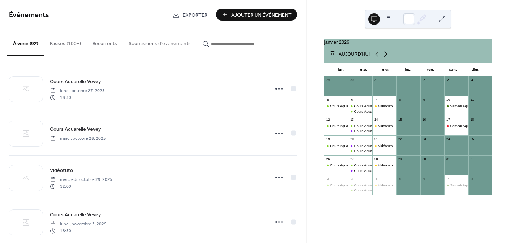
click at [386, 58] on icon at bounding box center [386, 54] width 9 height 9
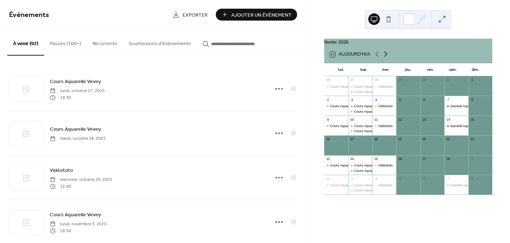
click at [386, 58] on icon at bounding box center [386, 54] width 9 height 9
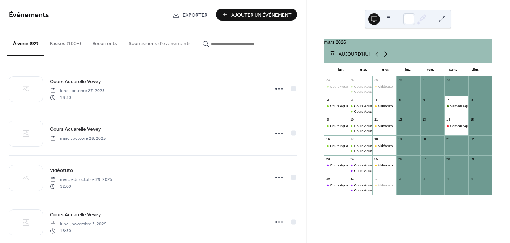
click at [386, 58] on icon at bounding box center [386, 54] width 9 height 9
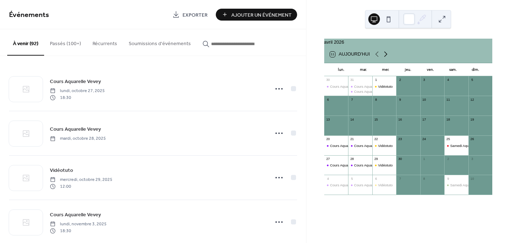
click at [385, 56] on icon at bounding box center [386, 54] width 3 height 5
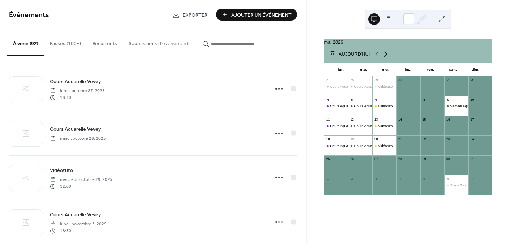
click at [385, 56] on icon at bounding box center [386, 54] width 3 height 5
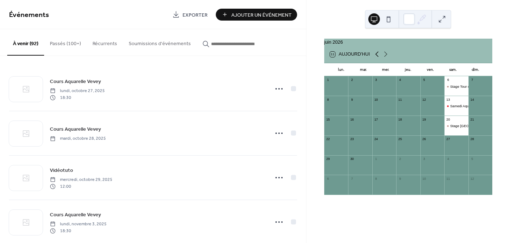
click at [377, 57] on icon at bounding box center [377, 54] width 3 height 5
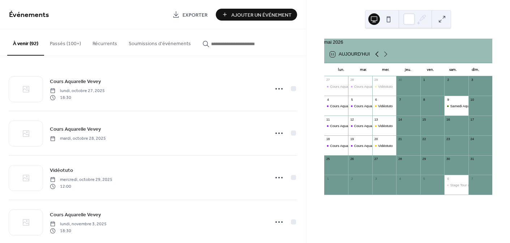
click at [377, 57] on icon at bounding box center [377, 54] width 3 height 5
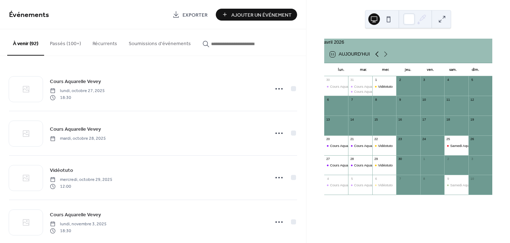
click at [377, 57] on icon at bounding box center [377, 54] width 3 height 5
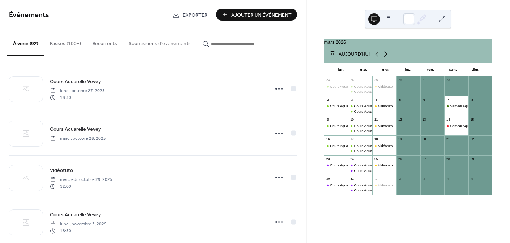
click at [385, 58] on icon at bounding box center [386, 54] width 9 height 9
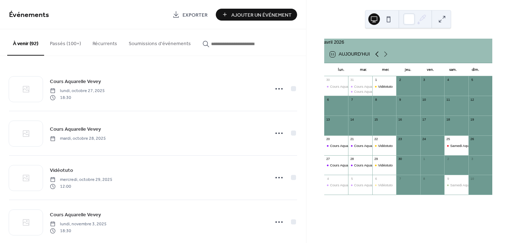
click at [375, 59] on icon at bounding box center [377, 54] width 9 height 9
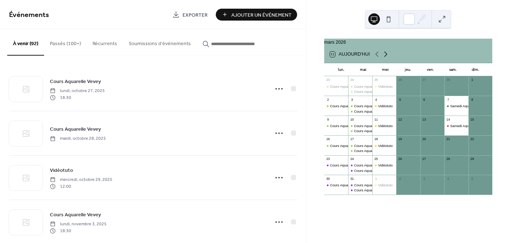
click at [386, 56] on icon at bounding box center [386, 54] width 9 height 9
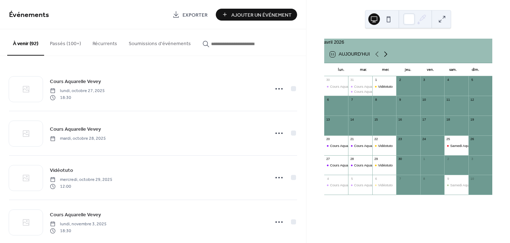
click at [386, 56] on icon at bounding box center [386, 54] width 9 height 9
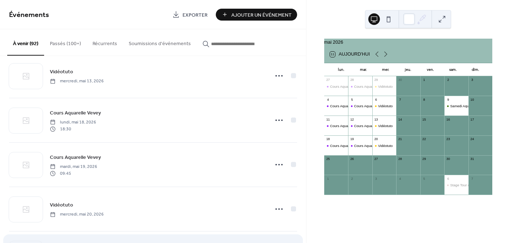
scroll to position [3348, 0]
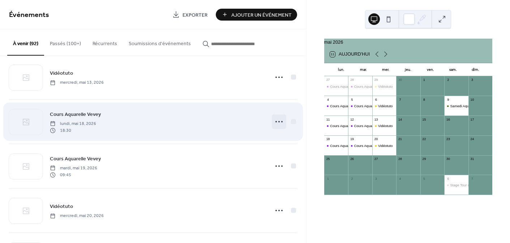
click at [276, 119] on icon at bounding box center [279, 122] width 12 height 12
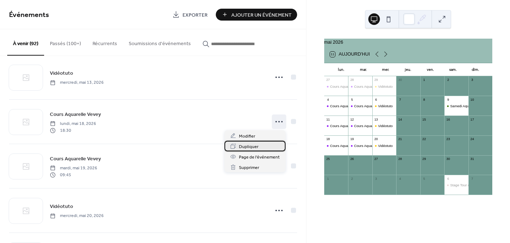
click at [260, 146] on div "Dupliquer" at bounding box center [255, 146] width 61 height 10
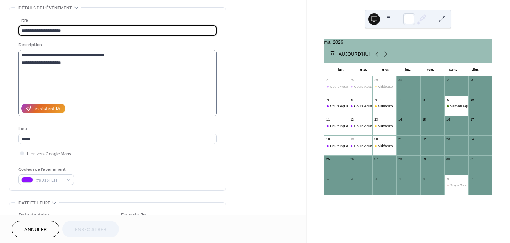
scroll to position [34, 0]
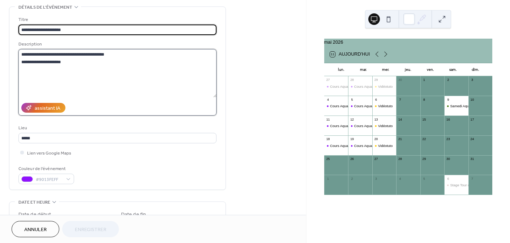
click at [50, 60] on textarea "**********" at bounding box center [117, 73] width 198 height 48
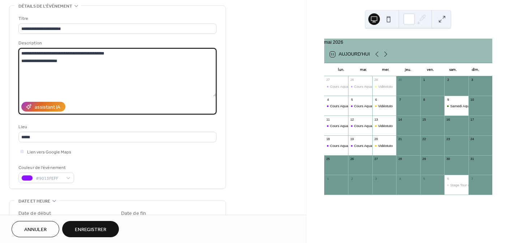
scroll to position [37, 0]
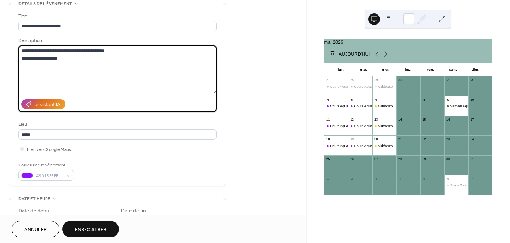
click at [64, 60] on textarea "**********" at bounding box center [117, 70] width 198 height 48
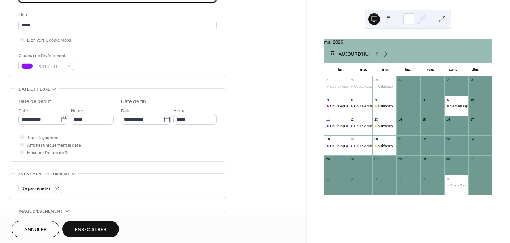
scroll to position [150, 0]
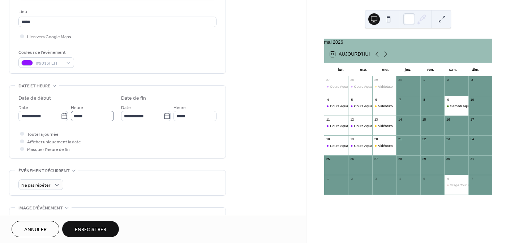
type textarea "**********"
click at [104, 114] on input "*****" at bounding box center [92, 116] width 43 height 10
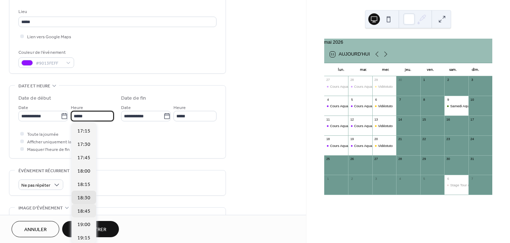
scroll to position [933, 0]
click at [85, 160] on span "18:00" at bounding box center [83, 162] width 13 height 8
type input "*****"
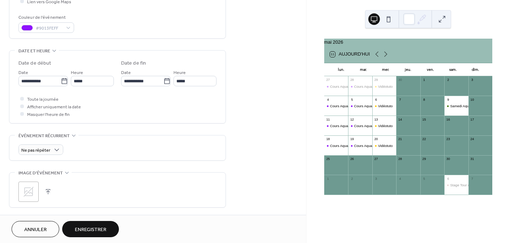
scroll to position [186, 0]
click at [45, 82] on input "**********" at bounding box center [39, 81] width 42 height 10
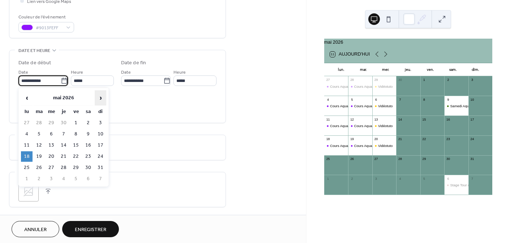
click at [98, 98] on span "›" at bounding box center [100, 98] width 11 height 14
click at [29, 134] on td "1" at bounding box center [27, 134] width 12 height 10
type input "**********"
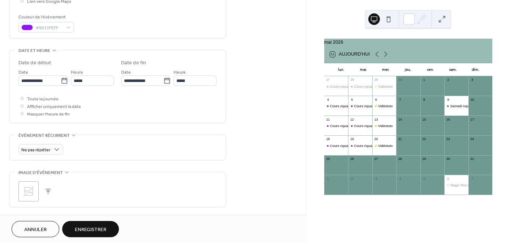
click at [86, 226] on span "Enregistrer" at bounding box center [90, 230] width 31 height 8
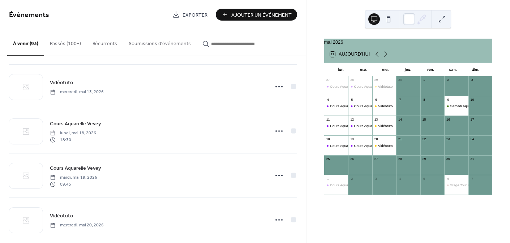
scroll to position [3334, 0]
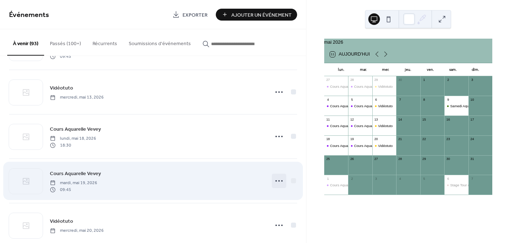
click at [279, 181] on circle at bounding box center [279, 180] width 1 height 1
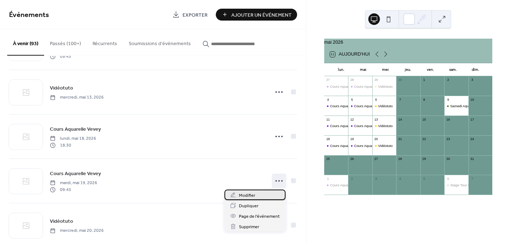
click at [251, 193] on span "Modifier" at bounding box center [247, 196] width 16 height 8
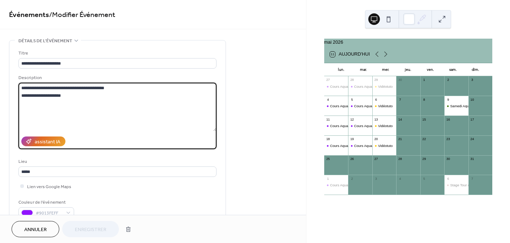
click at [50, 95] on textarea "**********" at bounding box center [117, 107] width 198 height 48
click at [67, 95] on textarea "**********" at bounding box center [117, 107] width 198 height 48
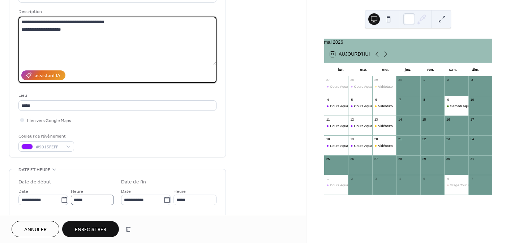
scroll to position [0, 0]
type textarea "**********"
click at [89, 199] on input "*****" at bounding box center [93, 200] width 42 height 10
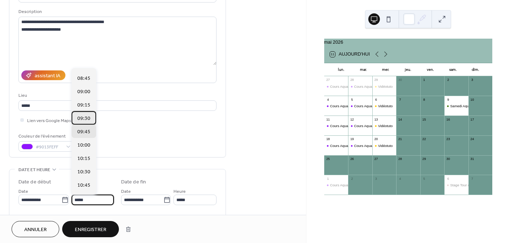
scroll to position [0, 0]
click at [85, 116] on span "09:30" at bounding box center [83, 119] width 13 height 8
type input "*****"
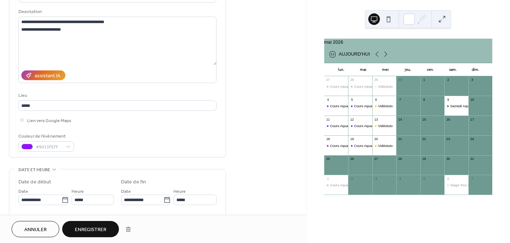
scroll to position [67, 0]
click at [92, 229] on span "Enregistrer" at bounding box center [90, 230] width 31 height 8
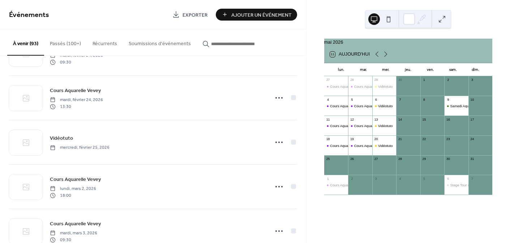
scroll to position [2109, 0]
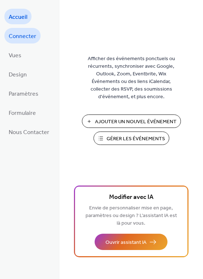
click at [31, 38] on span "Connecter" at bounding box center [22, 36] width 27 height 11
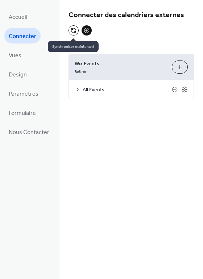
click at [73, 30] on button at bounding box center [73, 30] width 10 height 10
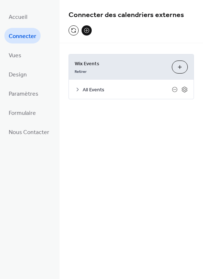
click at [30, 10] on li "Accueil" at bounding box center [17, 17] width 27 height 16
click at [26, 16] on span "Accueil" at bounding box center [18, 17] width 18 height 11
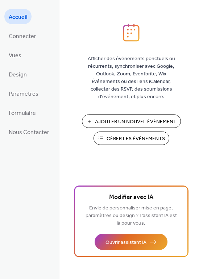
click at [112, 139] on span "Gérer les Événements" at bounding box center [135, 139] width 58 height 8
click at [29, 37] on span "Connecter" at bounding box center [22, 36] width 27 height 11
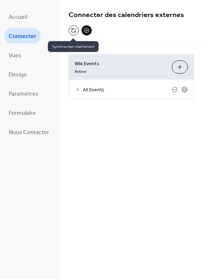
click at [72, 27] on button at bounding box center [73, 30] width 10 height 10
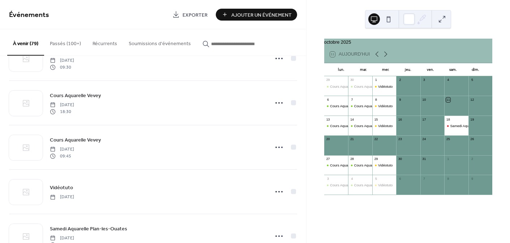
scroll to position [1008, 0]
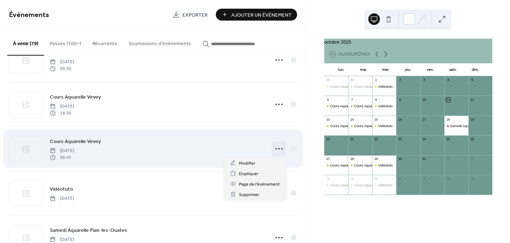
click at [278, 147] on icon at bounding box center [279, 149] width 12 height 12
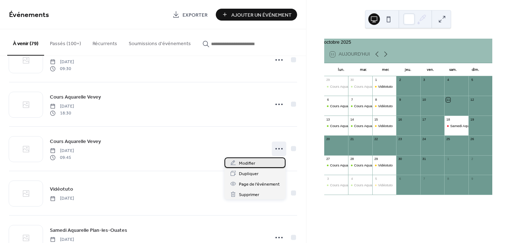
click at [257, 161] on div "Modifier" at bounding box center [255, 163] width 61 height 10
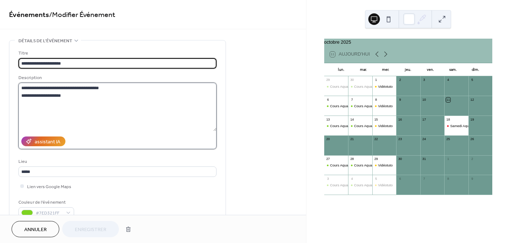
click at [51, 95] on textarea "**********" at bounding box center [117, 107] width 198 height 48
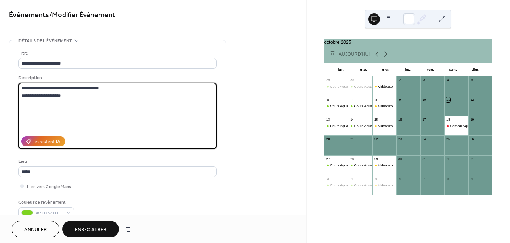
click at [65, 94] on textarea "**********" at bounding box center [117, 107] width 198 height 48
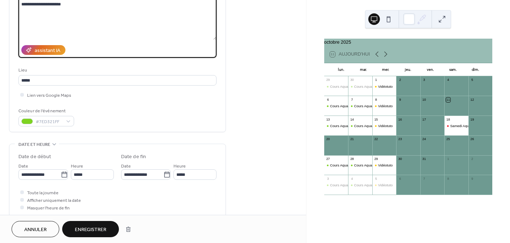
scroll to position [108, 0]
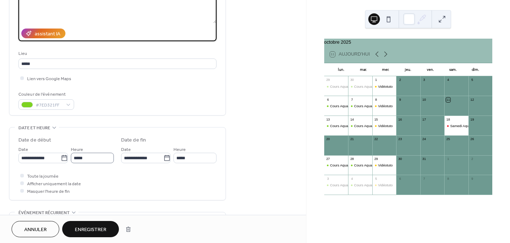
type textarea "**********"
click at [85, 158] on input "*****" at bounding box center [92, 158] width 43 height 10
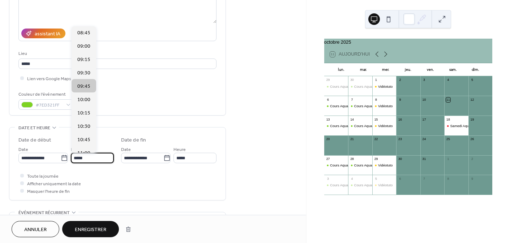
scroll to position [467, 0]
click at [88, 75] on span "09:30" at bounding box center [83, 75] width 13 height 8
type input "*****"
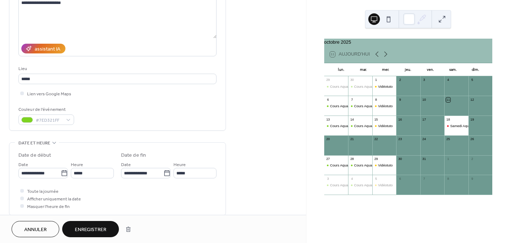
scroll to position [73, 0]
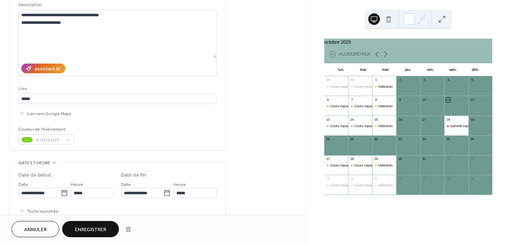
click at [95, 227] on span "Enregistrer" at bounding box center [90, 230] width 31 height 8
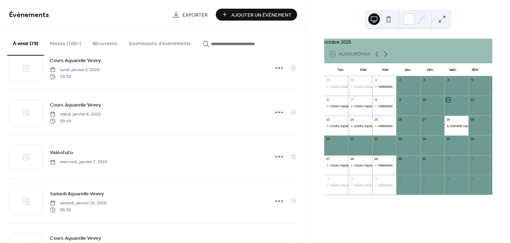
scroll to position [856, 0]
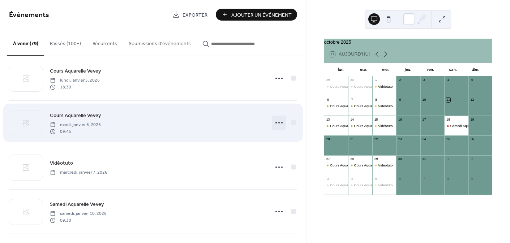
click at [276, 124] on icon at bounding box center [279, 123] width 12 height 12
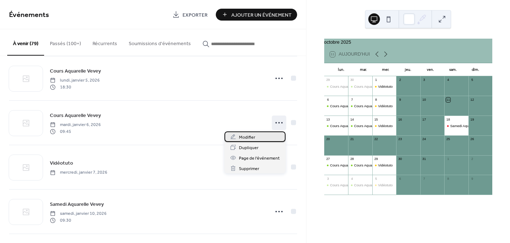
click at [255, 137] on span "Modifier" at bounding box center [247, 138] width 16 height 8
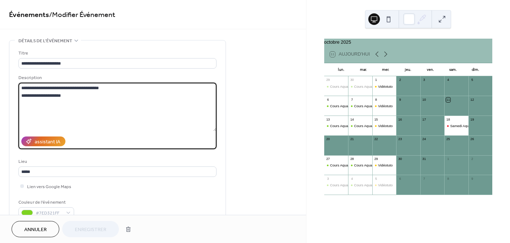
click at [51, 95] on textarea "**********" at bounding box center [117, 107] width 198 height 48
click at [50, 95] on textarea "**********" at bounding box center [117, 107] width 198 height 48
click at [66, 94] on textarea "**********" at bounding box center [117, 107] width 198 height 48
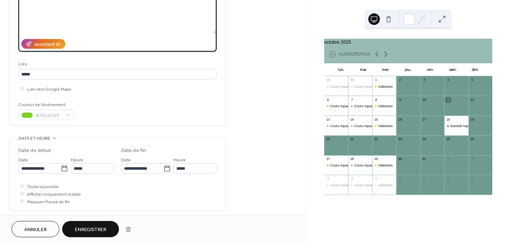
scroll to position [117, 0]
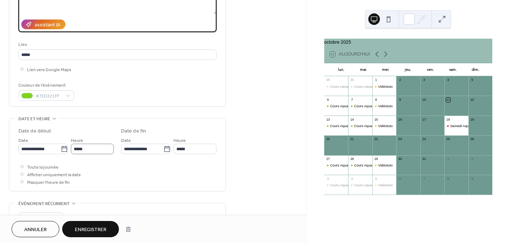
type textarea "**********"
click at [80, 150] on input "*****" at bounding box center [92, 149] width 43 height 10
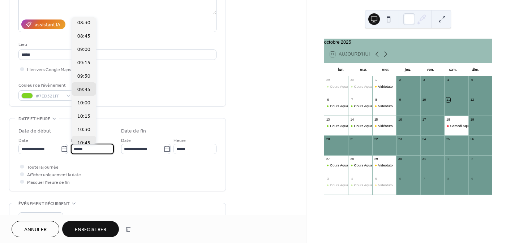
scroll to position [454, 0]
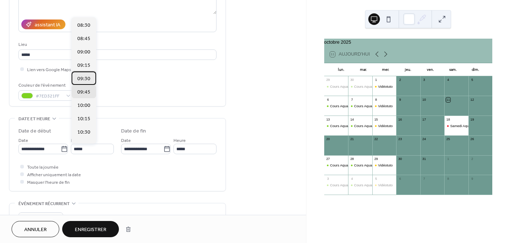
click at [84, 76] on span "09:30" at bounding box center [83, 79] width 13 height 8
type input "*****"
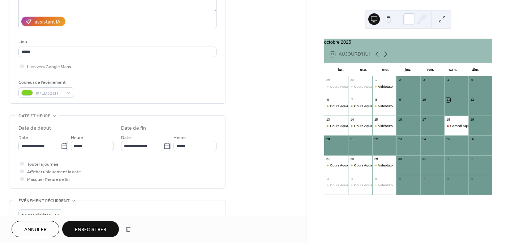
scroll to position [121, 0]
click at [92, 227] on span "Enregistrer" at bounding box center [90, 230] width 31 height 8
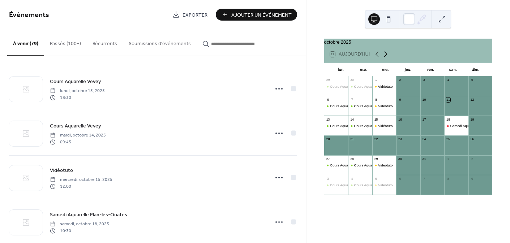
click at [385, 57] on icon at bounding box center [386, 54] width 9 height 9
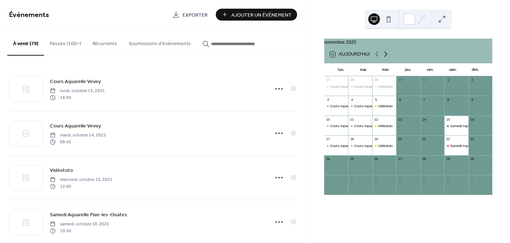
click at [385, 57] on icon at bounding box center [386, 54] width 9 height 9
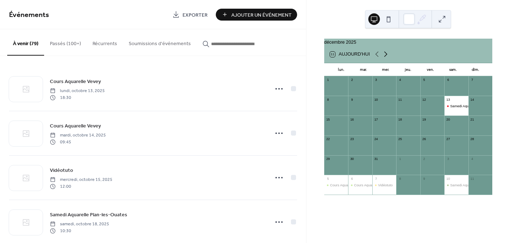
click at [385, 57] on icon at bounding box center [386, 54] width 9 height 9
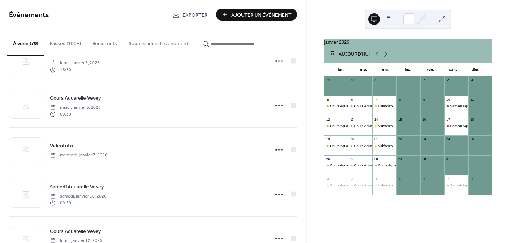
scroll to position [865, 0]
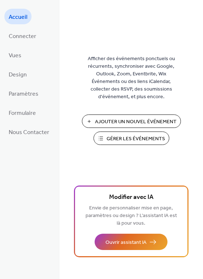
click at [116, 137] on span "Gérer les Événements" at bounding box center [135, 139] width 58 height 8
click at [34, 89] on span "Paramètres" at bounding box center [24, 93] width 30 height 11
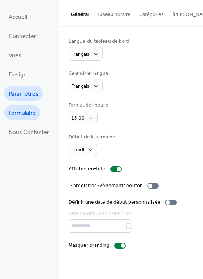
click at [24, 113] on span "Formulaire" at bounding box center [22, 112] width 27 height 11
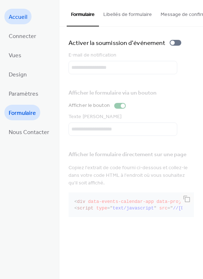
click at [18, 16] on span "Accueil" at bounding box center [18, 17] width 18 height 11
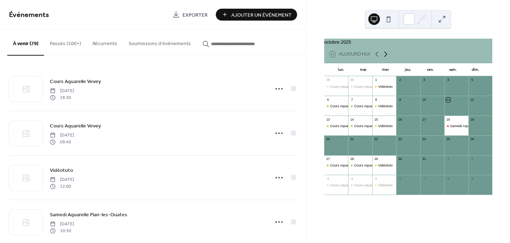
click at [386, 57] on icon at bounding box center [386, 54] width 9 height 9
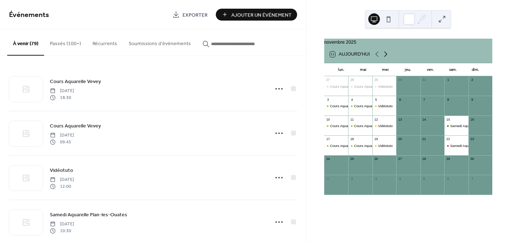
click at [386, 57] on icon at bounding box center [386, 54] width 9 height 9
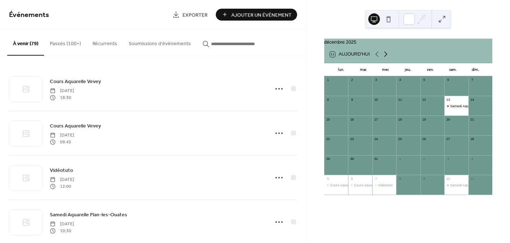
click at [385, 57] on icon at bounding box center [386, 54] width 9 height 9
